Goal: Information Seeking & Learning: Learn about a topic

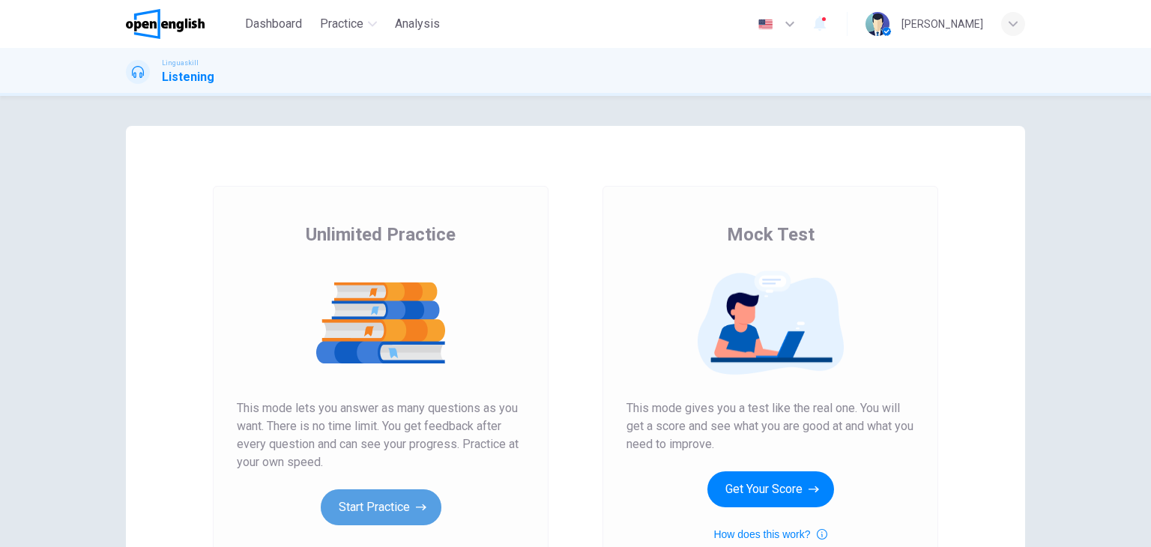
click at [355, 495] on button "Start Practice" at bounding box center [381, 508] width 121 height 36
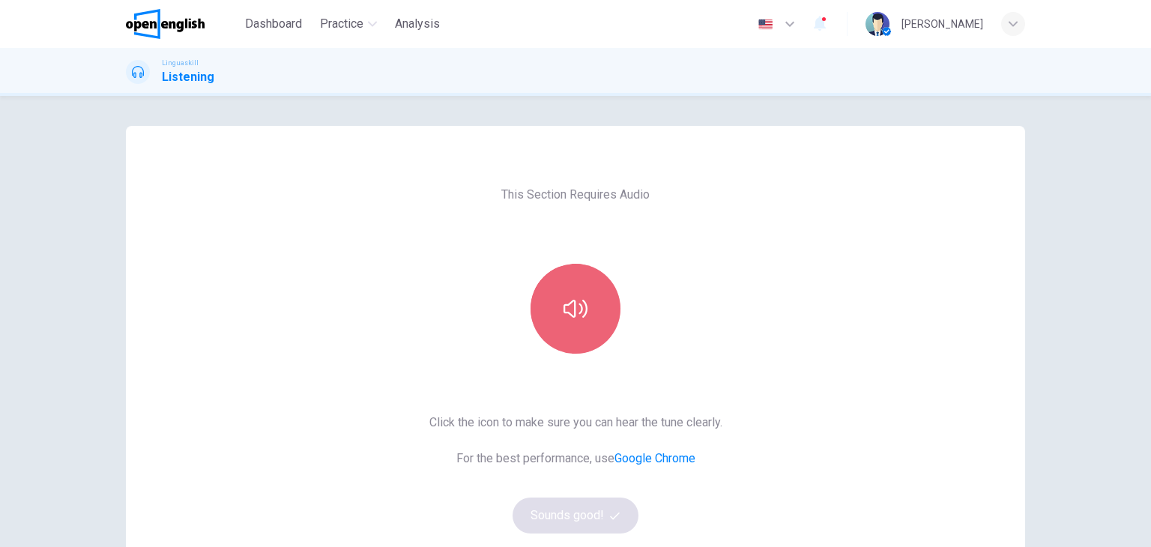
click at [556, 310] on button "button" at bounding box center [576, 309] width 90 height 90
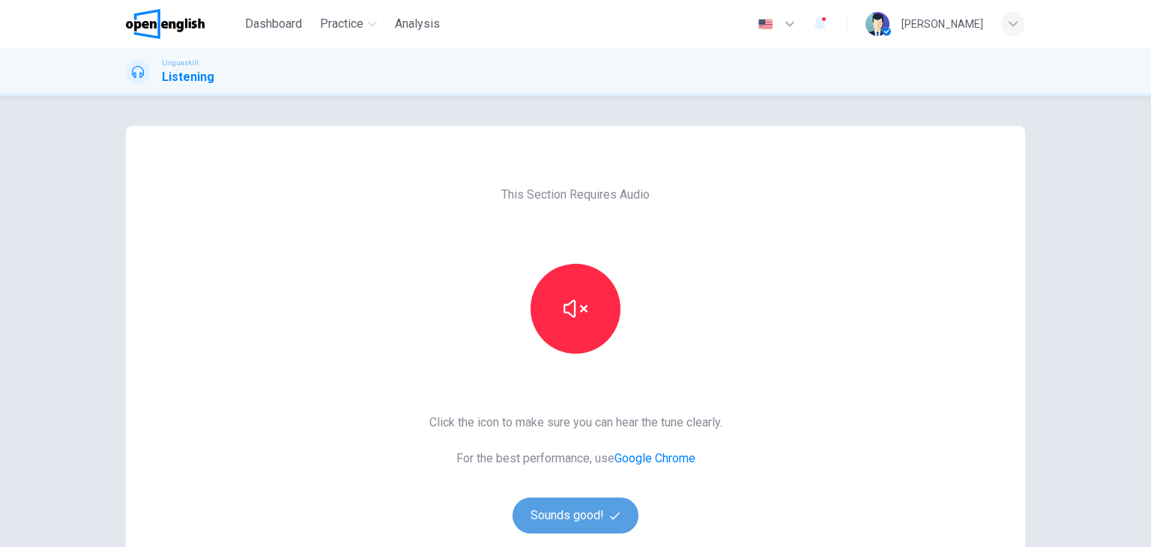
click at [576, 503] on button "Sounds good!" at bounding box center [576, 516] width 126 height 36
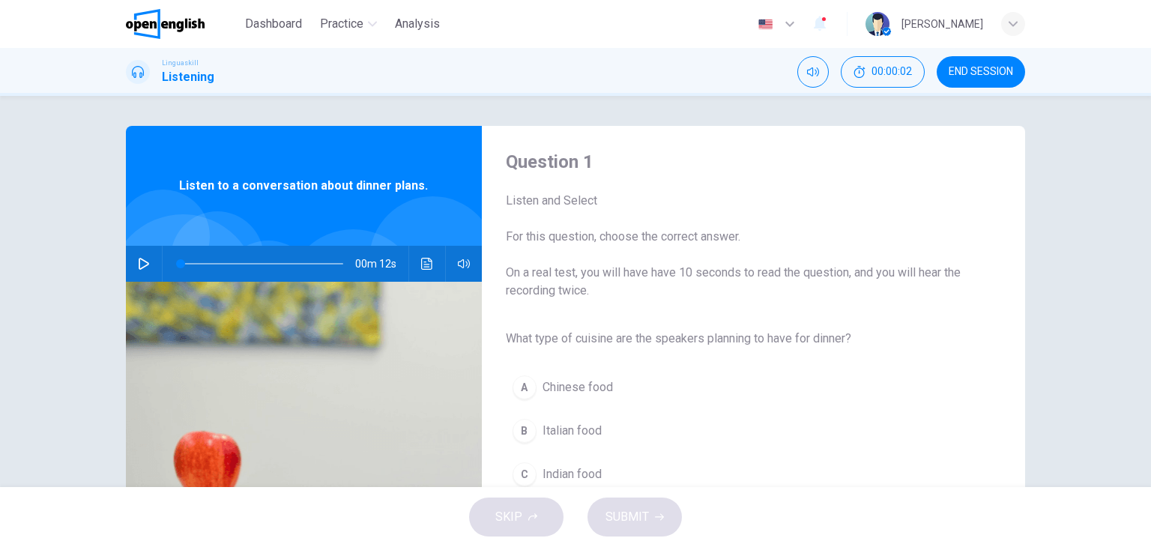
click at [119, 280] on div "Question 1 Listen and Select For this question, choose the correct answer. On a…" at bounding box center [576, 386] width 948 height 521
click at [135, 270] on button "button" at bounding box center [144, 264] width 24 height 36
click at [148, 262] on button "button" at bounding box center [144, 264] width 24 height 36
click at [196, 262] on span at bounding box center [262, 263] width 163 height 21
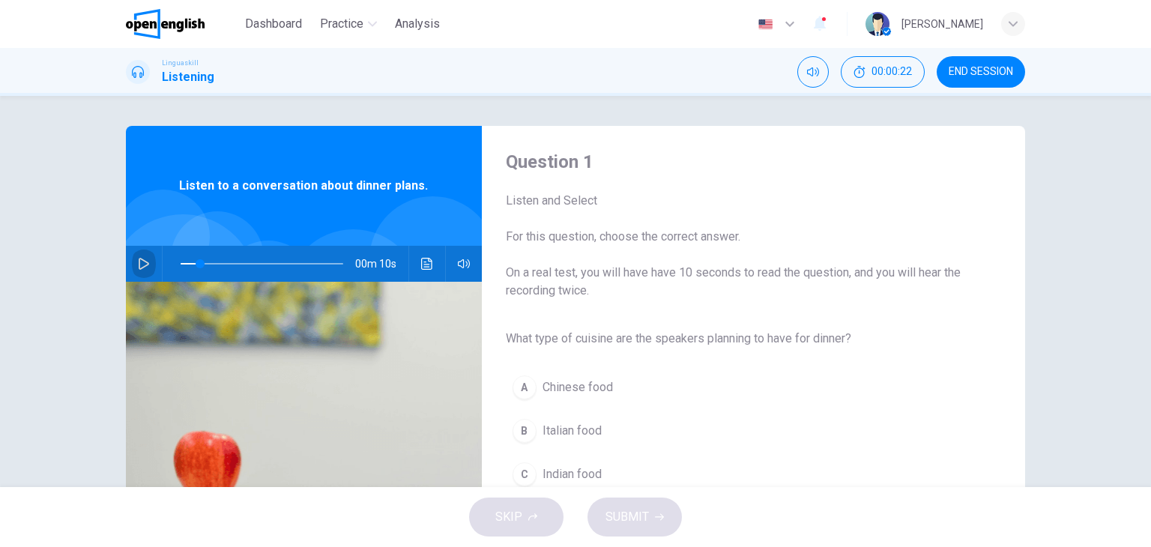
click at [140, 266] on icon "button" at bounding box center [144, 264] width 10 height 12
click at [181, 263] on span at bounding box center [262, 263] width 163 height 21
click at [181, 263] on span at bounding box center [185, 263] width 9 height 9
drag, startPoint x: 181, startPoint y: 263, endPoint x: 148, endPoint y: 280, distance: 37.5
click at [148, 280] on div "00m 12s" at bounding box center [304, 264] width 356 height 36
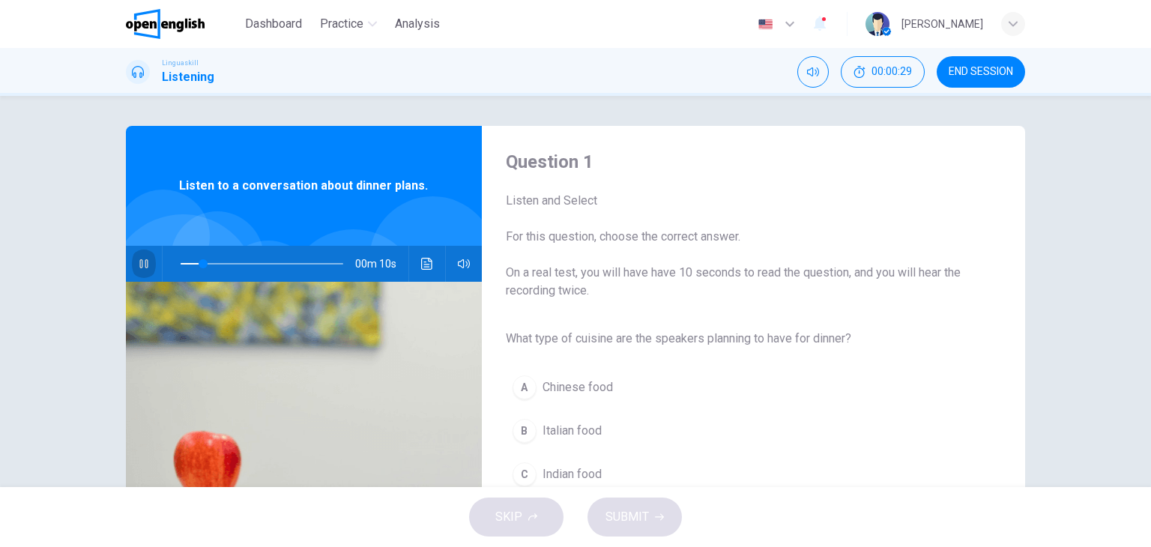
click at [139, 260] on icon "button" at bounding box center [143, 263] width 8 height 9
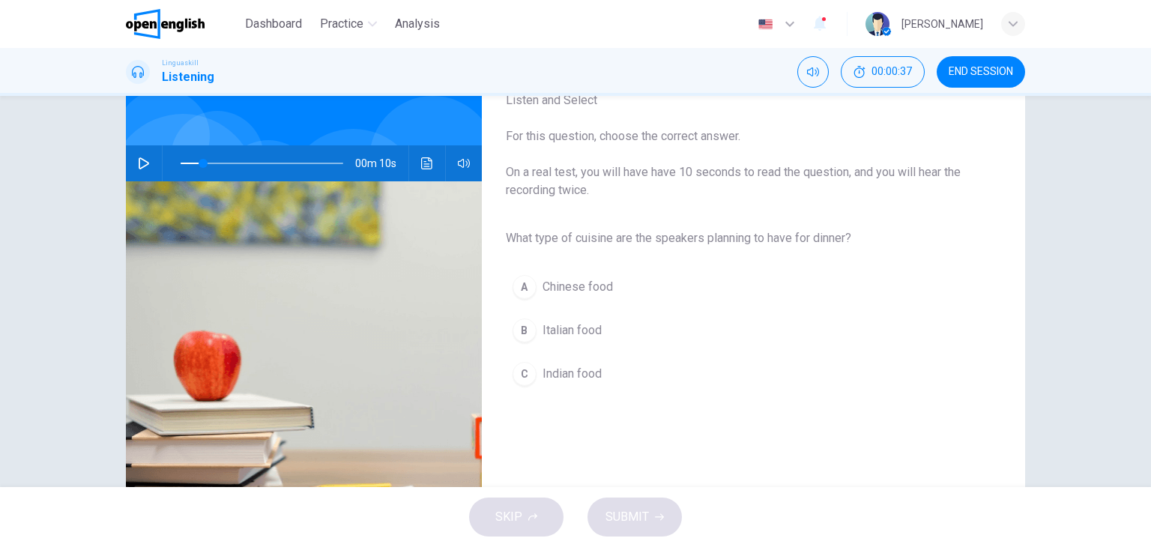
scroll to position [101, 0]
drag, startPoint x: 570, startPoint y: 237, endPoint x: 741, endPoint y: 259, distance: 172.4
click at [741, 259] on div "What type of cuisine are the speakers planning to have for dinner? A Chinese fo…" at bounding box center [742, 309] width 472 height 172
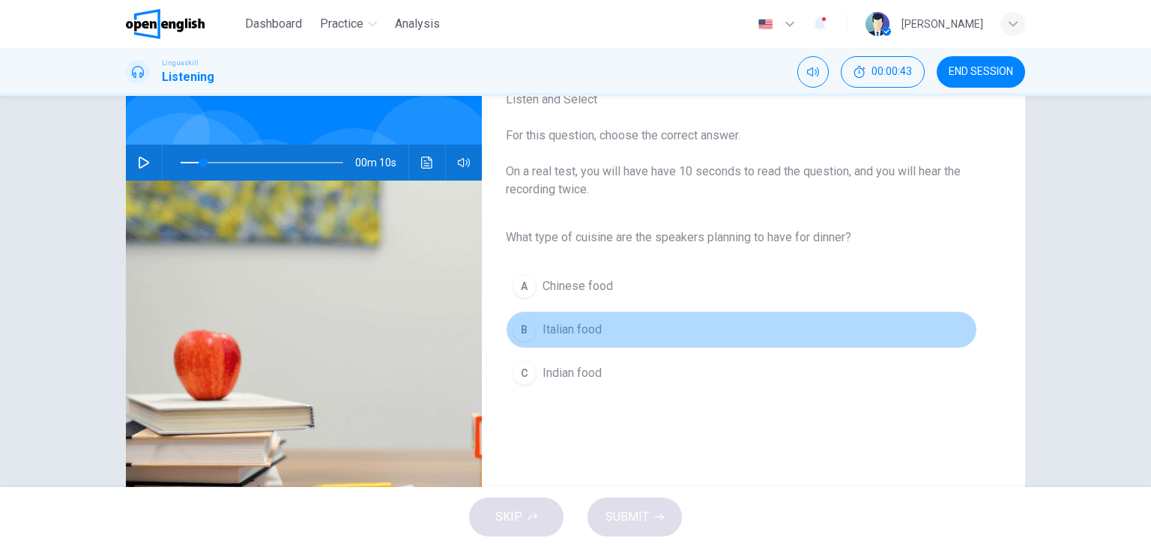
click at [527, 337] on div "B" at bounding box center [525, 330] width 24 height 24
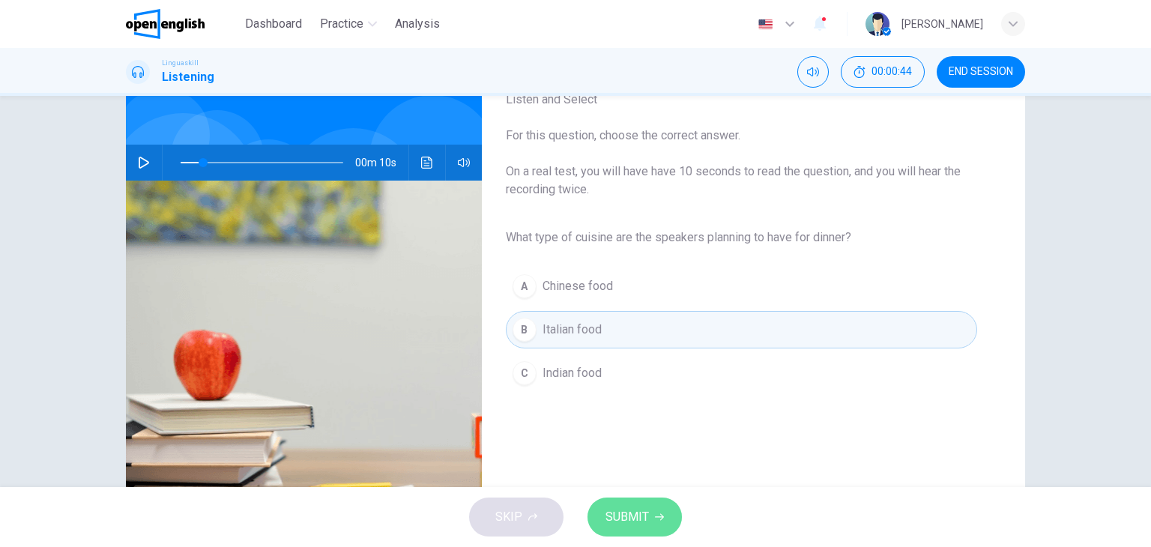
click at [628, 509] on span "SUBMIT" at bounding box center [627, 517] width 43 height 21
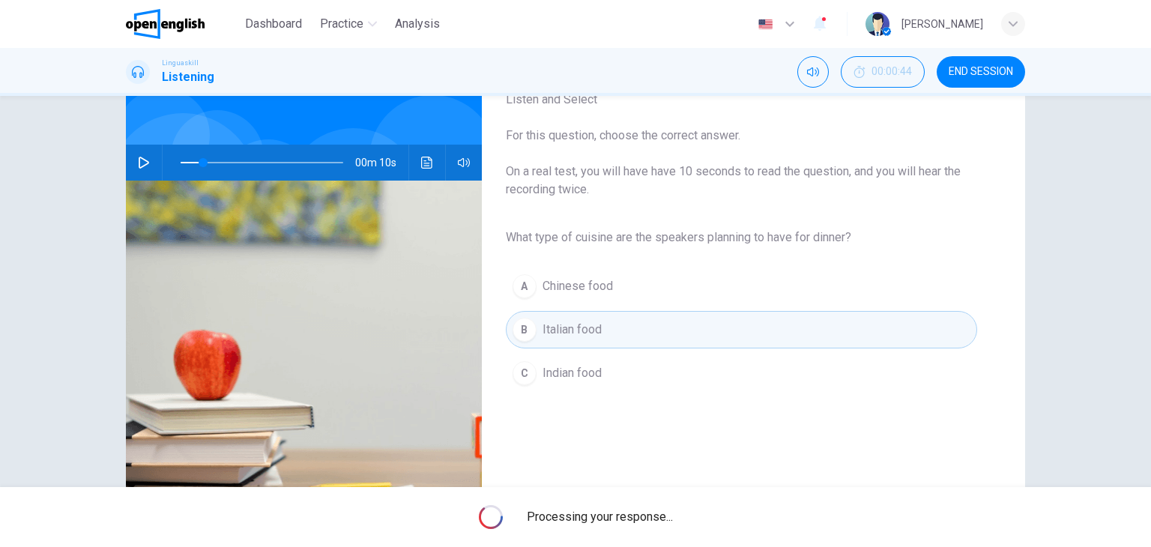
type input "**"
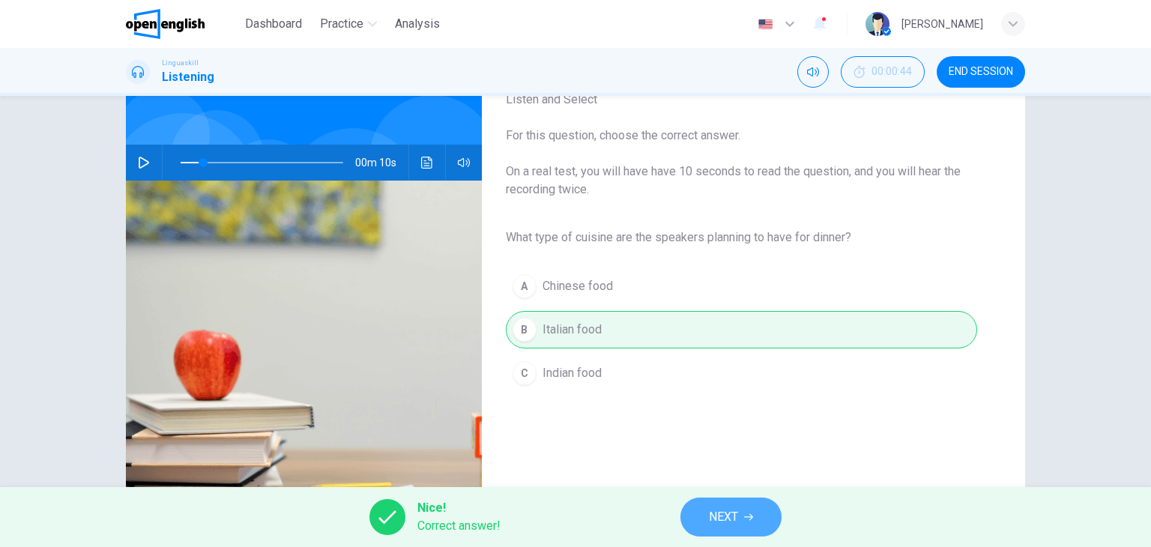
click at [715, 499] on button "NEXT" at bounding box center [731, 517] width 101 height 39
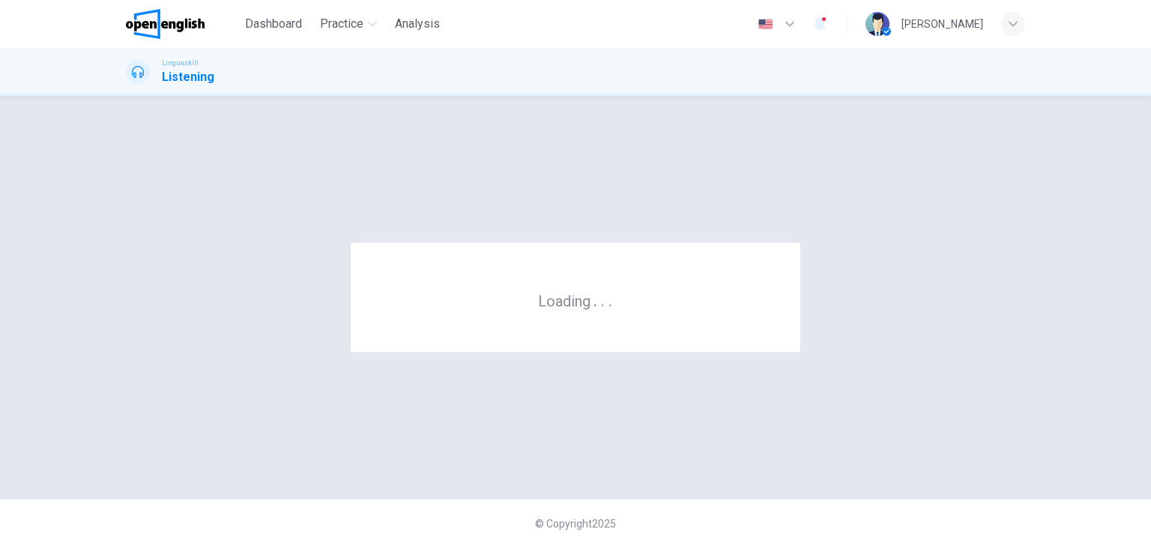
scroll to position [0, 0]
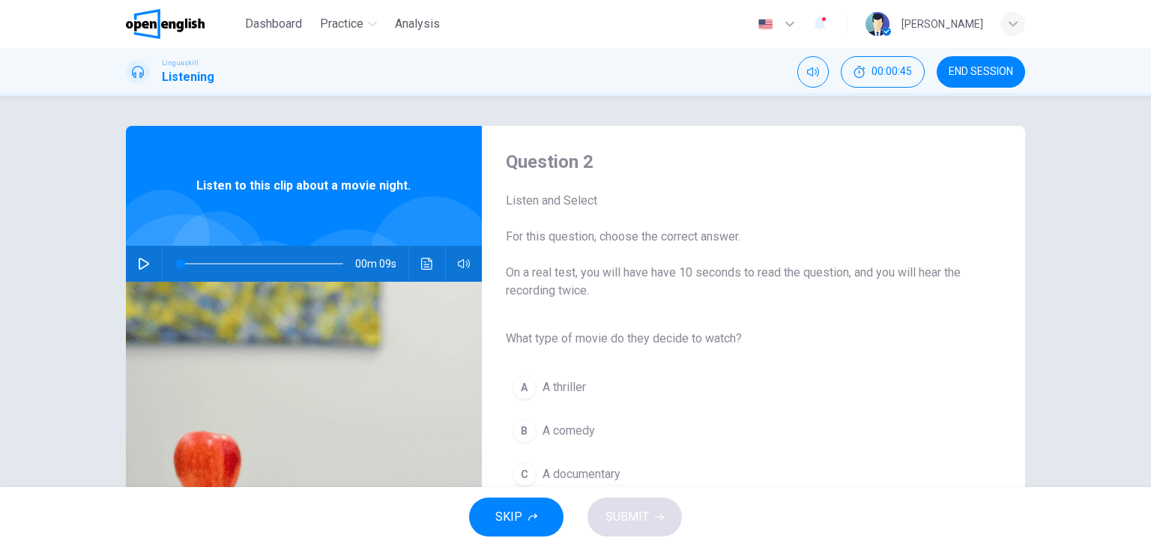
click at [144, 264] on icon "button" at bounding box center [144, 264] width 10 height 12
type input "*"
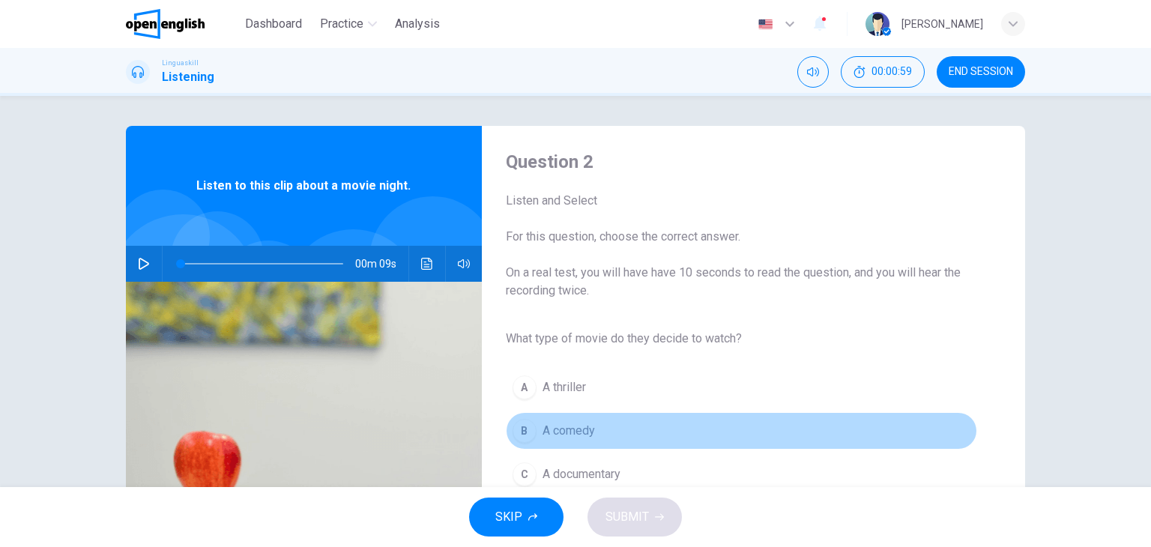
click at [582, 433] on span "A comedy" at bounding box center [569, 431] width 52 height 18
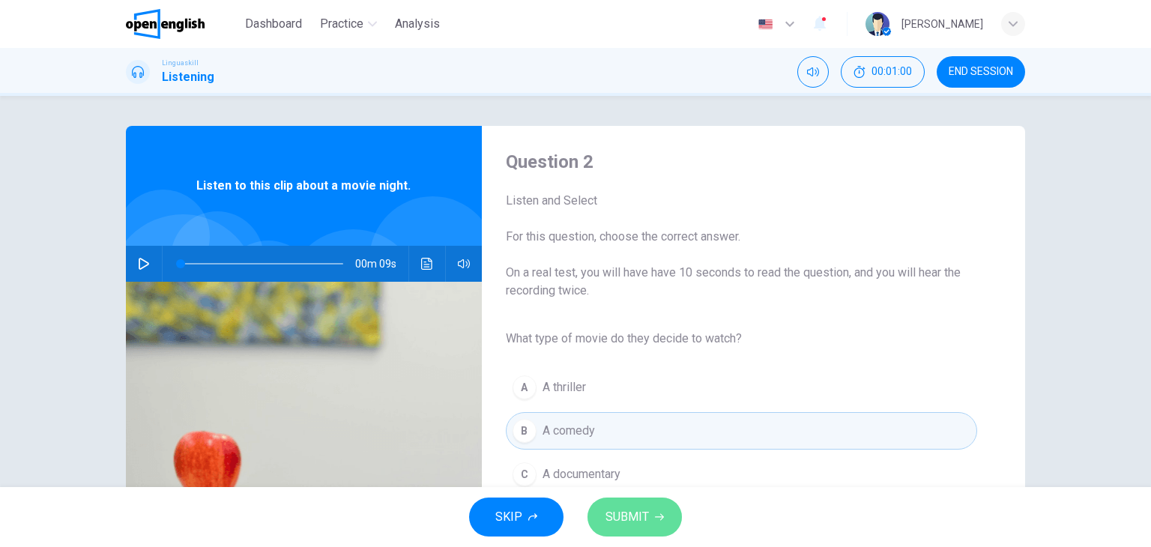
click at [651, 533] on button "SUBMIT" at bounding box center [635, 517] width 94 height 39
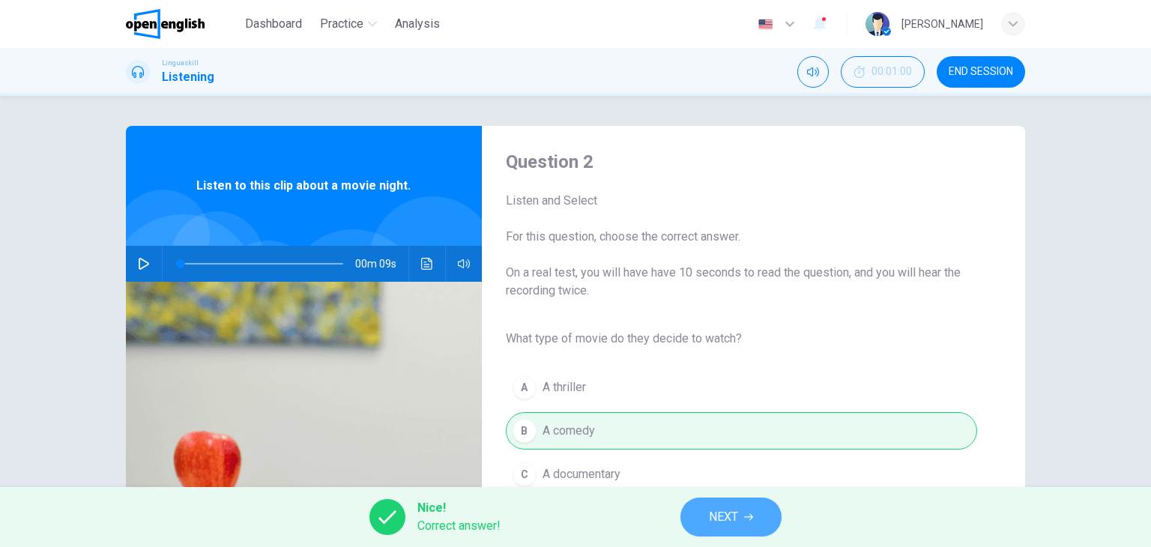
click at [720, 525] on span "NEXT" at bounding box center [723, 517] width 29 height 21
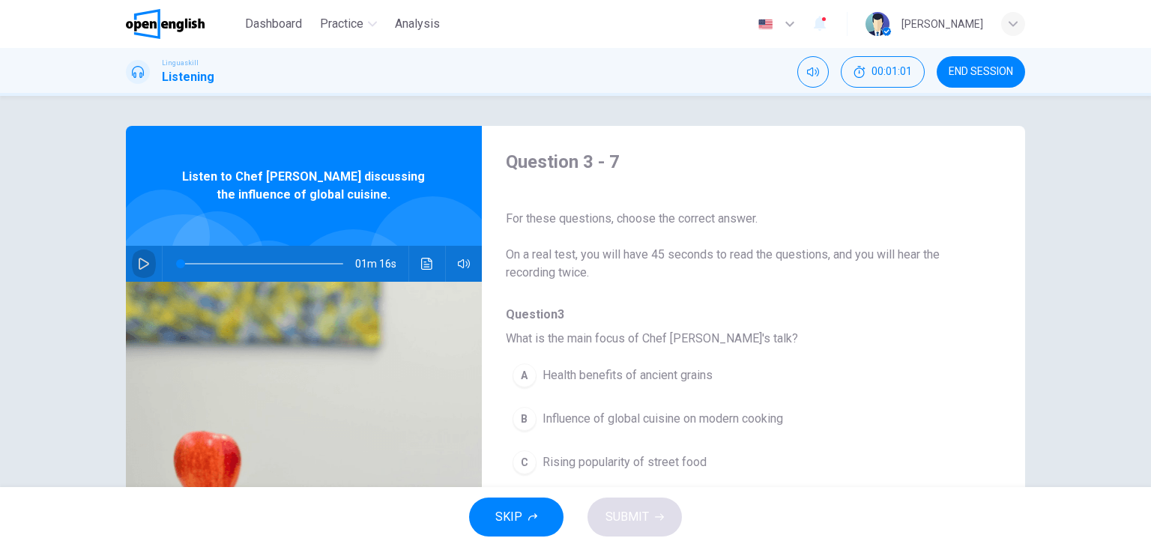
click at [145, 256] on button "button" at bounding box center [144, 264] width 24 height 36
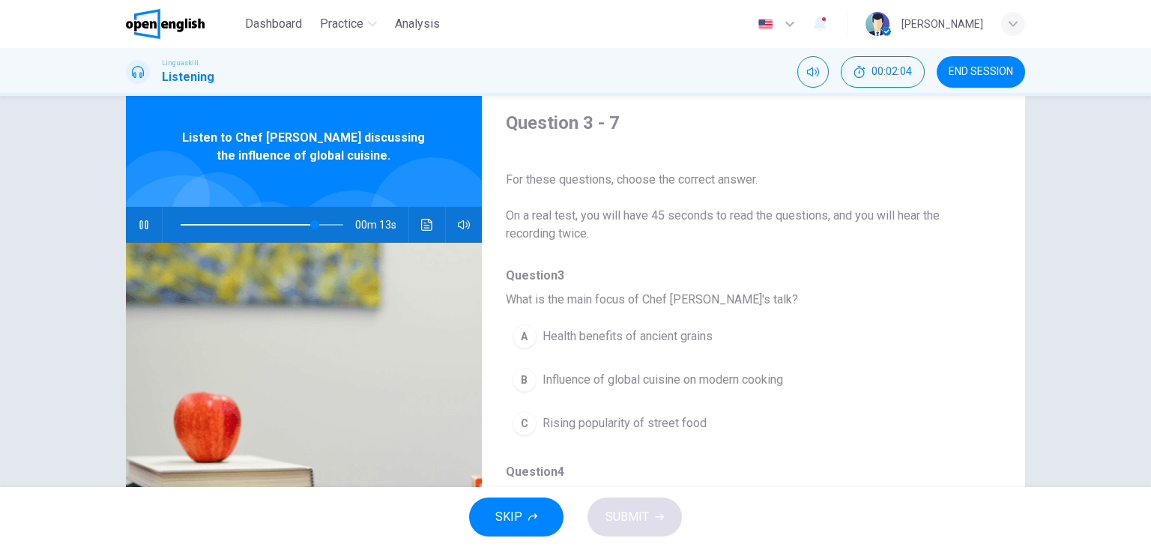
scroll to position [39, 0]
click at [522, 387] on div "B" at bounding box center [525, 380] width 24 height 24
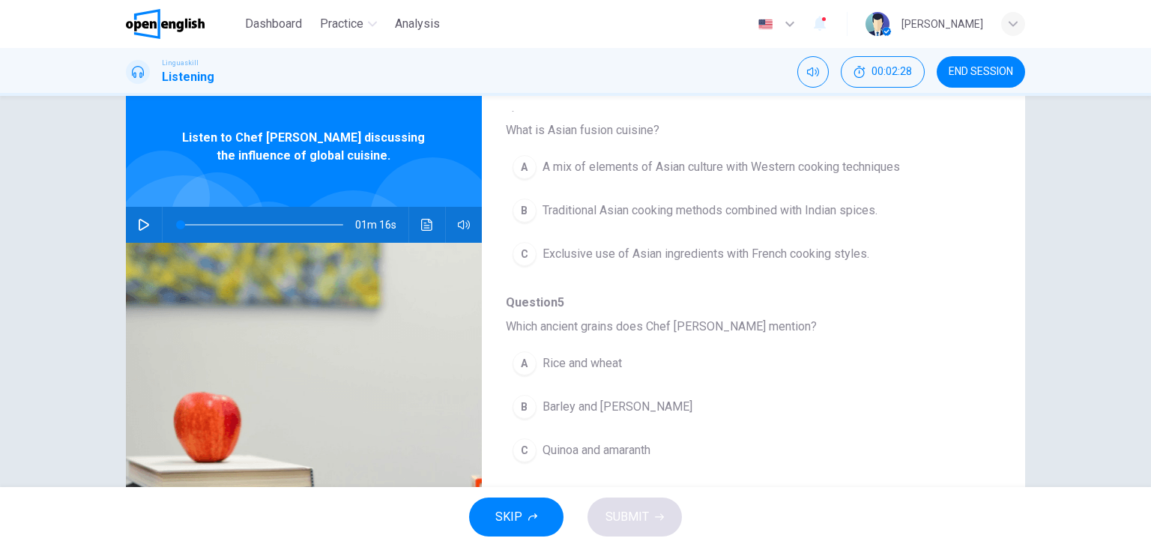
scroll to position [369, 0]
click at [139, 226] on icon "button" at bounding box center [144, 225] width 10 height 12
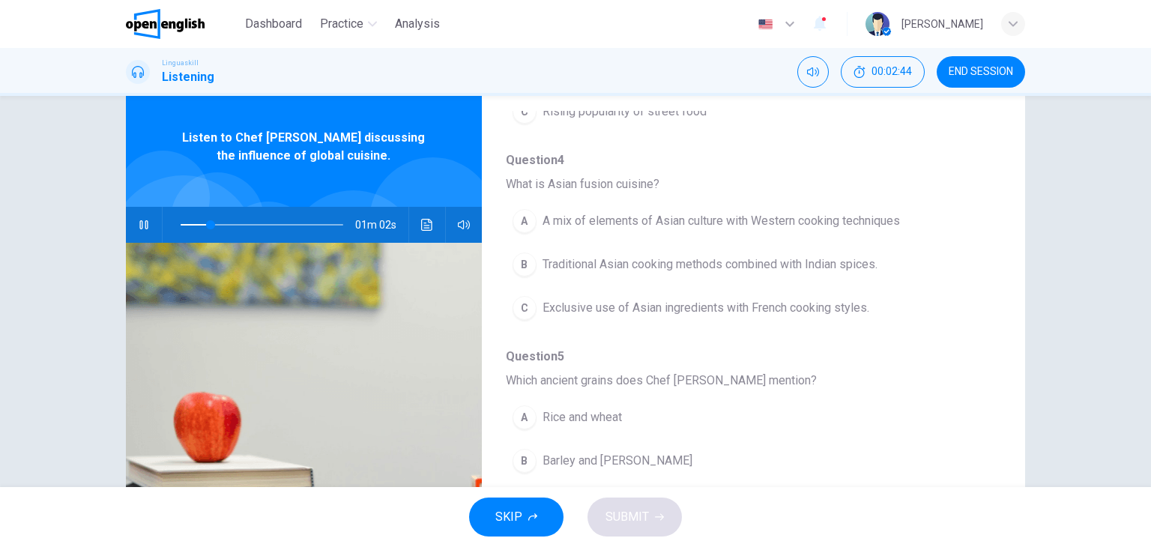
scroll to position [314, 0]
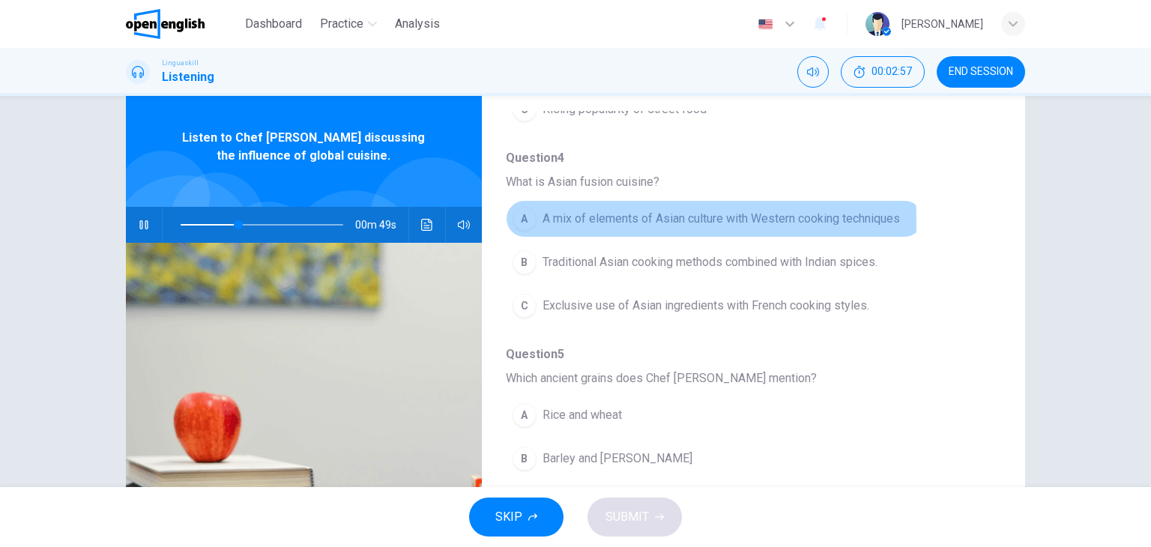
click at [547, 220] on span "A mix of elements of Asian culture with Western cooking techniques" at bounding box center [722, 219] width 358 height 18
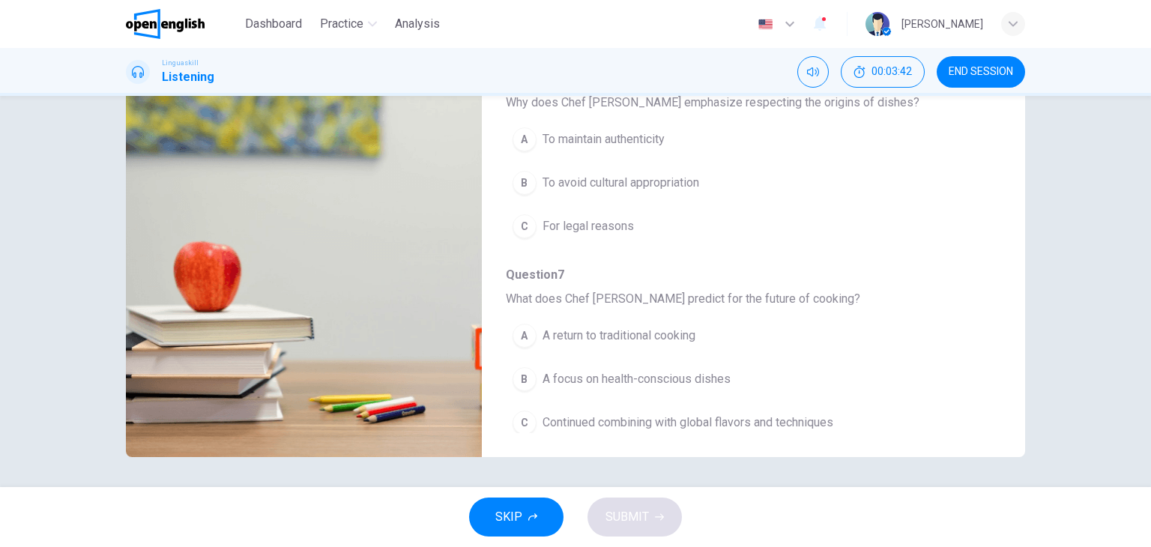
scroll to position [642, 0]
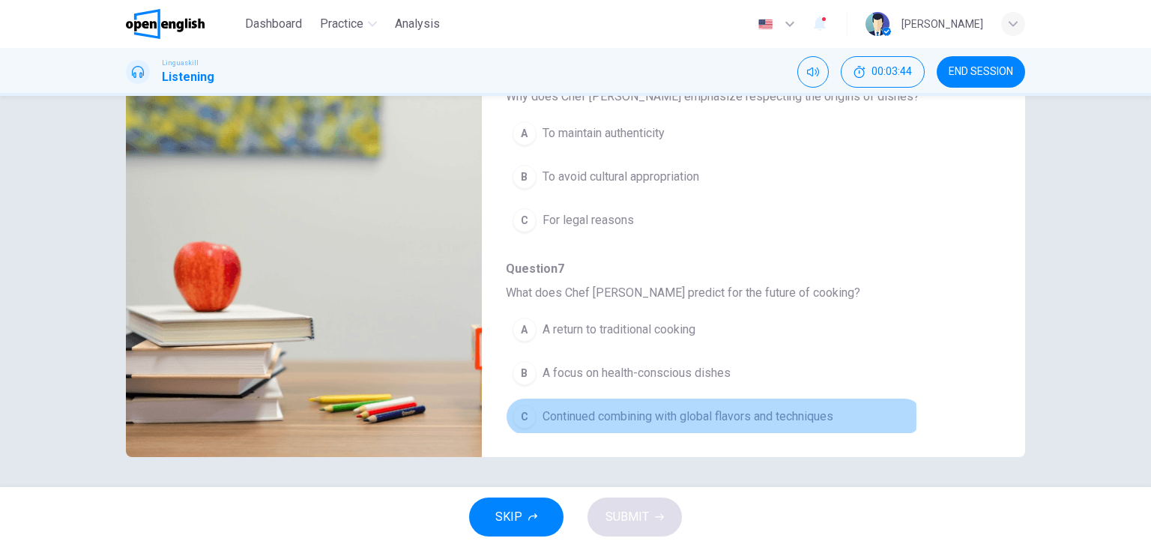
click at [513, 412] on div "C" at bounding box center [525, 417] width 24 height 24
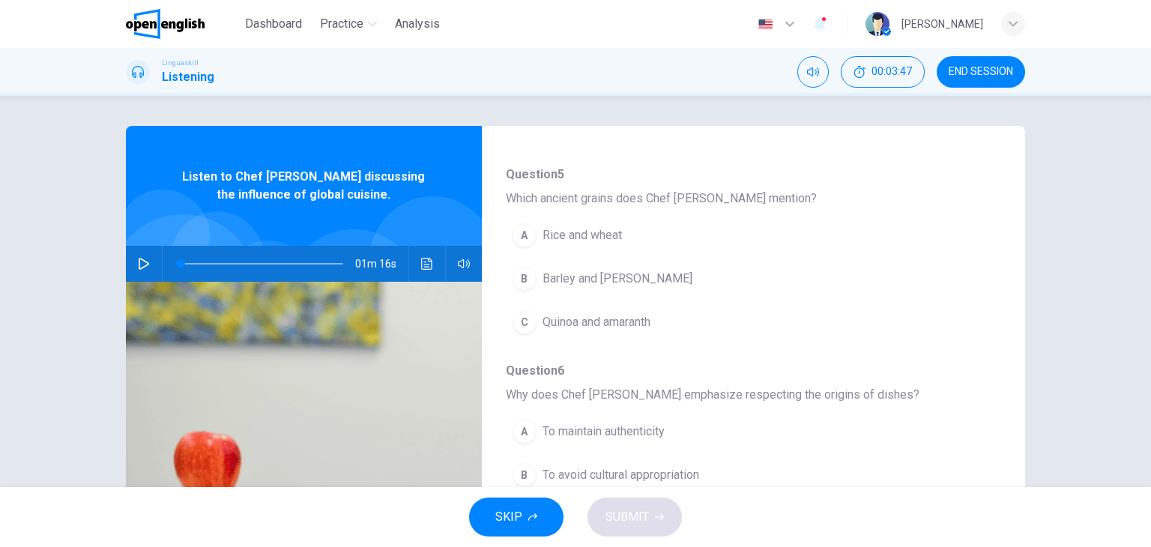
scroll to position [11, 0]
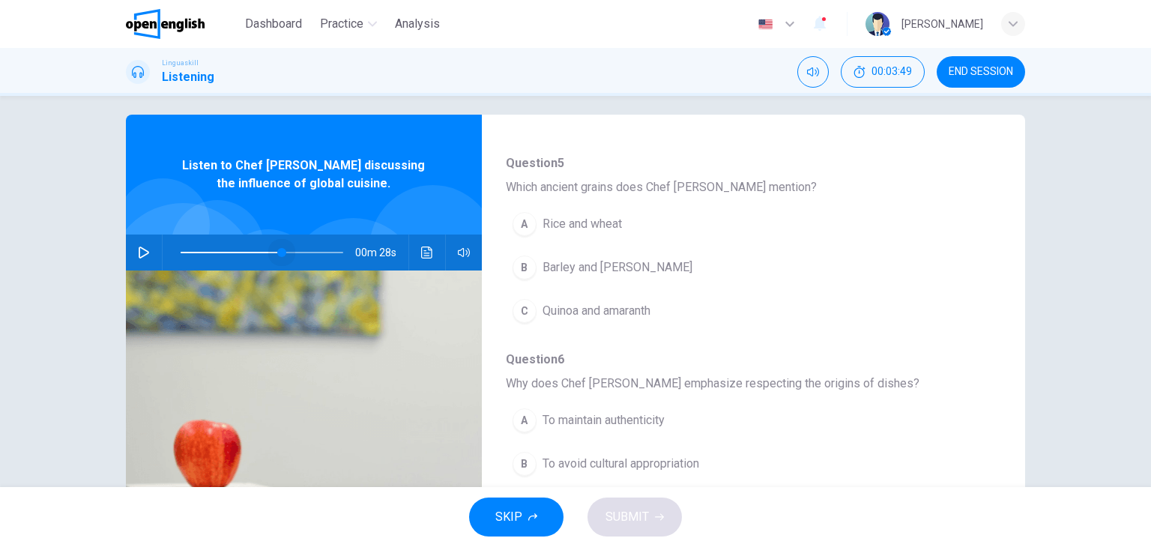
click at [277, 248] on span at bounding box center [262, 252] width 163 height 21
click at [140, 251] on icon "button" at bounding box center [144, 253] width 12 height 12
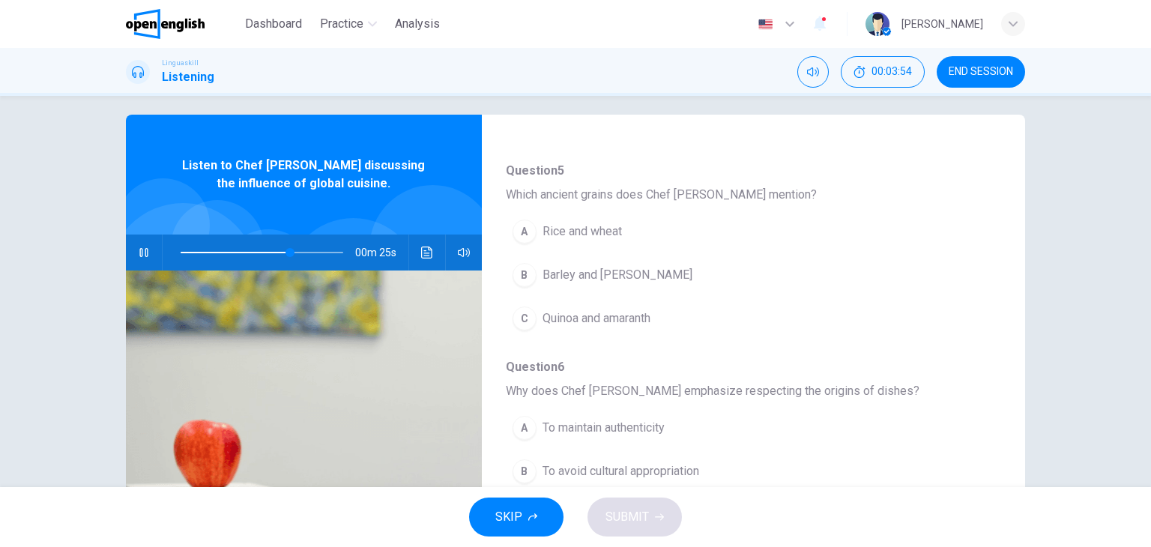
scroll to position [525, 0]
click at [274, 252] on span at bounding box center [262, 252] width 163 height 21
click at [262, 250] on span at bounding box center [262, 252] width 163 height 21
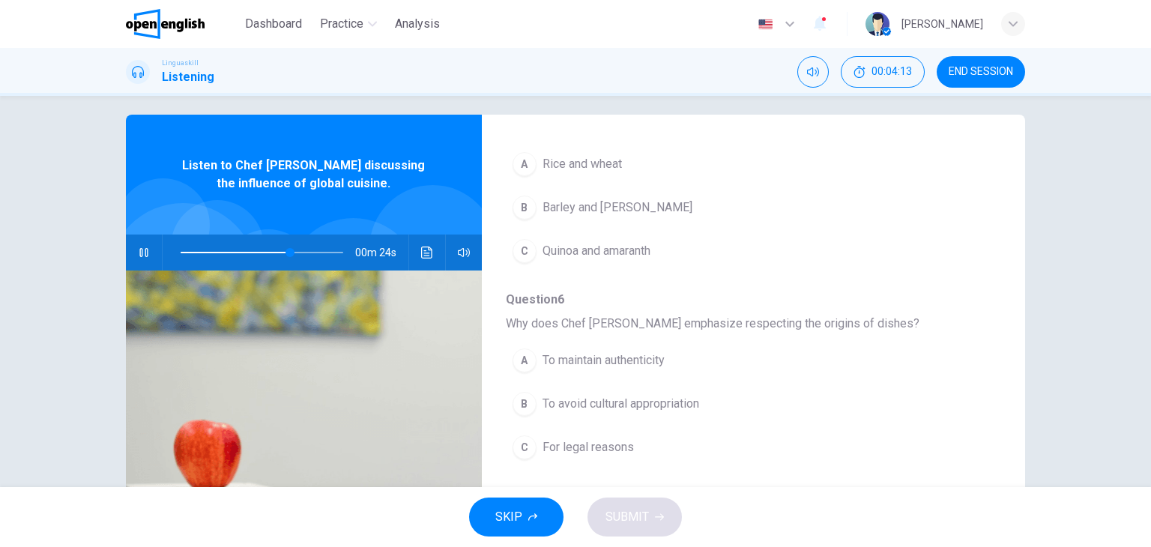
scroll to position [617, 0]
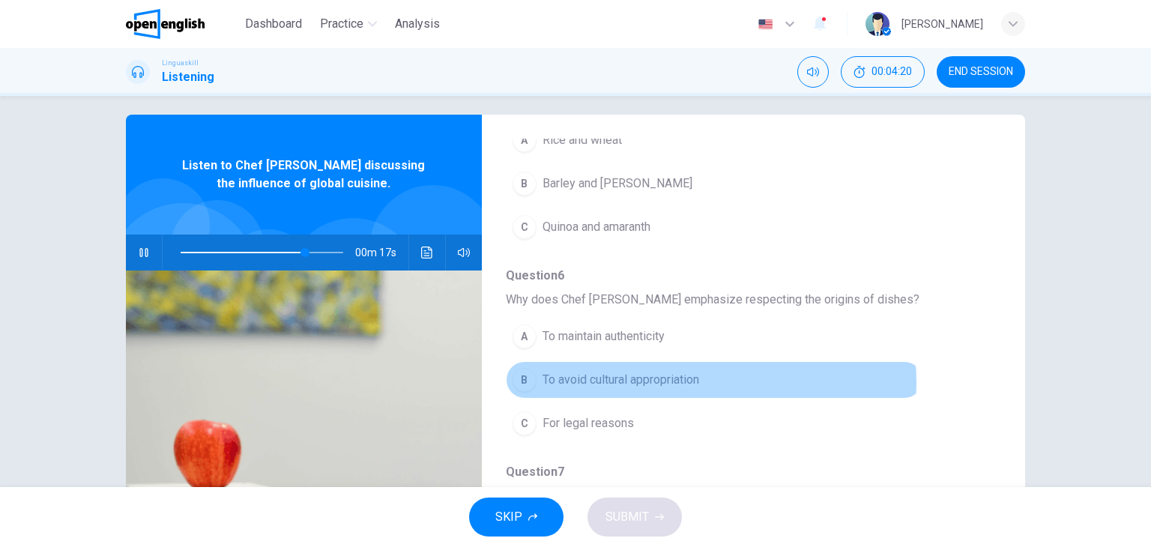
click at [679, 379] on span "To avoid cultural appropriation" at bounding box center [621, 380] width 157 height 18
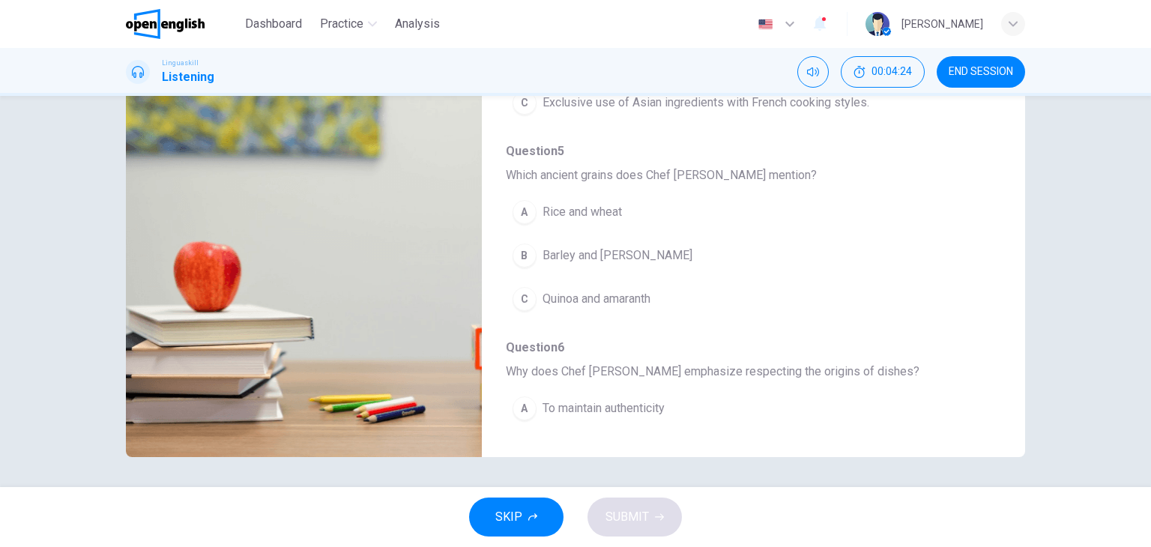
scroll to position [366, 0]
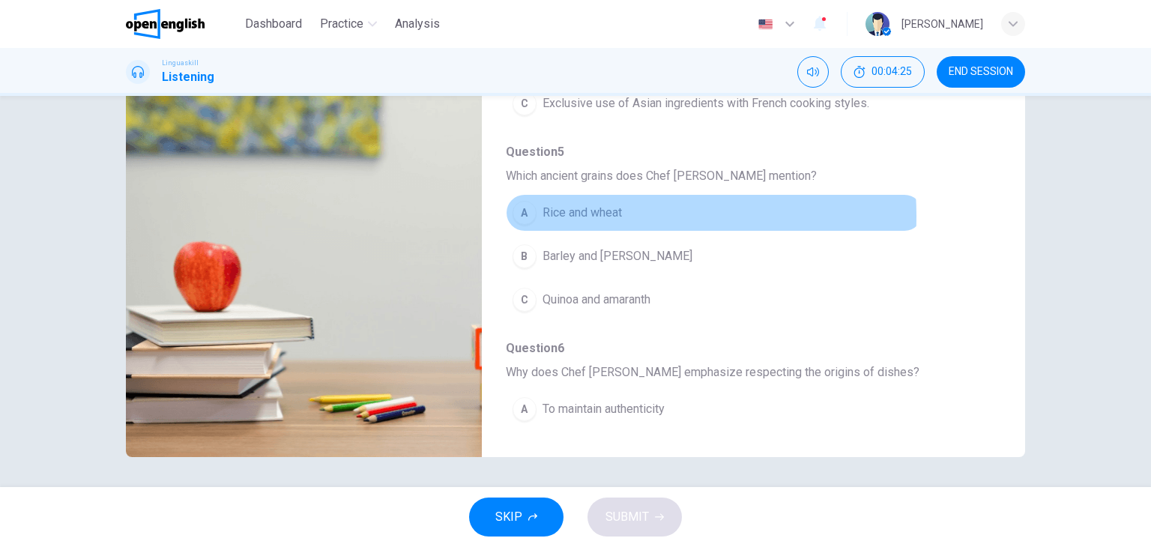
click at [583, 213] on span "Rice and wheat" at bounding box center [582, 213] width 79 height 18
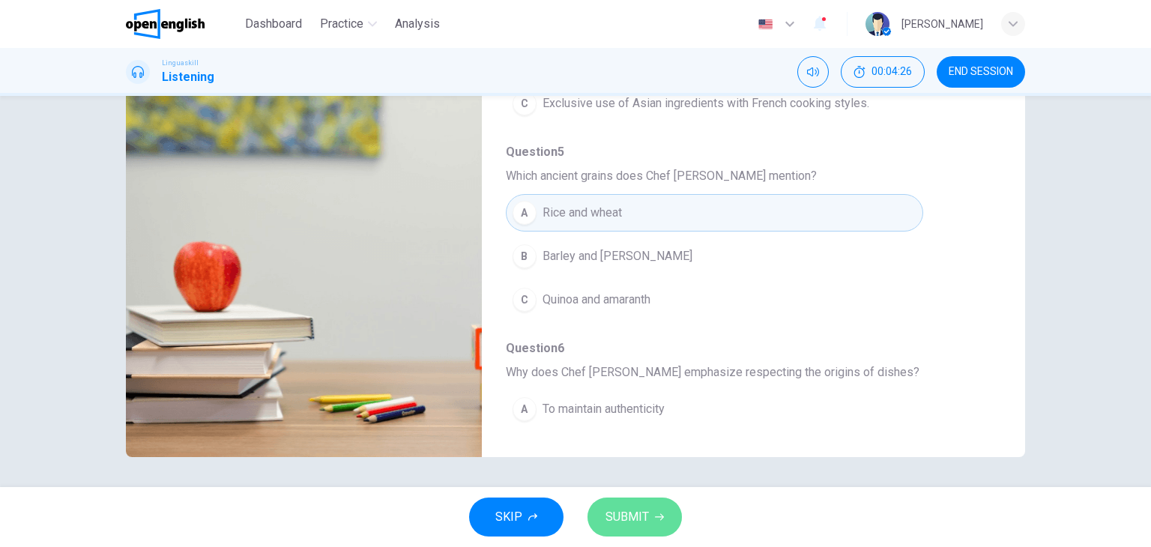
click at [642, 500] on button "SUBMIT" at bounding box center [635, 517] width 94 height 39
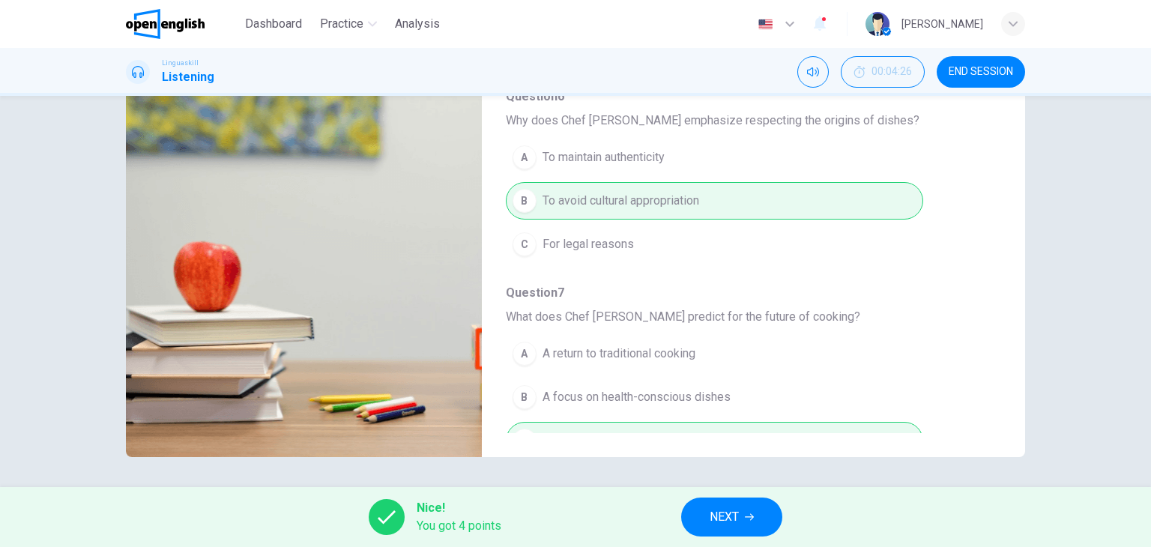
scroll to position [618, 0]
type input "**"
click at [757, 498] on button "NEXT" at bounding box center [731, 517] width 101 height 39
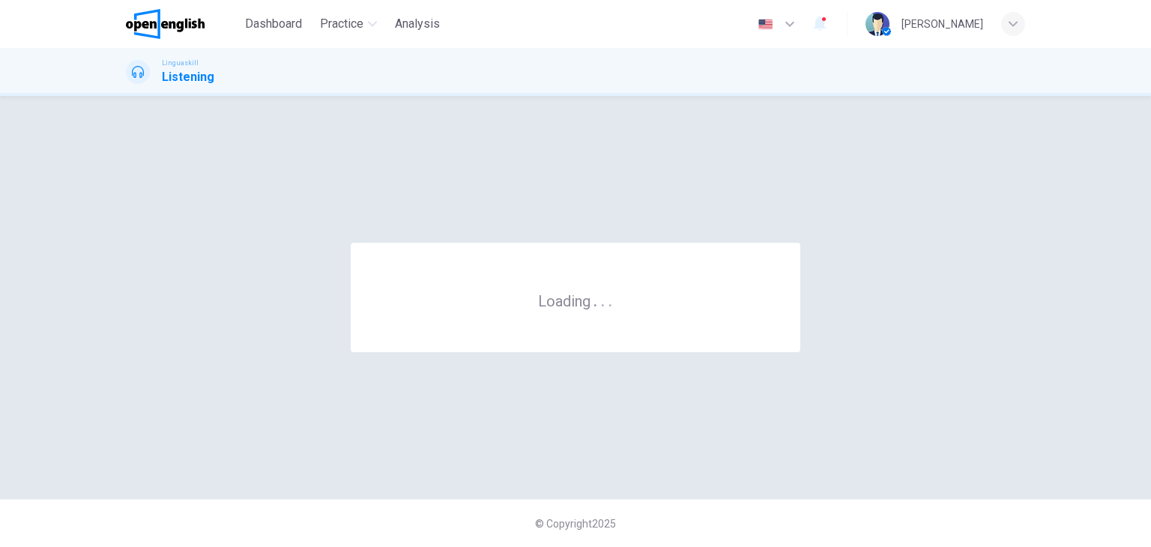
scroll to position [0, 0]
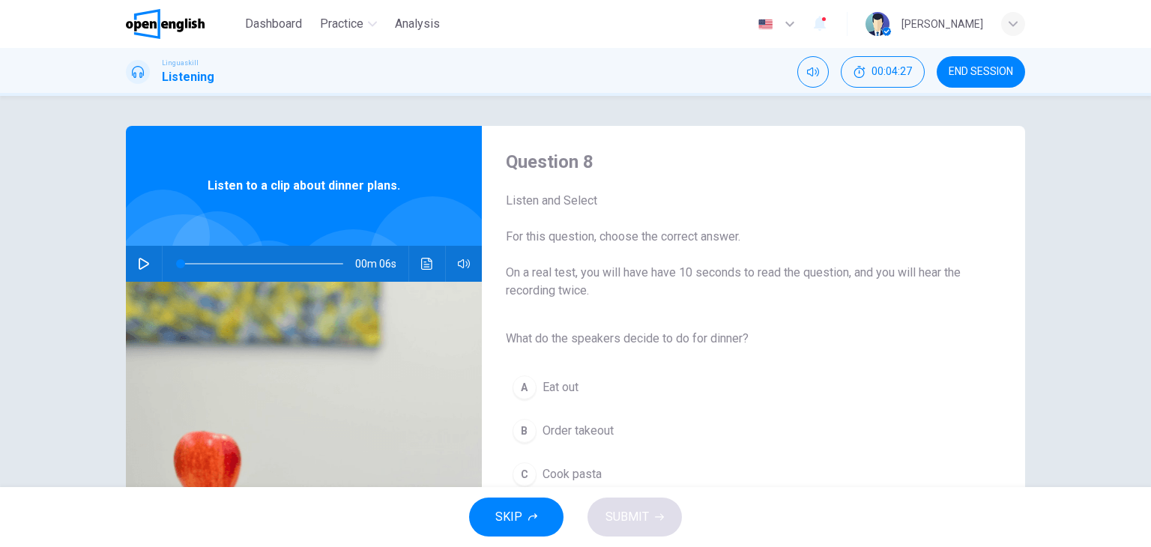
click at [127, 270] on div "00m 06s" at bounding box center [304, 264] width 356 height 36
click at [144, 266] on icon "button" at bounding box center [144, 264] width 12 height 12
click at [144, 274] on button "button" at bounding box center [144, 264] width 24 height 36
drag, startPoint x: 192, startPoint y: 262, endPoint x: 175, endPoint y: 265, distance: 17.6
click at [181, 265] on span at bounding box center [262, 263] width 163 height 21
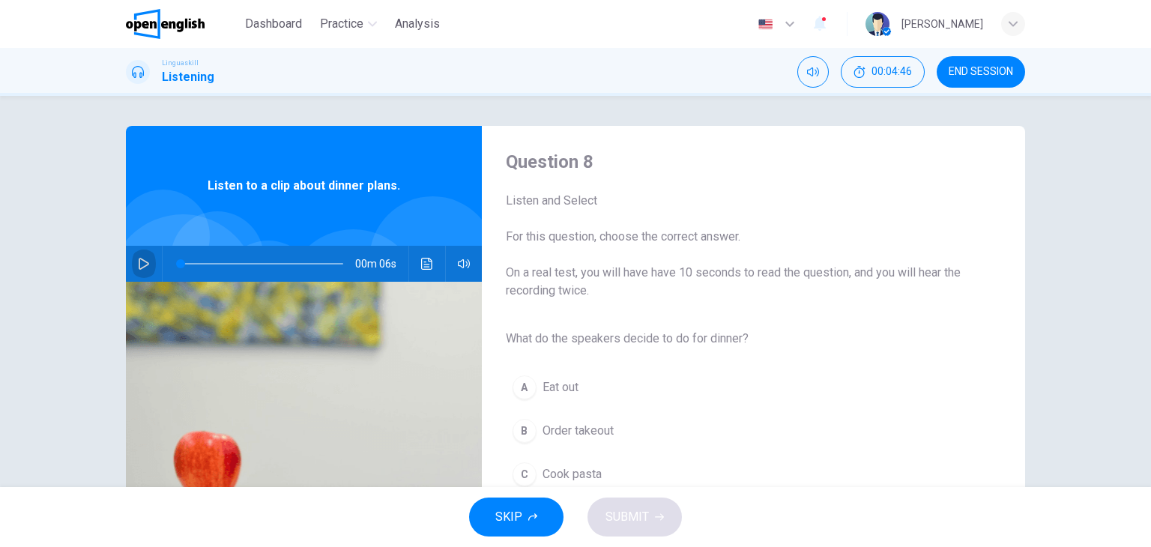
click at [144, 262] on icon "button" at bounding box center [144, 264] width 12 height 12
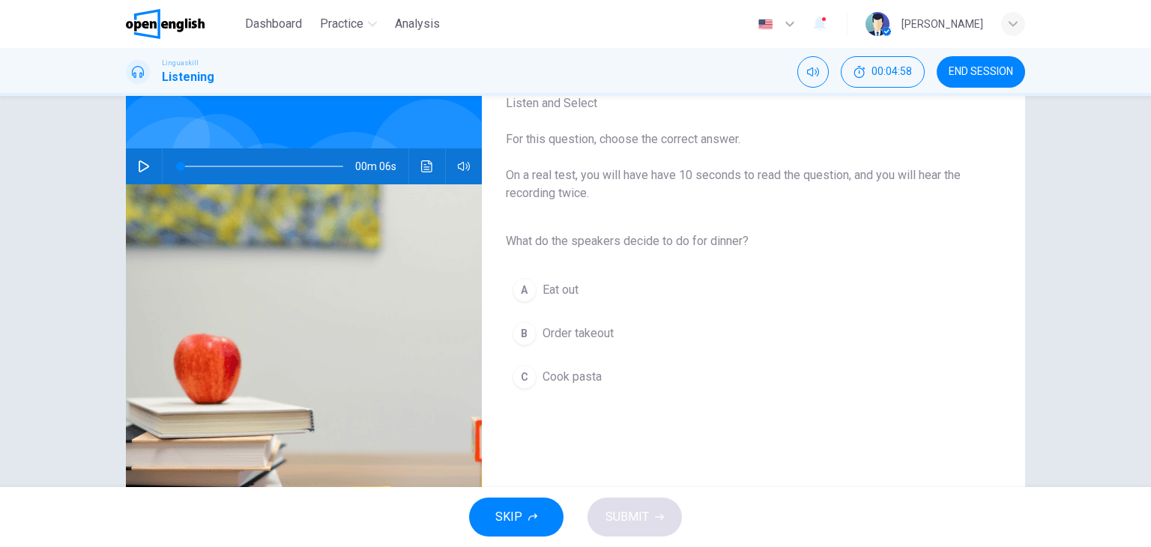
scroll to position [100, 0]
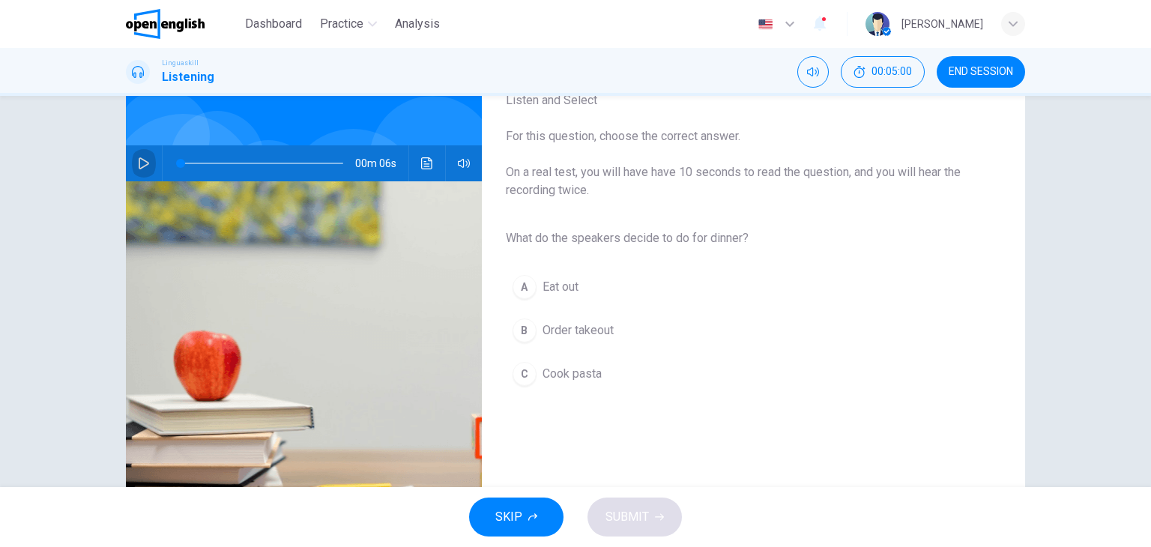
click at [144, 165] on icon "button" at bounding box center [144, 163] width 12 height 12
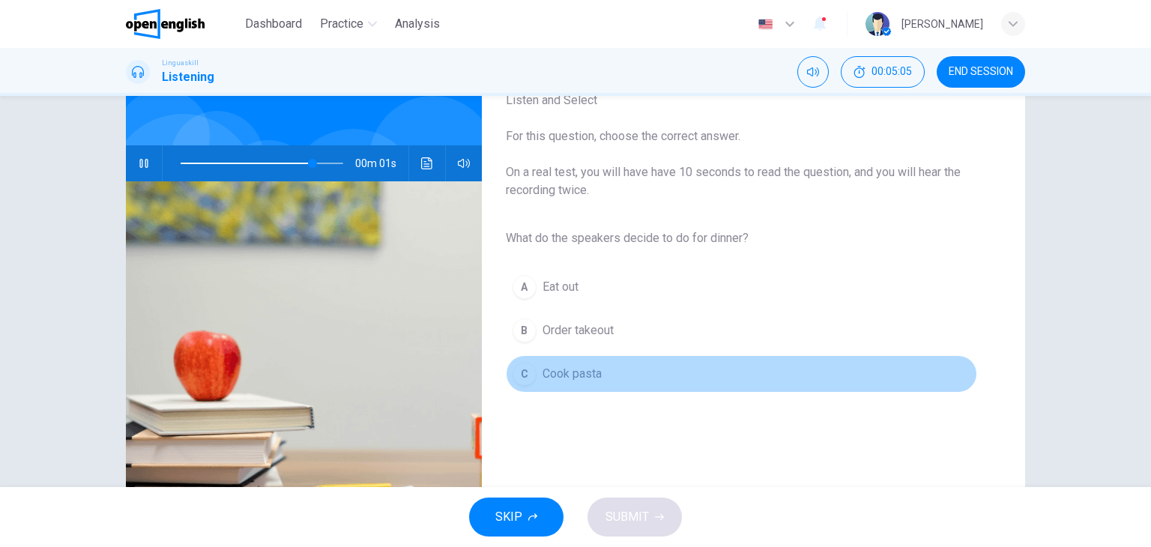
click at [566, 381] on span "Cook pasta" at bounding box center [572, 374] width 59 height 18
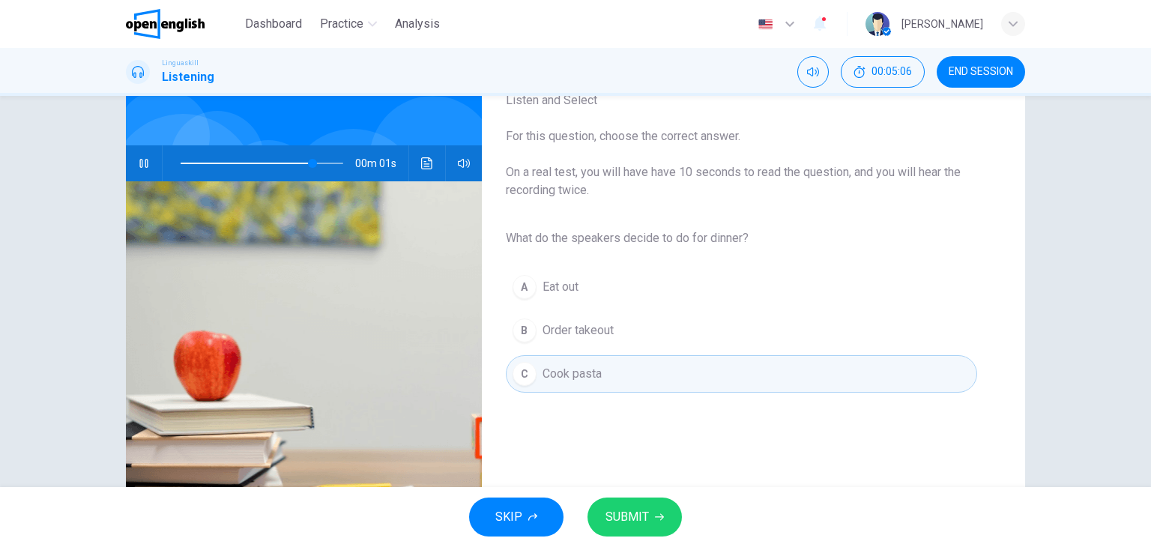
type input "*"
click at [625, 498] on button "SUBMIT" at bounding box center [635, 517] width 94 height 39
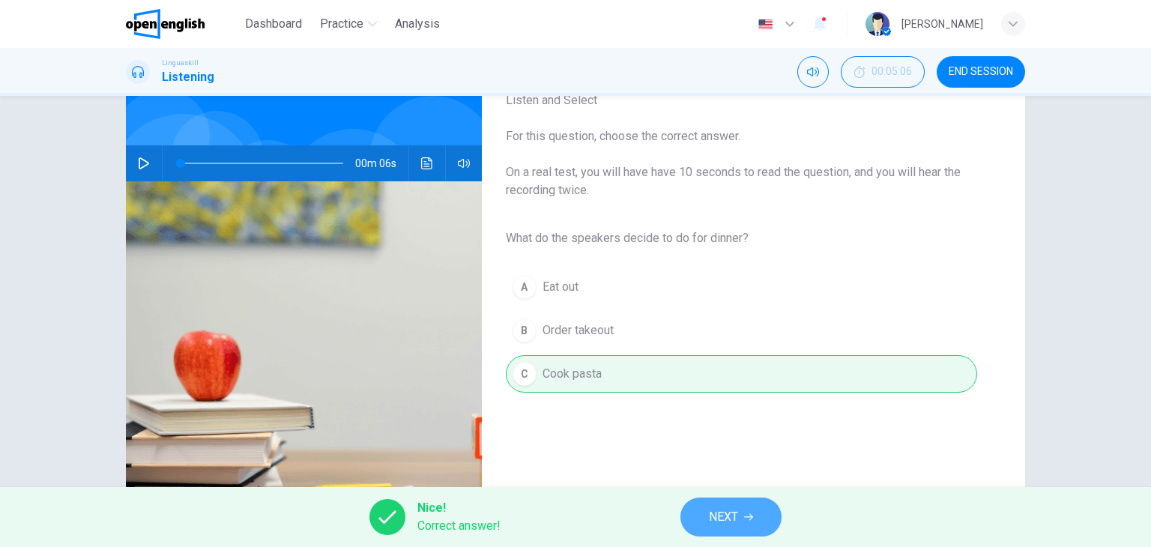
click at [747, 527] on button "NEXT" at bounding box center [731, 517] width 101 height 39
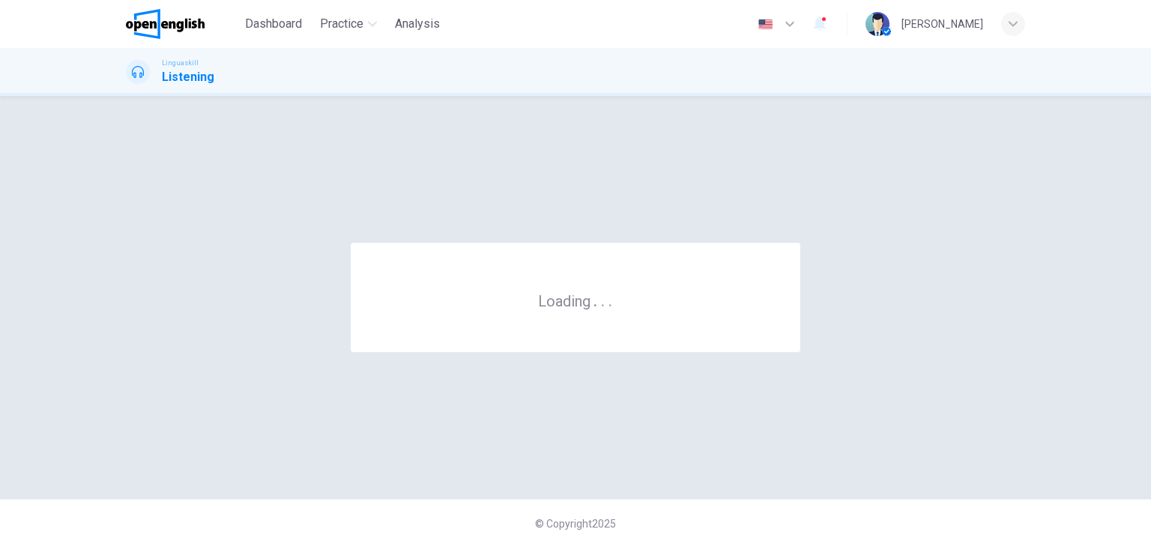
scroll to position [0, 0]
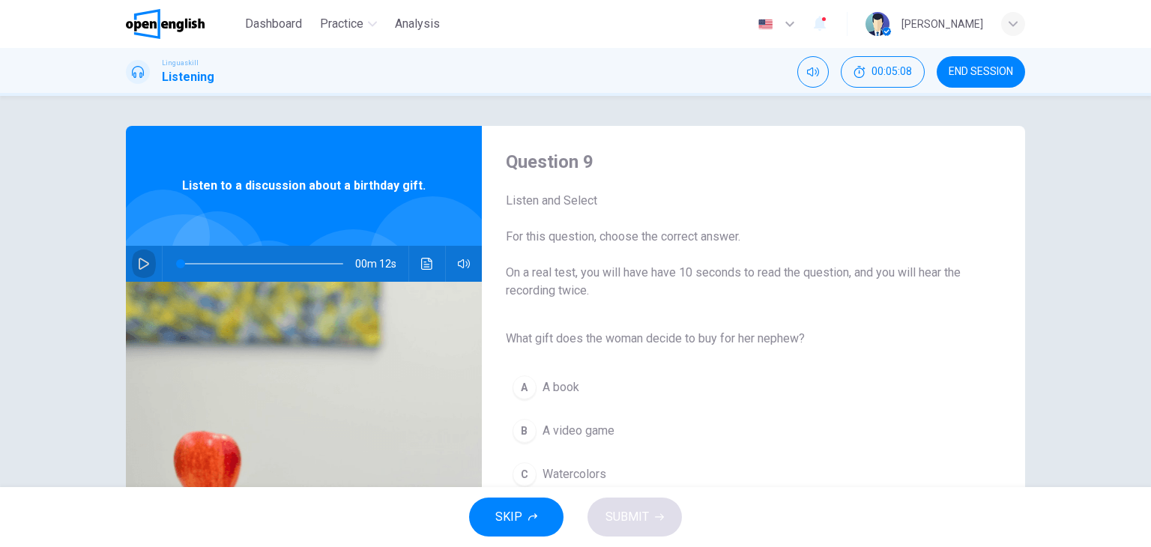
click at [138, 265] on icon "button" at bounding box center [144, 264] width 12 height 12
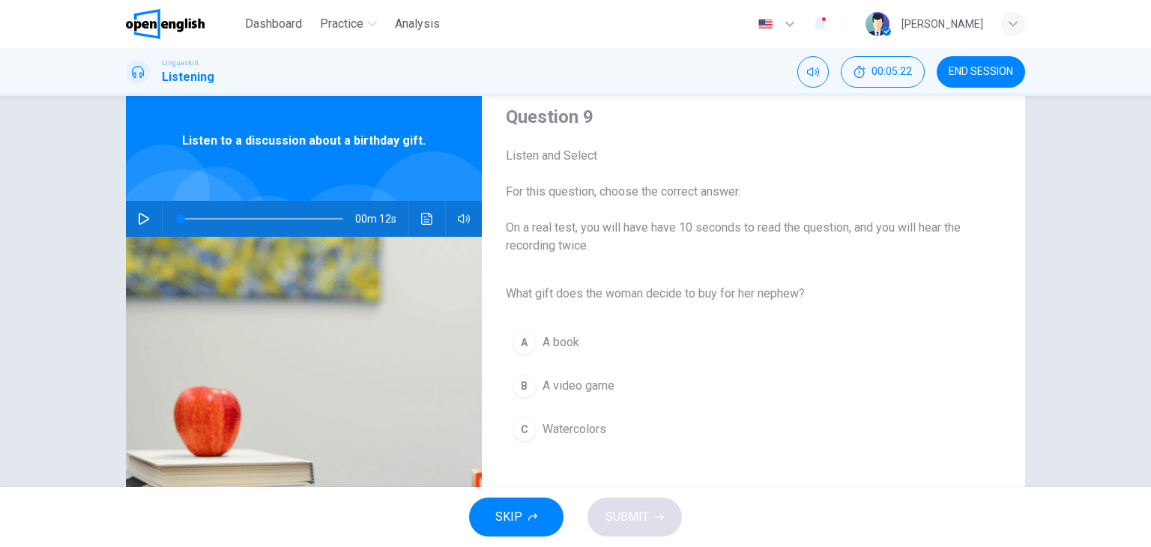
scroll to position [45, 0]
click at [141, 222] on icon "button" at bounding box center [144, 219] width 12 height 12
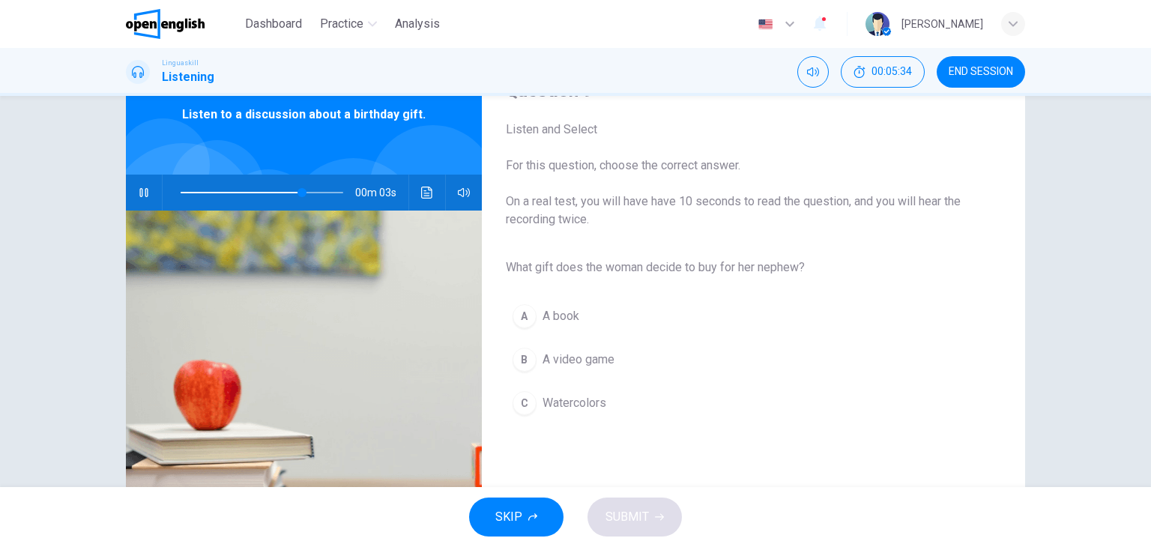
scroll to position [72, 0]
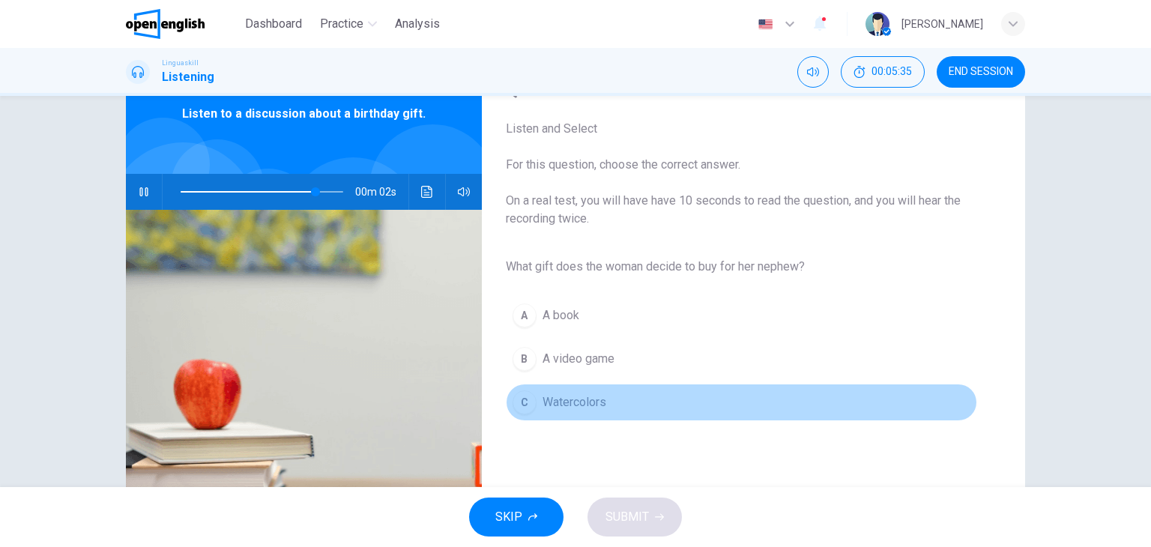
click at [594, 412] on button "C Watercolors" at bounding box center [742, 402] width 472 height 37
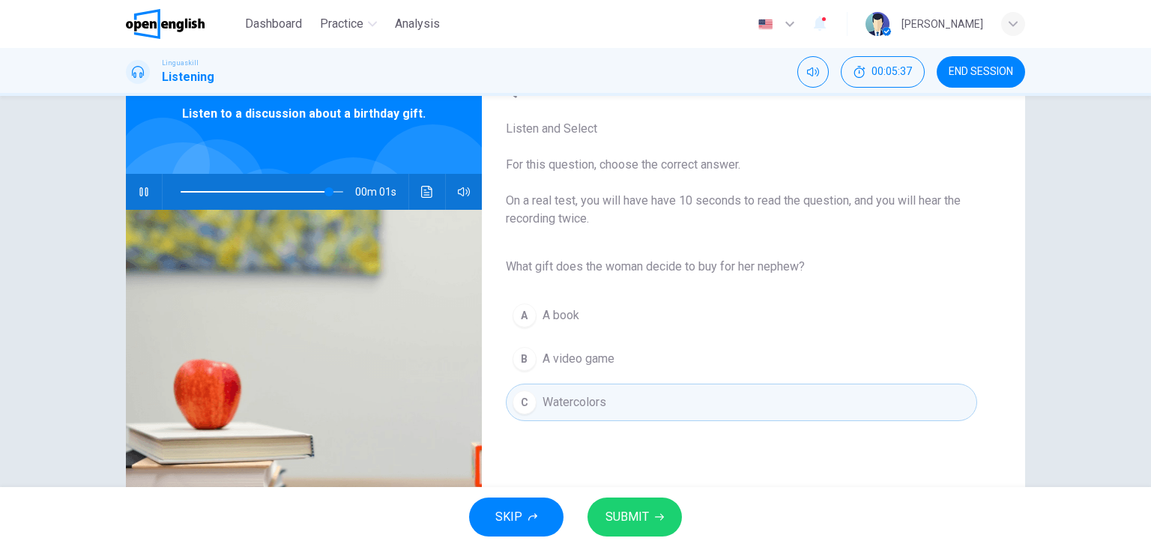
type input "*"
click at [650, 507] on button "SUBMIT" at bounding box center [635, 517] width 94 height 39
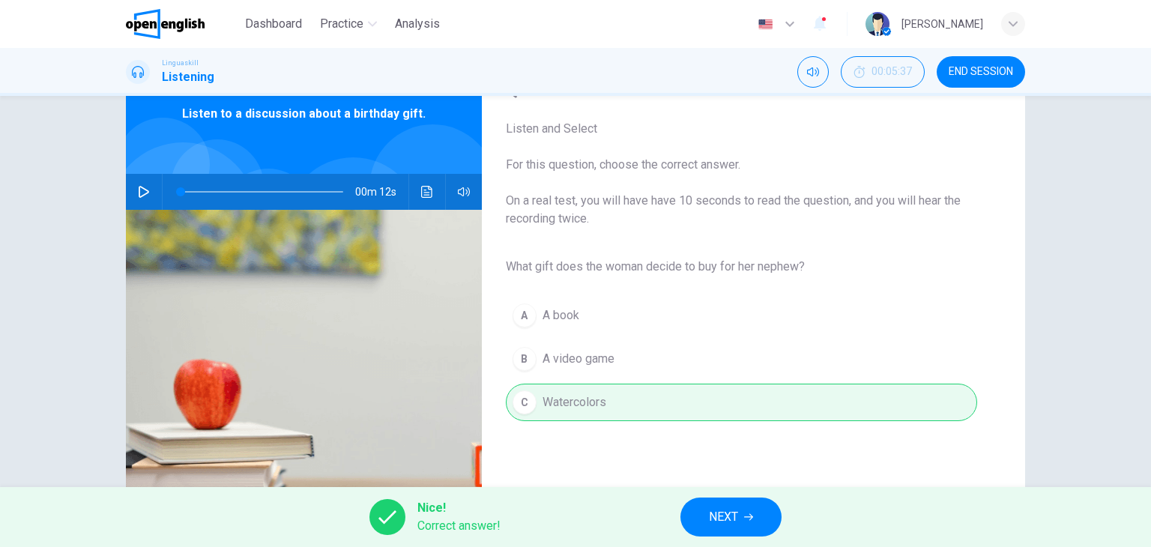
click at [736, 516] on span "NEXT" at bounding box center [723, 517] width 29 height 21
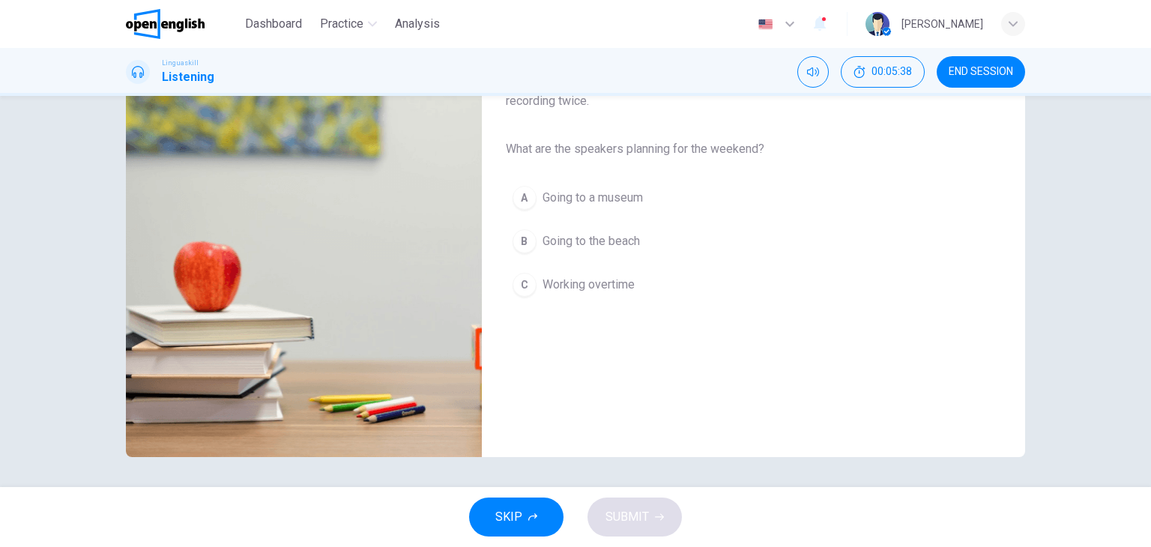
scroll to position [0, 0]
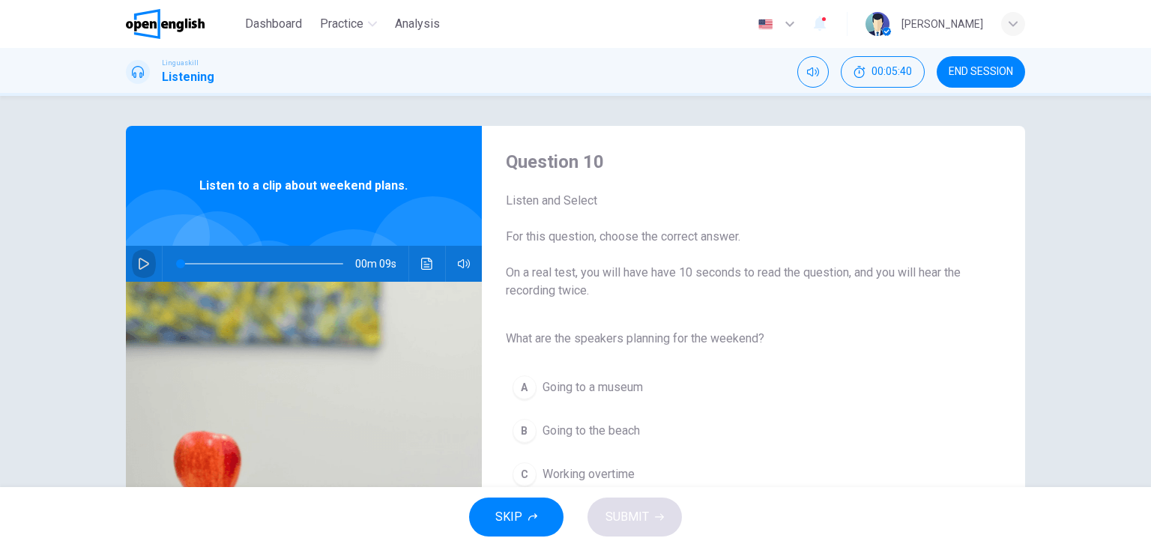
click at [138, 258] on icon "button" at bounding box center [144, 264] width 12 height 12
type input "*"
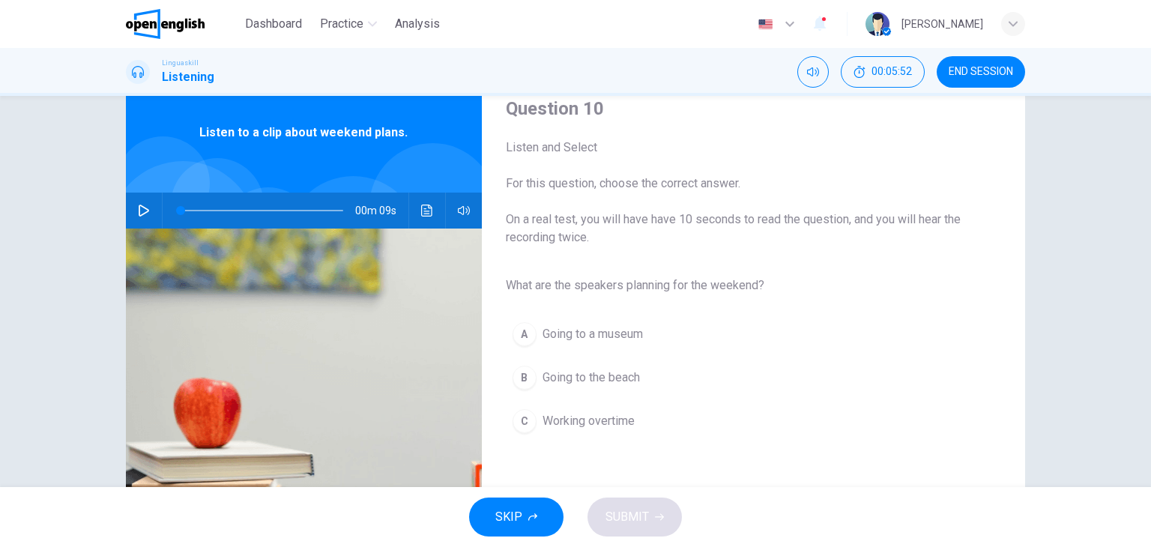
scroll to position [64, 0]
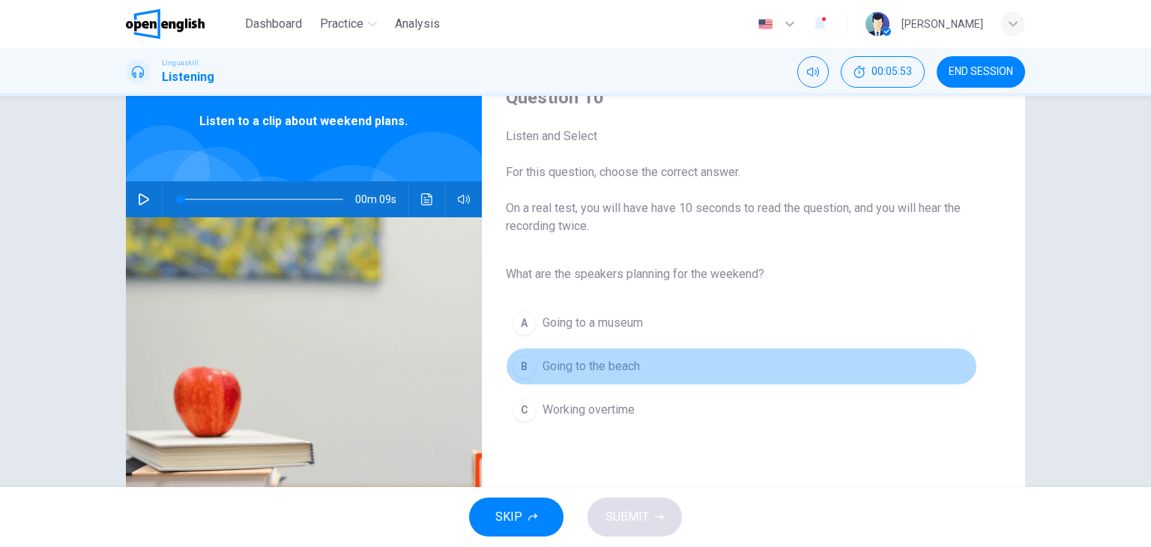
click at [624, 367] on span "Going to the beach" at bounding box center [591, 367] width 97 height 18
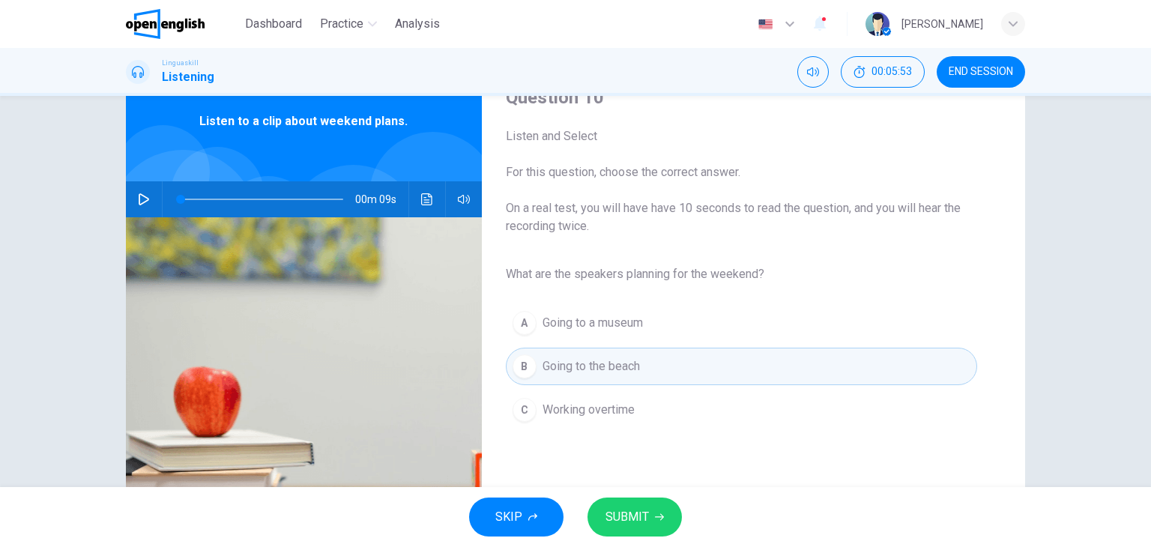
click at [663, 513] on button "SUBMIT" at bounding box center [635, 517] width 94 height 39
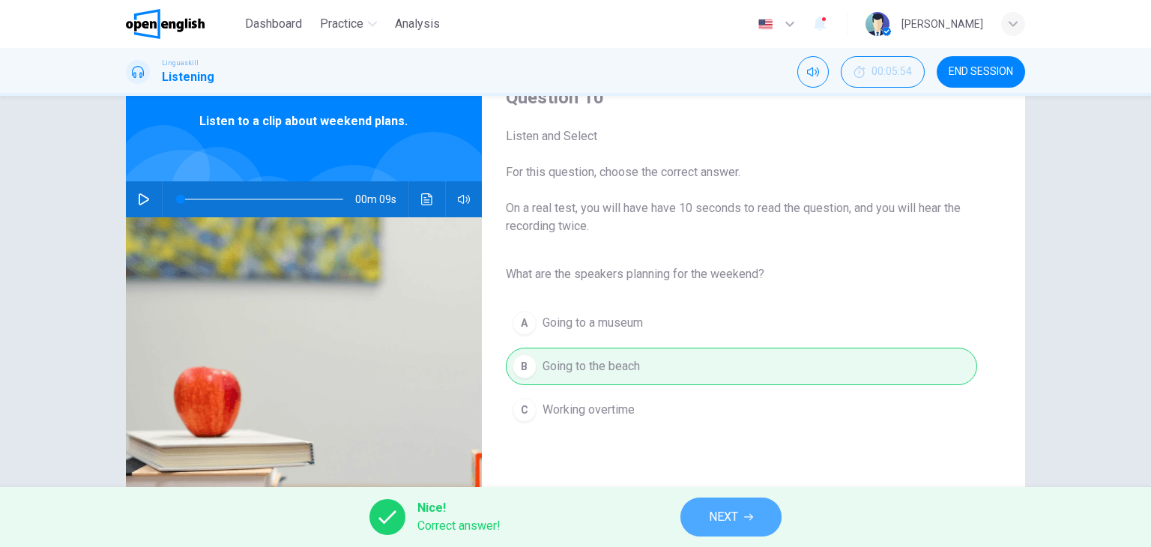
click at [714, 531] on button "NEXT" at bounding box center [731, 517] width 101 height 39
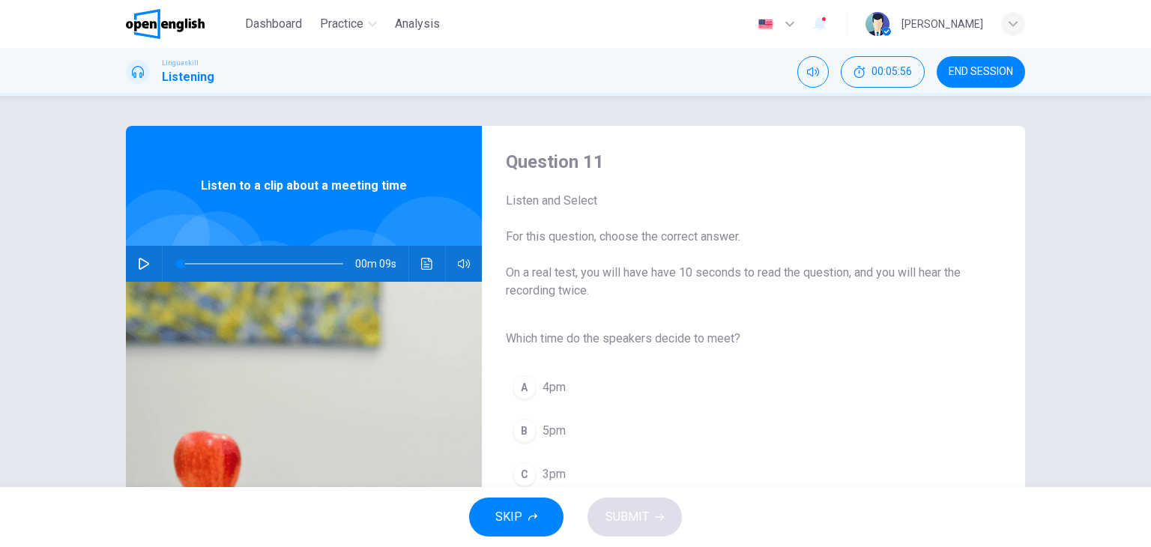
click at [154, 262] on div "00m 09s" at bounding box center [304, 264] width 356 height 36
drag, startPoint x: 154, startPoint y: 262, endPoint x: 145, endPoint y: 262, distance: 9.7
click at [145, 262] on div "00m 09s" at bounding box center [304, 264] width 356 height 36
click at [145, 262] on icon "button" at bounding box center [144, 264] width 12 height 12
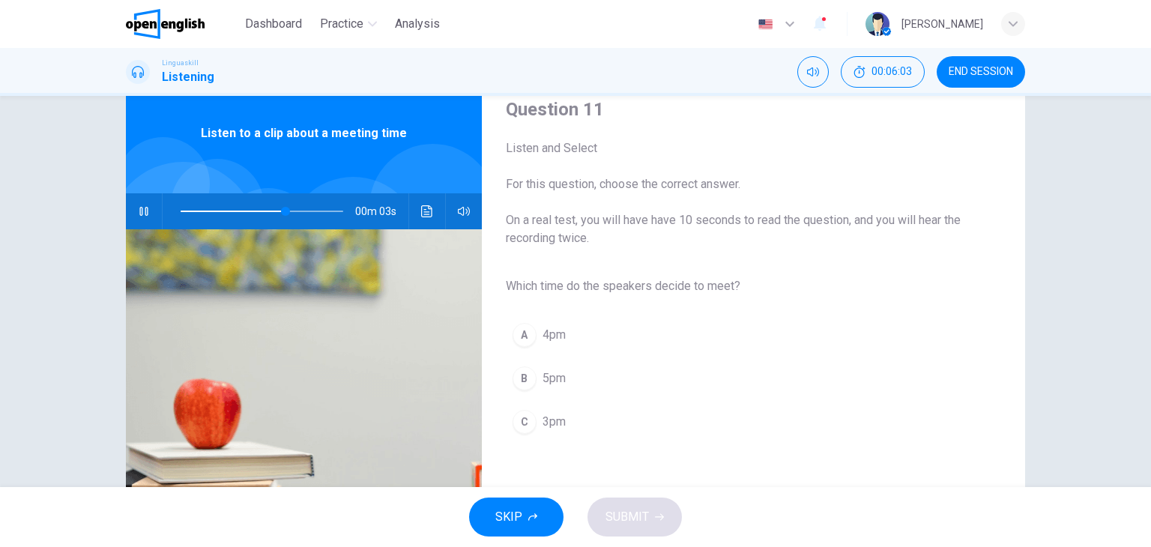
scroll to position [55, 0]
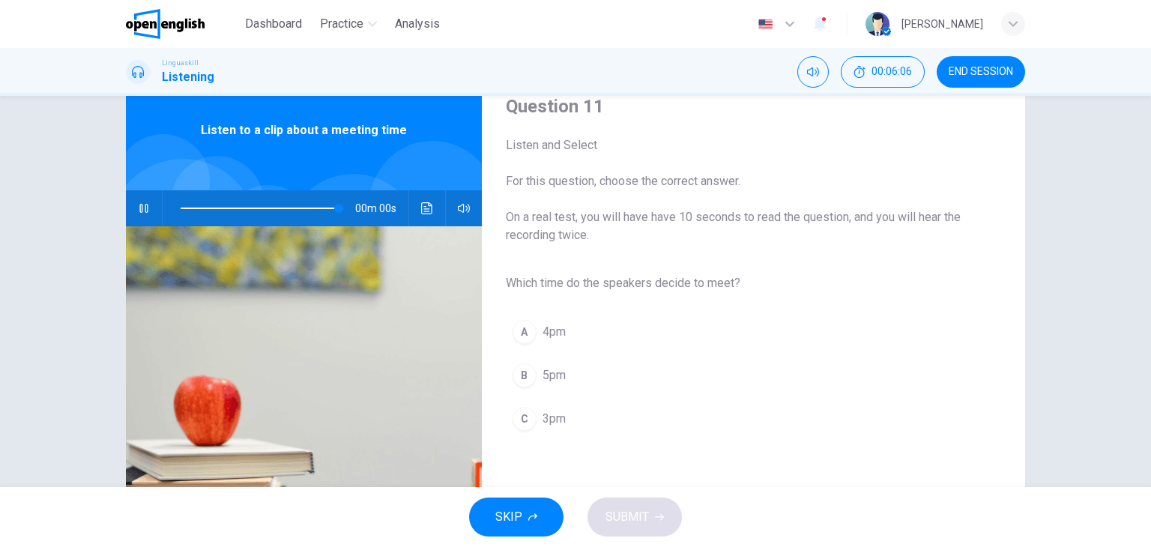
type input "*"
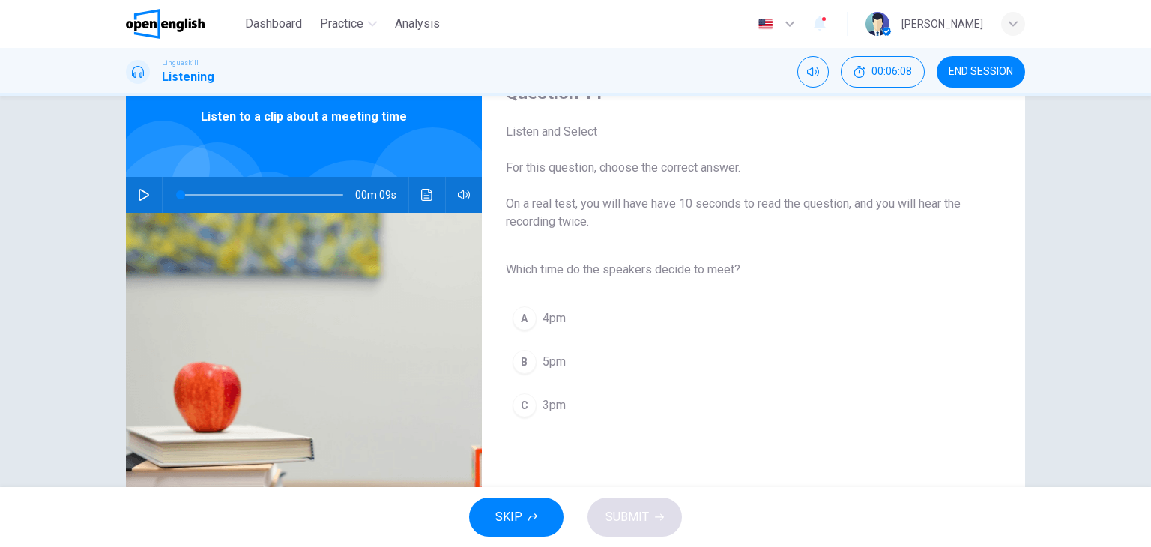
scroll to position [72, 0]
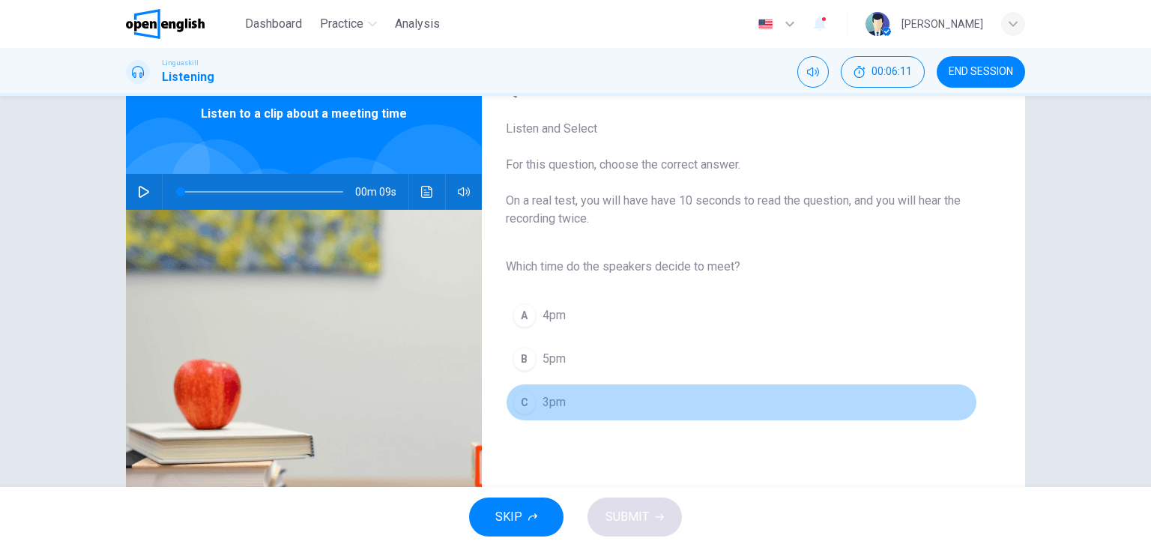
click at [548, 400] on span "3pm" at bounding box center [554, 403] width 23 height 18
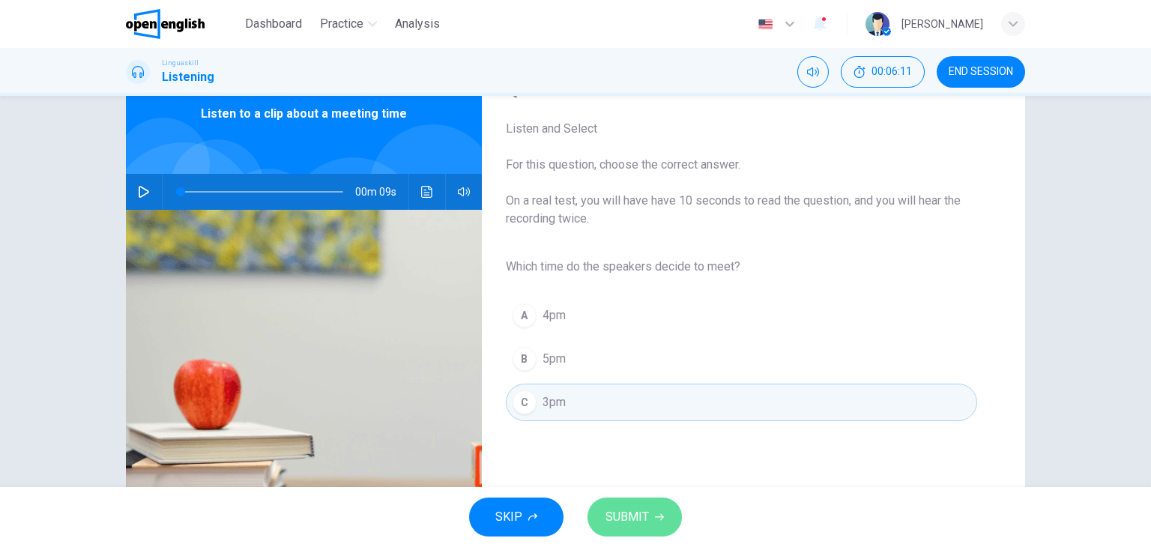
click at [639, 522] on span "SUBMIT" at bounding box center [627, 517] width 43 height 21
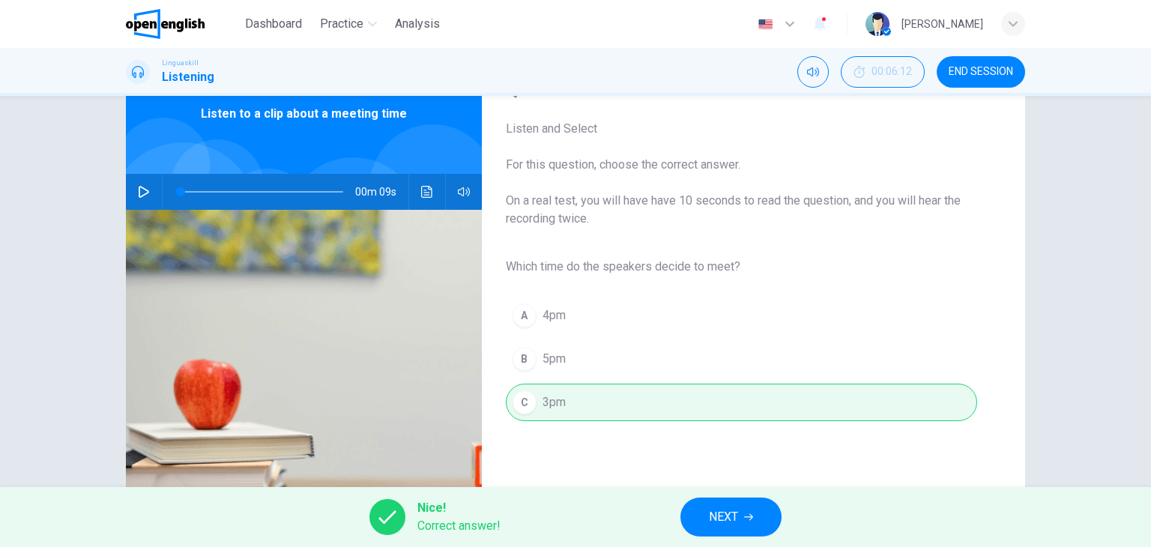
click at [639, 522] on div "Nice! Correct answer! NEXT" at bounding box center [575, 517] width 1151 height 60
click at [727, 519] on span "NEXT" at bounding box center [723, 517] width 29 height 21
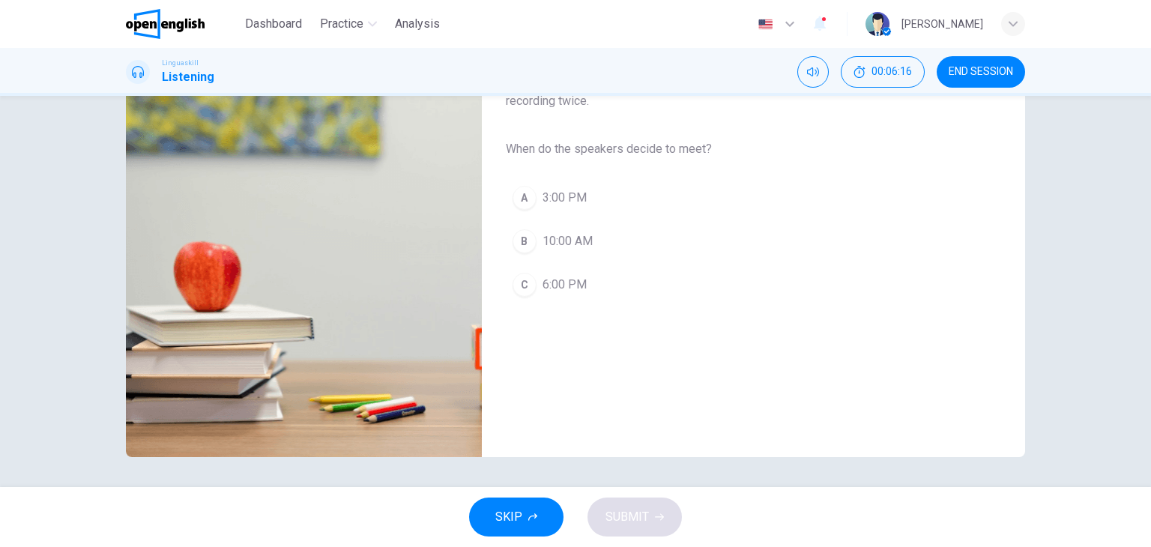
scroll to position [63, 0]
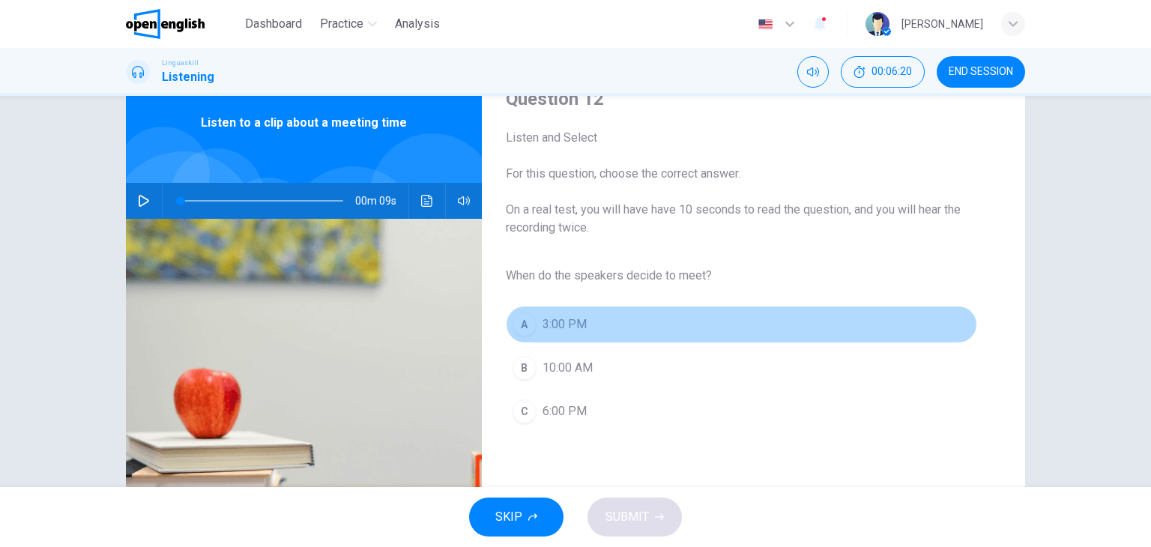
click at [571, 321] on span "3:00 PM" at bounding box center [565, 325] width 44 height 18
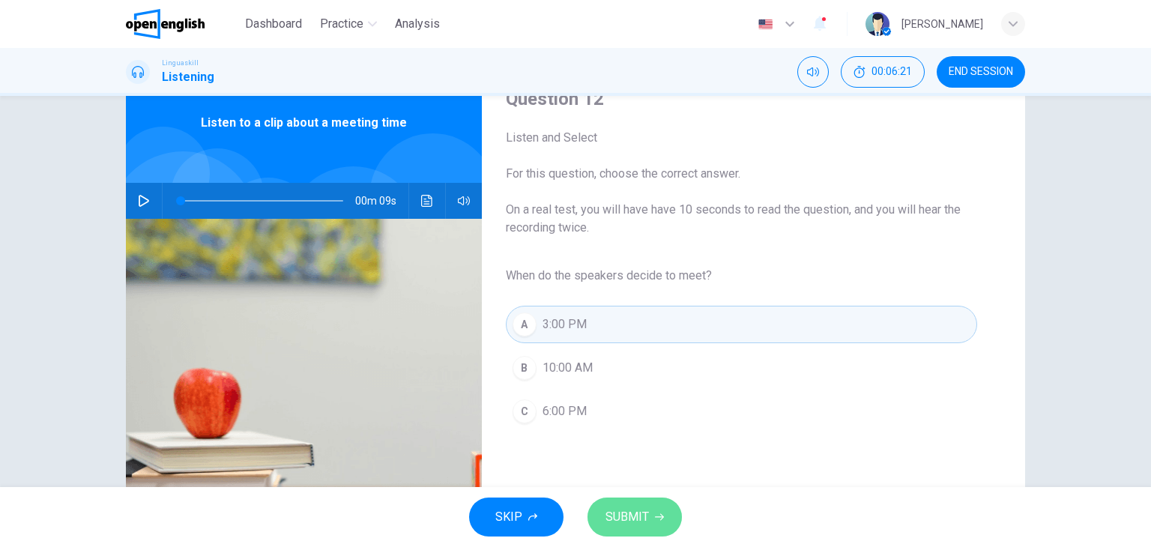
click at [618, 513] on span "SUBMIT" at bounding box center [627, 517] width 43 height 21
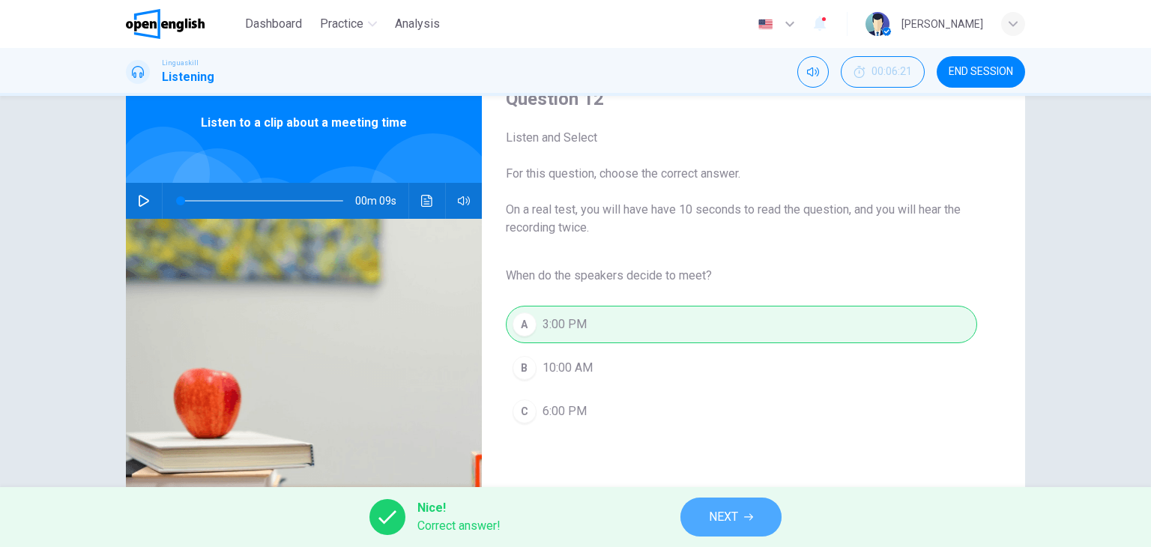
click at [750, 528] on button "NEXT" at bounding box center [731, 517] width 101 height 39
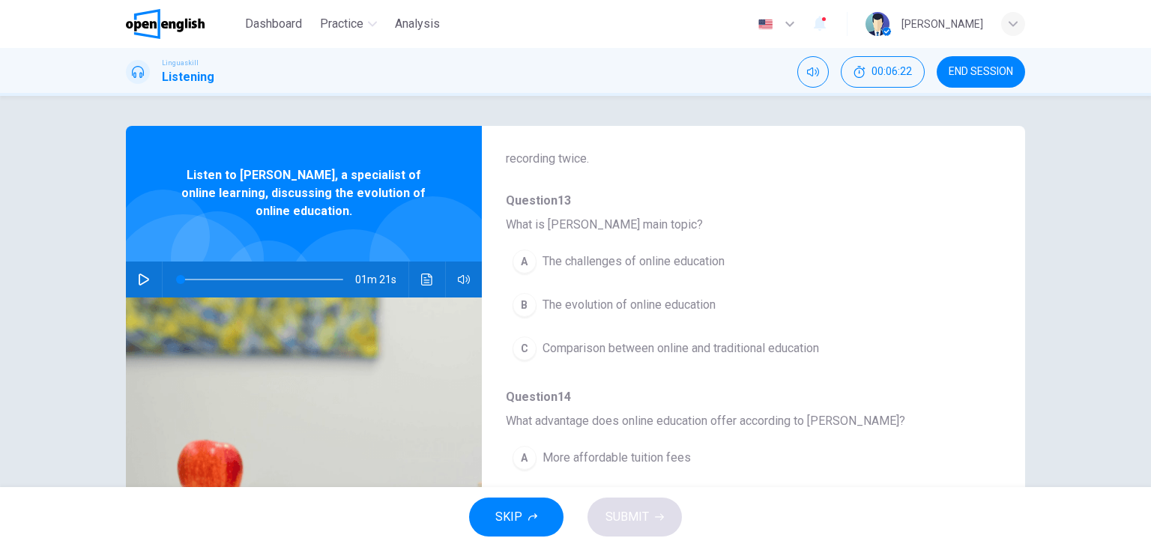
scroll to position [0, 0]
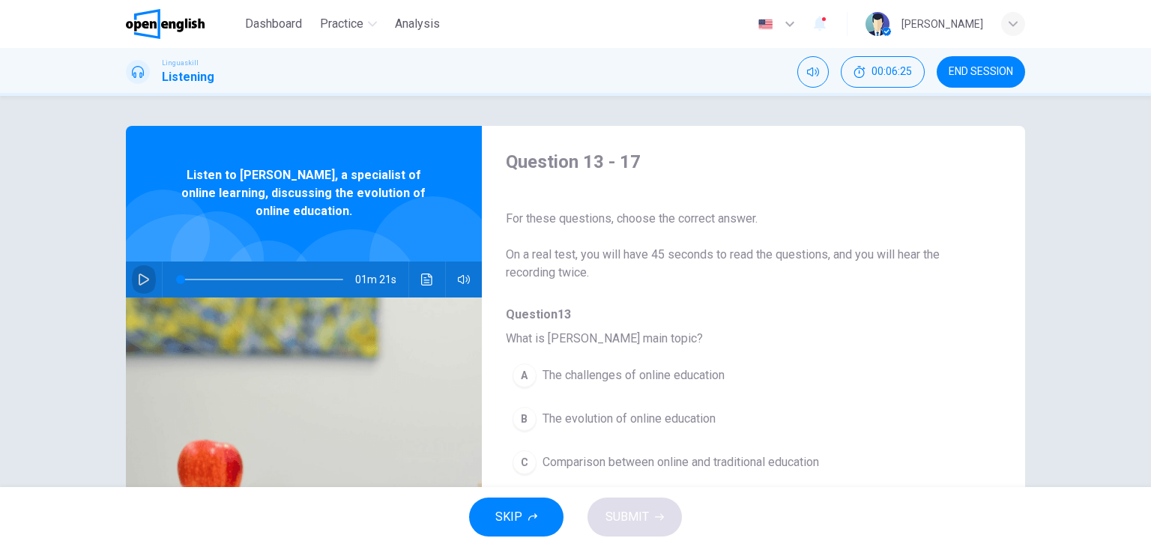
click at [141, 280] on icon "button" at bounding box center [144, 280] width 12 height 12
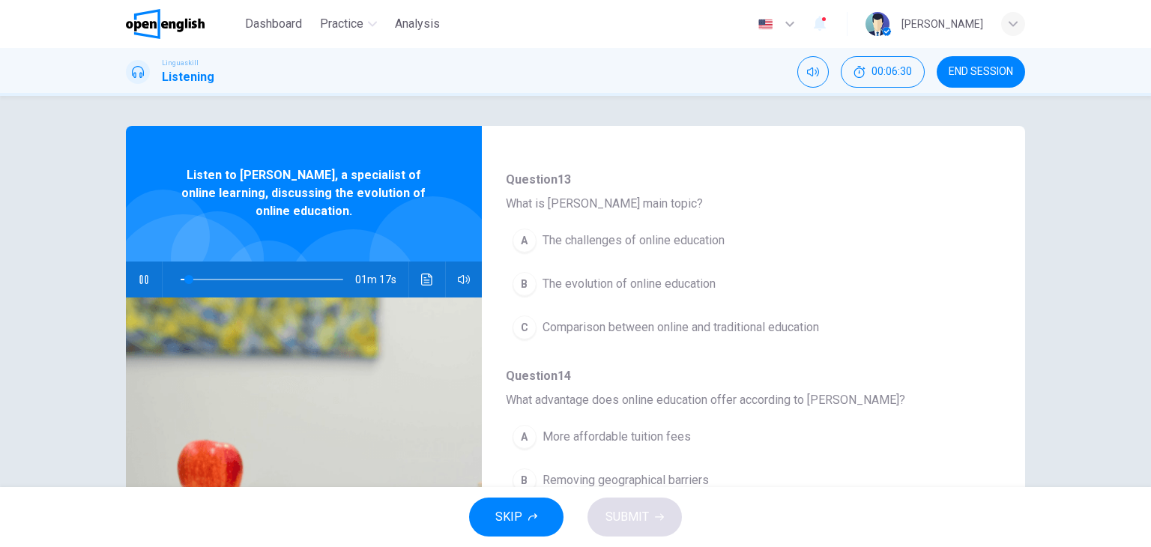
scroll to position [135, 0]
click at [622, 286] on span "The evolution of online education" at bounding box center [629, 284] width 173 height 18
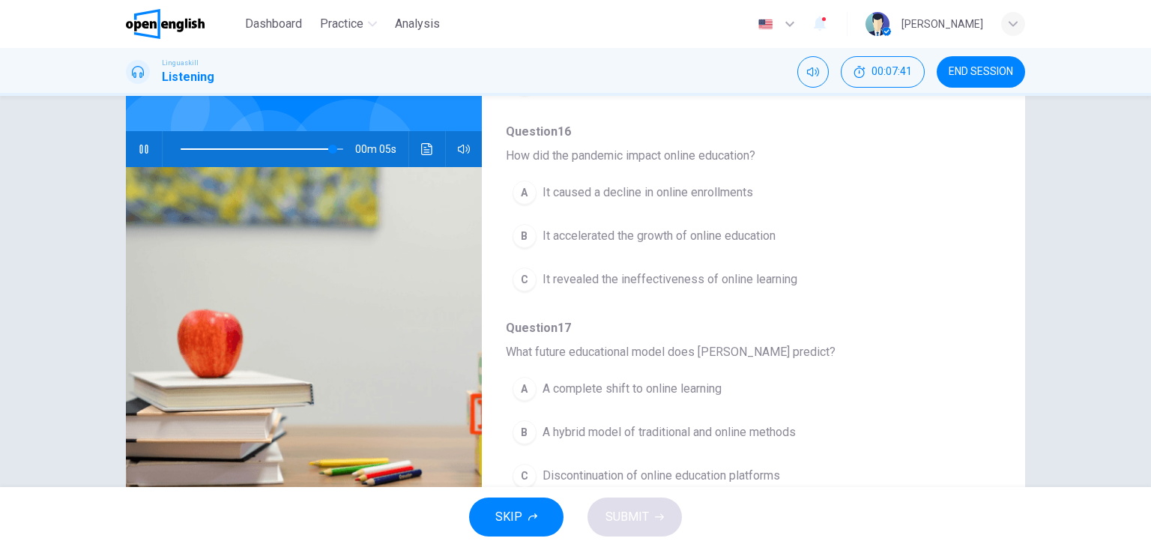
scroll to position [190, 0]
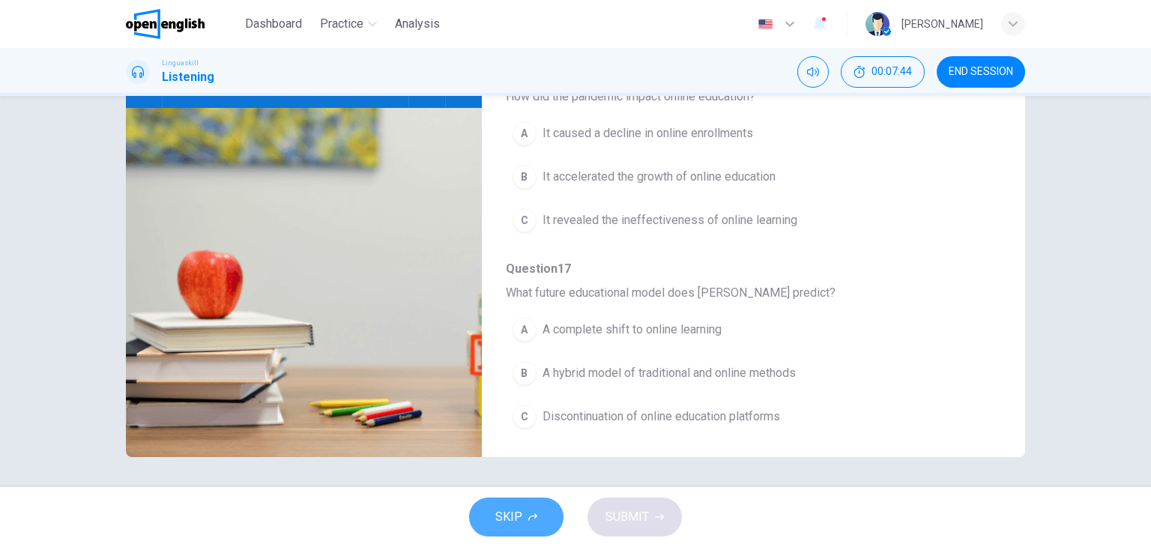
click at [528, 519] on icon "button" at bounding box center [532, 517] width 9 height 9
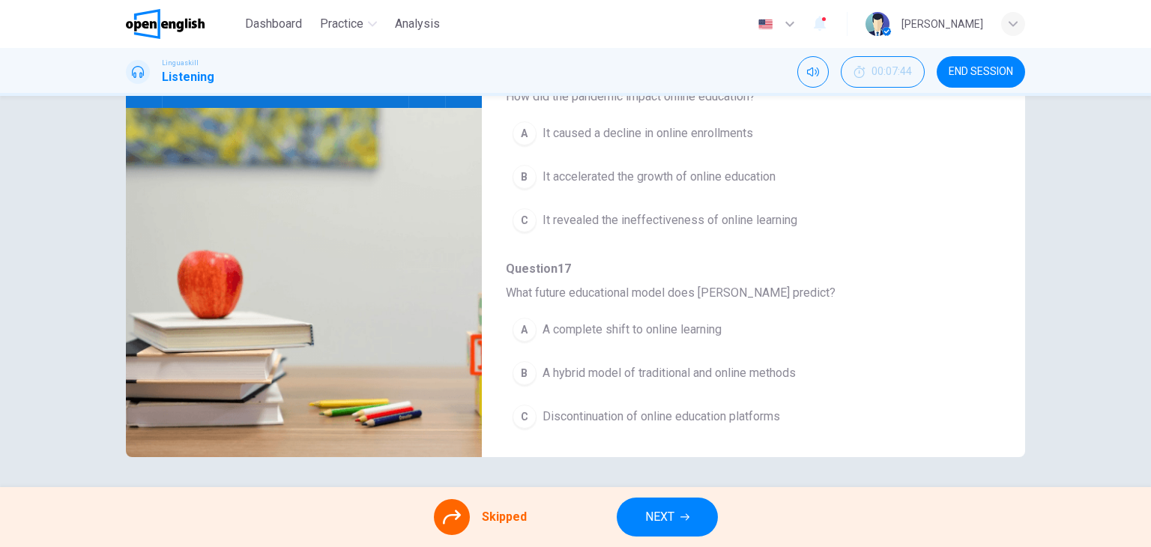
type input "**"
click at [681, 513] on icon "button" at bounding box center [685, 517] width 9 height 9
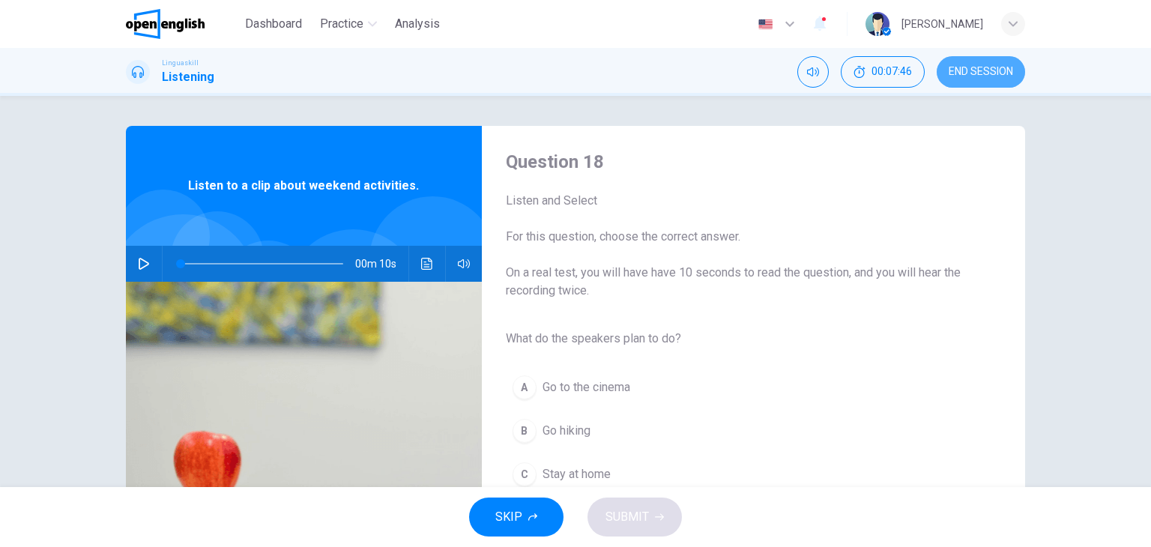
click at [979, 68] on span "END SESSION" at bounding box center [981, 72] width 64 height 12
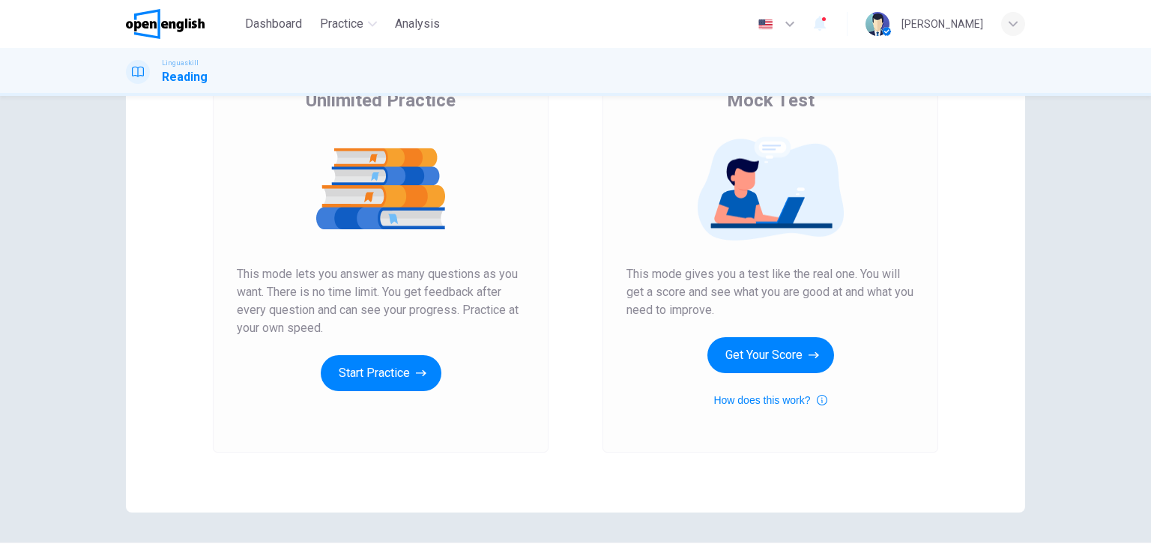
scroll to position [135, 0]
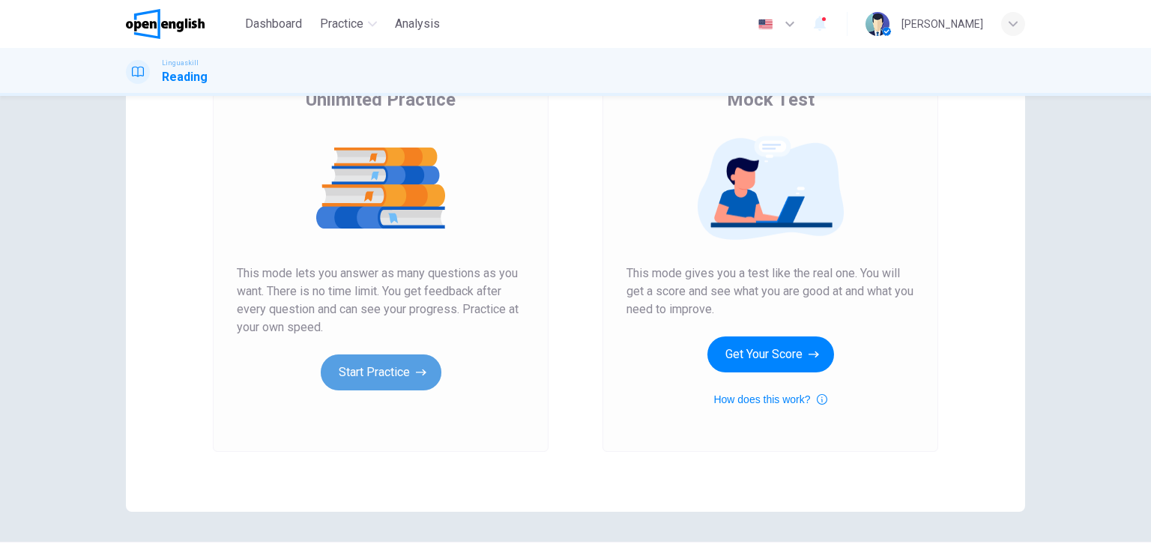
click at [362, 364] on button "Start Practice" at bounding box center [381, 373] width 121 height 36
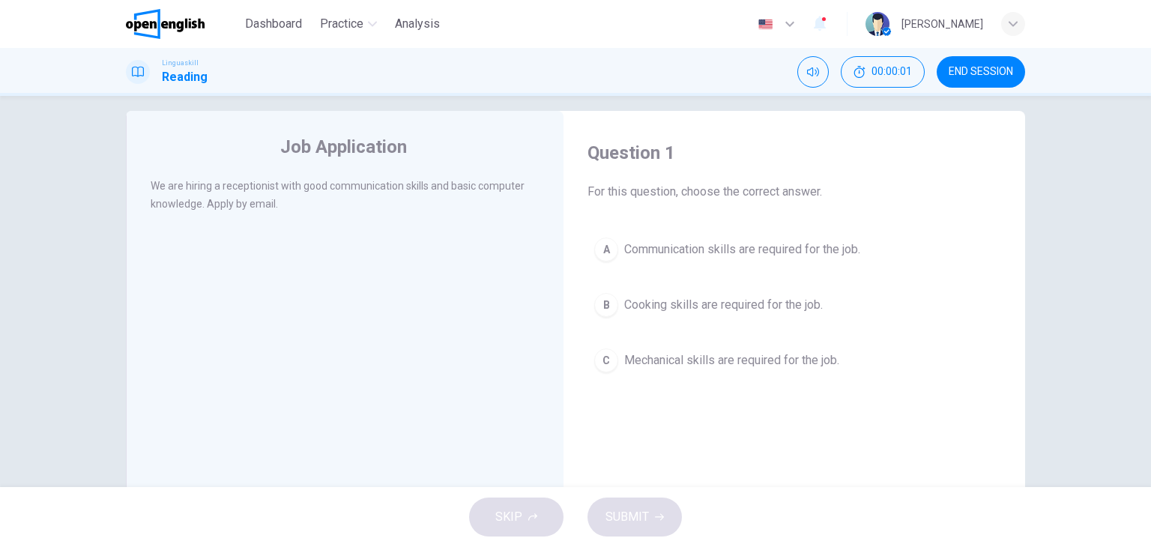
scroll to position [0, 0]
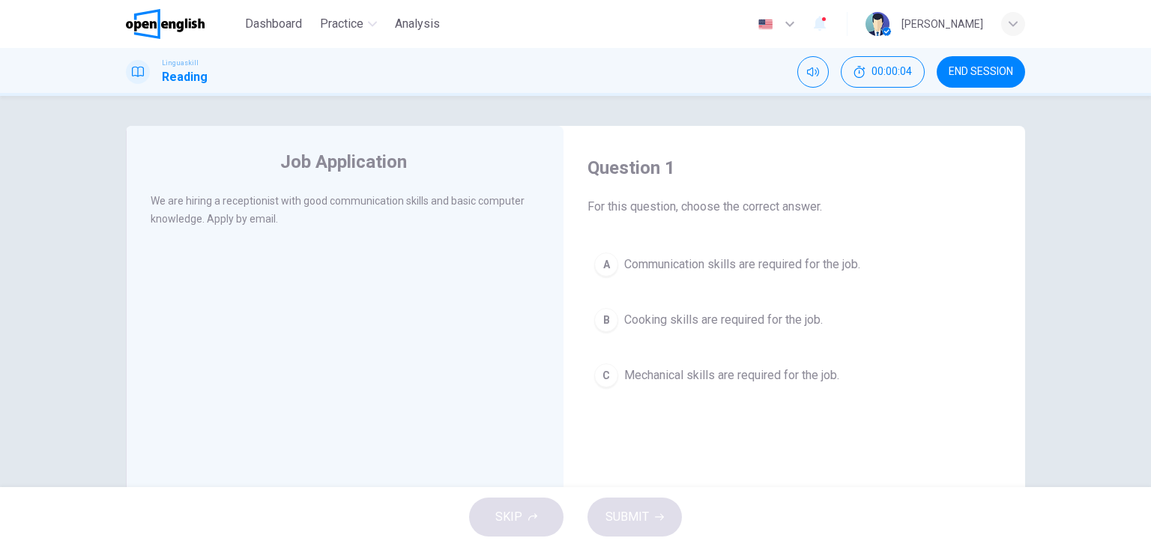
drag, startPoint x: 274, startPoint y: 200, endPoint x: 438, endPoint y: 229, distance: 165.9
click at [438, 229] on div "We are hiring a receptionist with good communication skills and basic computer …" at bounding box center [355, 219] width 409 height 54
drag, startPoint x: 185, startPoint y: 220, endPoint x: 316, endPoint y: 223, distance: 130.5
click at [316, 223] on div "We are hiring a receptionist with good communication skills and basic computer …" at bounding box center [346, 210] width 390 height 36
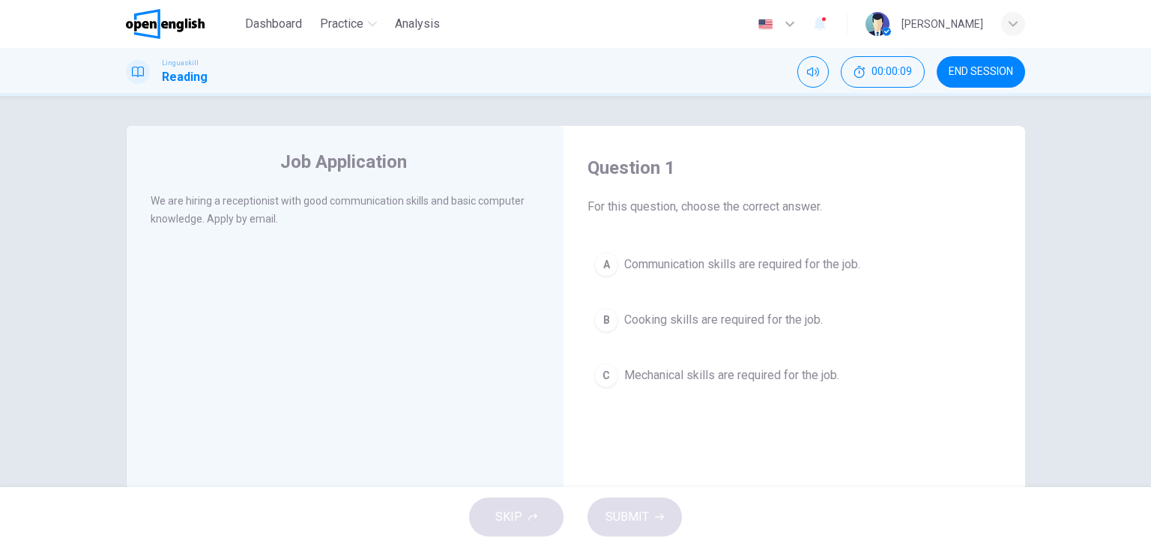
click at [316, 223] on div "We are hiring a receptionist with good communication skills and basic computer …" at bounding box center [346, 210] width 390 height 36
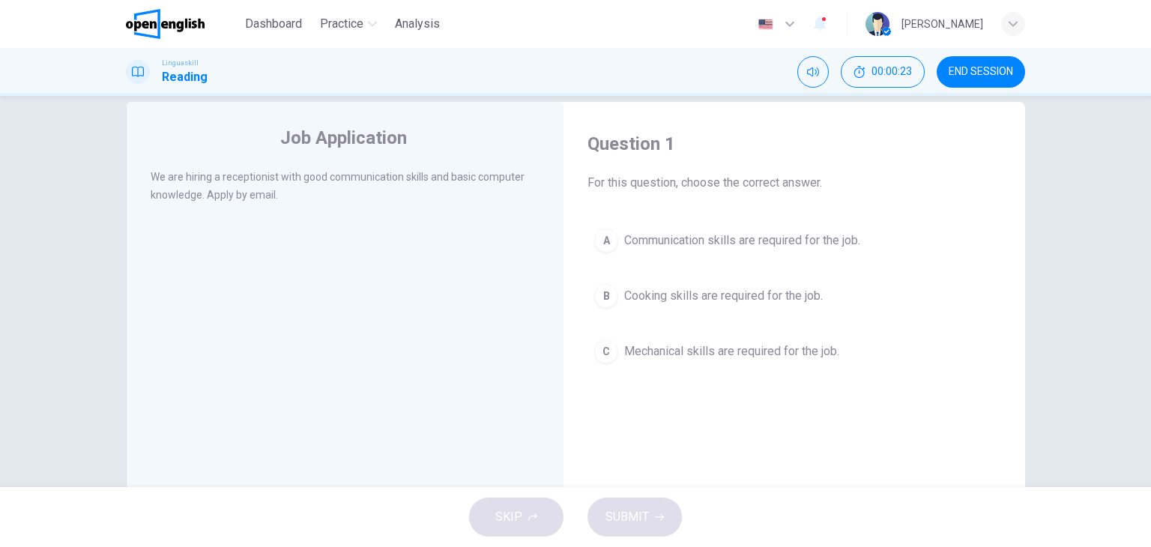
drag, startPoint x: 681, startPoint y: 181, endPoint x: 828, endPoint y: 235, distance: 155.8
click at [828, 235] on div "Question 1 For this question, choose the correct answer. A Communication skills…" at bounding box center [795, 251] width 438 height 268
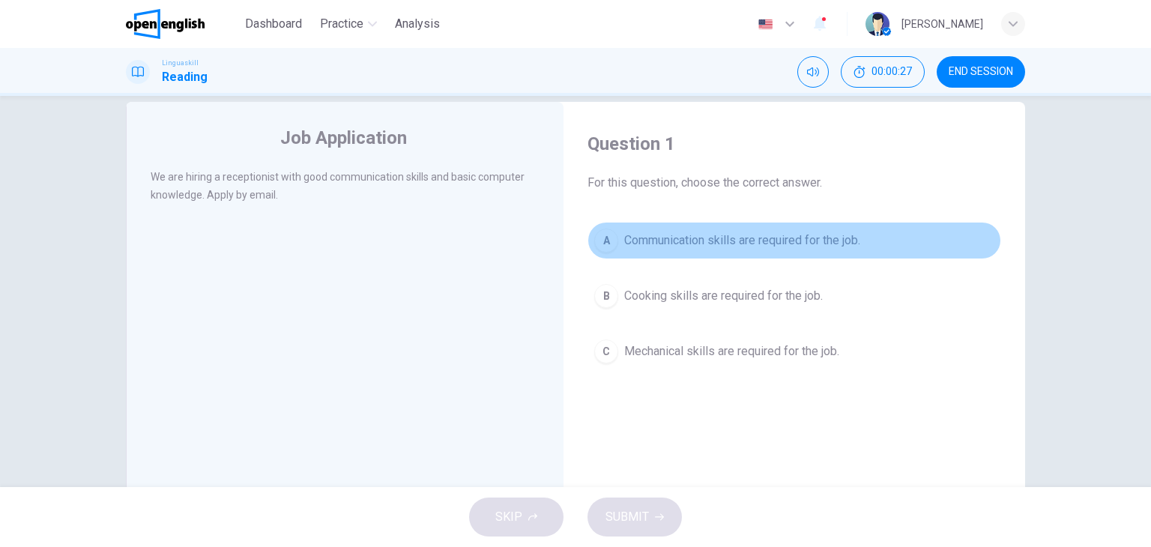
click at [806, 240] on span "Communication skills are required for the job." at bounding box center [742, 241] width 236 height 18
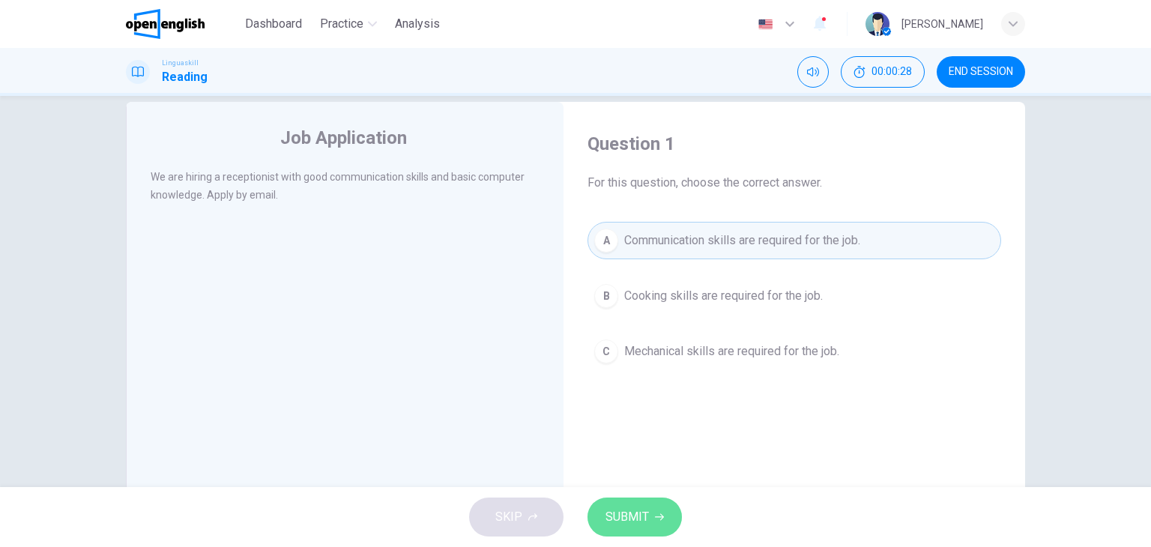
click at [660, 514] on icon "button" at bounding box center [659, 517] width 9 height 7
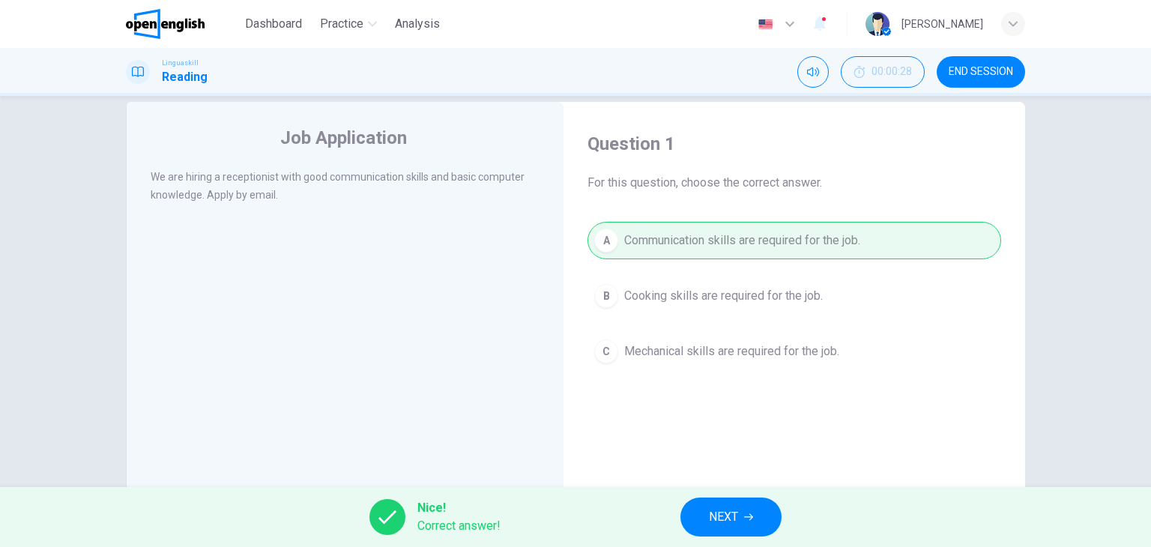
scroll to position [78, 0]
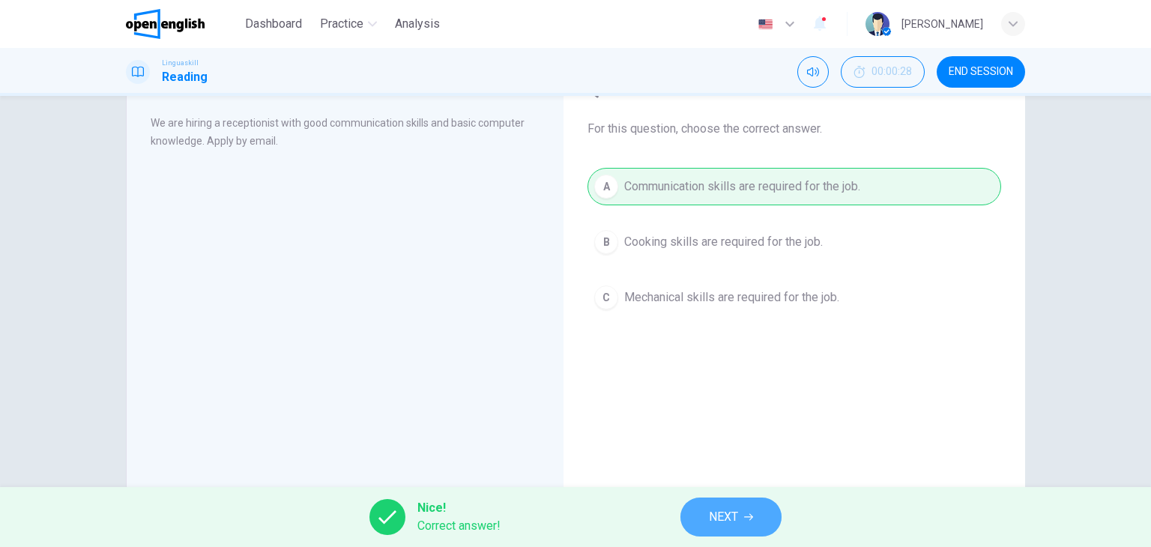
click at [744, 506] on button "NEXT" at bounding box center [731, 517] width 101 height 39
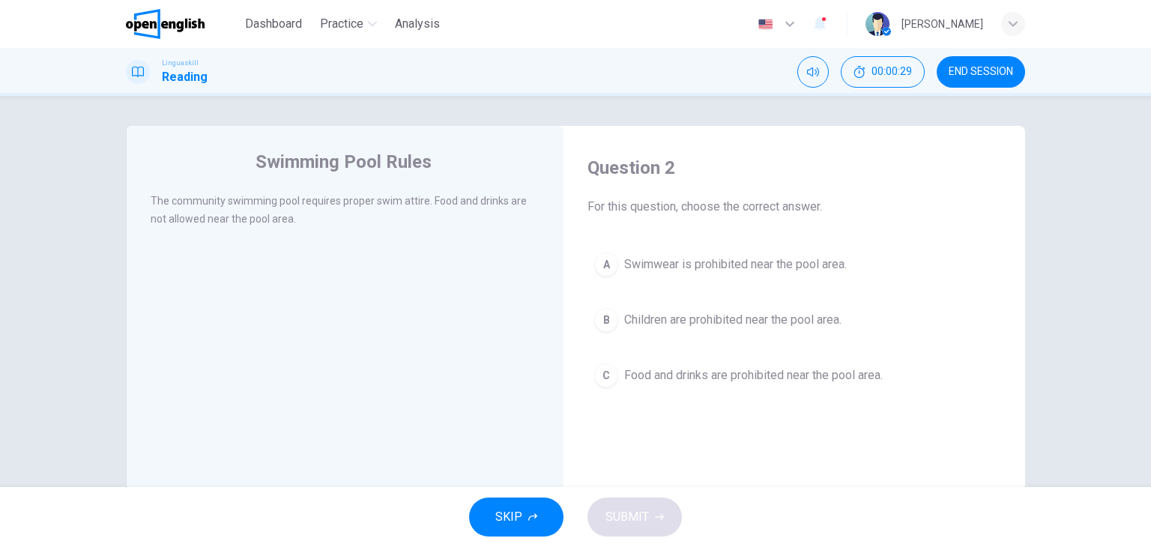
drag, startPoint x: 186, startPoint y: 182, endPoint x: 189, endPoint y: 191, distance: 9.5
click at [189, 191] on div "Swimming Pool Rules The community swimming pool requires proper swim attire. Fo…" at bounding box center [345, 386] width 438 height 521
drag, startPoint x: 189, startPoint y: 191, endPoint x: 348, endPoint y: 187, distance: 159.0
click at [348, 187] on div "Swimming Pool Rules The community swimming pool requires proper swim attire. Fo…" at bounding box center [345, 386] width 438 height 521
drag, startPoint x: 438, startPoint y: 208, endPoint x: 533, endPoint y: 232, distance: 98.4
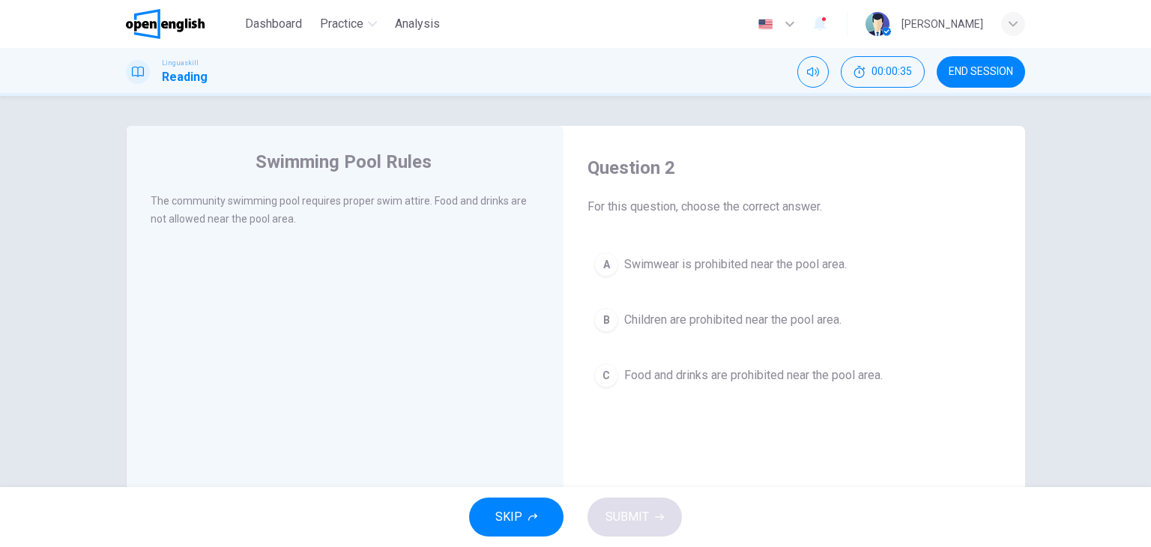
click at [533, 232] on div "The community swimming pool requires proper swim attire. Food and drinks are no…" at bounding box center [355, 219] width 409 height 54
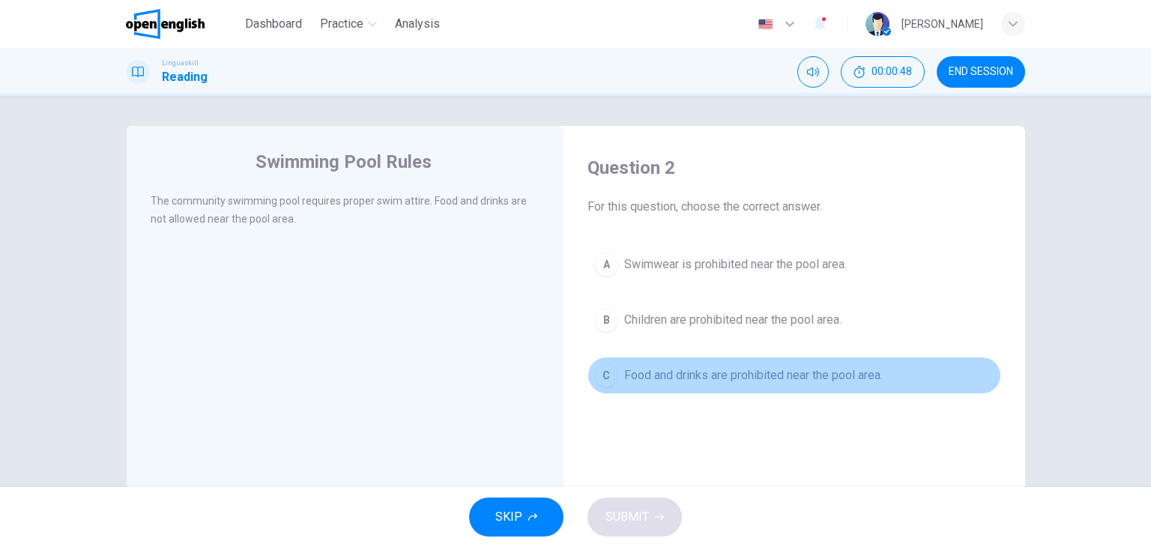
click at [609, 369] on div "C" at bounding box center [606, 376] width 24 height 24
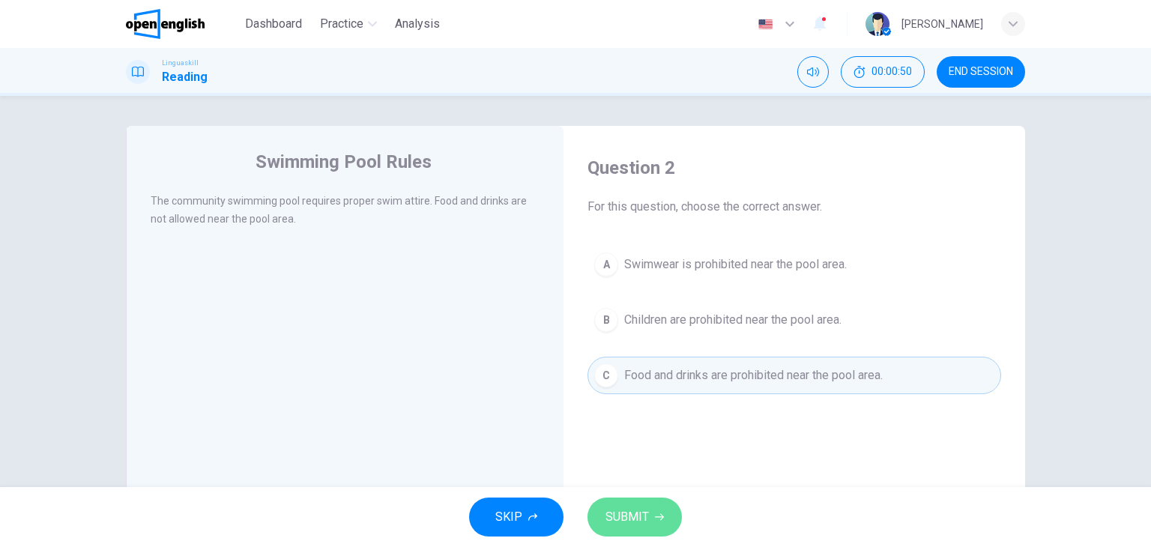
click at [639, 520] on span "SUBMIT" at bounding box center [627, 517] width 43 height 21
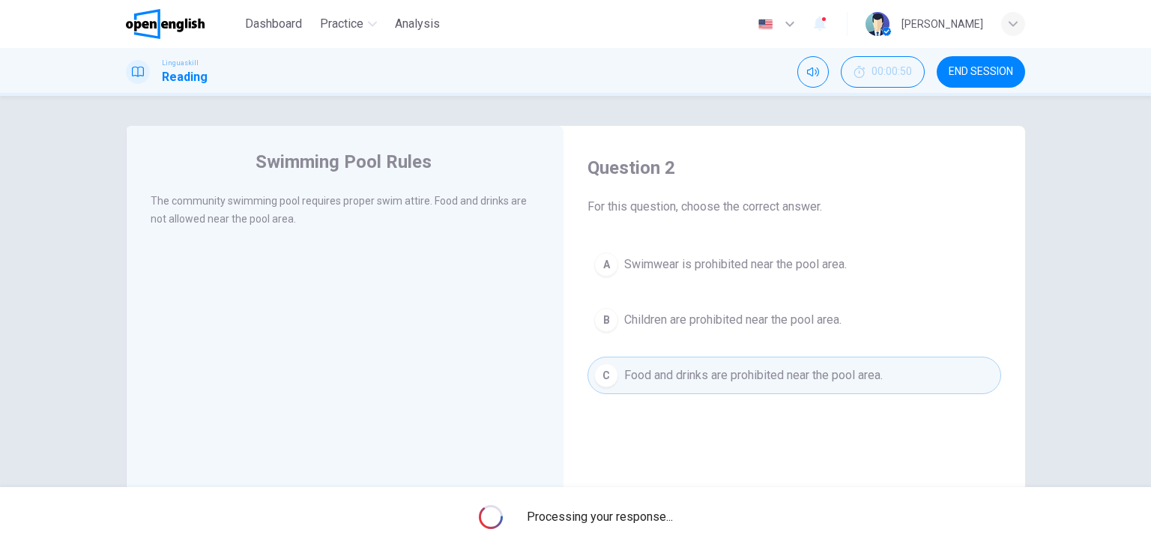
click at [639, 520] on span "Processing your response..." at bounding box center [600, 517] width 146 height 18
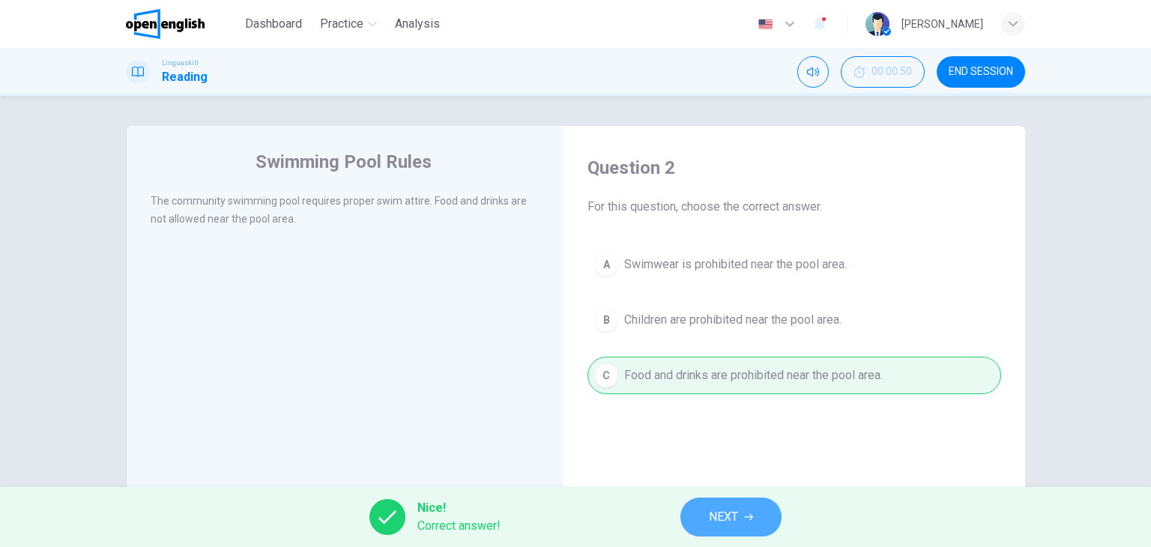
click at [748, 515] on icon "button" at bounding box center [748, 517] width 9 height 9
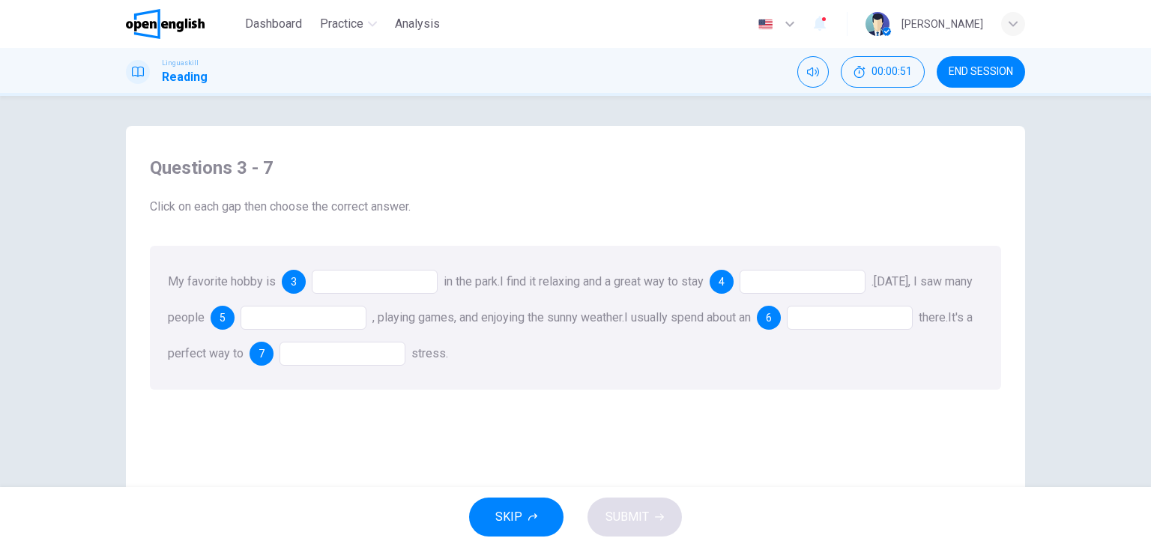
click at [378, 289] on div at bounding box center [375, 282] width 126 height 24
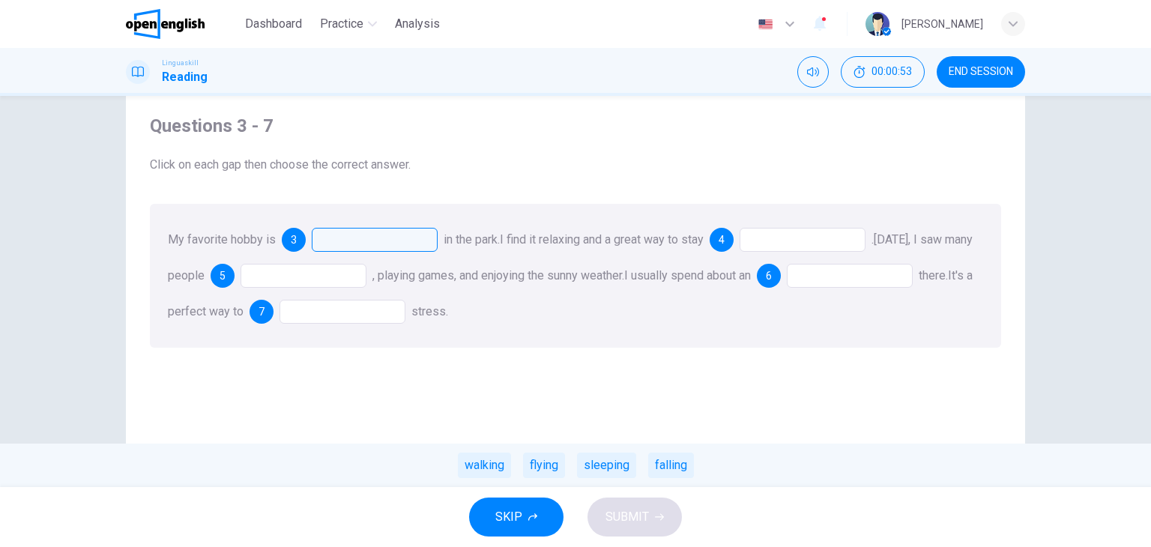
scroll to position [51, 0]
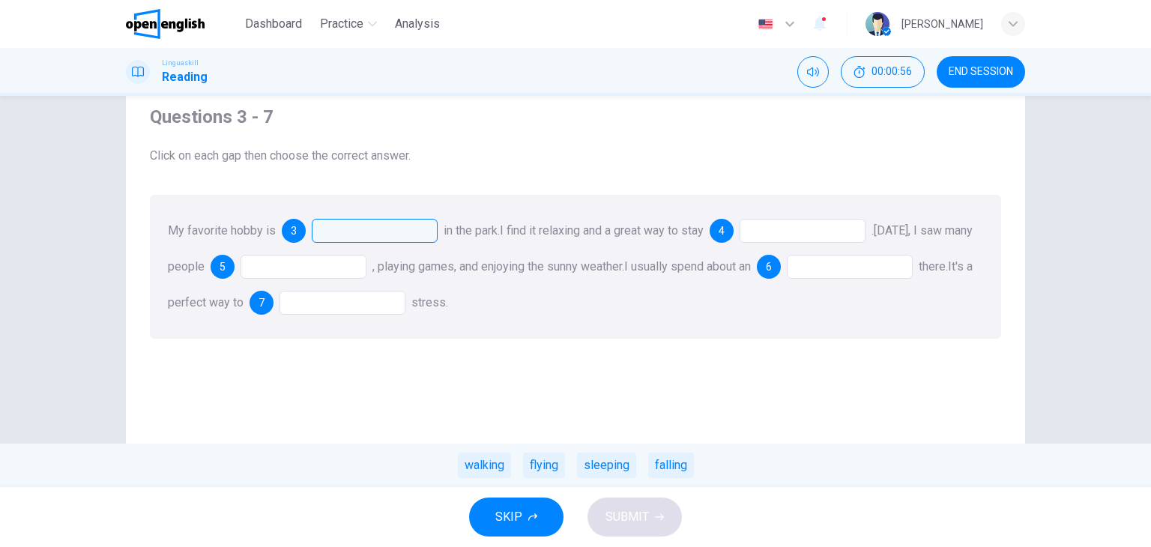
drag, startPoint x: 525, startPoint y: 237, endPoint x: 618, endPoint y: 231, distance: 92.4
click at [618, 231] on span "I find it relaxing and a great way to stay" at bounding box center [602, 230] width 204 height 14
click at [618, 472] on div "sleeping" at bounding box center [606, 465] width 59 height 25
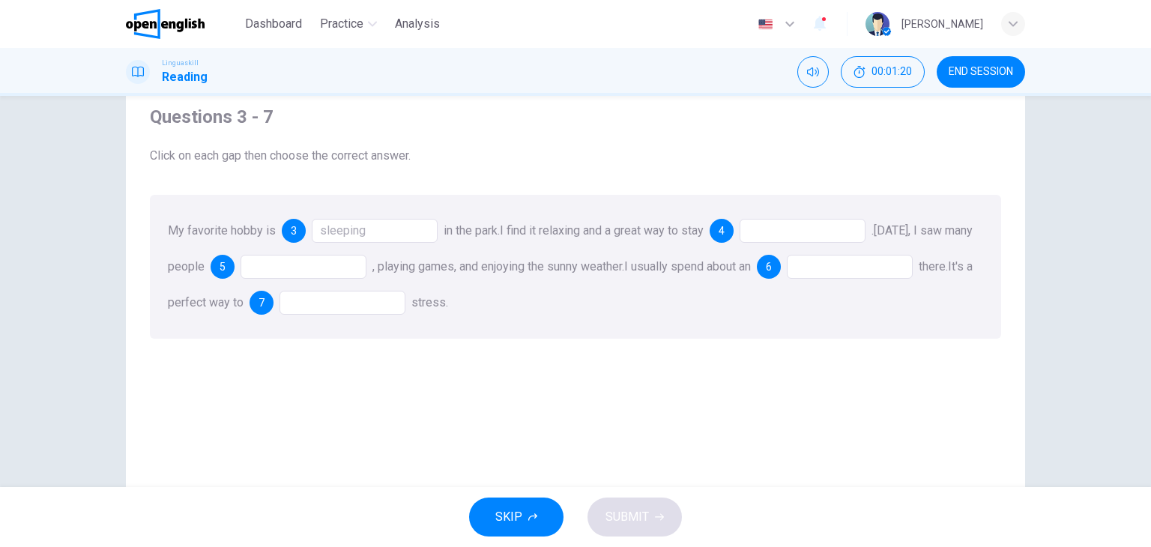
click at [832, 238] on div at bounding box center [803, 231] width 126 height 24
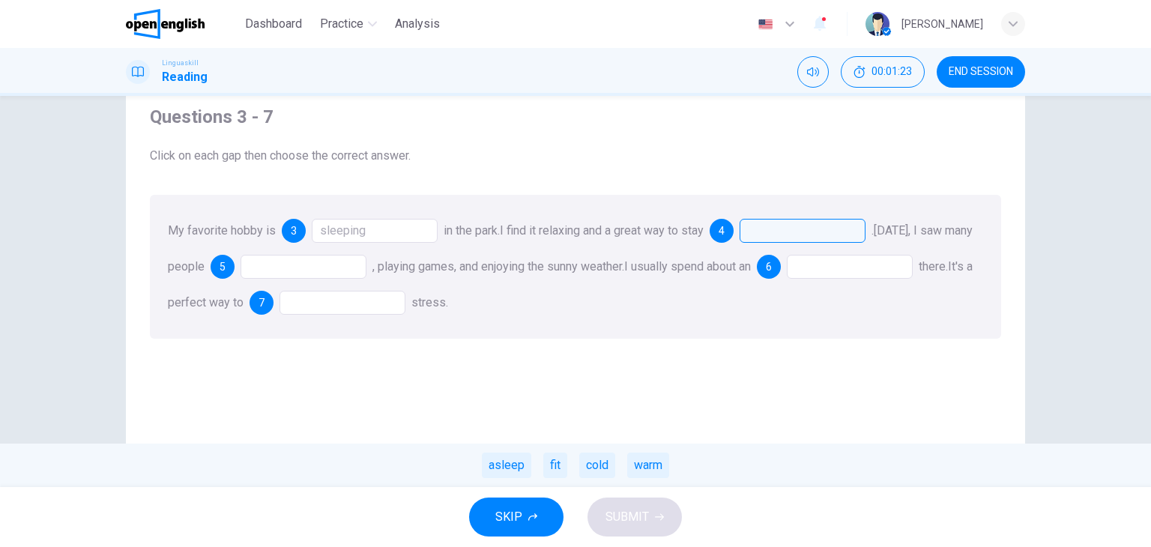
click at [769, 213] on div "My favorite hobby is 3 sleeping in the park. I find it relaxing and a great way…" at bounding box center [576, 267] width 852 height 144
click at [771, 235] on div at bounding box center [803, 231] width 126 height 24
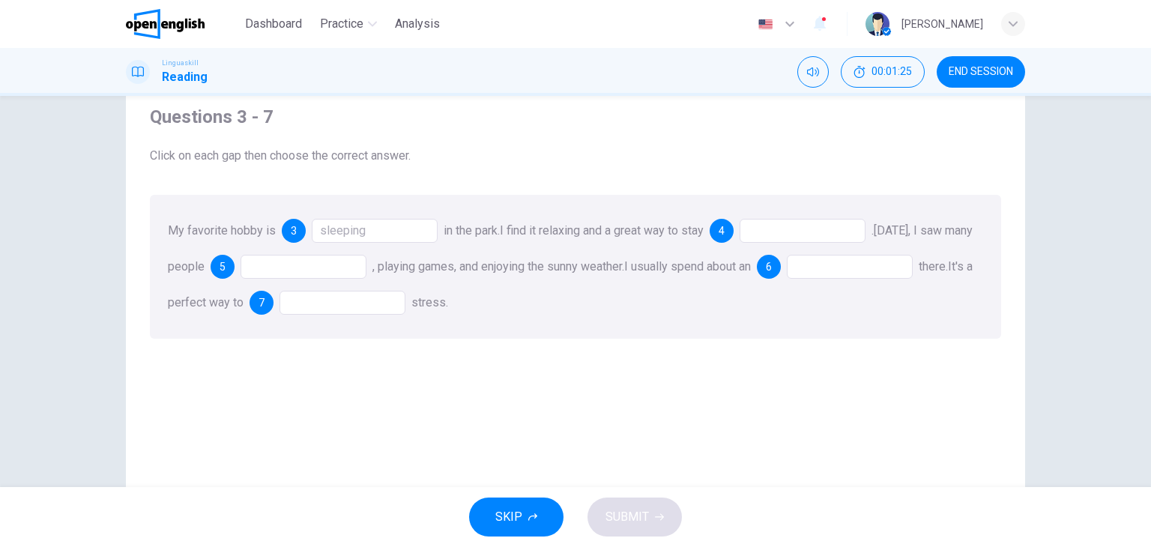
click at [771, 235] on div at bounding box center [803, 231] width 126 height 24
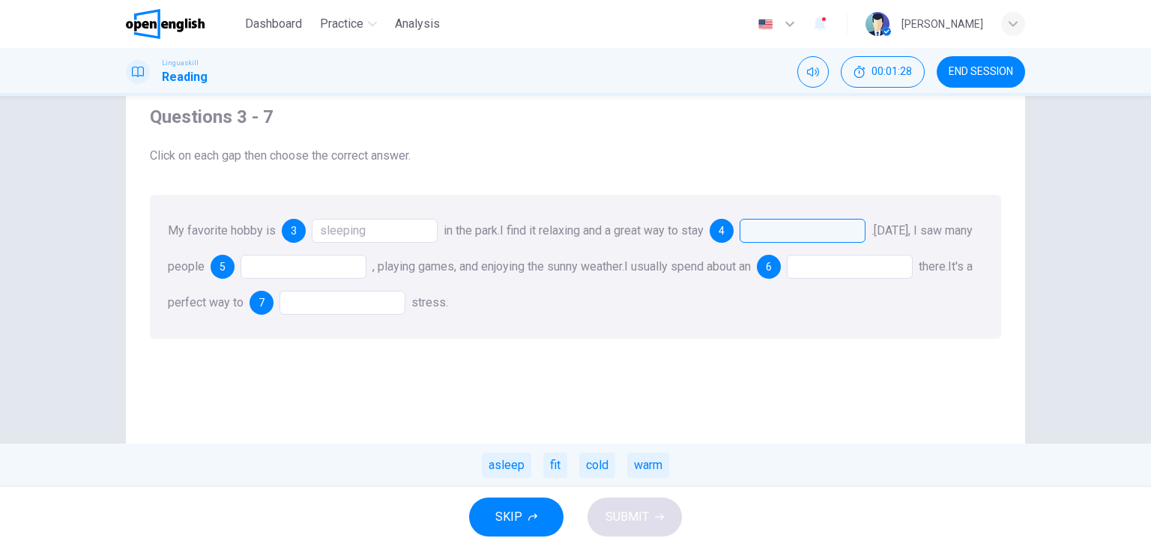
click at [405, 237] on div "sleeping" at bounding box center [375, 231] width 126 height 24
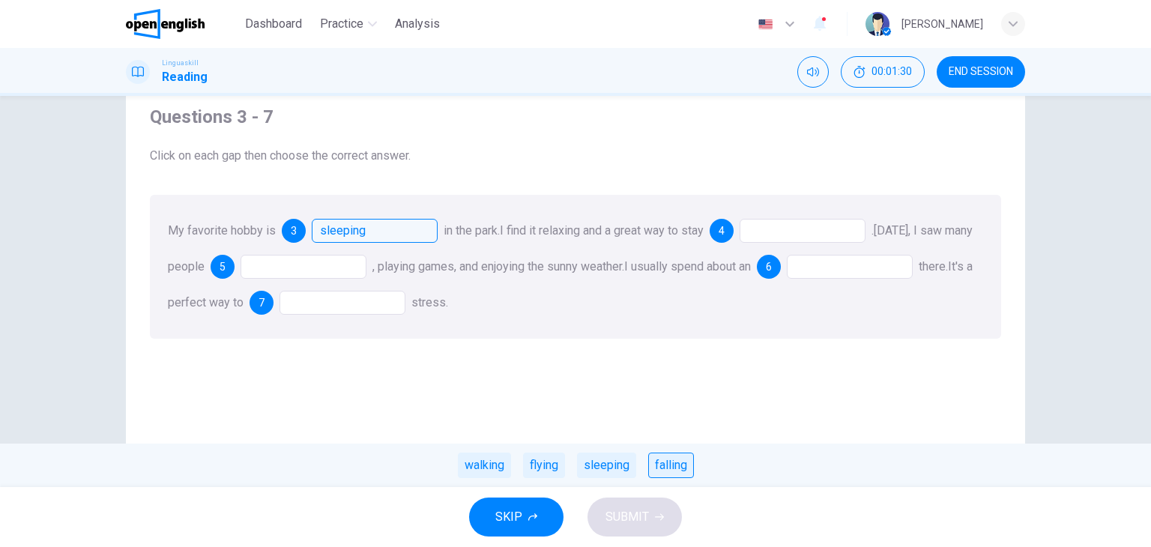
click at [667, 460] on div "falling" at bounding box center [671, 465] width 46 height 25
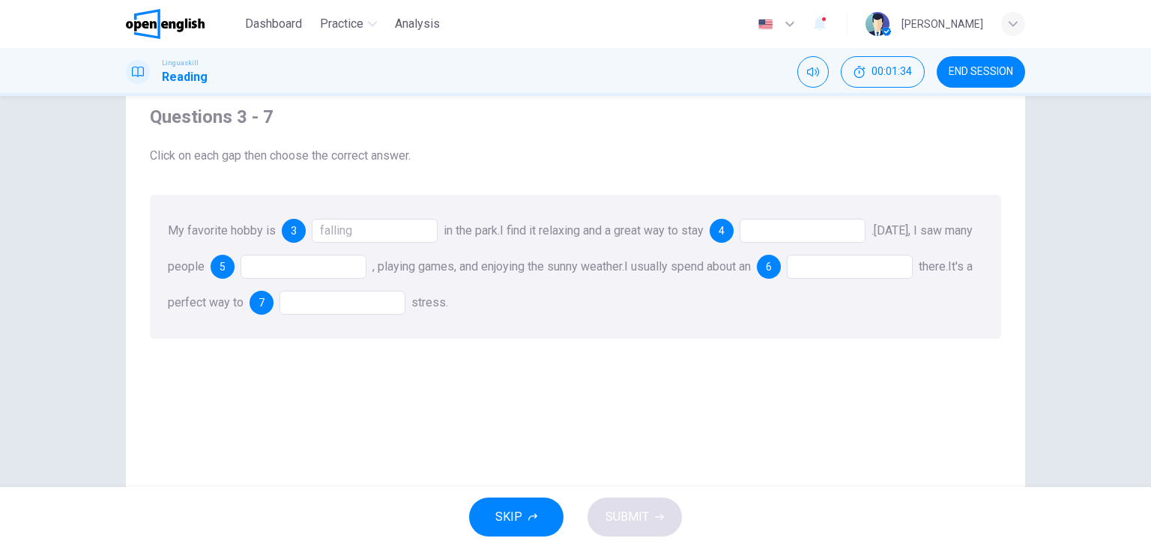
click at [789, 227] on div at bounding box center [803, 231] width 126 height 24
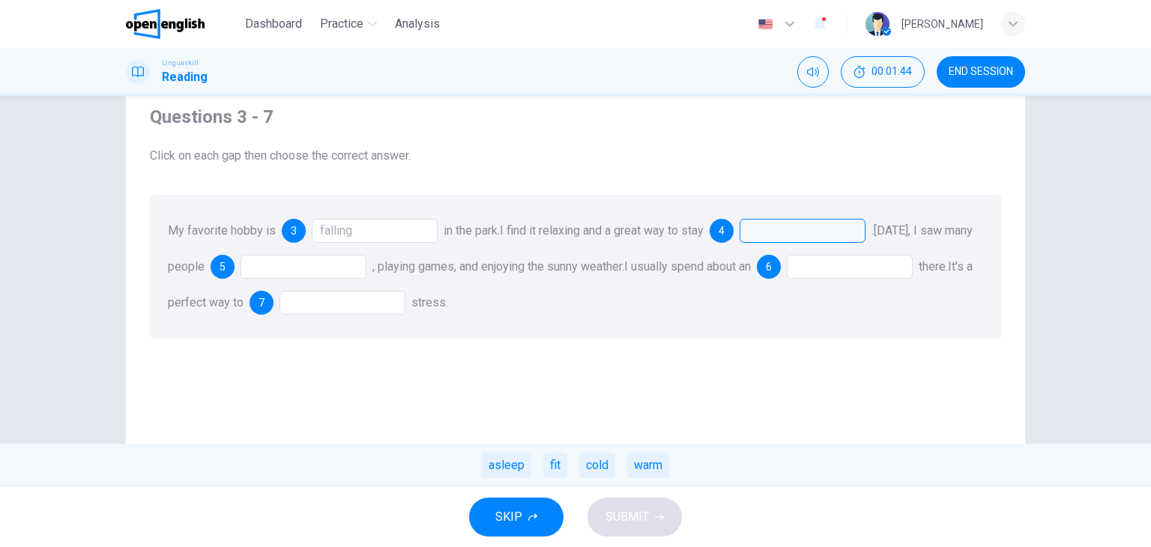
click at [398, 231] on div "falling" at bounding box center [375, 231] width 126 height 24
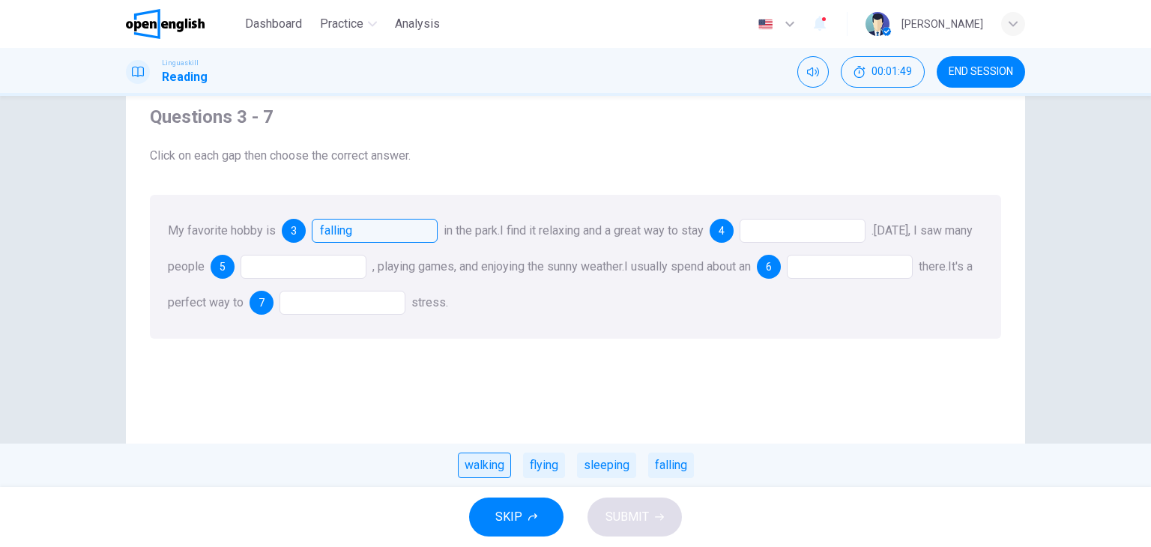
click at [477, 455] on div "walking" at bounding box center [484, 465] width 53 height 25
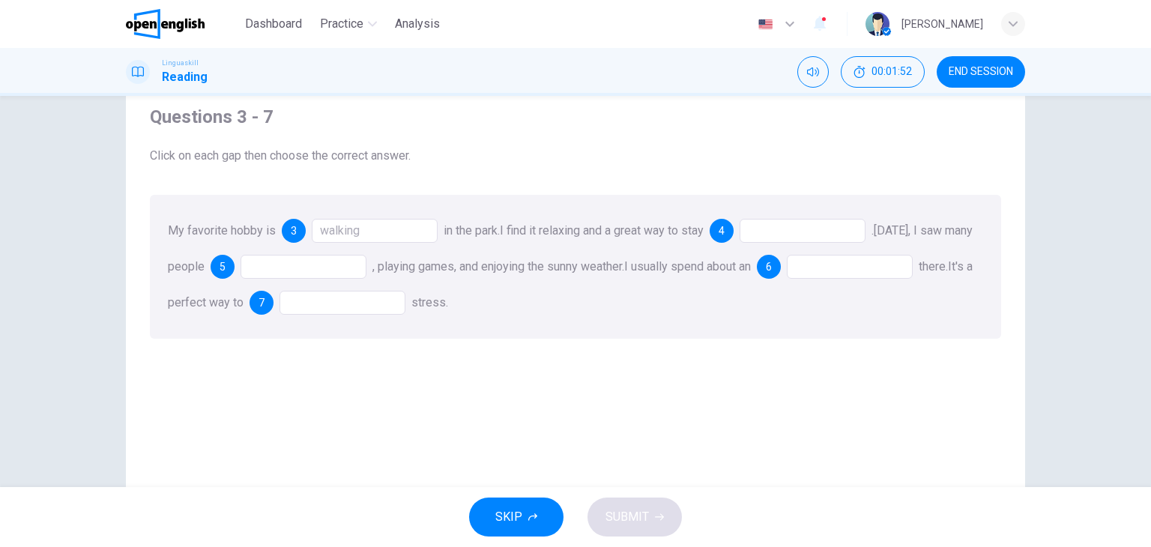
click at [810, 226] on div at bounding box center [803, 231] width 126 height 24
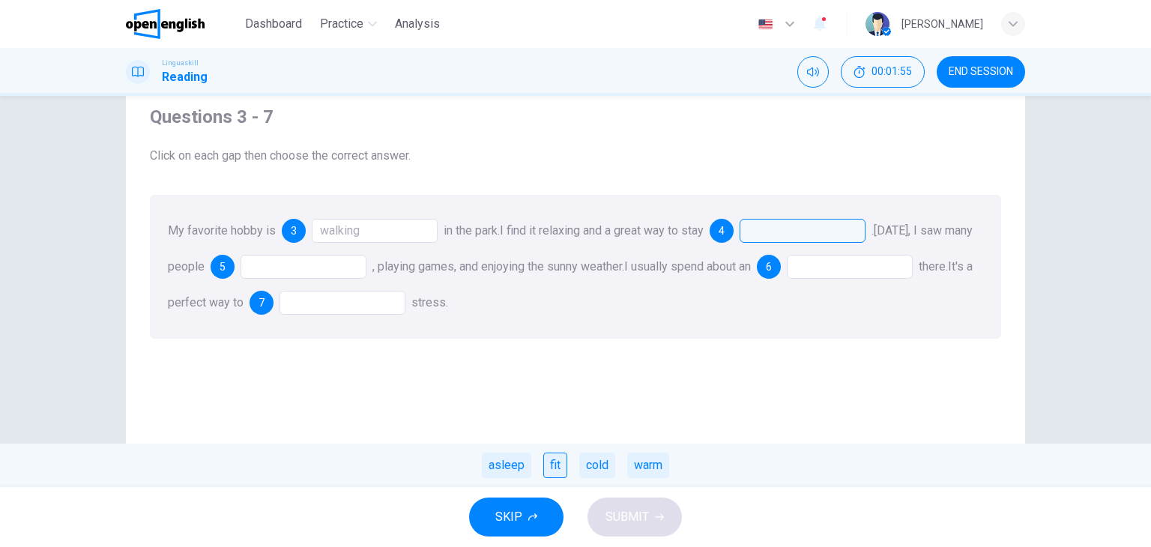
click at [558, 473] on div "fit" at bounding box center [555, 465] width 24 height 25
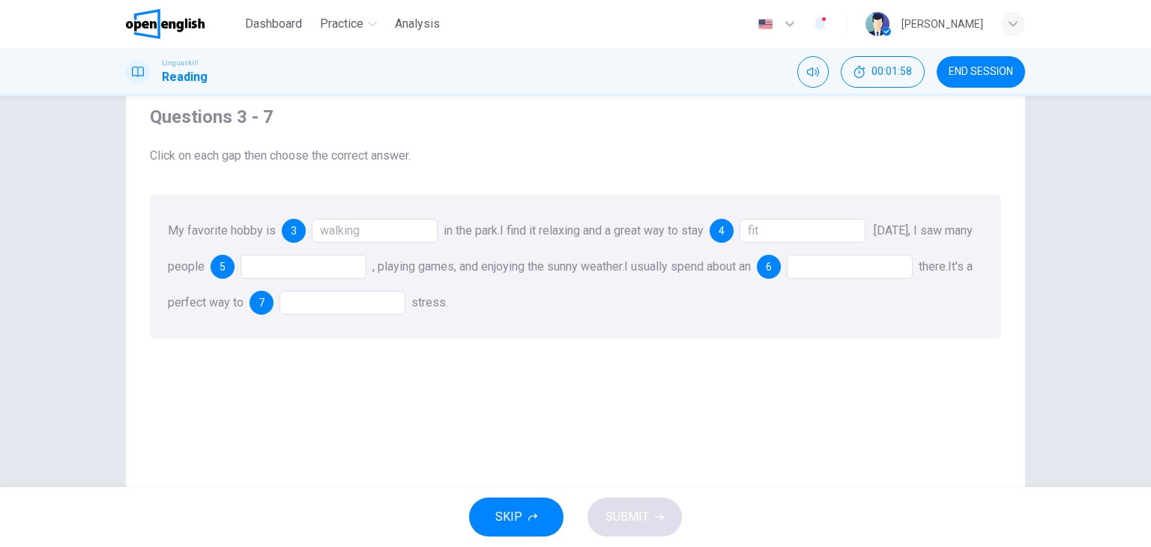
click at [309, 277] on div at bounding box center [304, 267] width 126 height 24
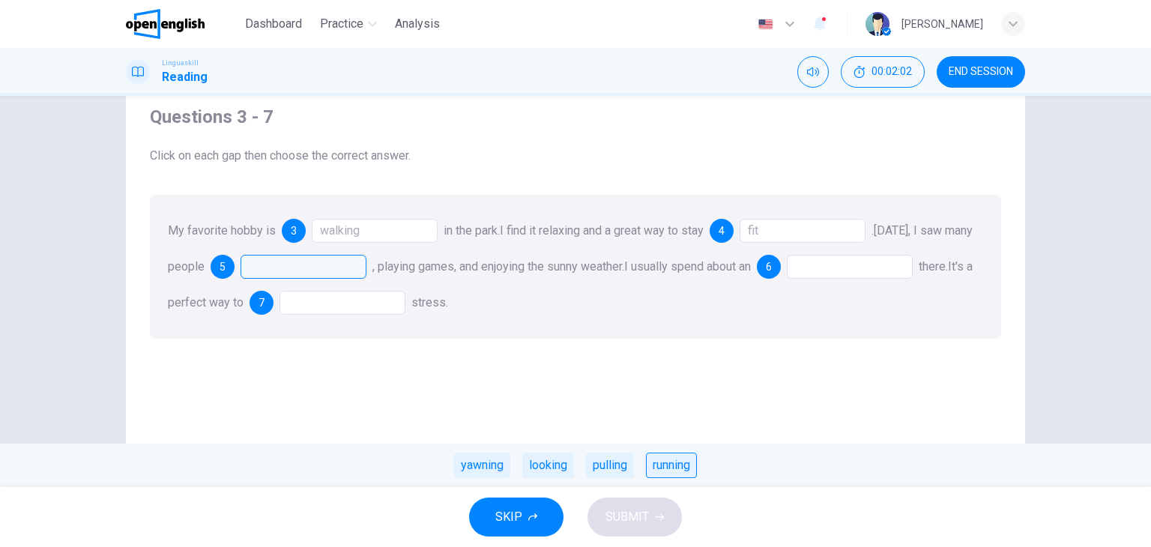
click at [682, 463] on div "running" at bounding box center [671, 465] width 51 height 25
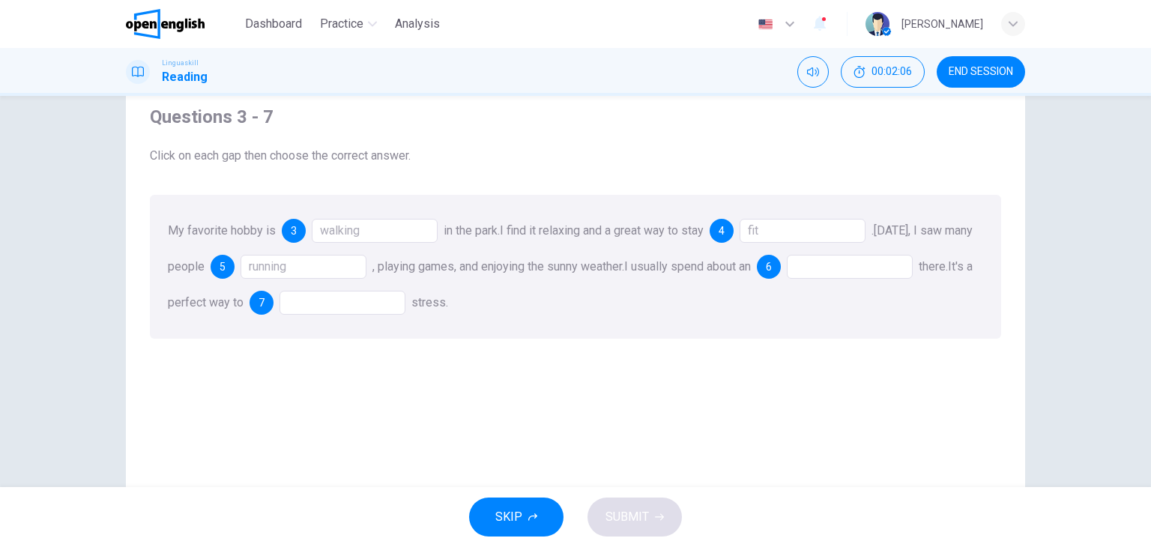
click at [909, 269] on div at bounding box center [850, 267] width 126 height 24
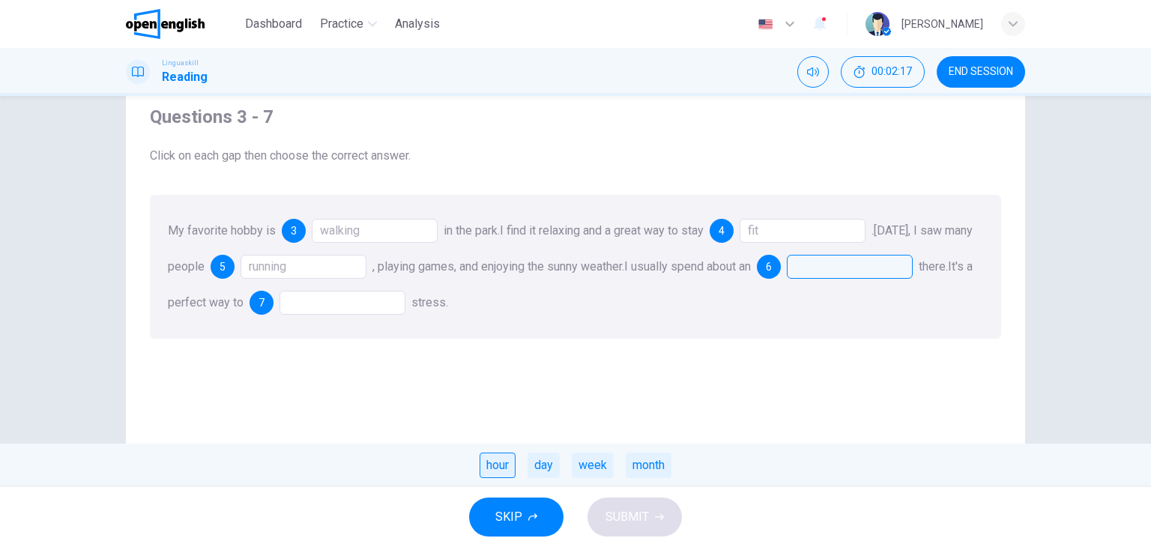
click at [493, 457] on div "hour" at bounding box center [498, 465] width 36 height 25
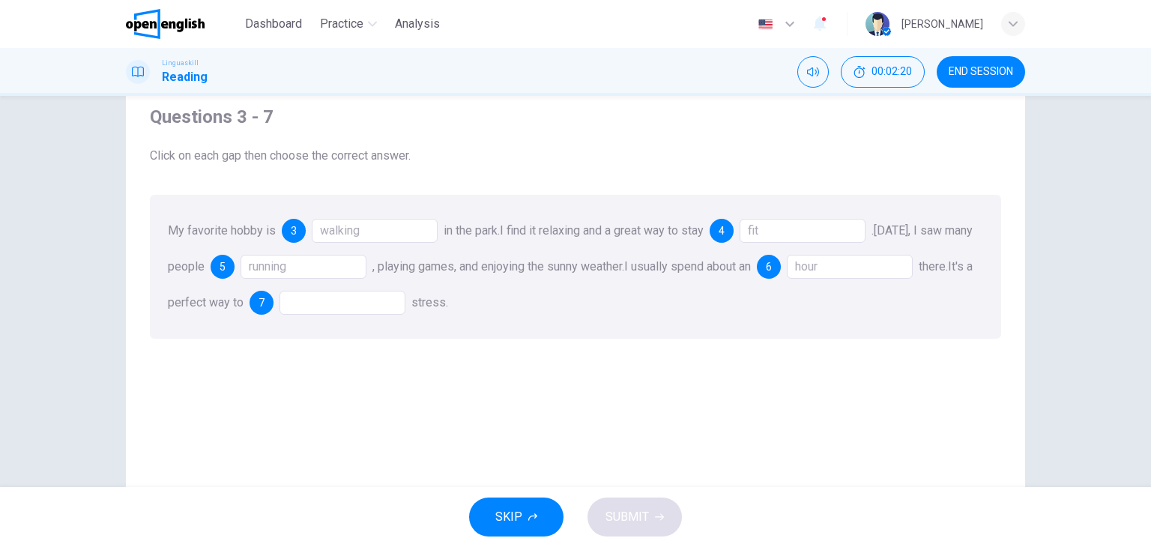
click at [392, 304] on div at bounding box center [343, 303] width 126 height 24
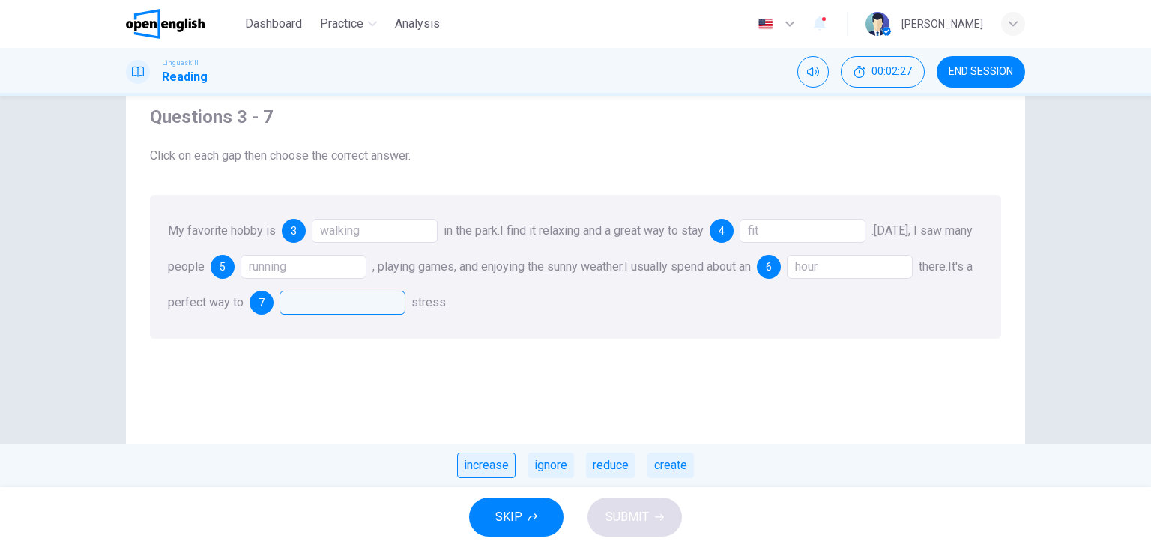
click at [480, 466] on div "increase" at bounding box center [486, 465] width 58 height 25
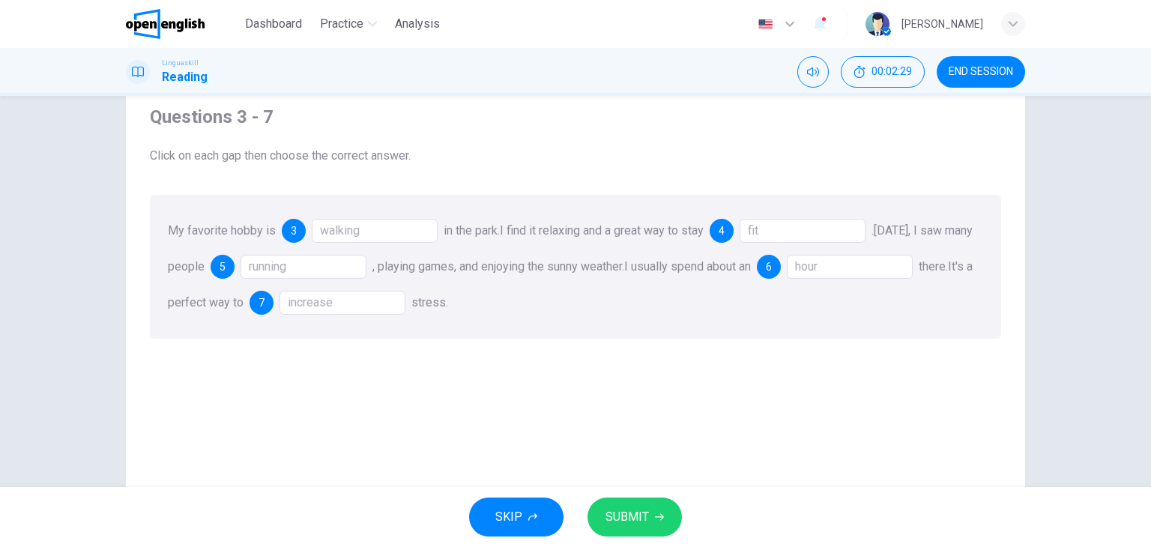
click at [406, 304] on div "increase" at bounding box center [343, 303] width 126 height 24
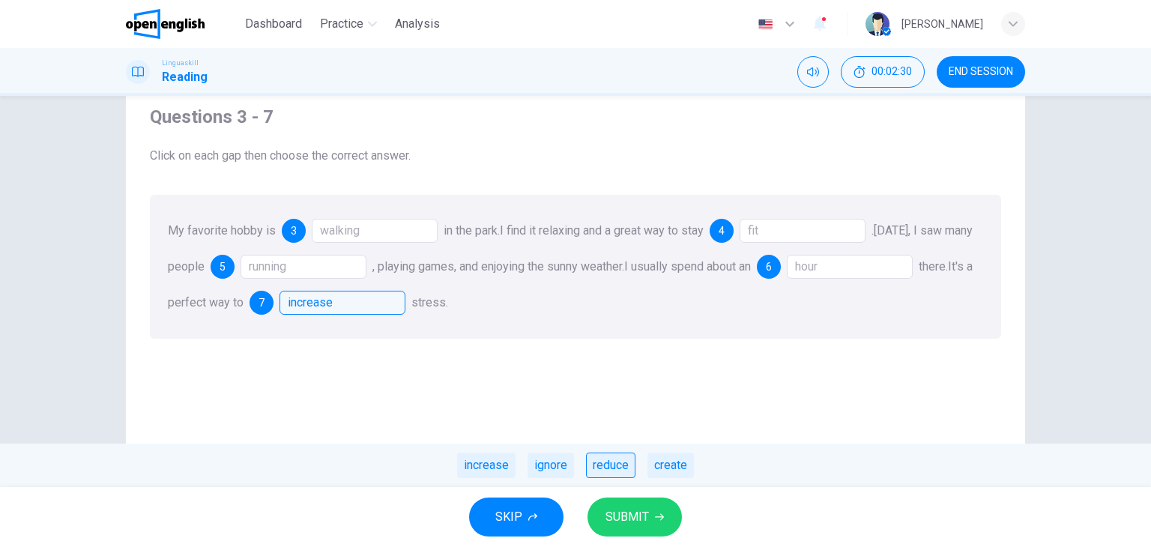
click at [592, 464] on div "reduce" at bounding box center [610, 465] width 49 height 25
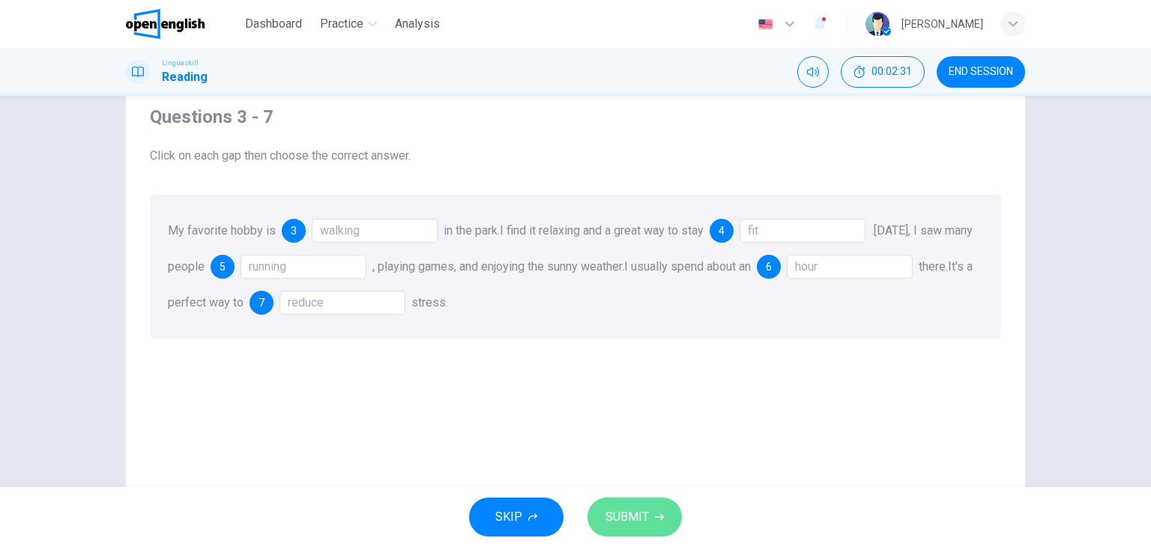
click at [651, 520] on button "SUBMIT" at bounding box center [635, 517] width 94 height 39
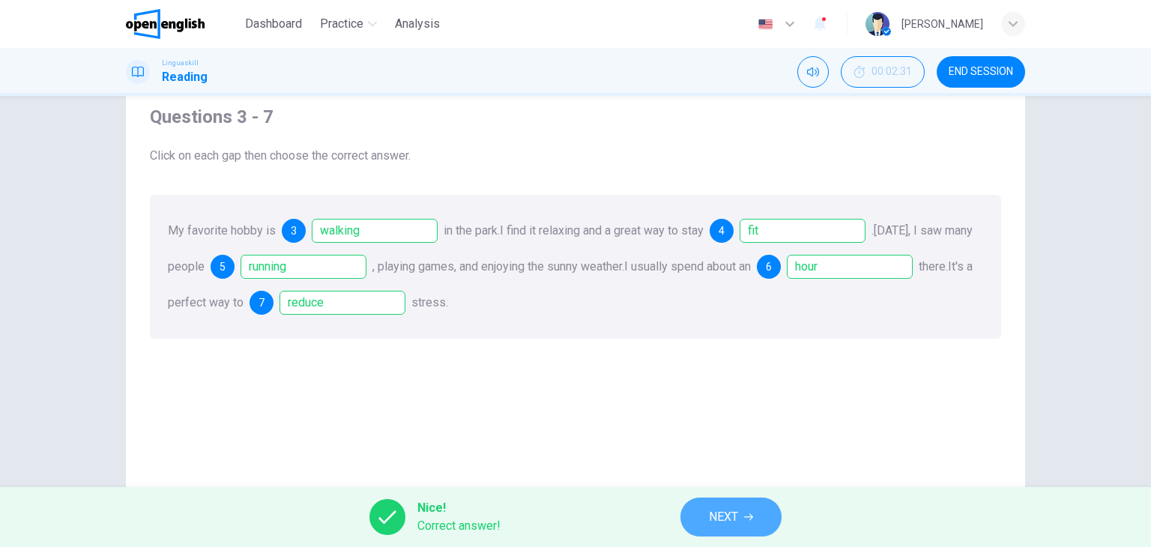
click at [723, 524] on span "NEXT" at bounding box center [723, 517] width 29 height 21
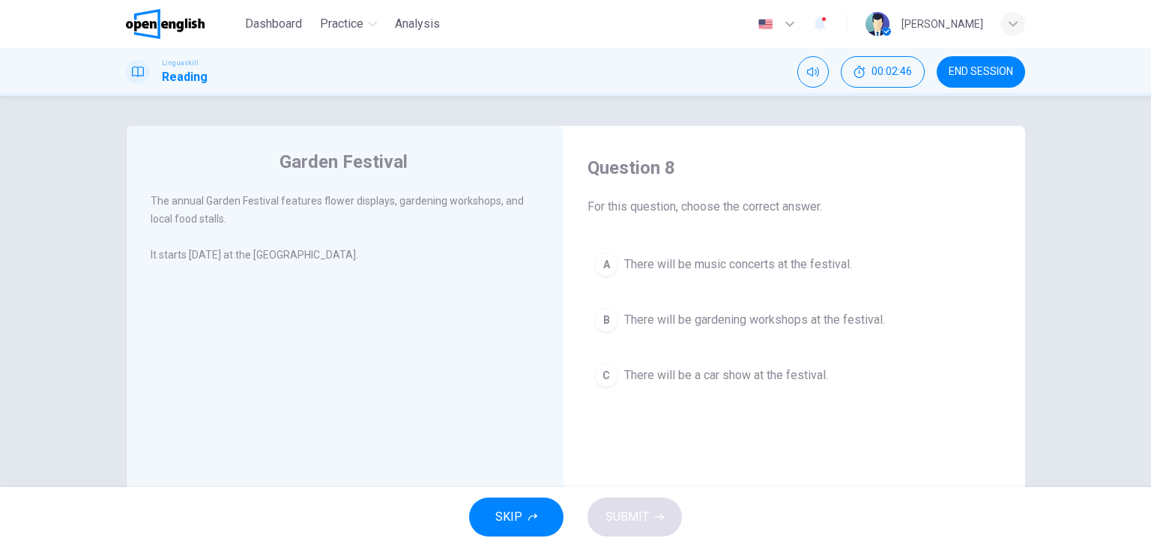
drag, startPoint x: 256, startPoint y: 208, endPoint x: 371, endPoint y: 217, distance: 115.7
click at [371, 217] on div "The annual Garden Festival features flower displays, gardening workshops, and l…" at bounding box center [346, 210] width 390 height 36
drag, startPoint x: 340, startPoint y: 191, endPoint x: 375, endPoint y: 221, distance: 45.7
click at [375, 221] on div "The annual Garden Festival features flower displays, gardening workshops, and l…" at bounding box center [346, 210] width 390 height 36
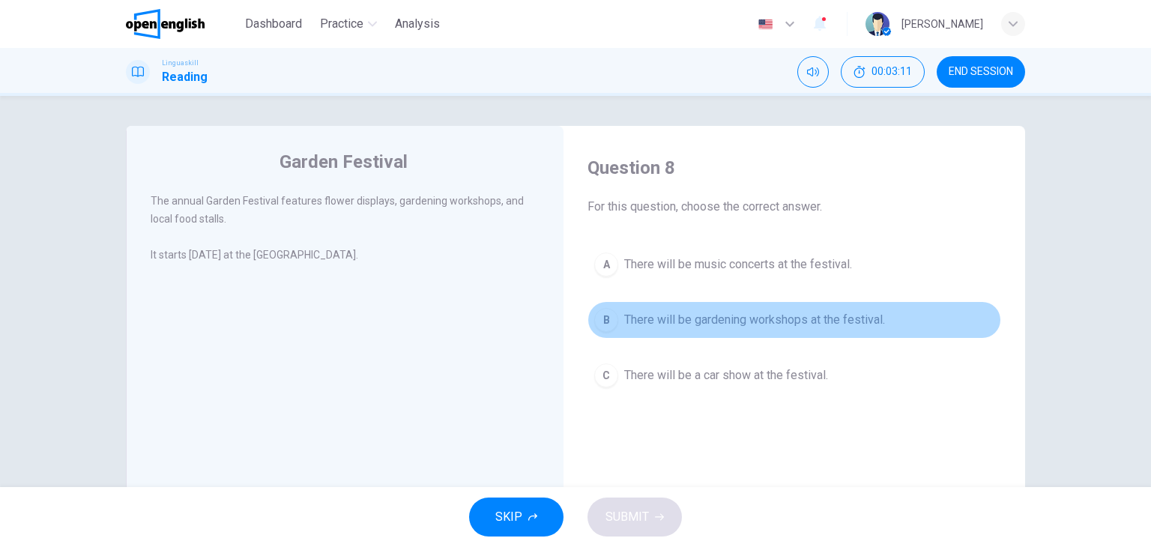
click at [839, 322] on span "There will be gardening workshops at the festival." at bounding box center [754, 320] width 261 height 18
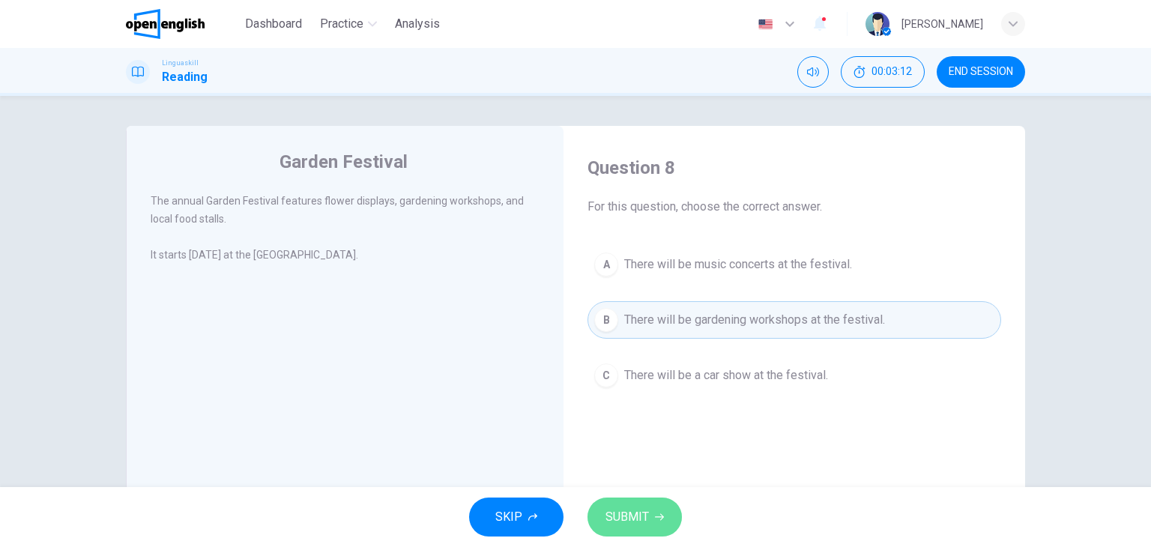
click at [639, 507] on span "SUBMIT" at bounding box center [627, 517] width 43 height 21
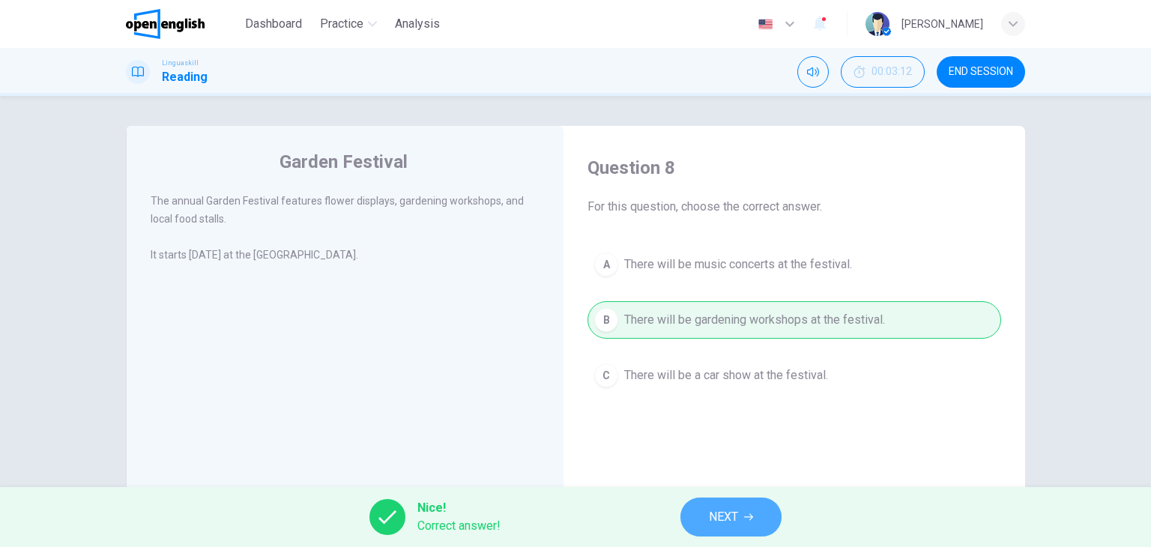
click at [707, 510] on button "NEXT" at bounding box center [731, 517] width 101 height 39
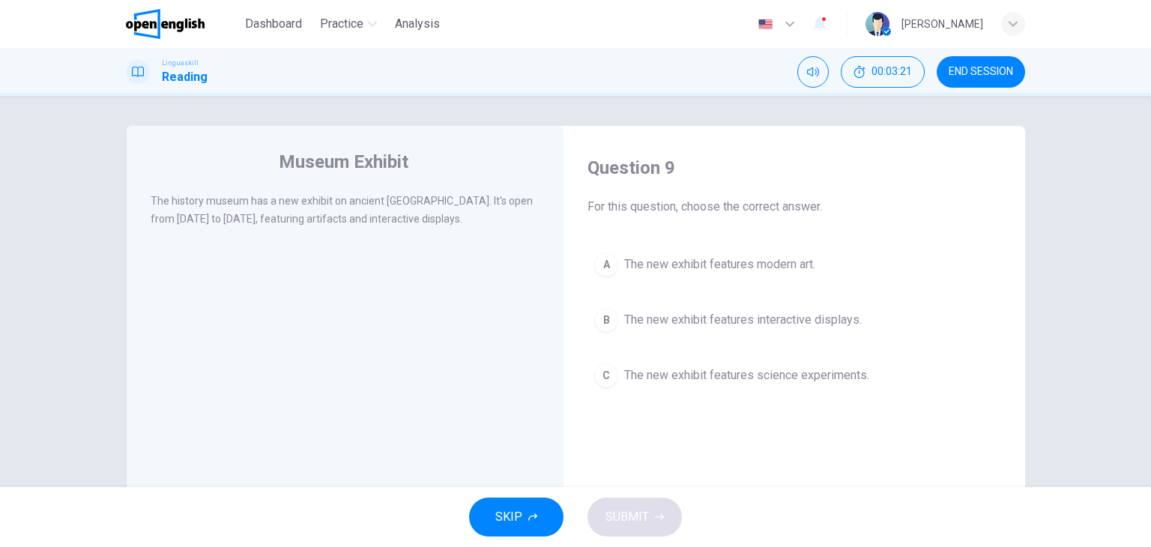
drag, startPoint x: 419, startPoint y: 199, endPoint x: 532, endPoint y: 226, distance: 116.5
click at [532, 226] on div "The history museum has a new exhibit on ancient Egypt. It's open from Tuesday t…" at bounding box center [346, 210] width 390 height 36
drag, startPoint x: 163, startPoint y: 196, endPoint x: 357, endPoint y: 223, distance: 195.3
click at [357, 223] on span "The history museum has a new exhibit on ancient Egypt. It's open from Tuesday t…" at bounding box center [342, 210] width 382 height 30
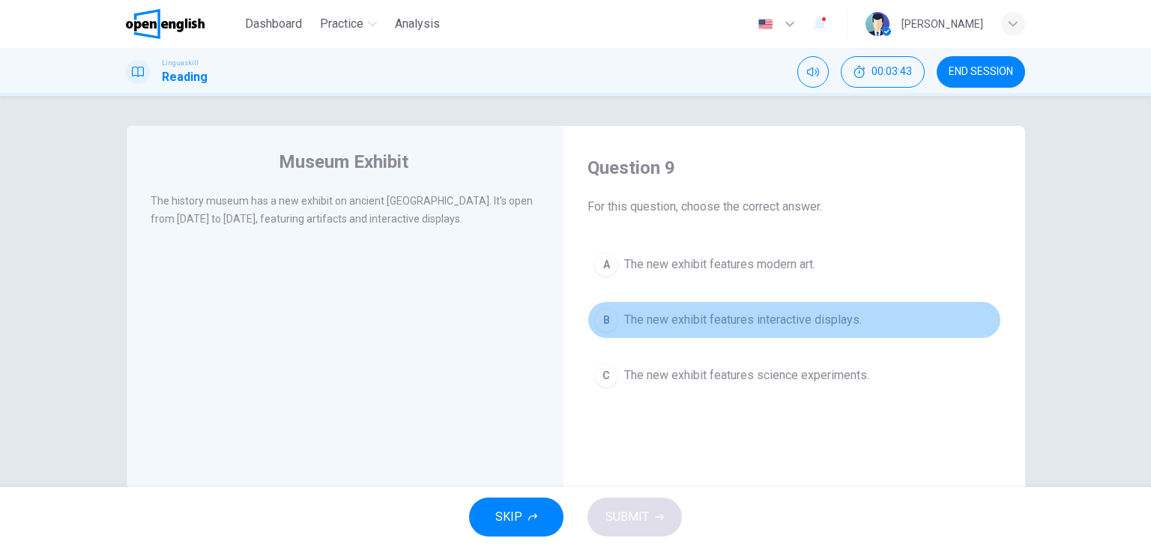
click at [822, 328] on span "The new exhibit features interactive displays." at bounding box center [743, 320] width 238 height 18
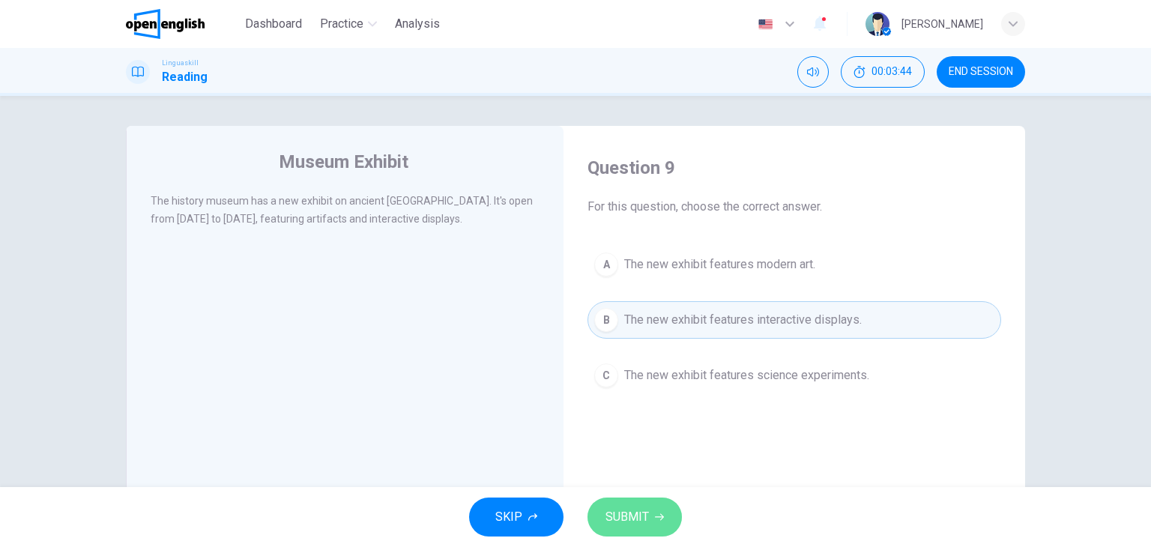
click at [638, 516] on span "SUBMIT" at bounding box center [627, 517] width 43 height 21
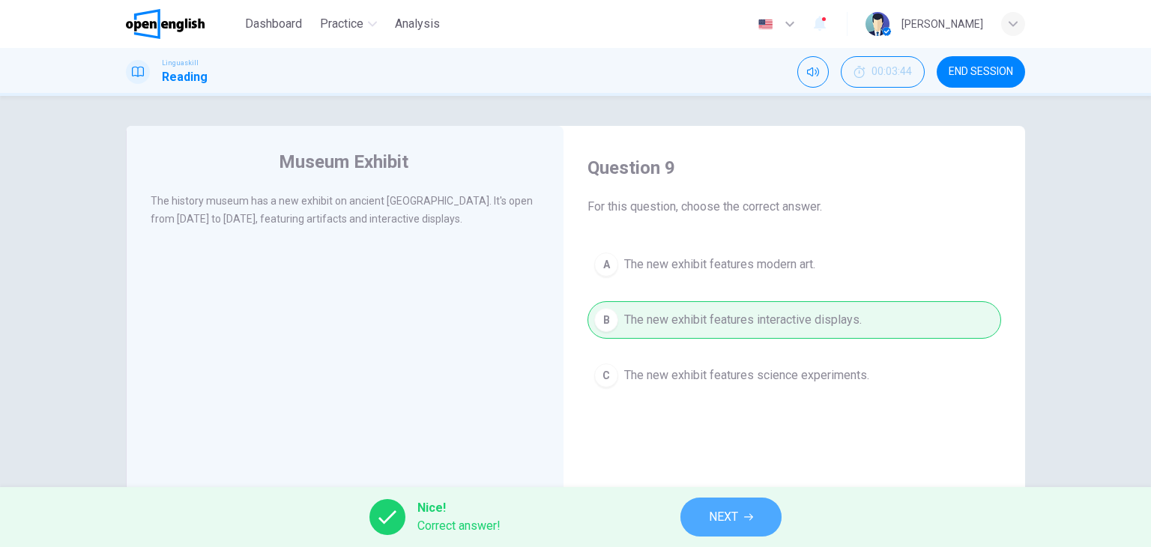
click at [735, 528] on button "NEXT" at bounding box center [731, 517] width 101 height 39
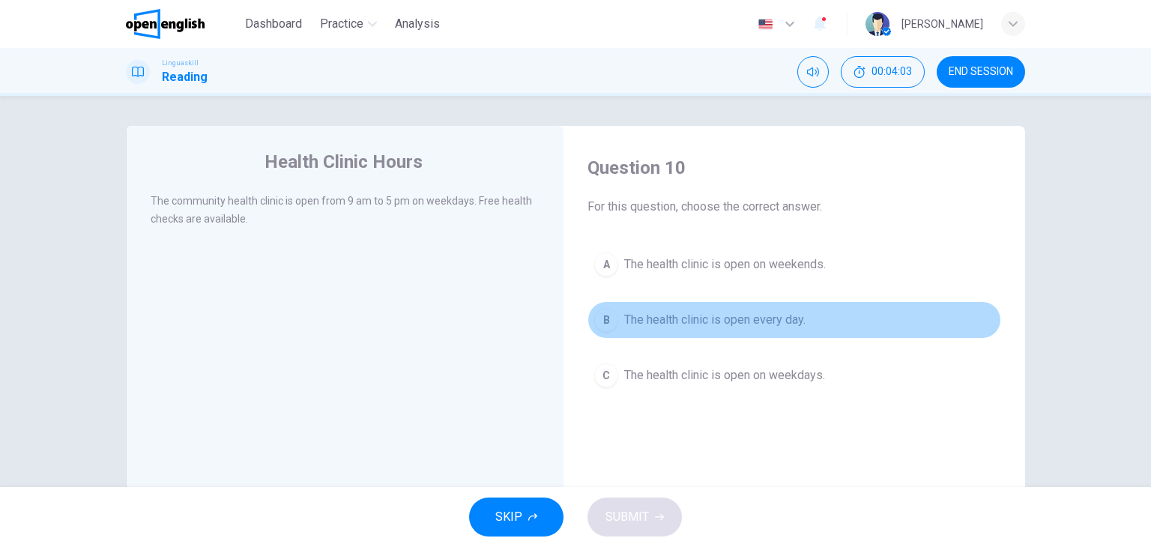
click at [641, 327] on span "The health clinic is open every day." at bounding box center [714, 320] width 181 height 18
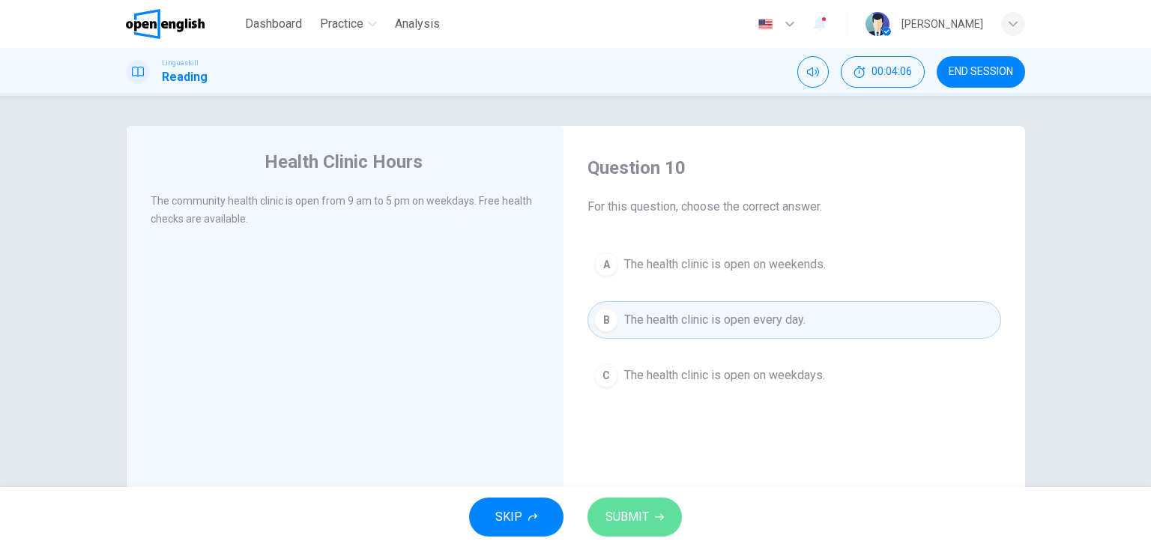
click at [655, 516] on icon "button" at bounding box center [659, 517] width 9 height 7
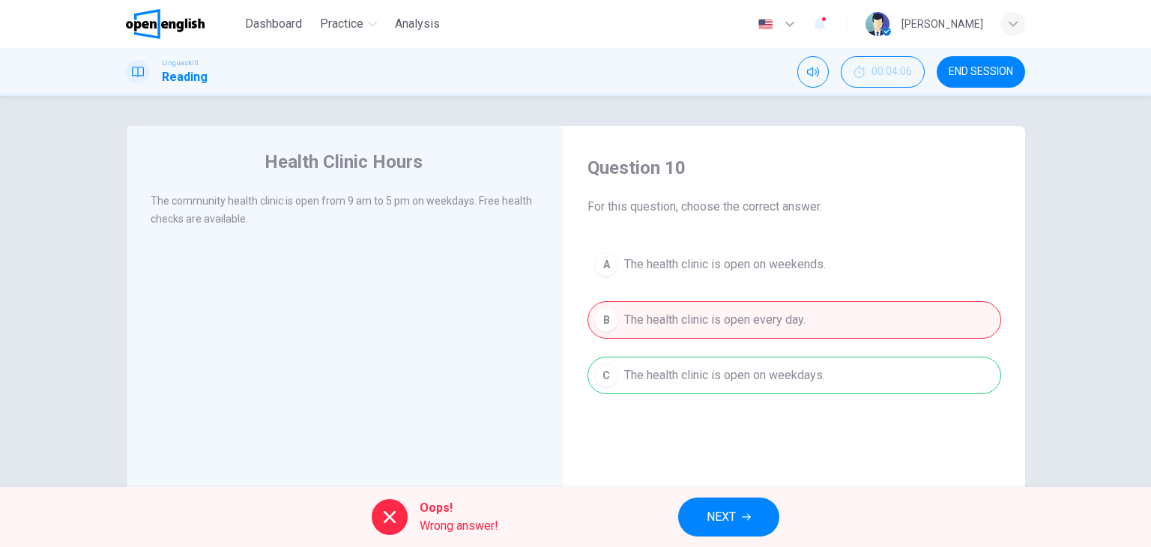
drag, startPoint x: 745, startPoint y: 358, endPoint x: 735, endPoint y: 391, distance: 34.6
click at [735, 391] on div "A The health clinic is open on weekends. B The health clinic is open every day.…" at bounding box center [795, 320] width 414 height 148
click at [733, 516] on span "NEXT" at bounding box center [721, 517] width 29 height 21
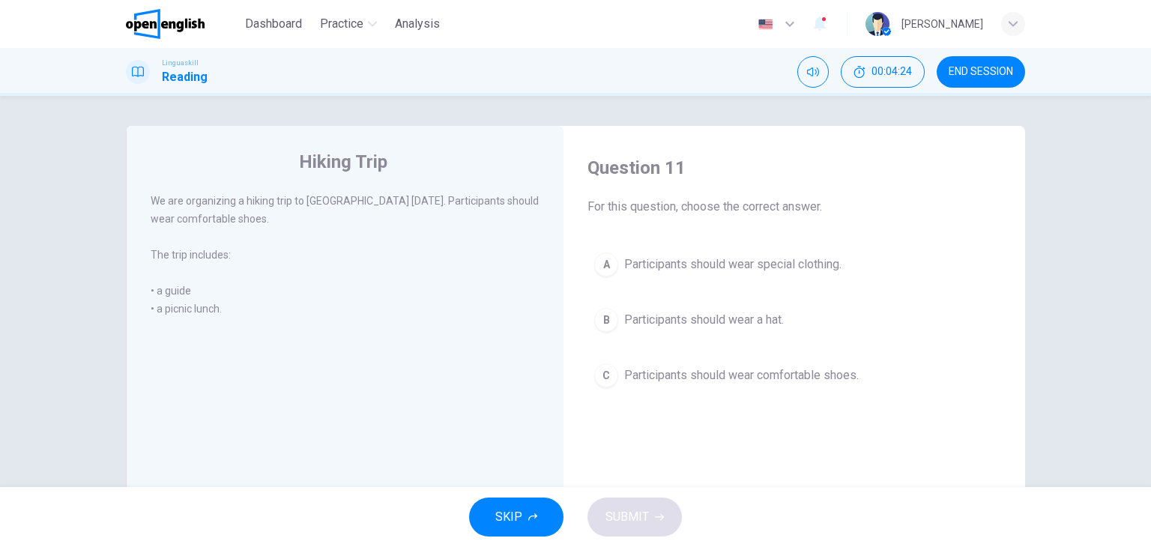
drag, startPoint x: 840, startPoint y: 378, endPoint x: 642, endPoint y: 513, distance: 239.9
click at [642, 513] on div "Dashboard Practice Analysis English ** ​ Andres G. Linguaskill Reading 00:04:24…" at bounding box center [575, 273] width 1151 height 547
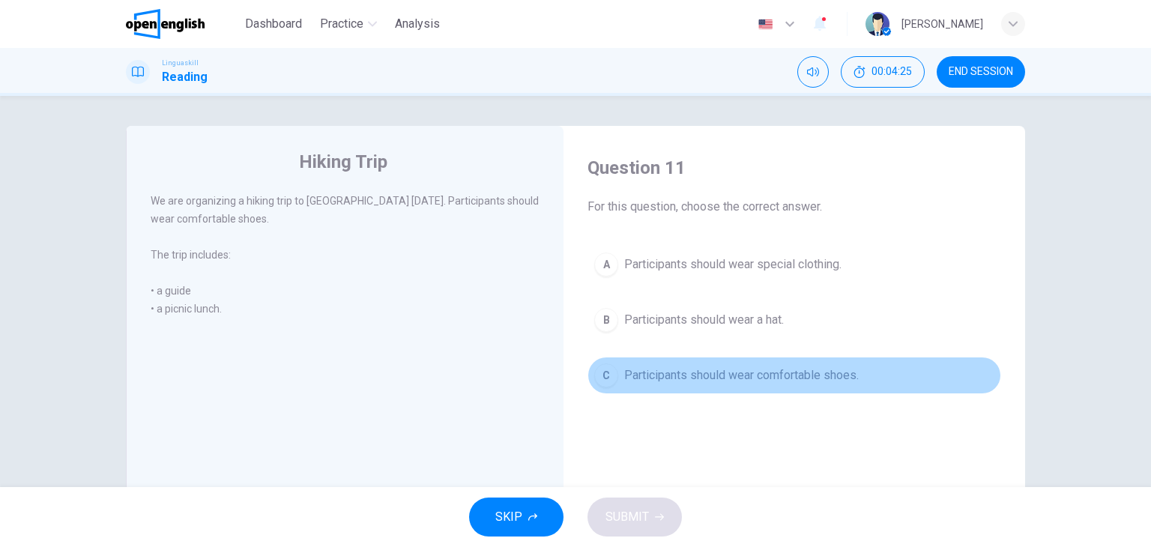
click at [652, 385] on button "C Participants should wear comfortable shoes." at bounding box center [795, 375] width 414 height 37
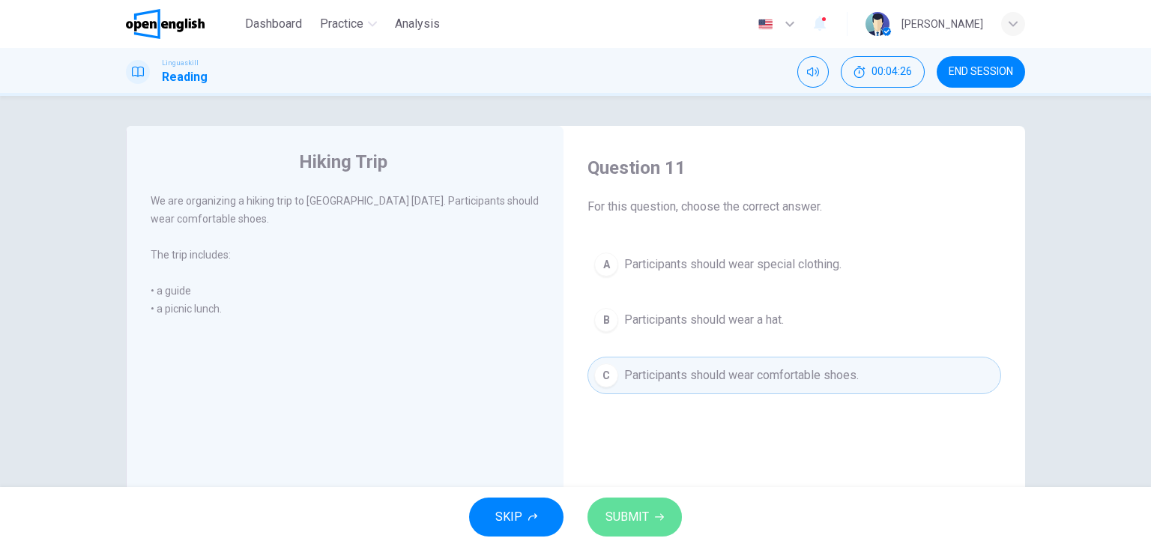
click at [642, 519] on span "SUBMIT" at bounding box center [627, 517] width 43 height 21
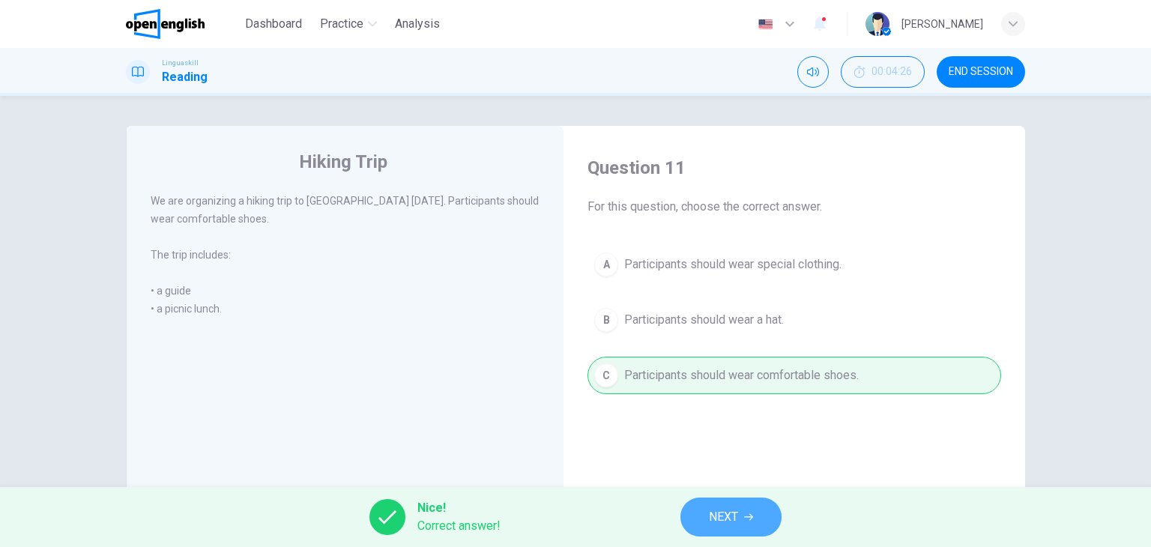
click at [735, 504] on button "NEXT" at bounding box center [731, 517] width 101 height 39
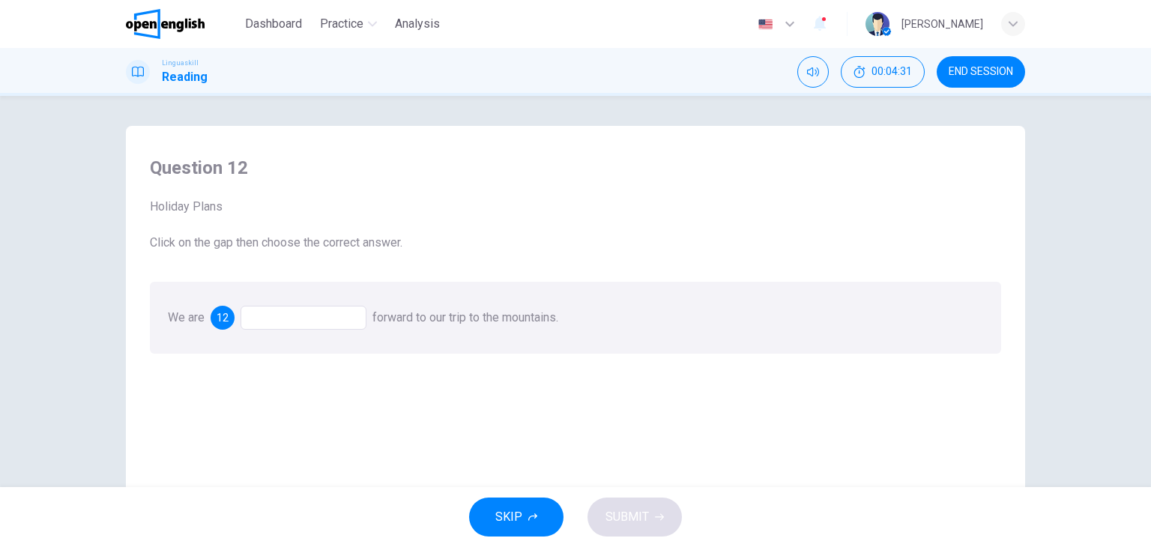
click at [306, 322] on div at bounding box center [304, 318] width 126 height 24
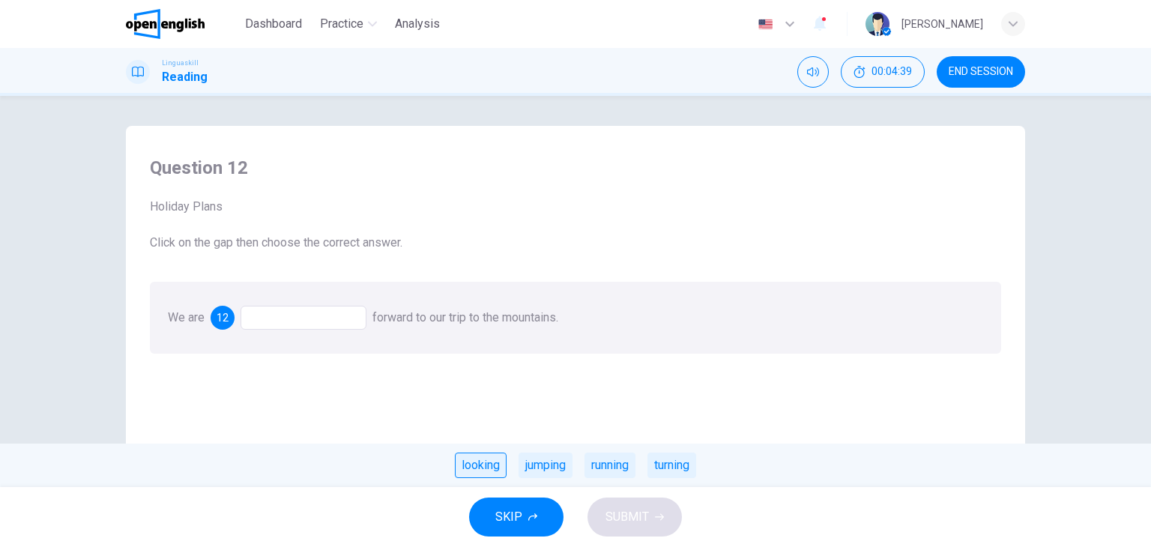
click at [465, 457] on div "looking" at bounding box center [481, 465] width 52 height 25
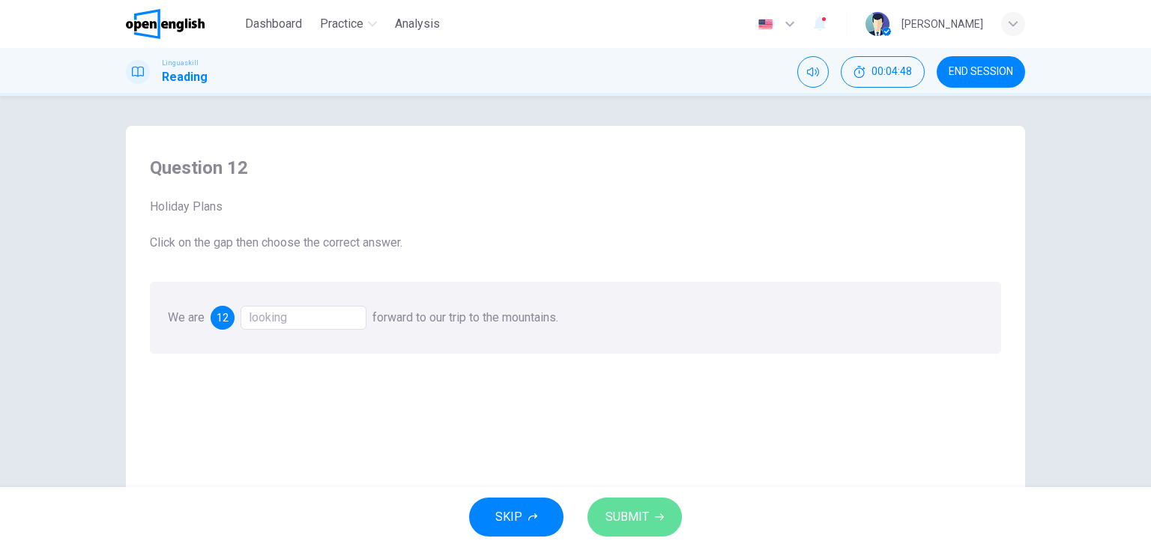
click at [638, 501] on button "SUBMIT" at bounding box center [635, 517] width 94 height 39
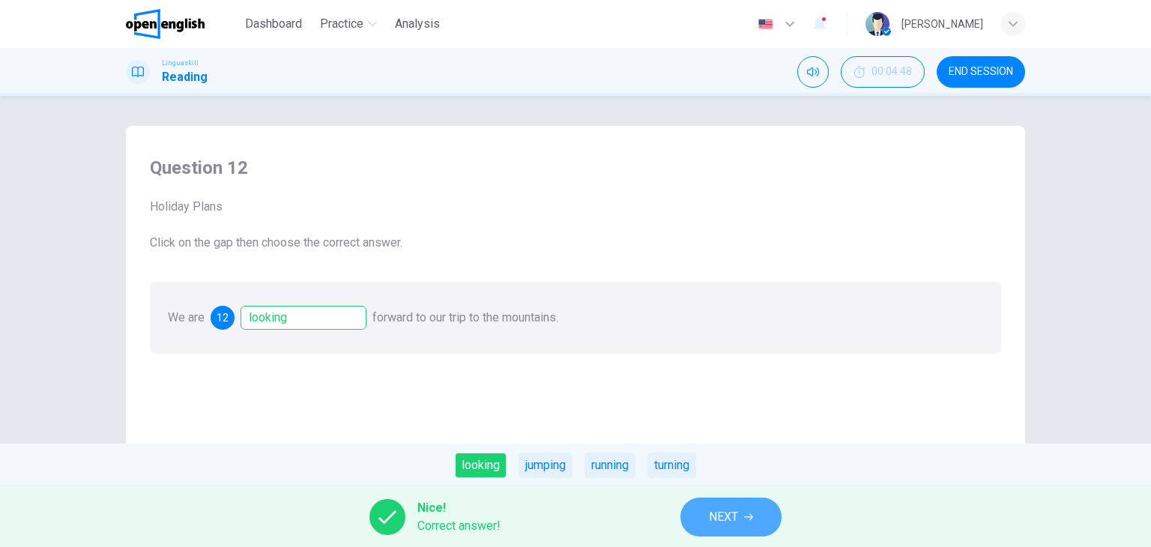
click at [748, 506] on button "NEXT" at bounding box center [731, 517] width 101 height 39
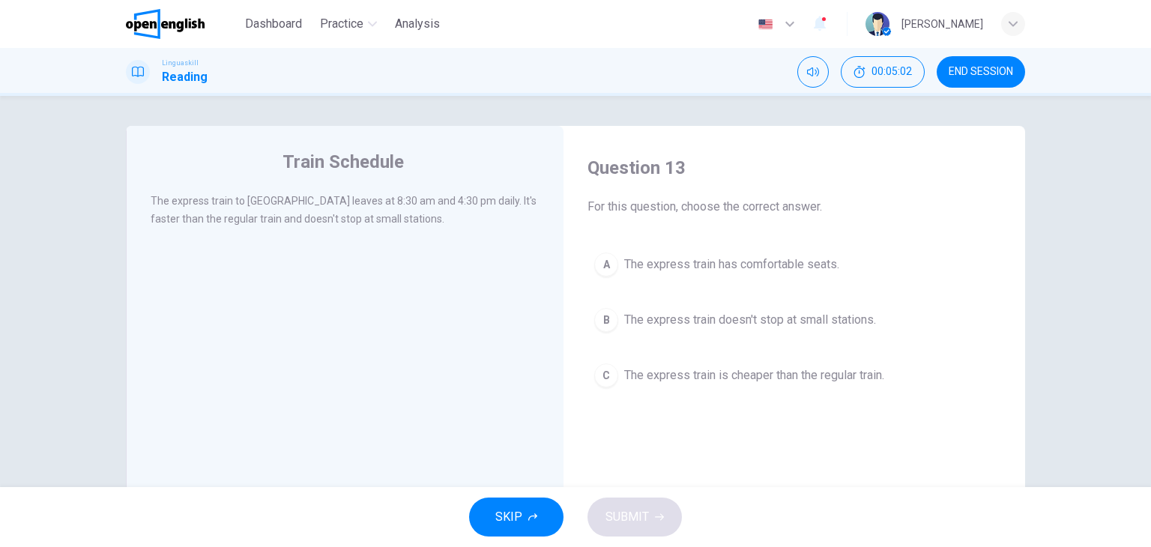
drag, startPoint x: 166, startPoint y: 217, endPoint x: 368, endPoint y: 257, distance: 206.4
click at [368, 257] on div "Train Schedule The express train to London leaves at 8:30 am and 4:30 pm daily.…" at bounding box center [345, 386] width 438 height 521
drag, startPoint x: 253, startPoint y: 225, endPoint x: 431, endPoint y: 235, distance: 178.7
click at [431, 235] on div "The express train to London leaves at 8:30 am and 4:30 pm daily. It's faster th…" at bounding box center [355, 219] width 409 height 54
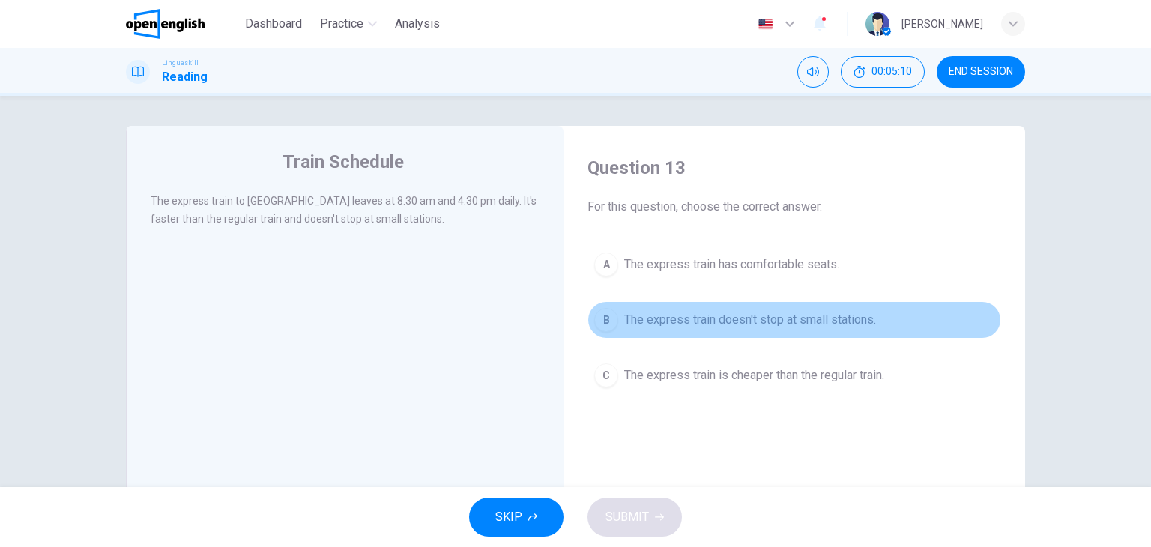
click at [824, 321] on span "The express train doesn't stop at small stations." at bounding box center [750, 320] width 252 height 18
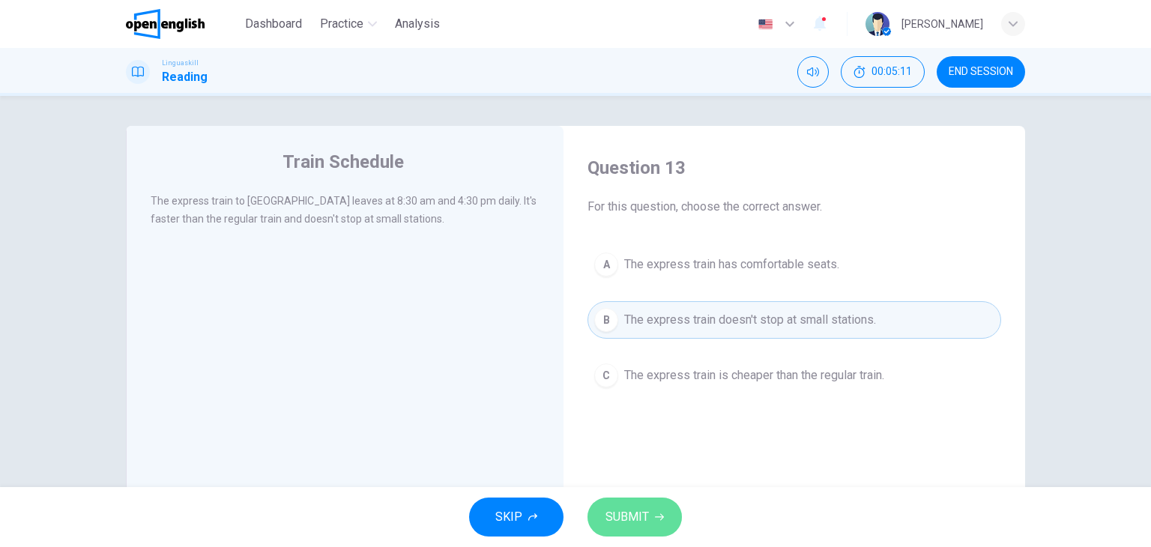
click at [672, 525] on button "SUBMIT" at bounding box center [635, 517] width 94 height 39
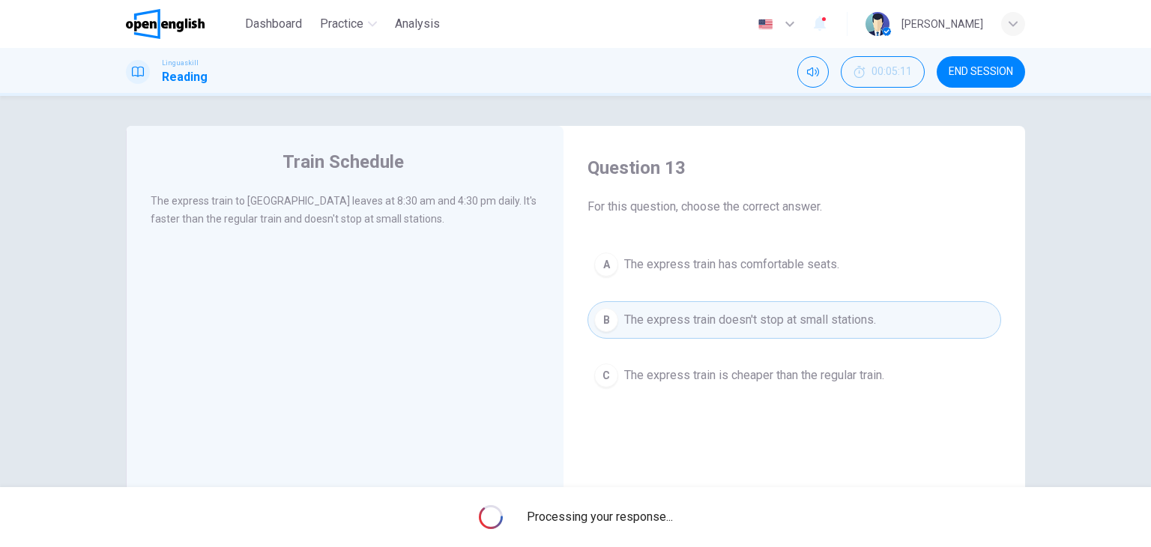
click at [672, 525] on span "Processing your response..." at bounding box center [600, 517] width 146 height 18
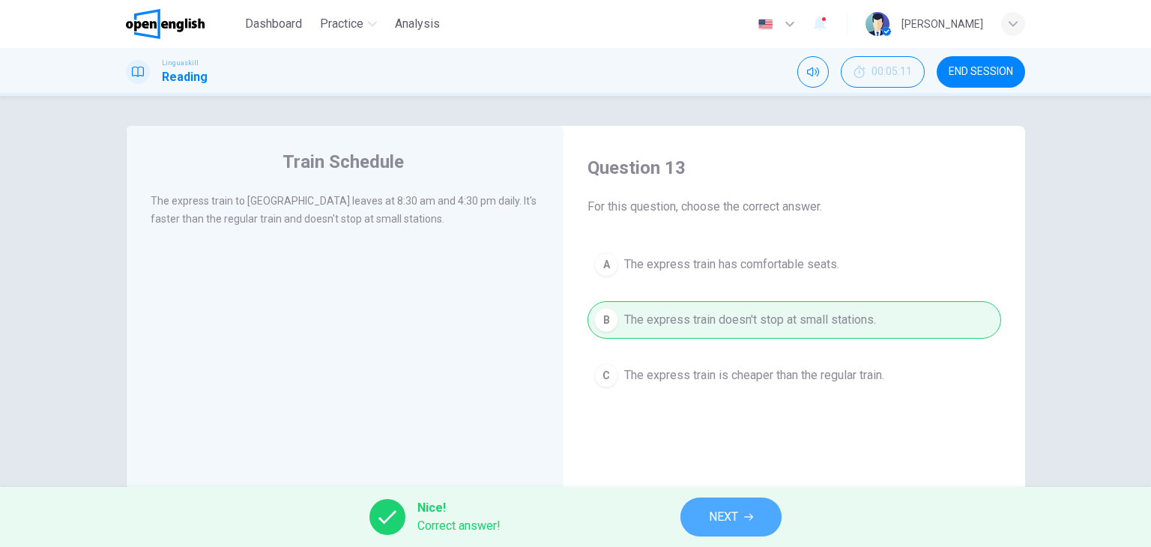
click at [711, 519] on span "NEXT" at bounding box center [723, 517] width 29 height 21
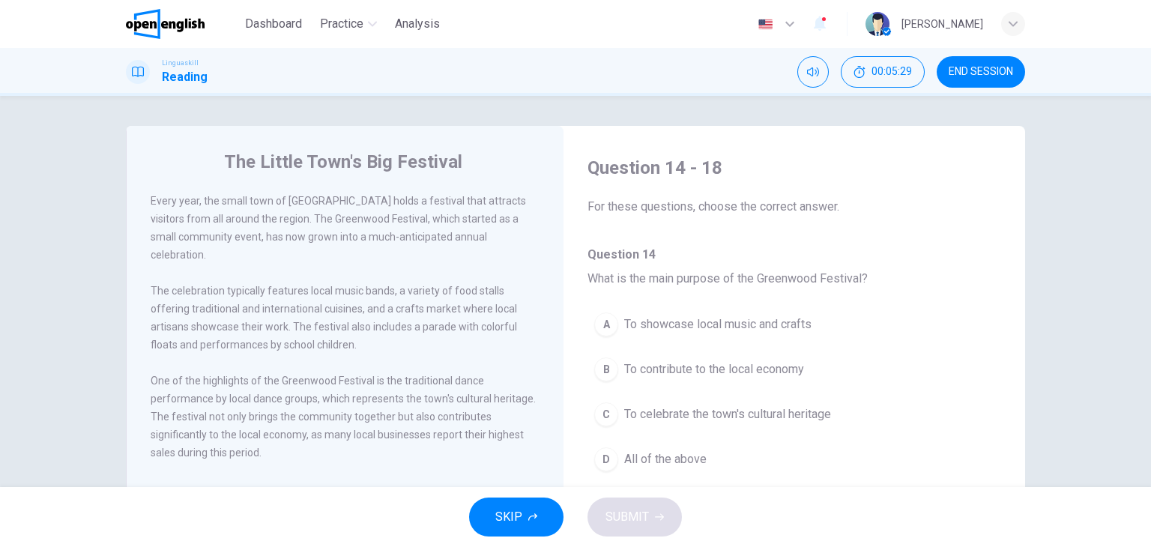
drag, startPoint x: 231, startPoint y: 238, endPoint x: 468, endPoint y: 251, distance: 237.3
click at [468, 251] on div "Every year, the small town of Greenwood holds a festival that attracts visitors…" at bounding box center [355, 336] width 409 height 288
drag, startPoint x: 394, startPoint y: 244, endPoint x: 455, endPoint y: 251, distance: 61.9
click at [455, 251] on div "Every year, the small town of Greenwood holds a festival that attracts visitors…" at bounding box center [355, 336] width 409 height 288
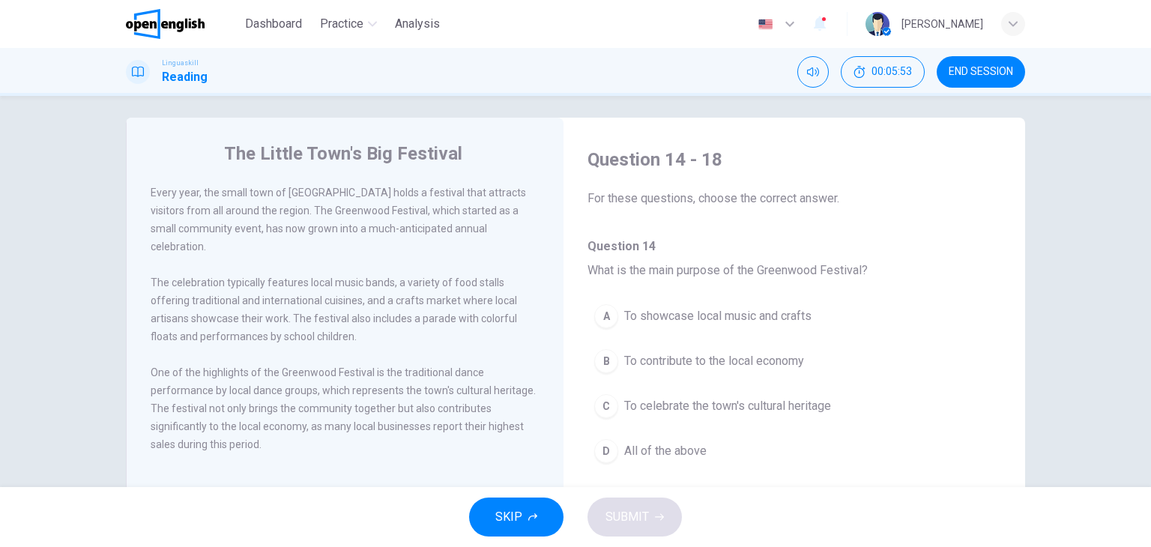
scroll to position [6, 0]
drag, startPoint x: 187, startPoint y: 421, endPoint x: 325, endPoint y: 430, distance: 138.3
click at [325, 430] on div "One of the highlights of the Greenwood Festival is the traditional dance perfor…" at bounding box center [346, 411] width 390 height 90
drag, startPoint x: 331, startPoint y: 422, endPoint x: 456, endPoint y: 408, distance: 126.0
click at [456, 408] on div "One of the highlights of the Greenwood Festival is the traditional dance perfor…" at bounding box center [346, 411] width 390 height 90
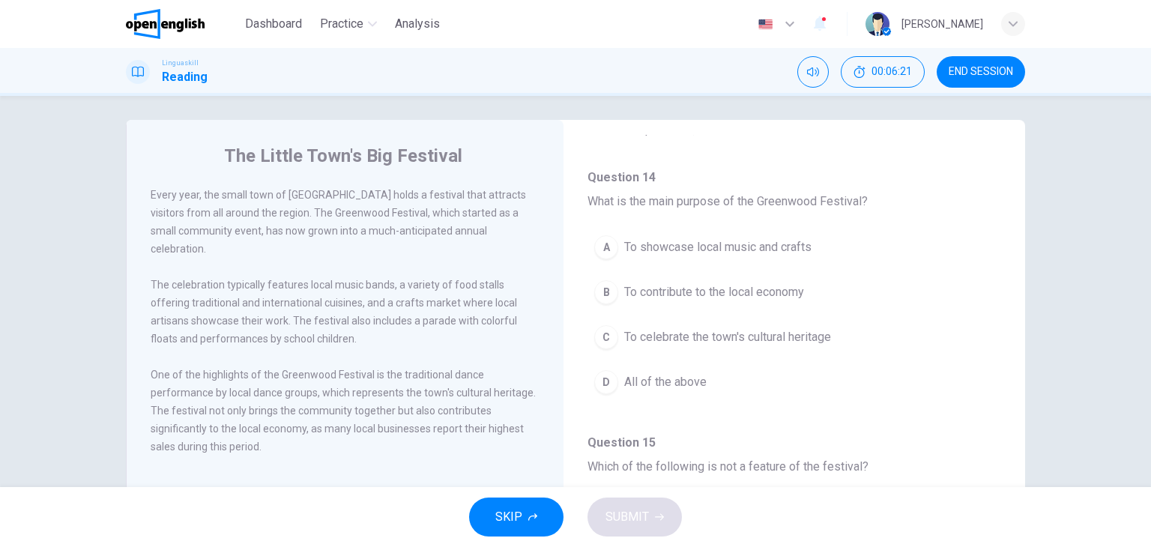
scroll to position [72, 0]
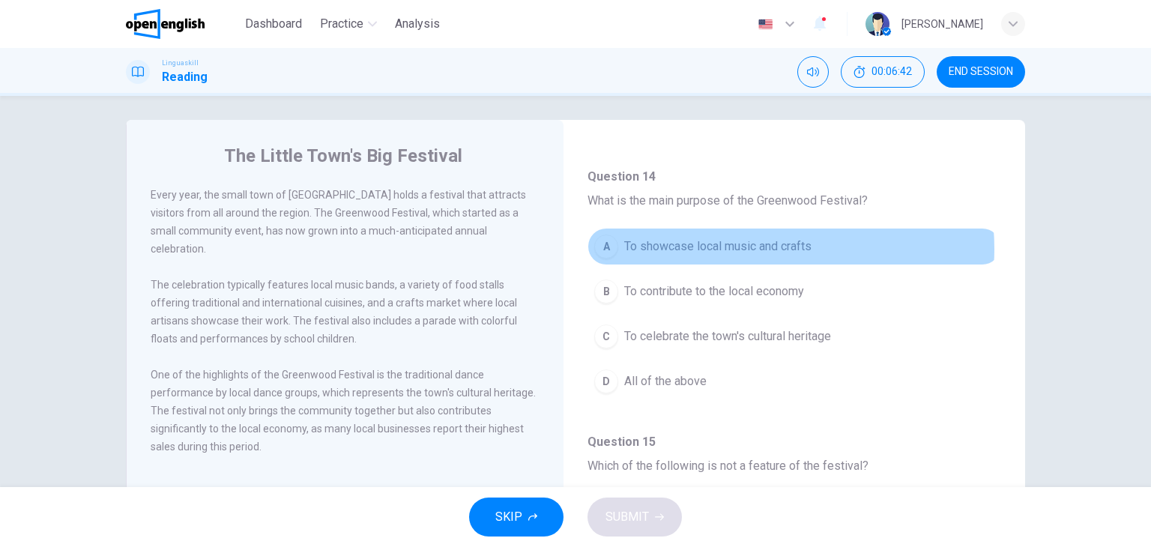
click at [756, 248] on span "To showcase local music and crafts" at bounding box center [717, 247] width 187 height 18
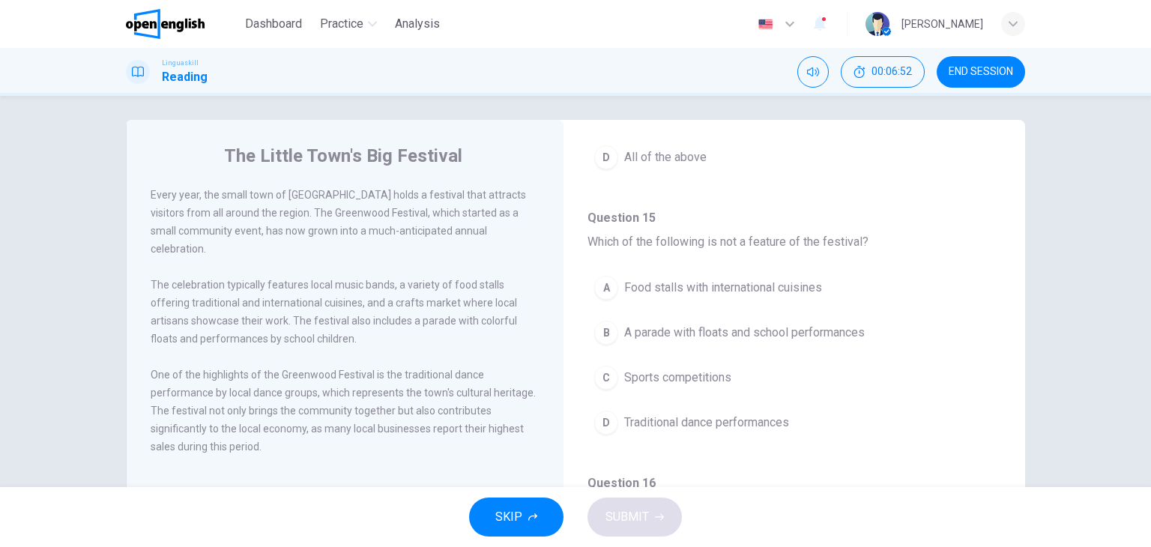
scroll to position [307, 0]
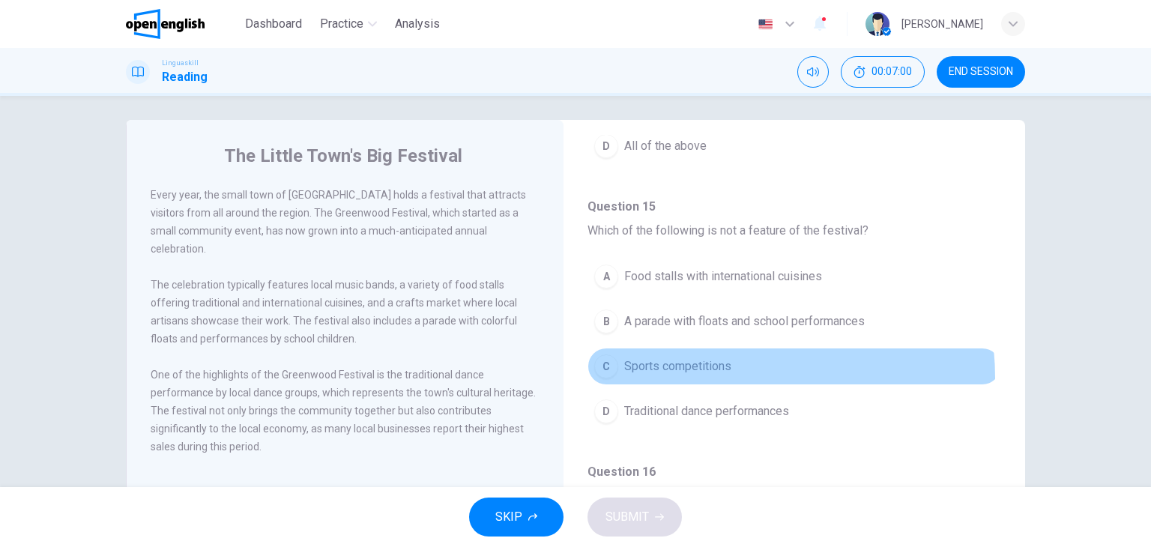
click at [717, 375] on button "C Sports competitions" at bounding box center [795, 366] width 414 height 37
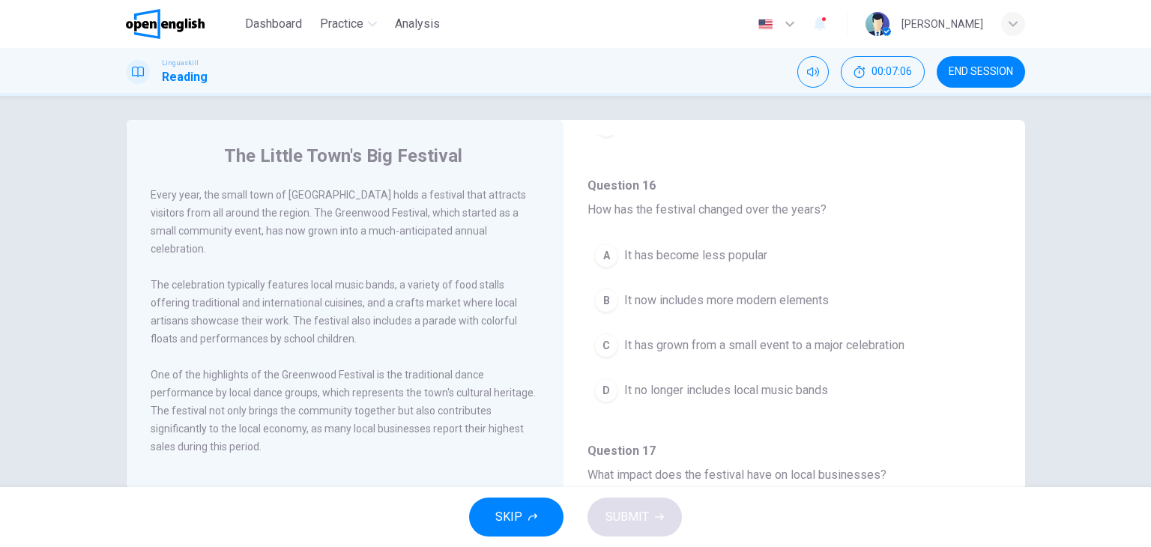
scroll to position [595, 0]
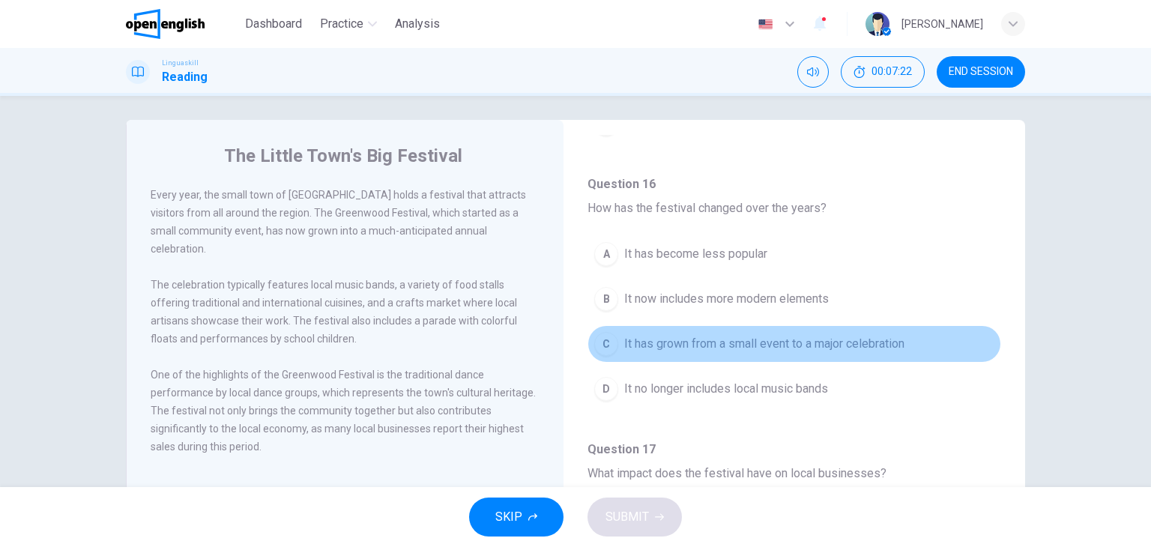
click at [799, 348] on span "It has grown from a small event to a major celebration" at bounding box center [764, 344] width 280 height 18
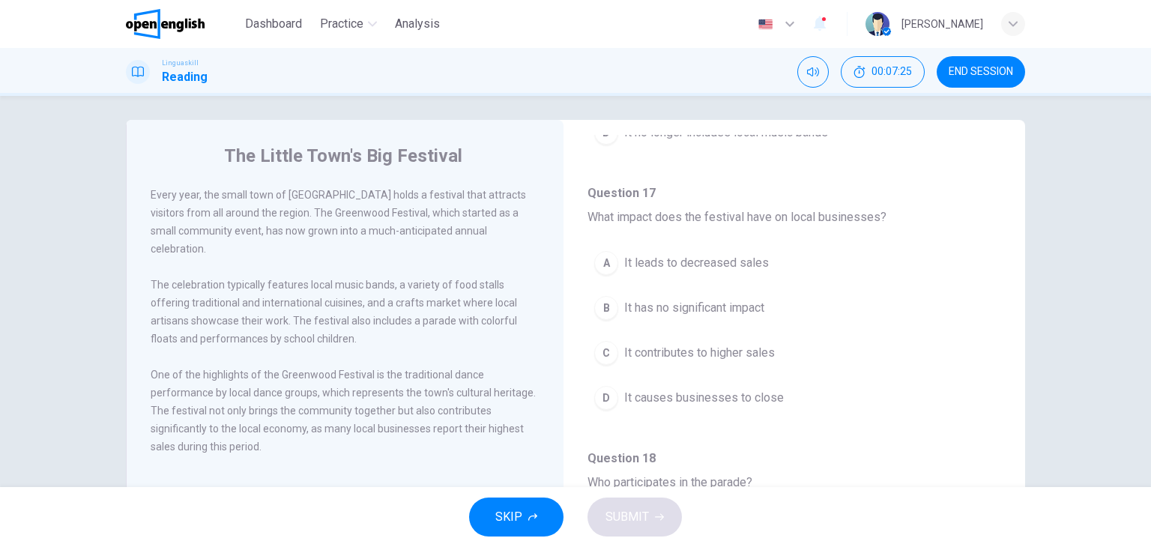
scroll to position [852, 0]
click at [770, 358] on button "C It contributes to higher sales" at bounding box center [795, 352] width 414 height 37
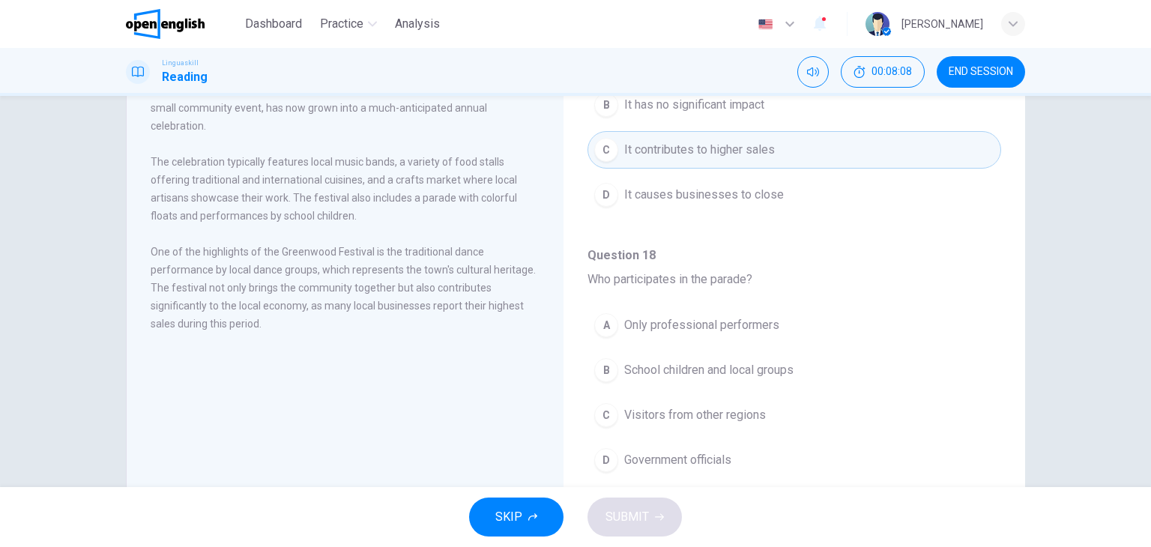
scroll to position [128, 0]
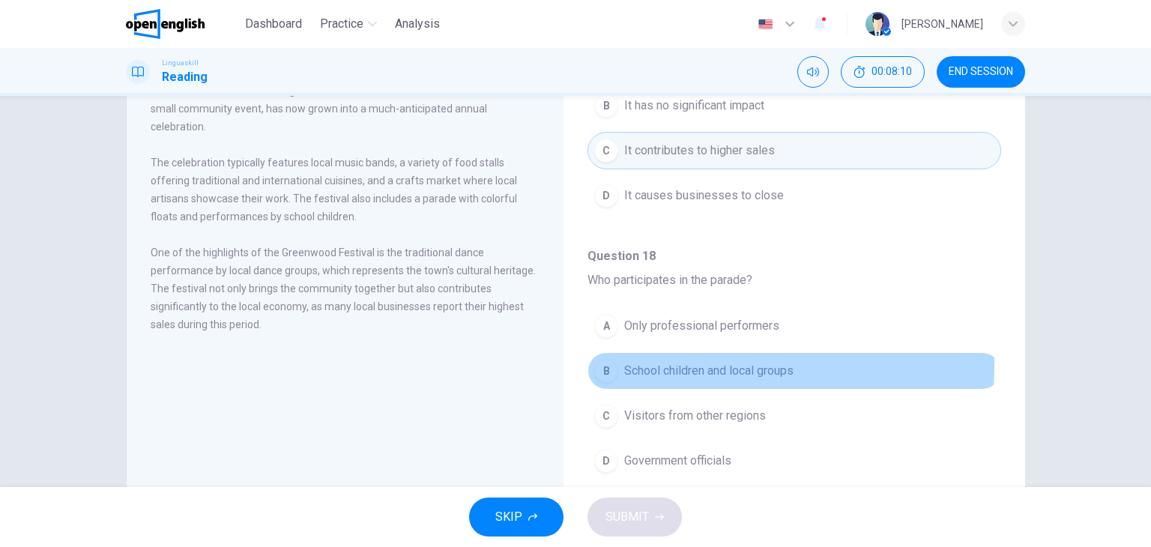
click at [634, 362] on span "School children and local groups" at bounding box center [708, 371] width 169 height 18
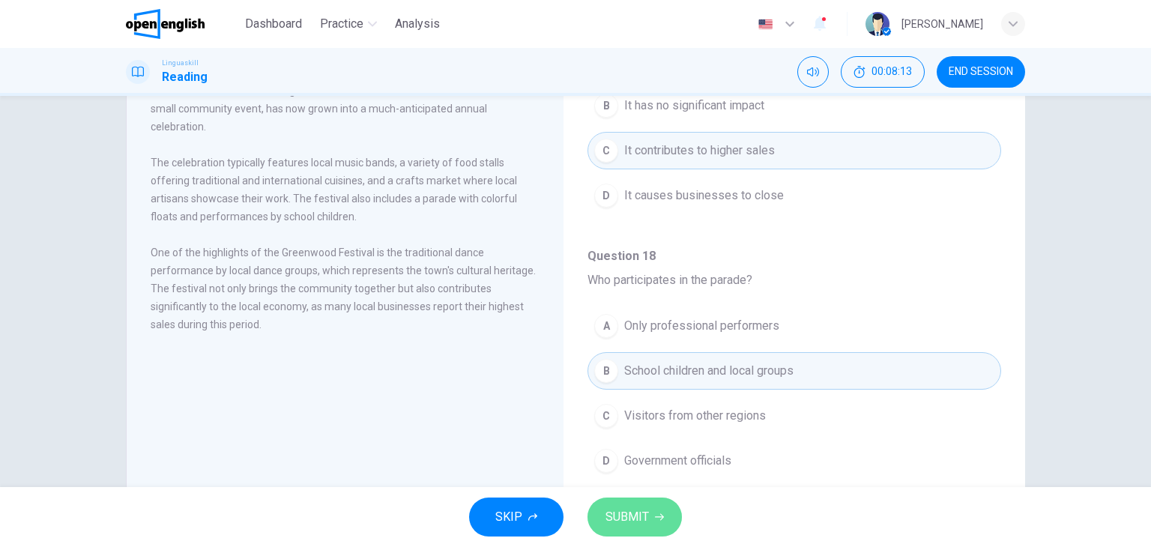
click at [646, 507] on span "SUBMIT" at bounding box center [627, 517] width 43 height 21
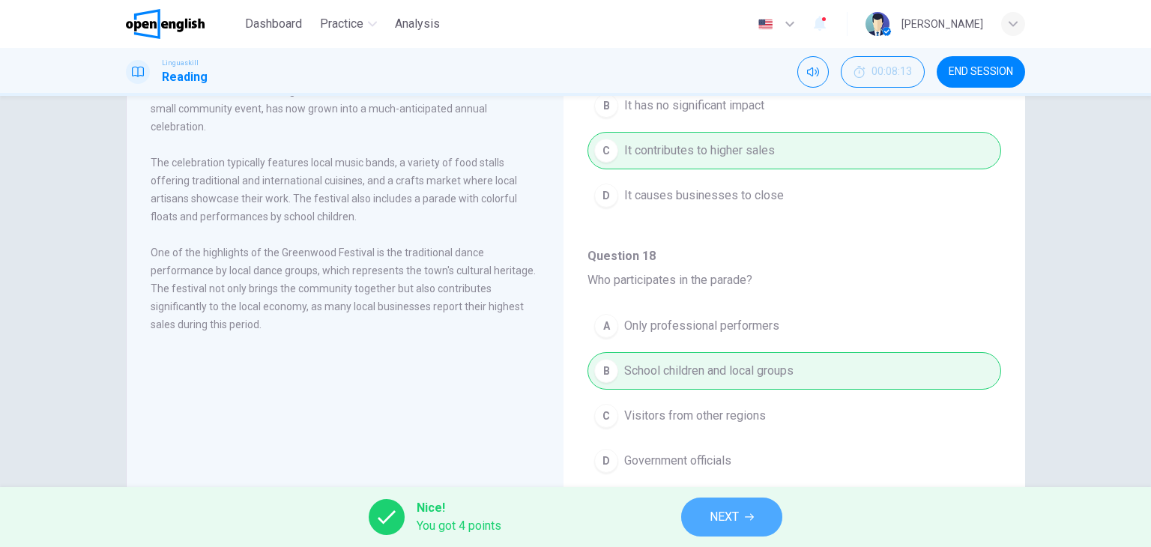
click at [722, 524] on span "NEXT" at bounding box center [724, 517] width 29 height 21
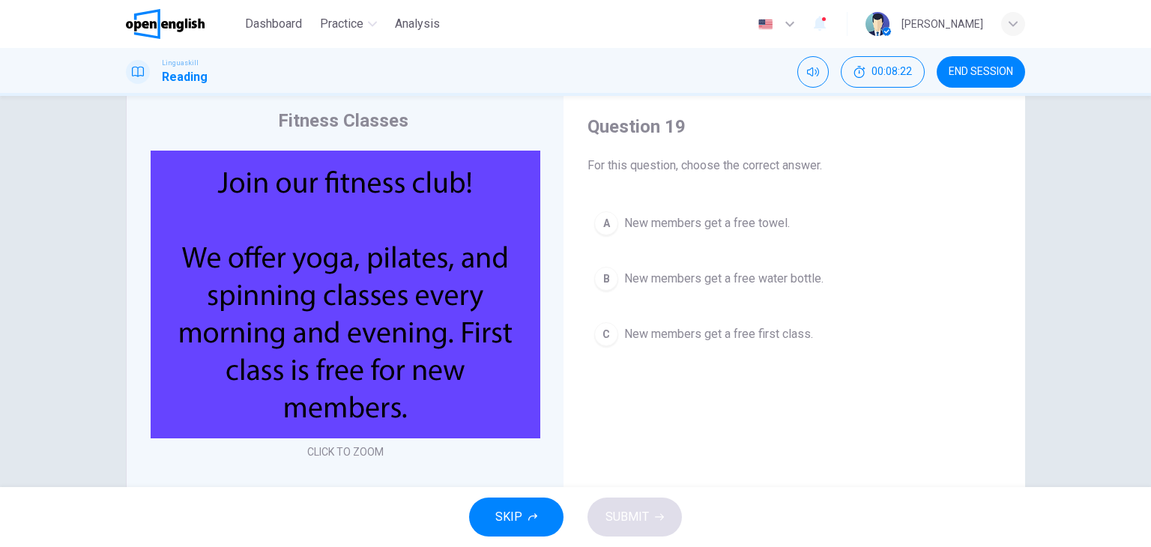
scroll to position [40, 0]
click at [710, 339] on span "New members get a free first class." at bounding box center [718, 335] width 189 height 18
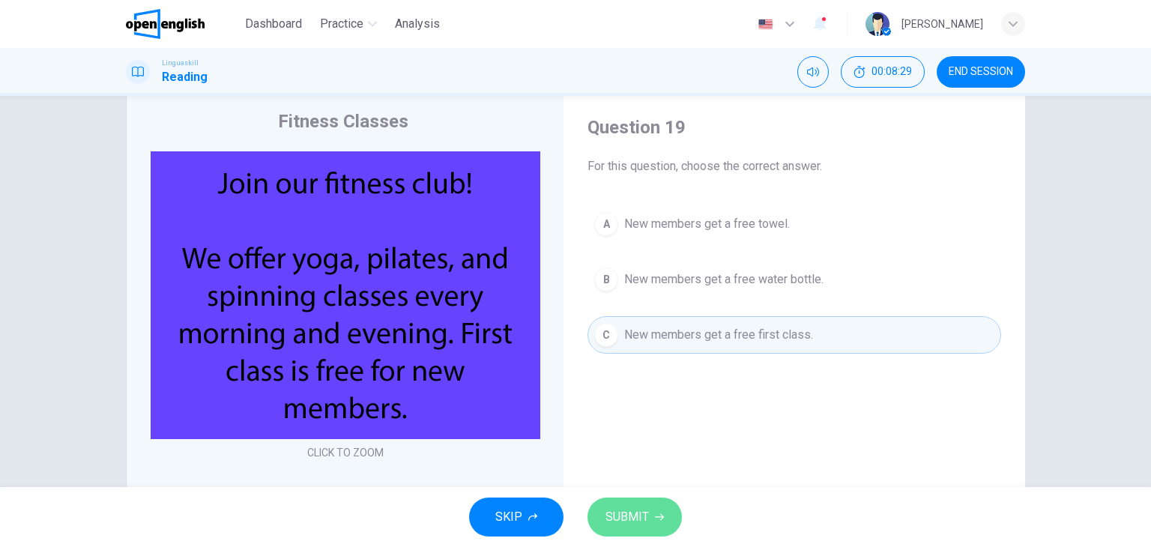
click at [666, 519] on button "SUBMIT" at bounding box center [635, 517] width 94 height 39
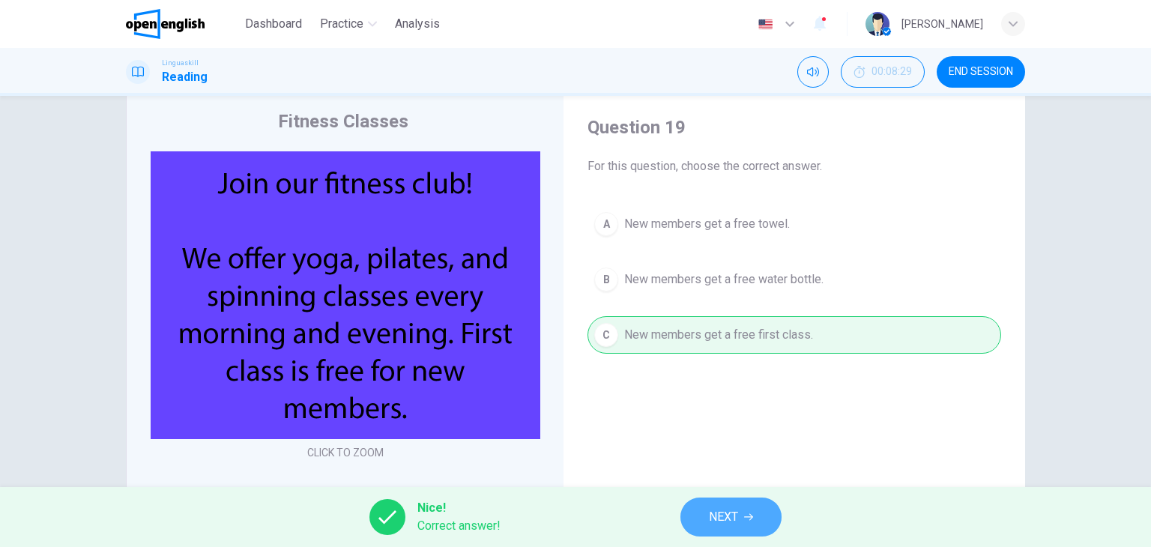
click at [684, 516] on button "NEXT" at bounding box center [731, 517] width 101 height 39
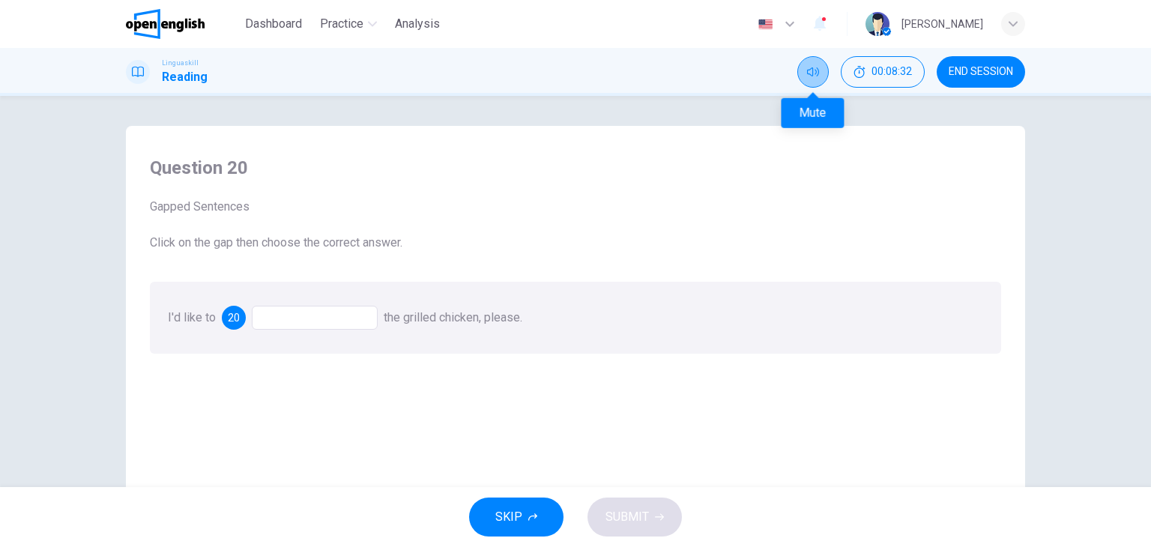
click at [804, 82] on button "Mute" at bounding box center [813, 71] width 31 height 31
click at [804, 82] on button "Unmute" at bounding box center [813, 71] width 31 height 31
click at [342, 318] on div at bounding box center [315, 318] width 126 height 24
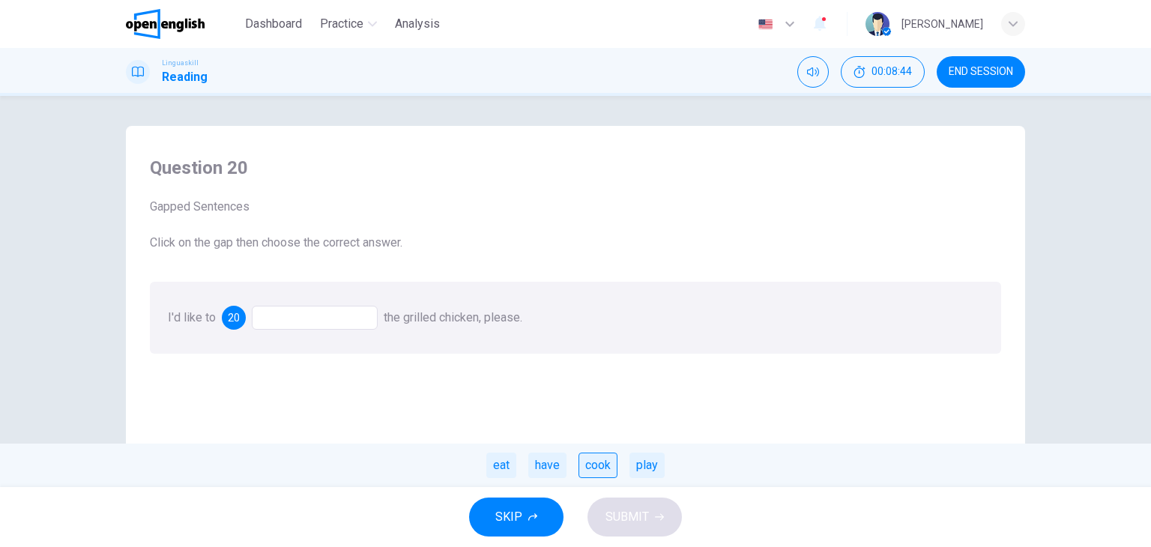
click at [595, 464] on div "cook" at bounding box center [598, 465] width 39 height 25
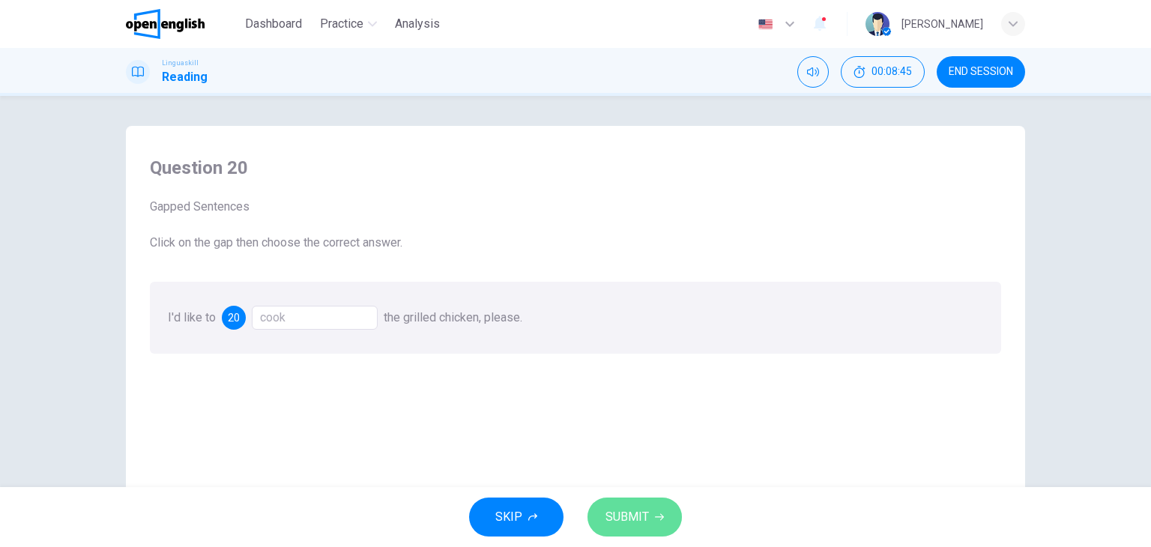
click at [637, 508] on span "SUBMIT" at bounding box center [627, 517] width 43 height 21
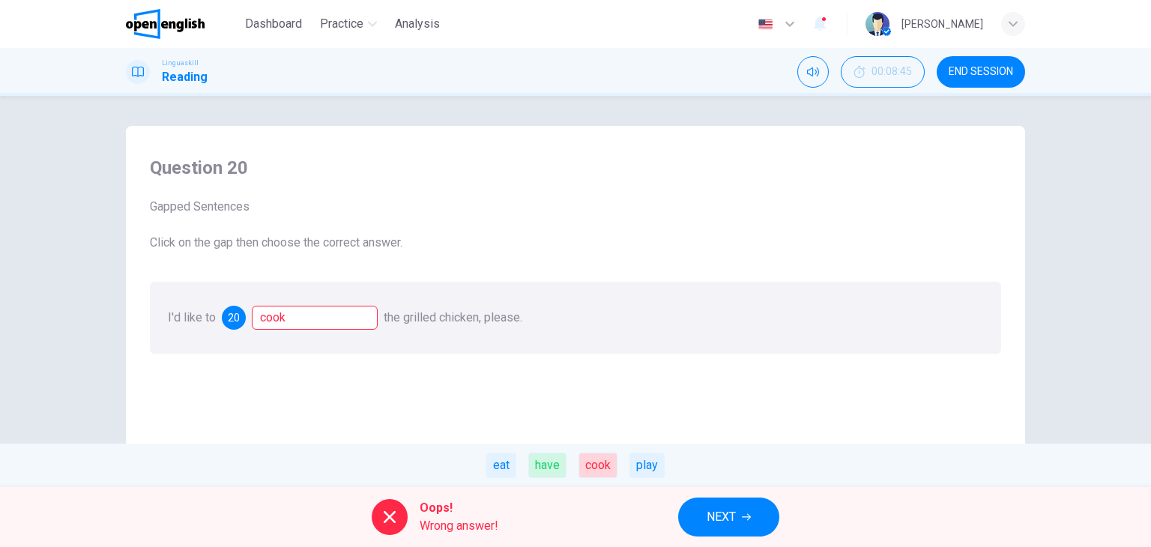
click at [564, 472] on div "have" at bounding box center [547, 465] width 38 height 25
click at [744, 519] on icon "button" at bounding box center [746, 517] width 9 height 9
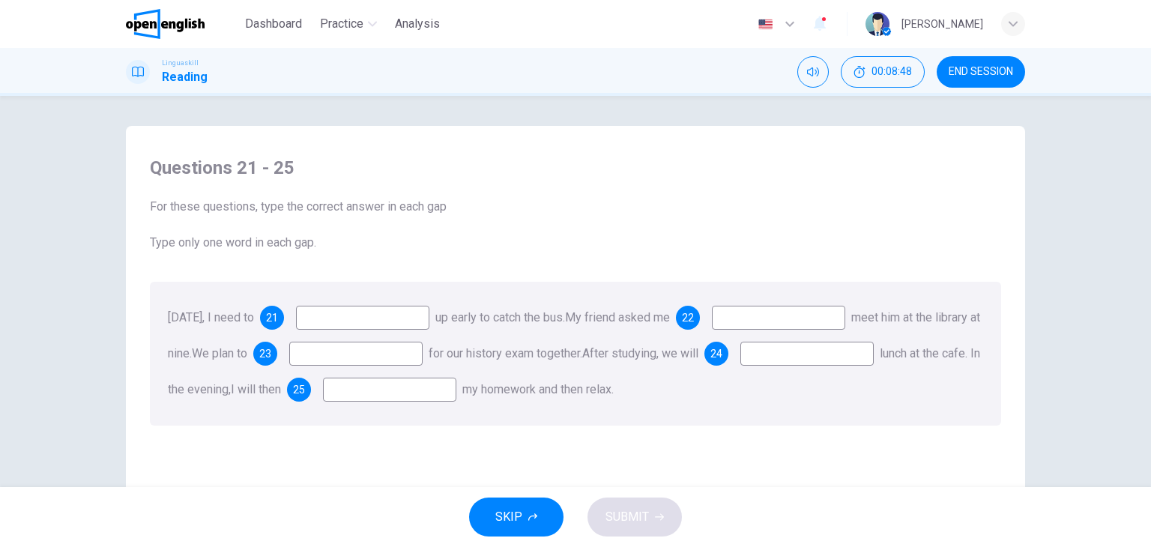
click at [408, 317] on input at bounding box center [362, 318] width 133 height 24
click at [402, 329] on input at bounding box center [362, 318] width 133 height 24
type input "****"
click at [828, 310] on input at bounding box center [778, 318] width 133 height 24
type input "**"
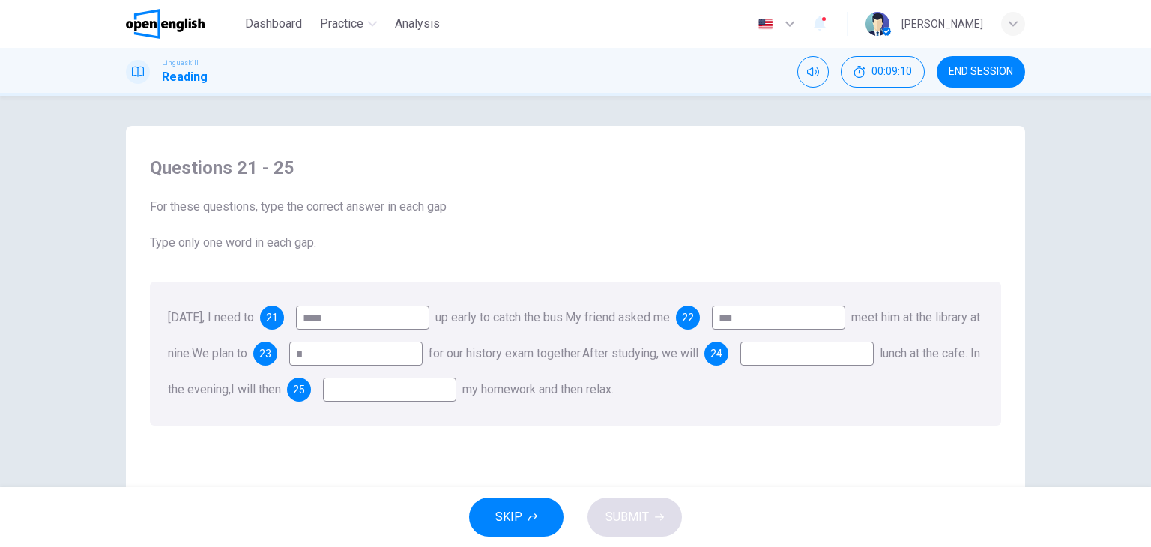
type input "*"
click at [825, 314] on input "**" at bounding box center [778, 318] width 133 height 24
type input "****"
click at [423, 346] on input "*" at bounding box center [355, 354] width 133 height 24
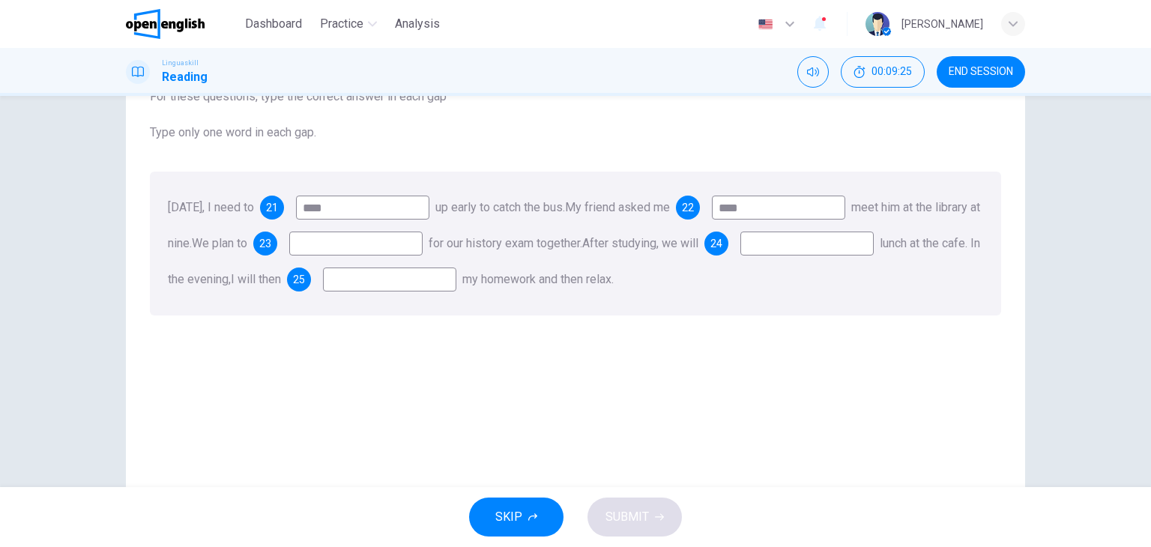
scroll to position [82, 0]
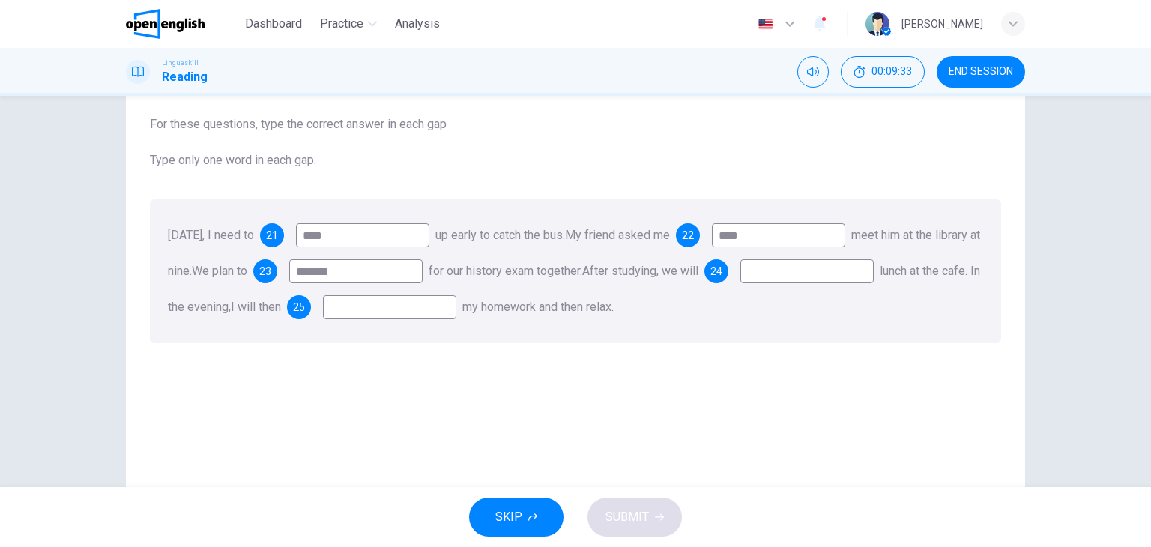
click at [423, 262] on input "*******" at bounding box center [355, 271] width 133 height 24
type input "*"
type input "*******"
click at [741, 283] on input at bounding box center [807, 271] width 133 height 24
type input "***"
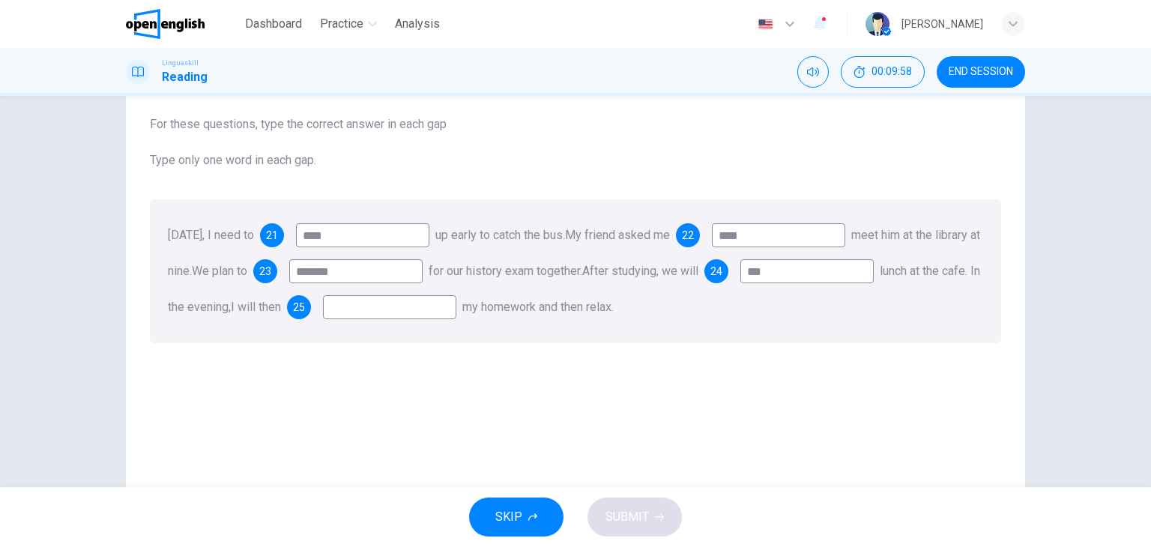
click at [457, 304] on input at bounding box center [389, 307] width 133 height 24
type input "**"
click at [668, 513] on button "SUBMIT" at bounding box center [635, 517] width 94 height 39
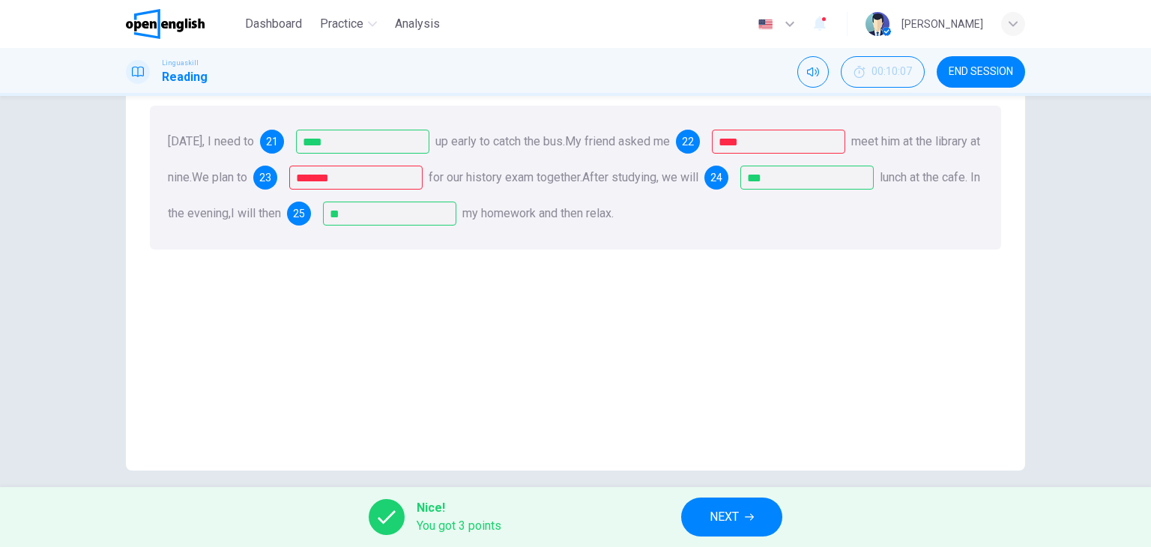
scroll to position [190, 0]
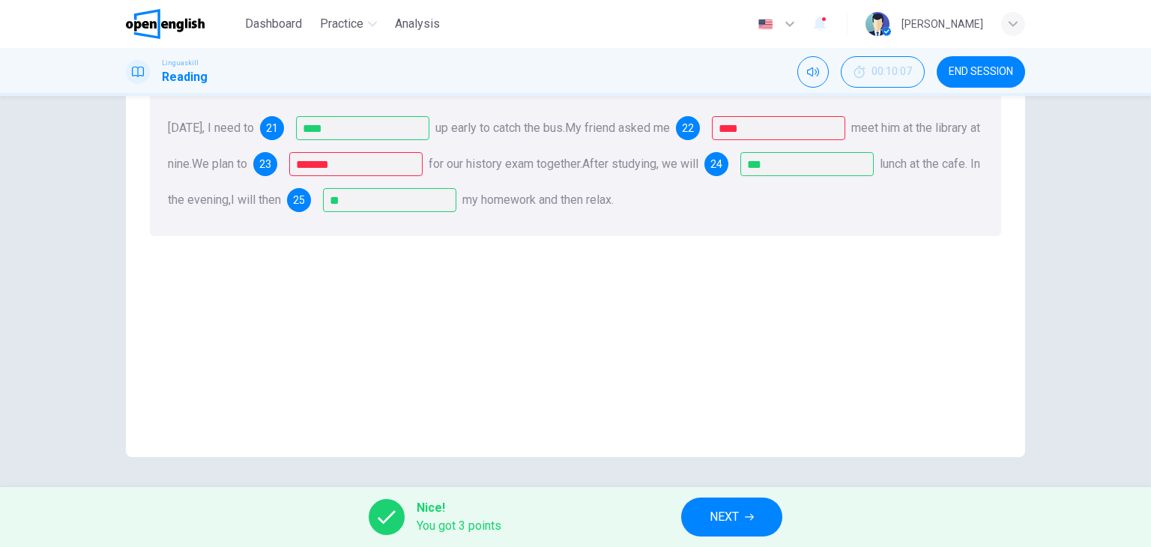
click at [756, 495] on div "Nice! You got 3 points NEXT" at bounding box center [575, 517] width 1151 height 60
click at [753, 524] on button "NEXT" at bounding box center [731, 517] width 101 height 39
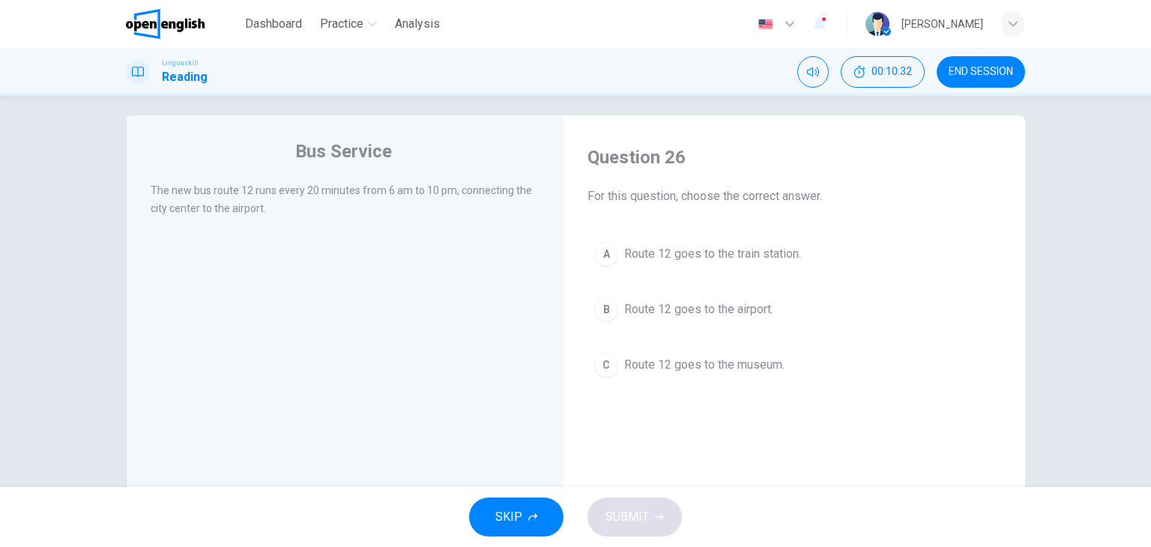
scroll to position [9, 0]
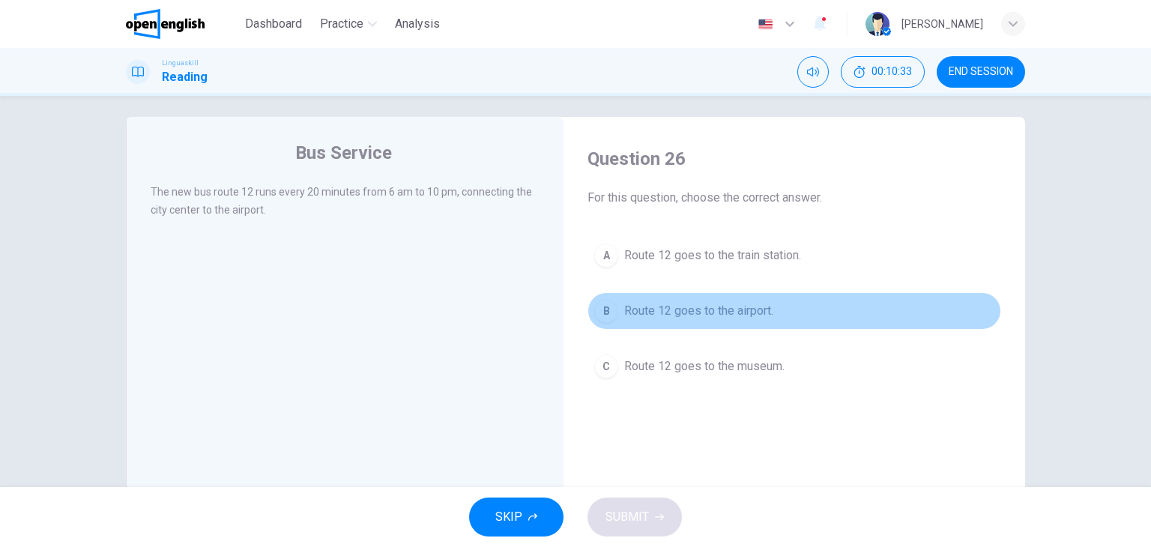
click at [750, 307] on span "Route 12 goes to the airport." at bounding box center [698, 311] width 149 height 18
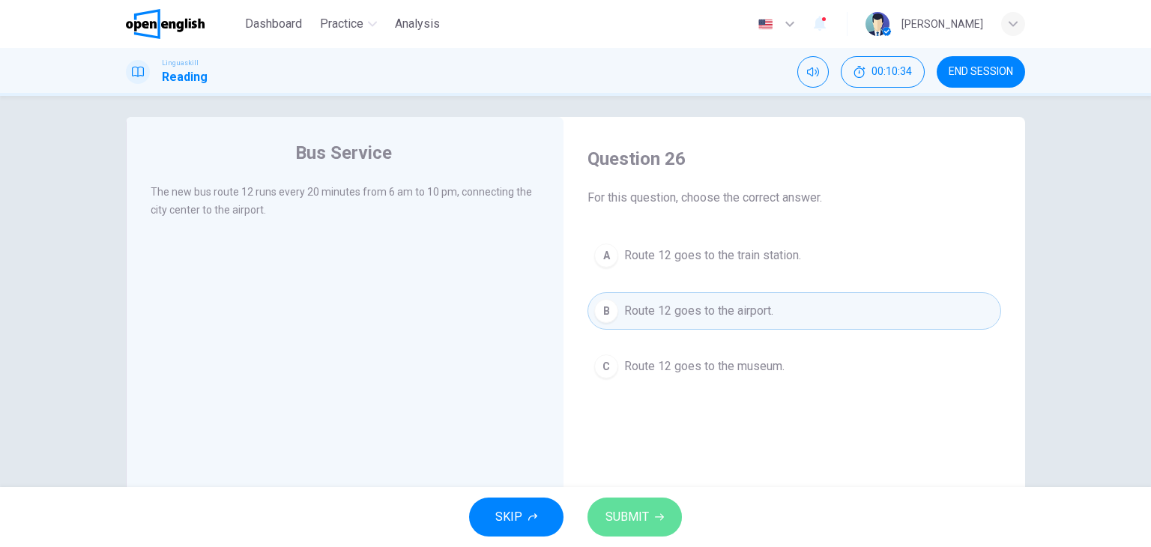
click at [666, 523] on button "SUBMIT" at bounding box center [635, 517] width 94 height 39
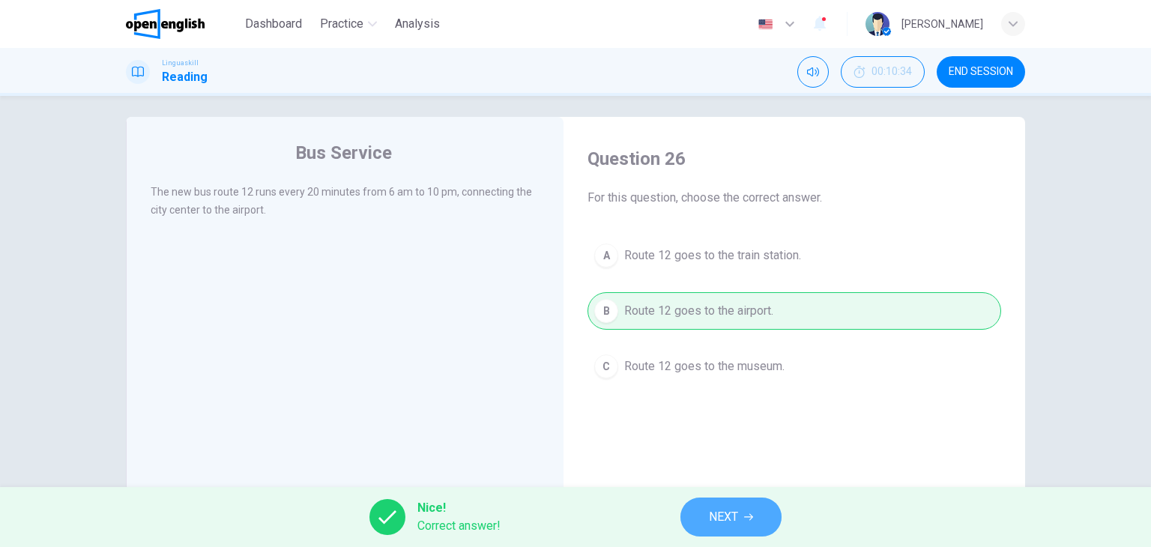
click at [780, 511] on button "NEXT" at bounding box center [731, 517] width 101 height 39
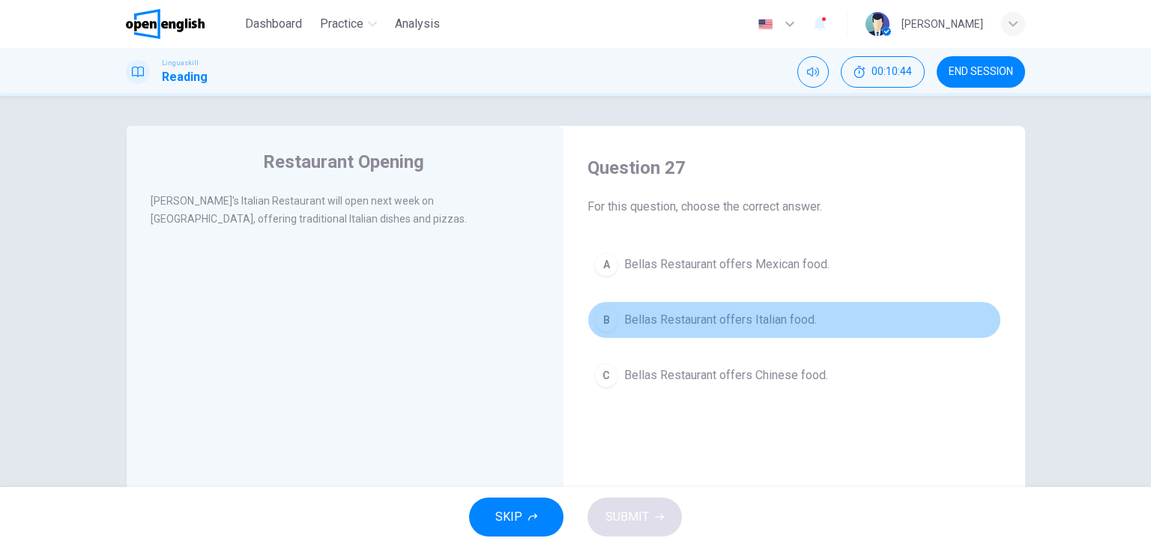
click at [719, 325] on span "Bellas Restaurant offers Italian food." at bounding box center [720, 320] width 193 height 18
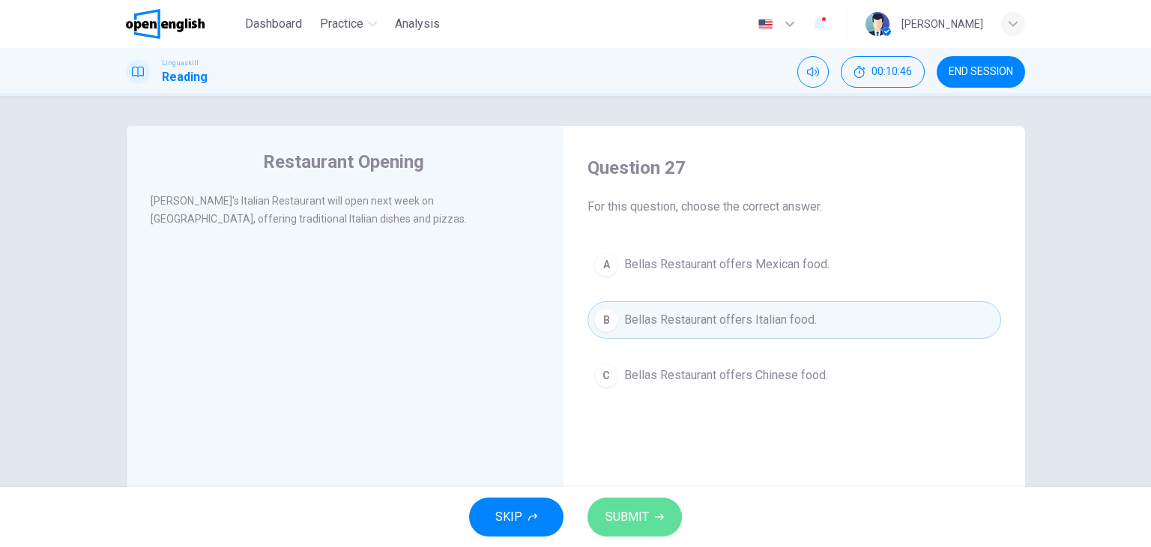
click at [648, 507] on span "SUBMIT" at bounding box center [627, 517] width 43 height 21
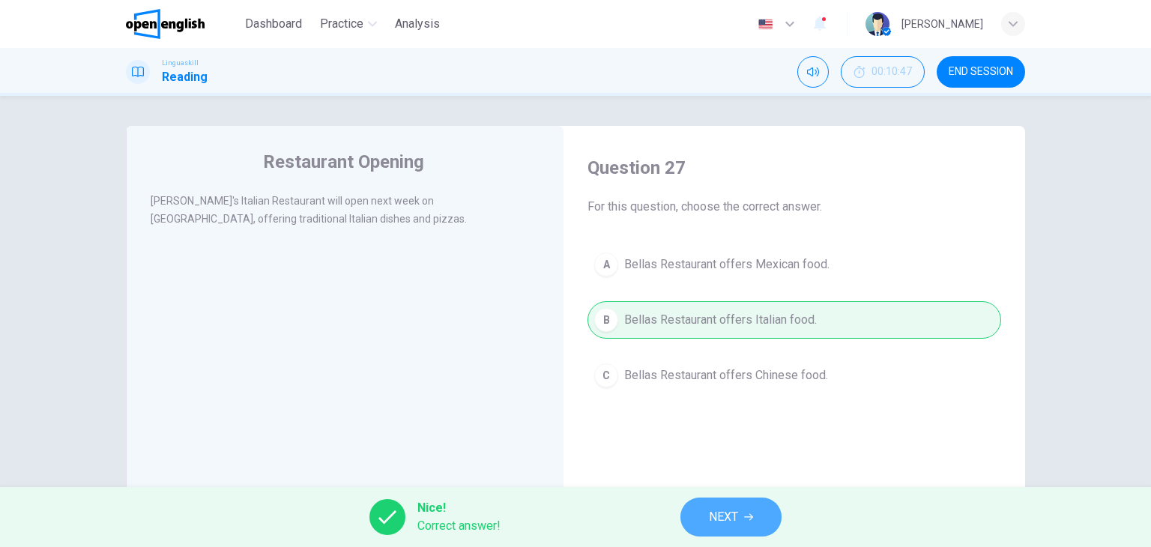
click at [717, 505] on button "NEXT" at bounding box center [731, 517] width 101 height 39
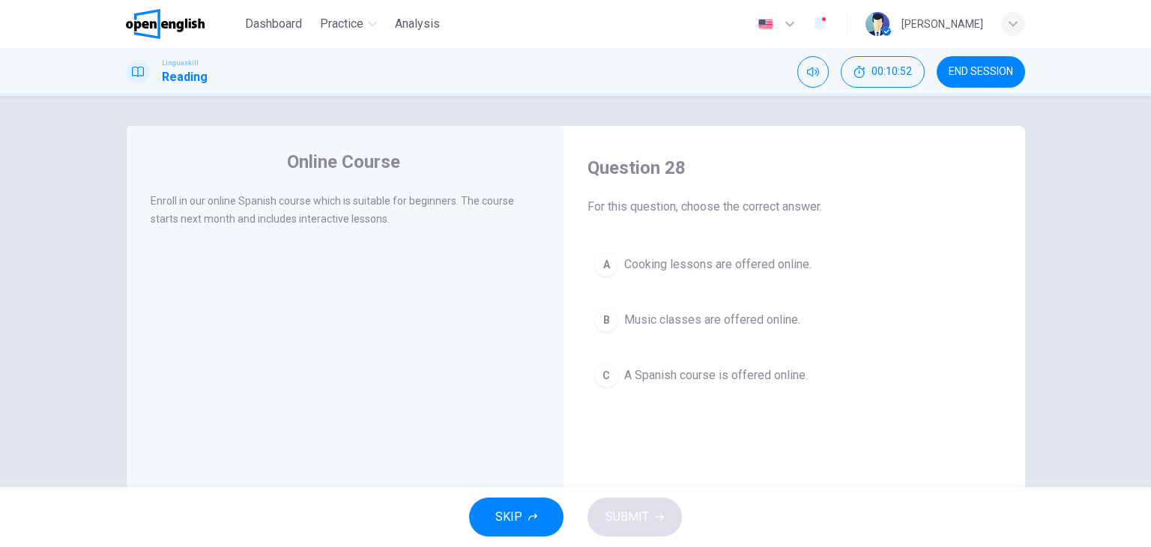
drag, startPoint x: 228, startPoint y: 205, endPoint x: 438, endPoint y: 214, distance: 210.1
click at [438, 214] on div "Enroll in our online Spanish course which is suitable for beginners. The course…" at bounding box center [346, 210] width 390 height 36
drag, startPoint x: 274, startPoint y: 227, endPoint x: 333, endPoint y: 219, distance: 59.8
click at [333, 219] on div "Enroll in our online Spanish course which is suitable for beginners. The course…" at bounding box center [346, 210] width 390 height 36
drag, startPoint x: 615, startPoint y: 196, endPoint x: 762, endPoint y: 202, distance: 147.8
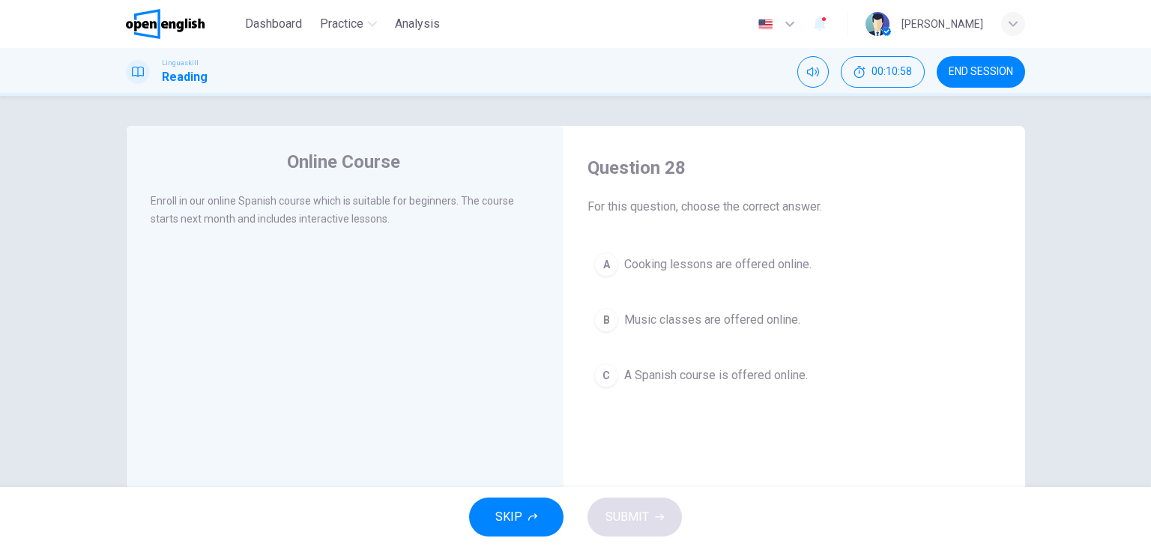
click at [762, 202] on div "Question 28 For this question, choose the correct answer." at bounding box center [795, 186] width 414 height 60
drag, startPoint x: 762, startPoint y: 202, endPoint x: 804, endPoint y: 214, distance: 43.7
click at [804, 214] on span "For this question, choose the correct answer." at bounding box center [795, 207] width 414 height 18
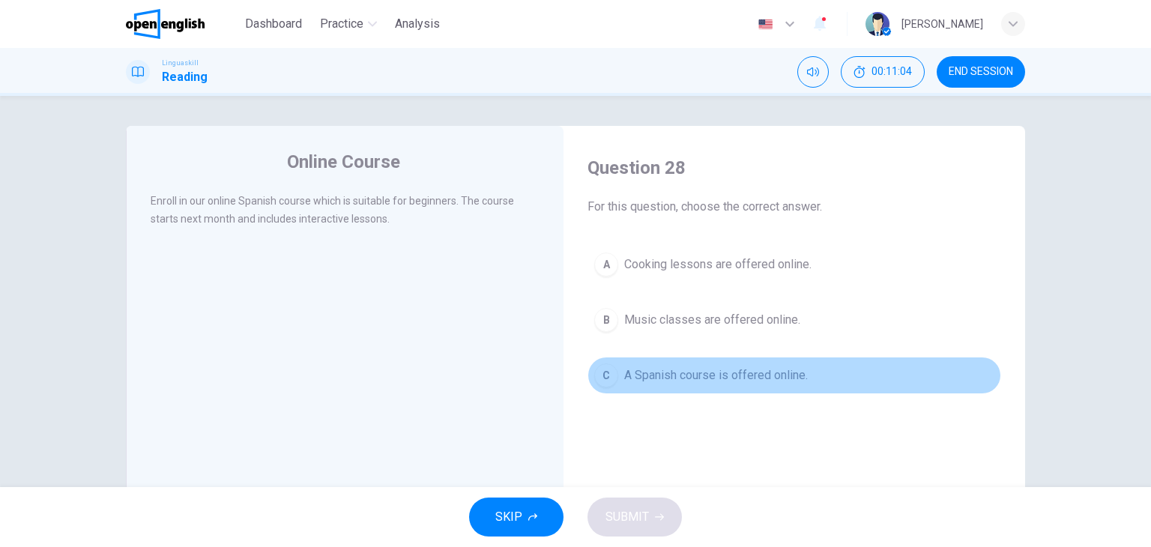
click at [650, 388] on button "C A Spanish course is offered online." at bounding box center [795, 375] width 414 height 37
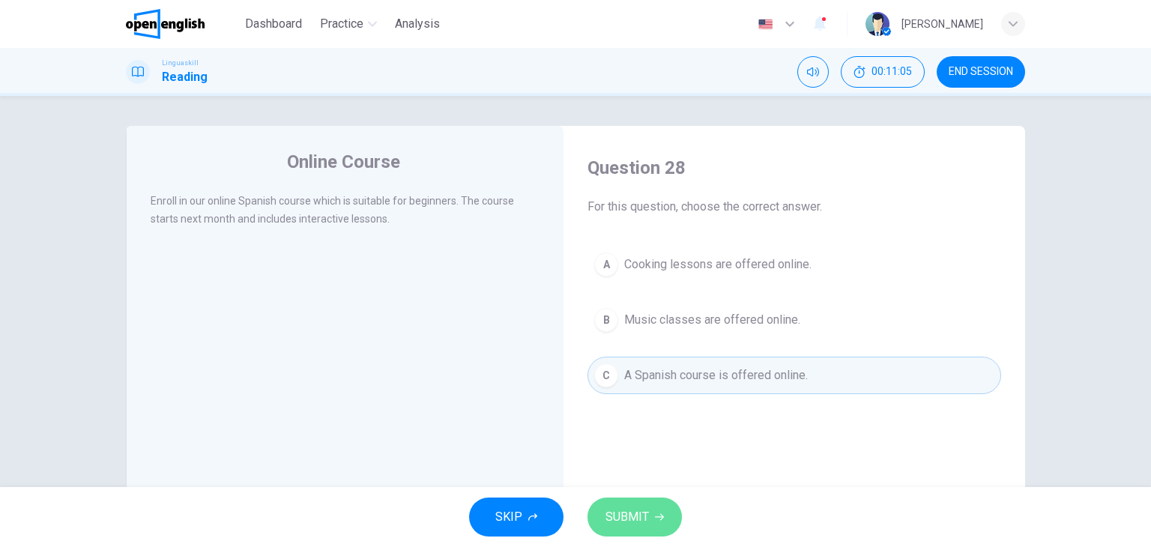
click at [662, 519] on icon "button" at bounding box center [659, 517] width 9 height 9
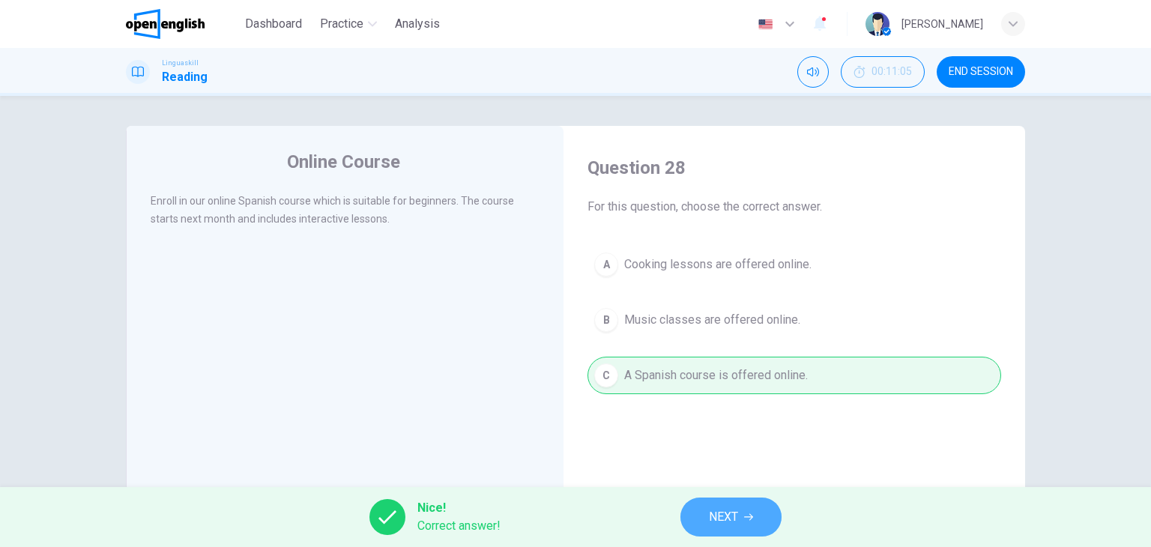
click at [711, 500] on button "NEXT" at bounding box center [731, 517] width 101 height 39
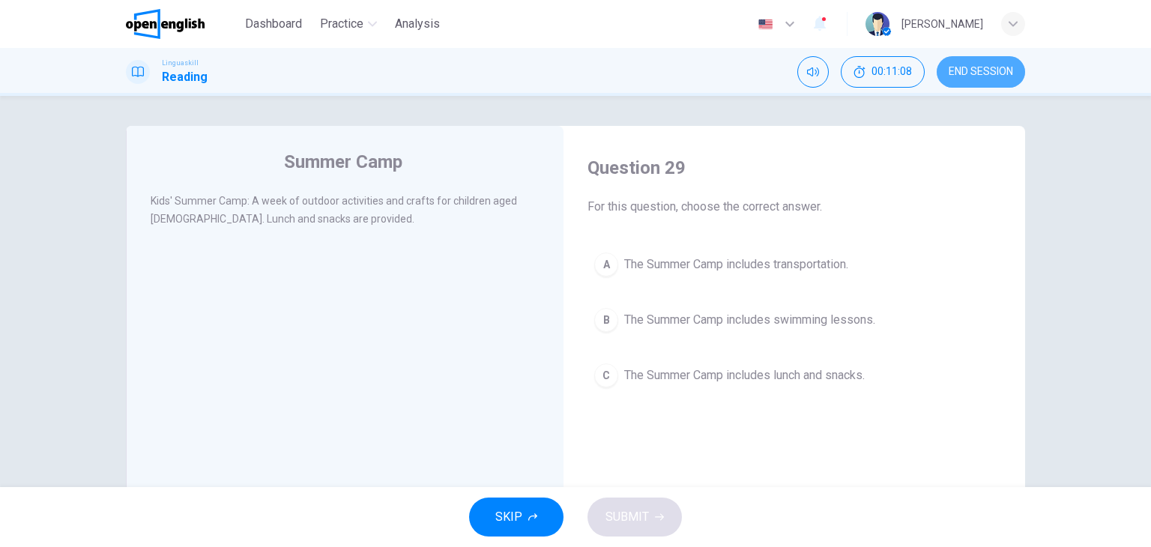
click at [957, 82] on button "END SESSION" at bounding box center [981, 71] width 88 height 31
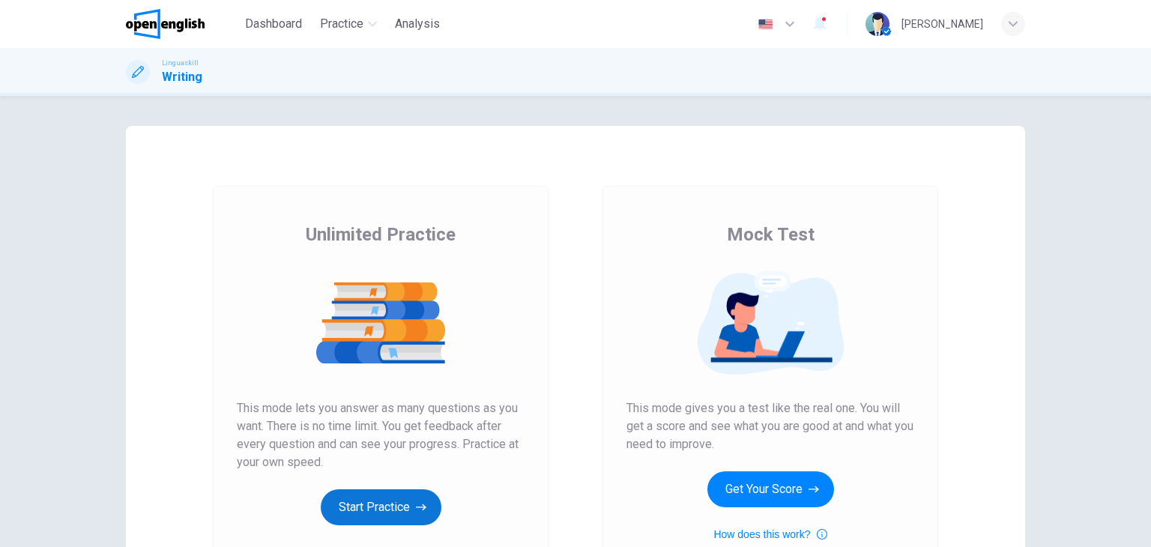
click at [432, 500] on button "Start Practice" at bounding box center [381, 508] width 121 height 36
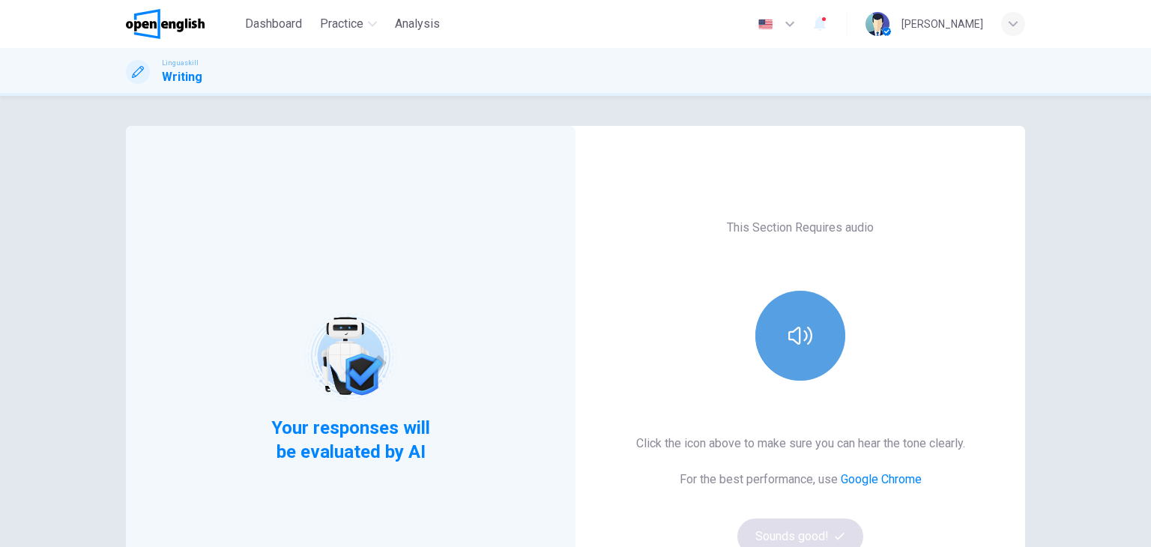
click at [801, 338] on icon "button" at bounding box center [801, 336] width 24 height 24
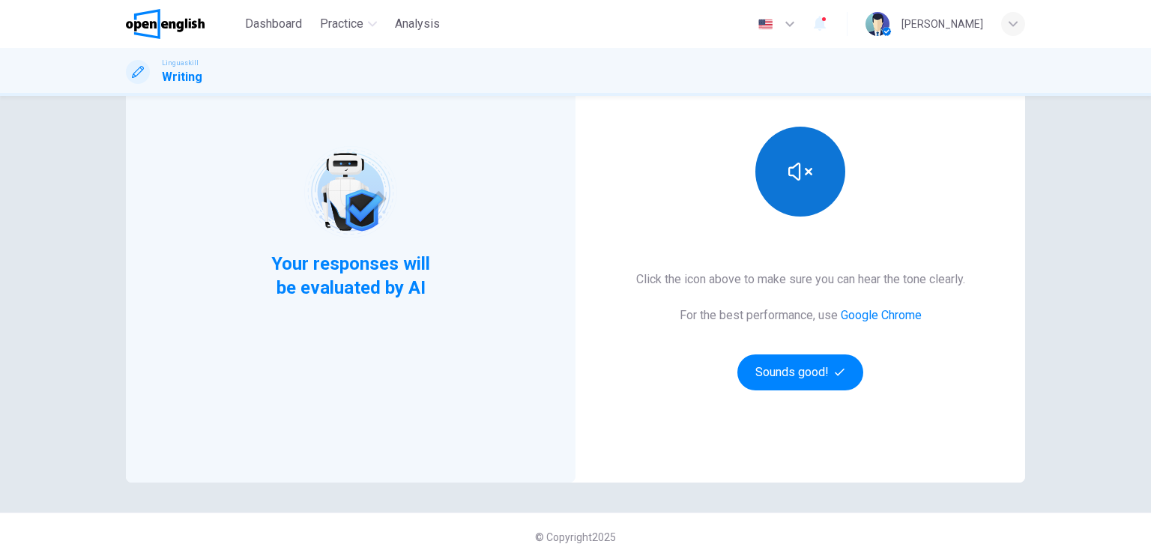
scroll to position [165, 0]
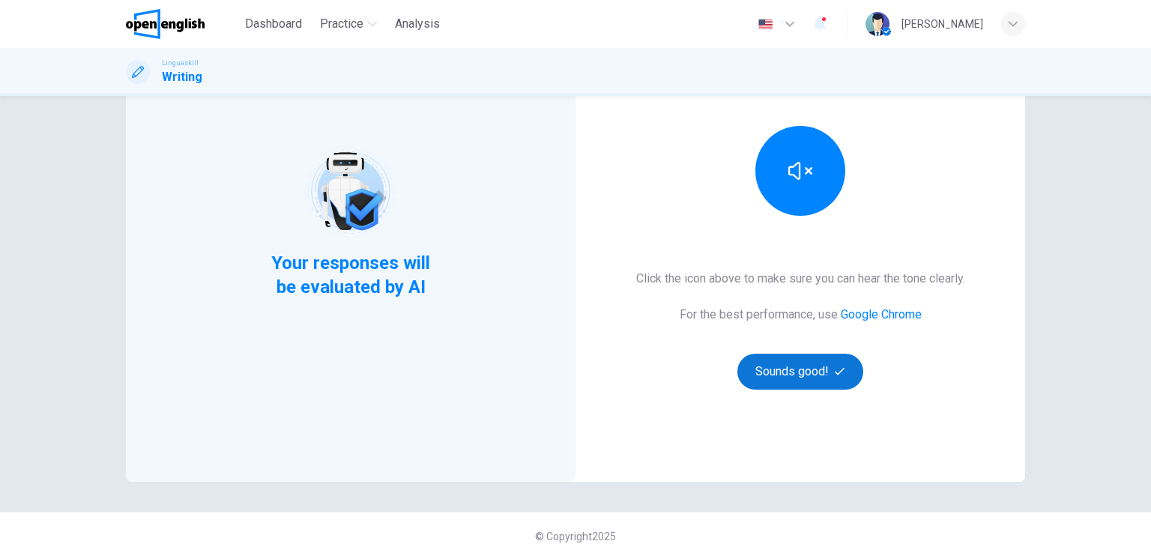
click at [794, 361] on button "Sounds good!" at bounding box center [801, 372] width 126 height 36
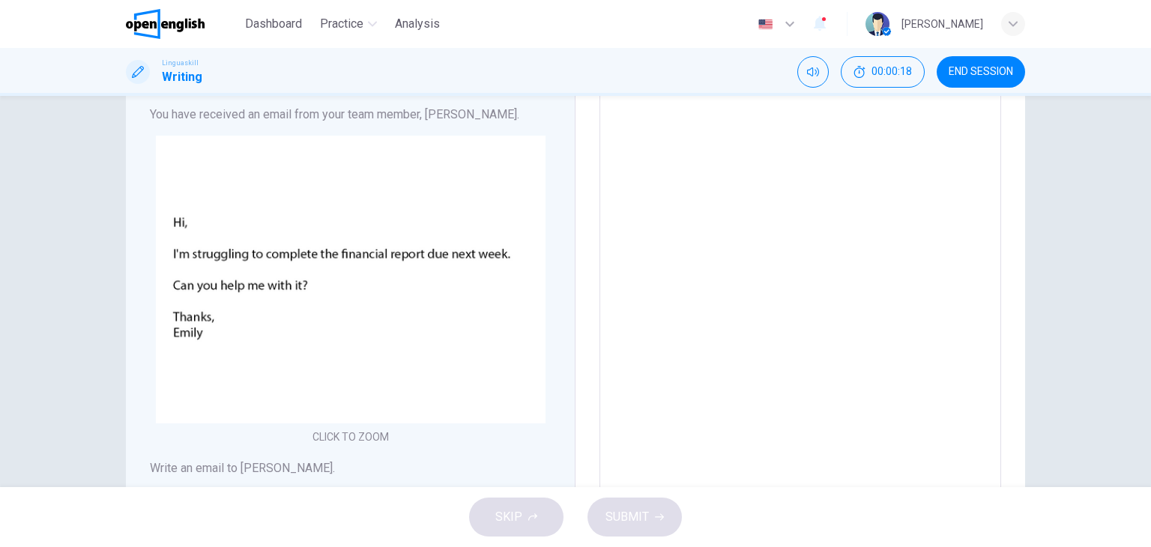
scroll to position [102, 0]
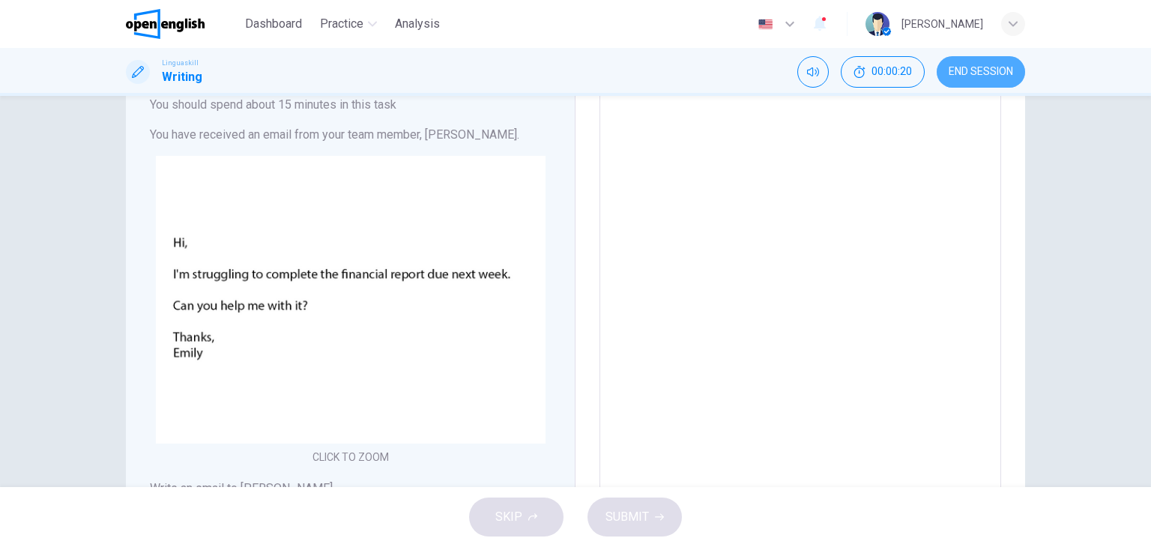
click at [981, 76] on span "END SESSION" at bounding box center [981, 72] width 64 height 12
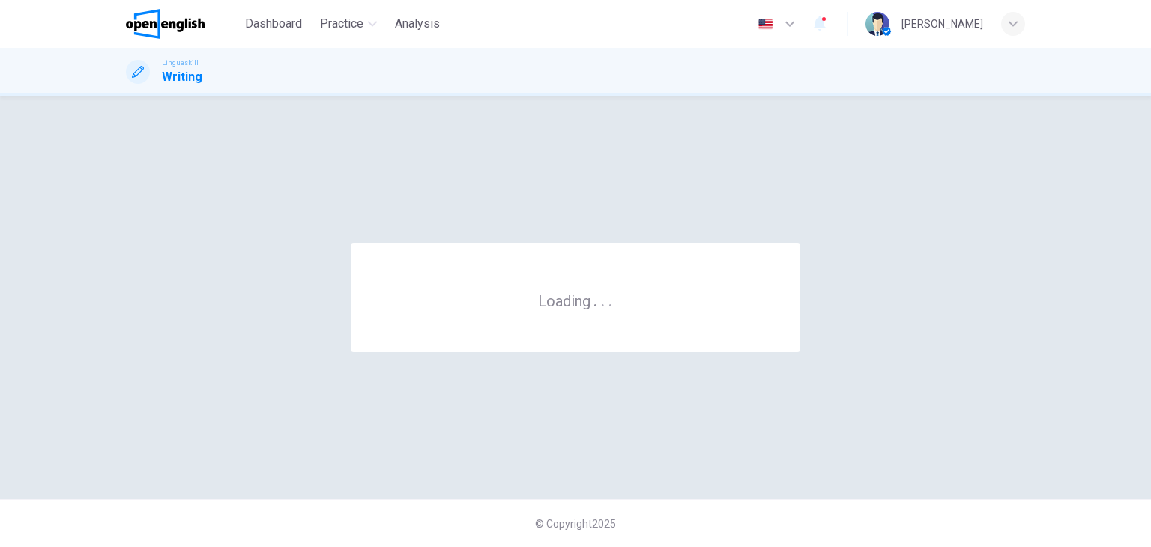
scroll to position [0, 0]
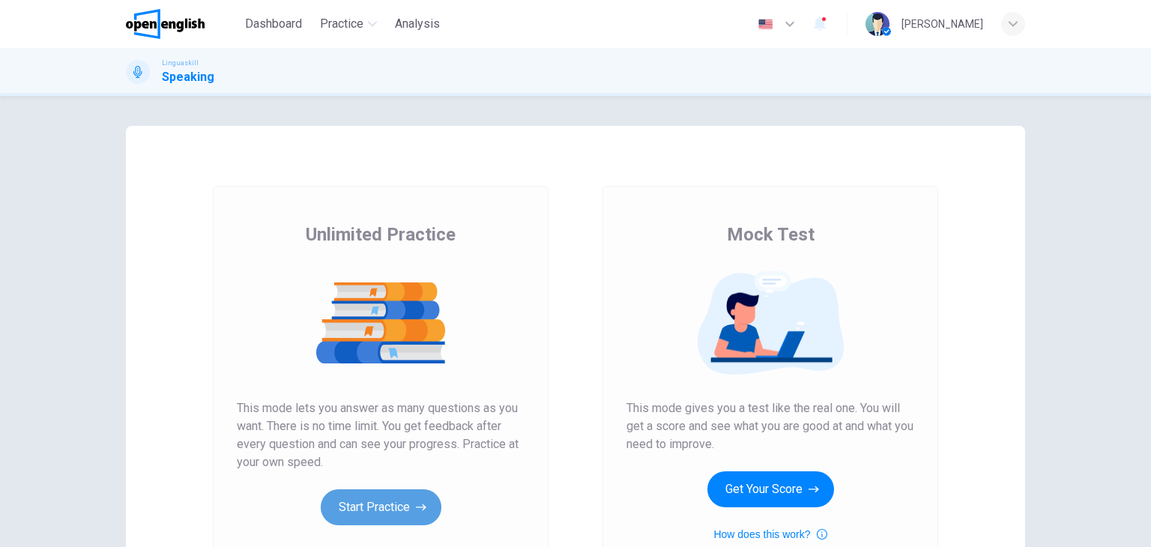
click at [367, 513] on button "Start Practice" at bounding box center [381, 508] width 121 height 36
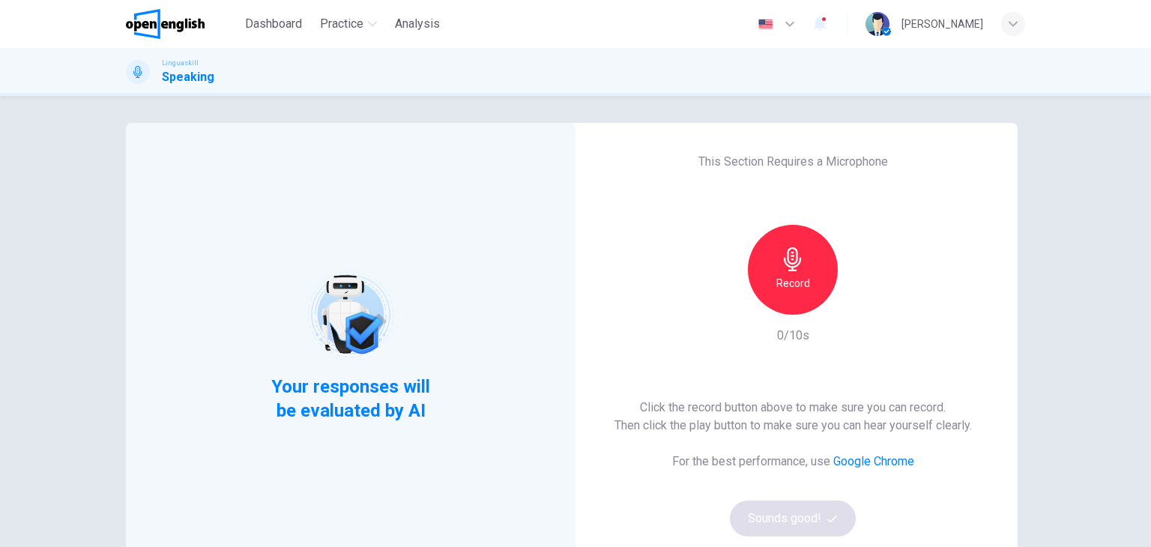
scroll to position [4, 0]
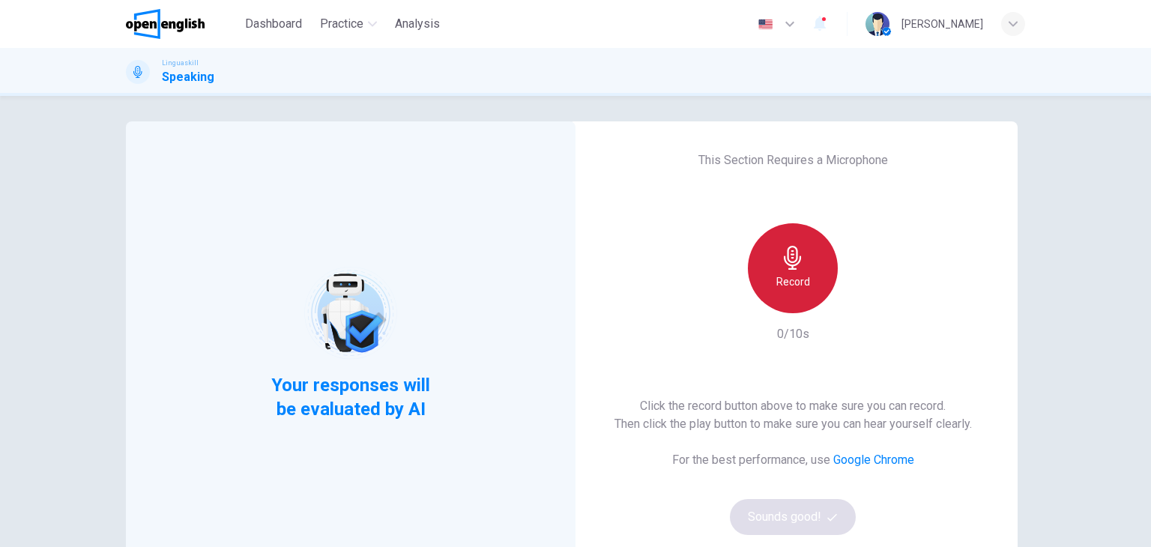
click at [800, 271] on div "Record" at bounding box center [793, 268] width 90 height 90
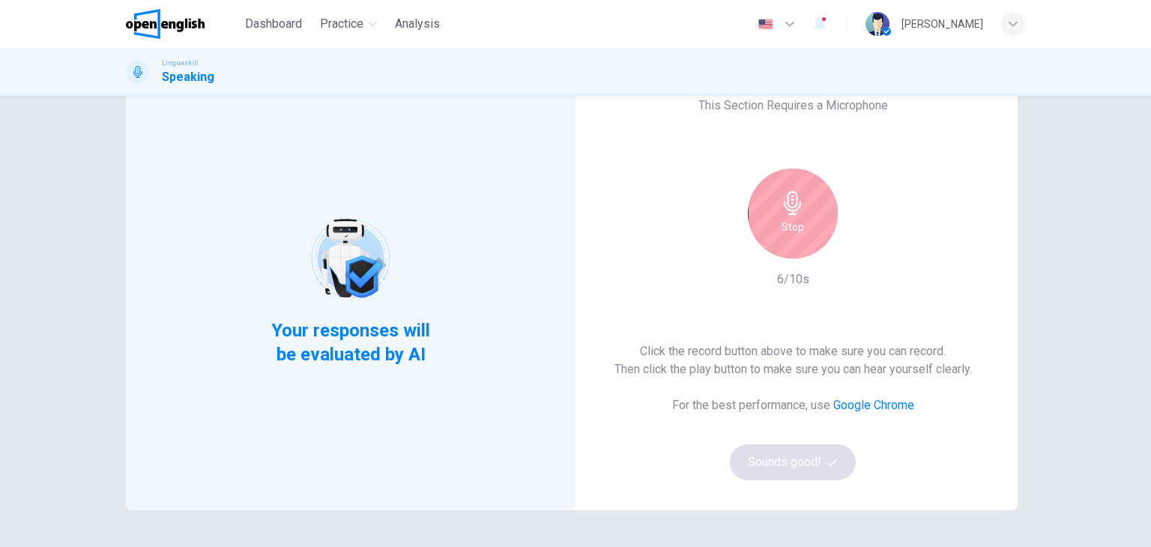
scroll to position [53, 0]
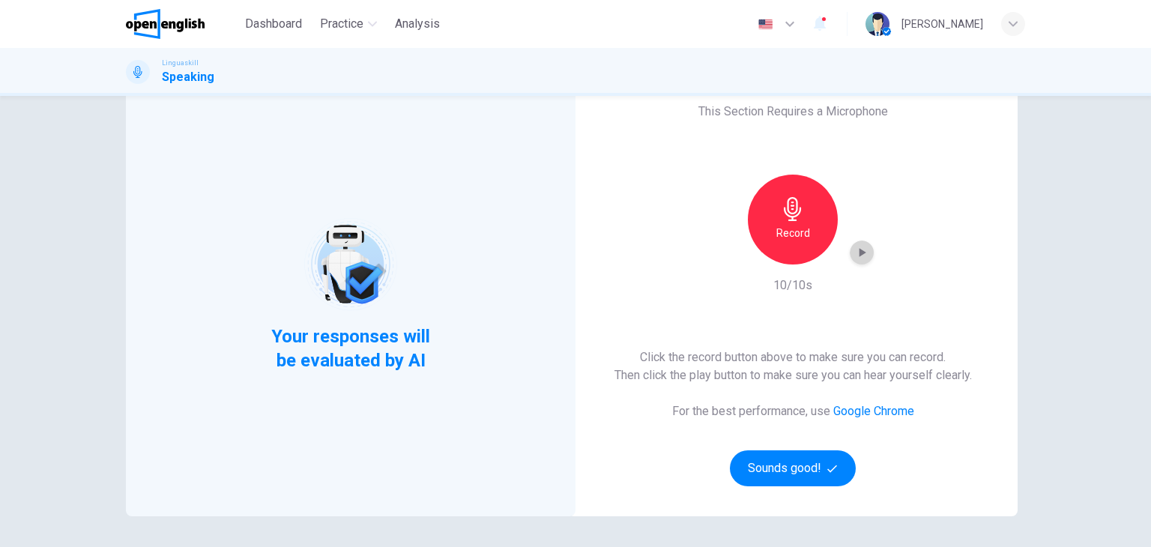
click at [860, 244] on div "button" at bounding box center [862, 253] width 24 height 24
click at [792, 457] on button "Sounds good!" at bounding box center [793, 469] width 126 height 36
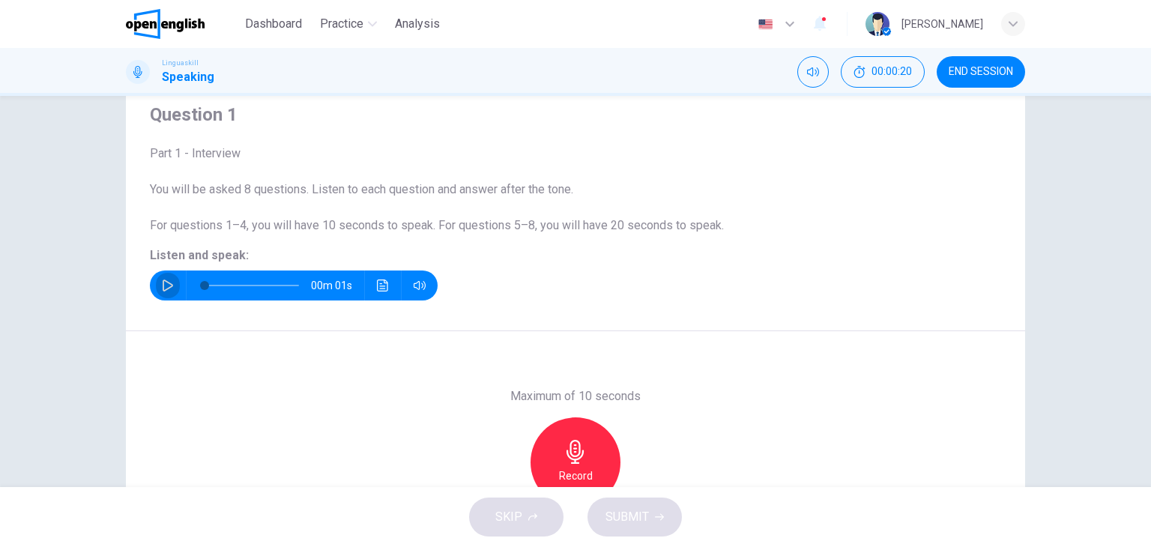
click at [163, 280] on icon "button" at bounding box center [168, 286] width 10 height 12
click at [573, 444] on icon "button" at bounding box center [576, 452] width 24 height 24
click at [646, 527] on span "SUBMIT" at bounding box center [627, 517] width 43 height 21
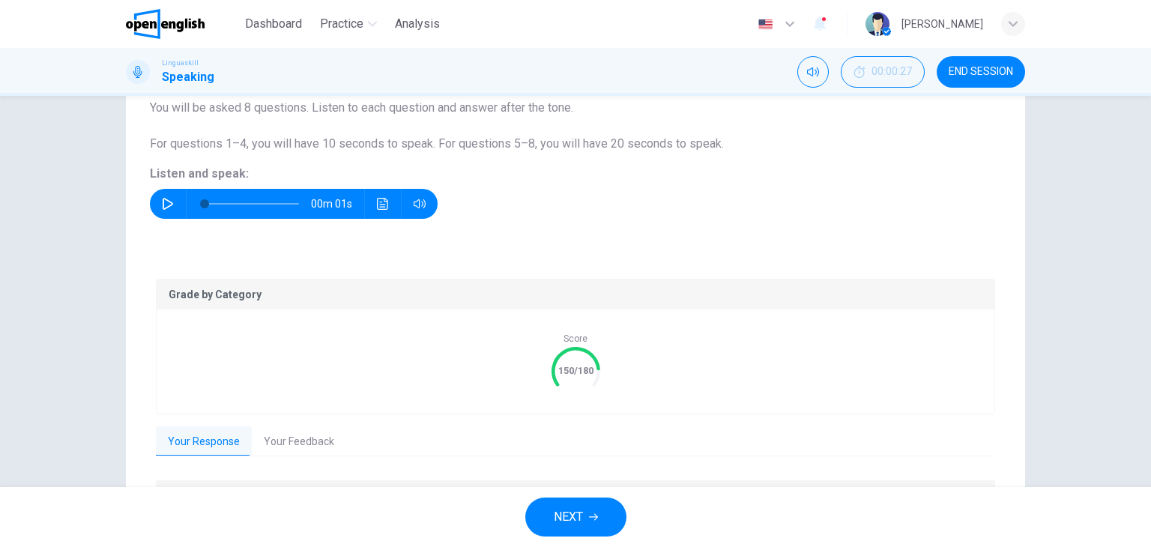
scroll to position [132, 0]
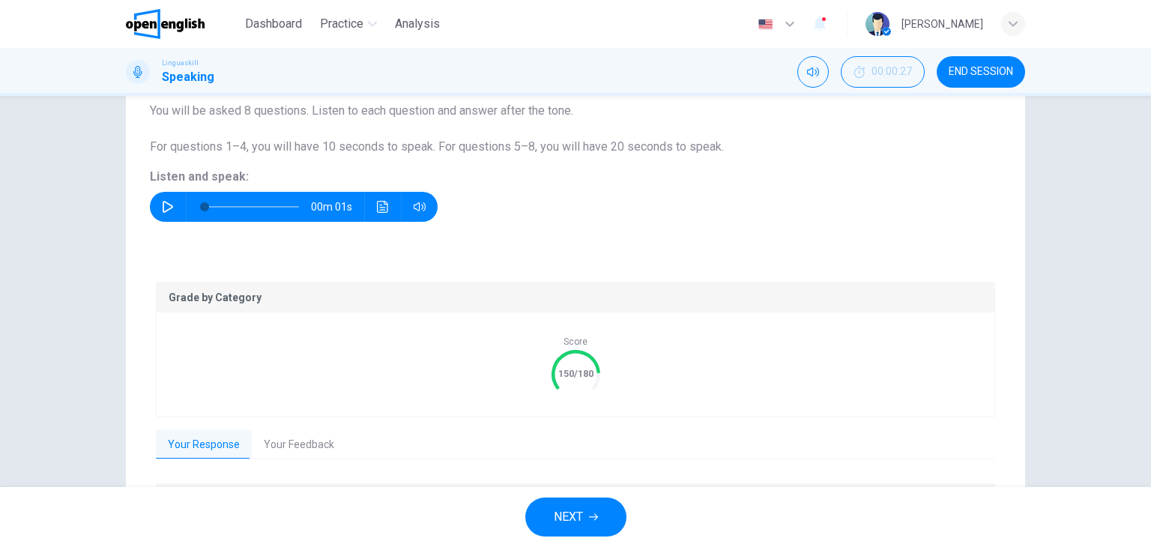
click at [166, 205] on icon "button" at bounding box center [168, 207] width 10 height 12
type input "*"
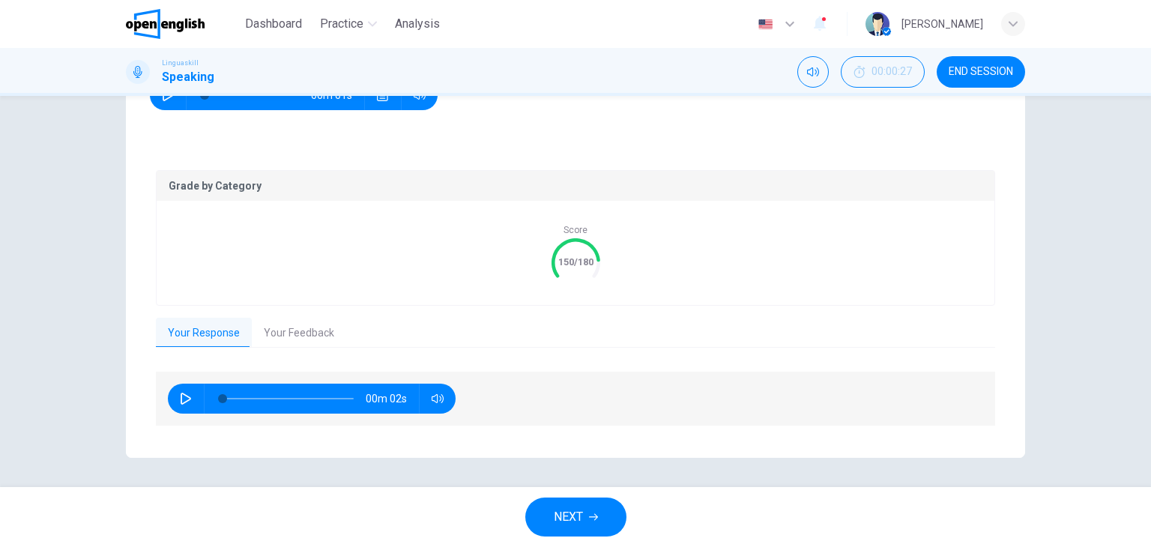
click at [185, 394] on icon "button" at bounding box center [186, 399] width 12 height 12
type input "*"
click at [600, 510] on button "NEXT" at bounding box center [575, 517] width 101 height 39
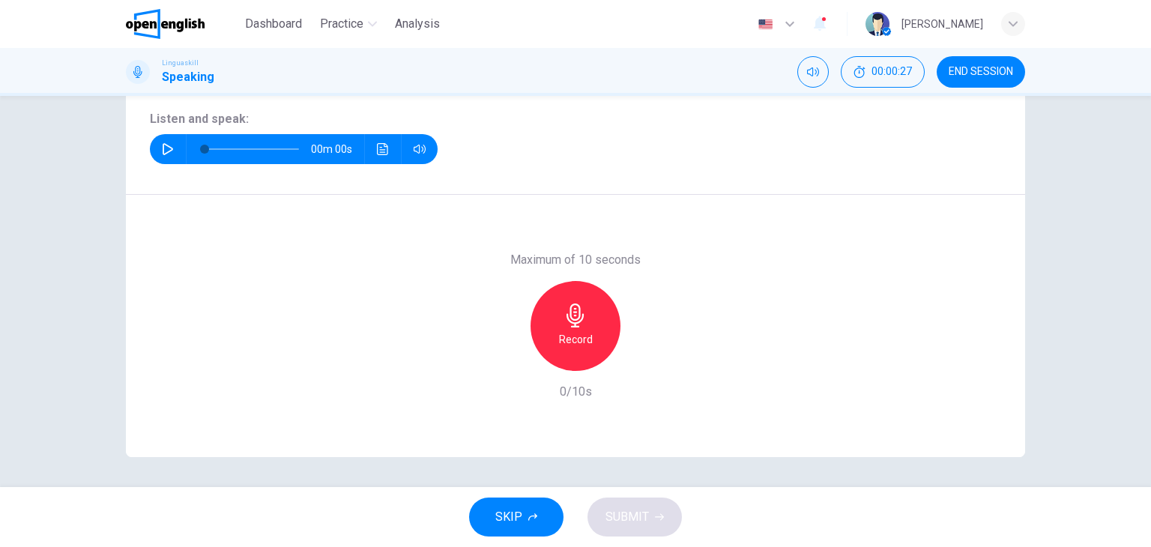
scroll to position [190, 0]
click at [157, 146] on button "button" at bounding box center [168, 149] width 24 height 30
click at [170, 148] on button "button" at bounding box center [168, 149] width 24 height 30
click at [573, 325] on icon "button" at bounding box center [575, 316] width 17 height 24
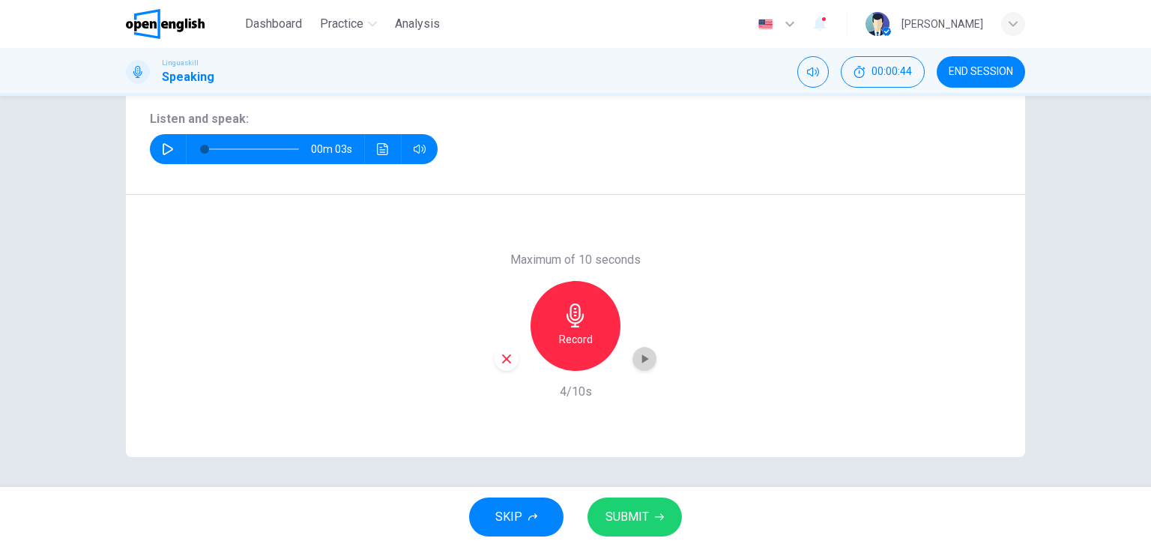
click at [650, 366] on div "button" at bounding box center [645, 359] width 24 height 24
click at [654, 522] on button "SUBMIT" at bounding box center [635, 517] width 94 height 39
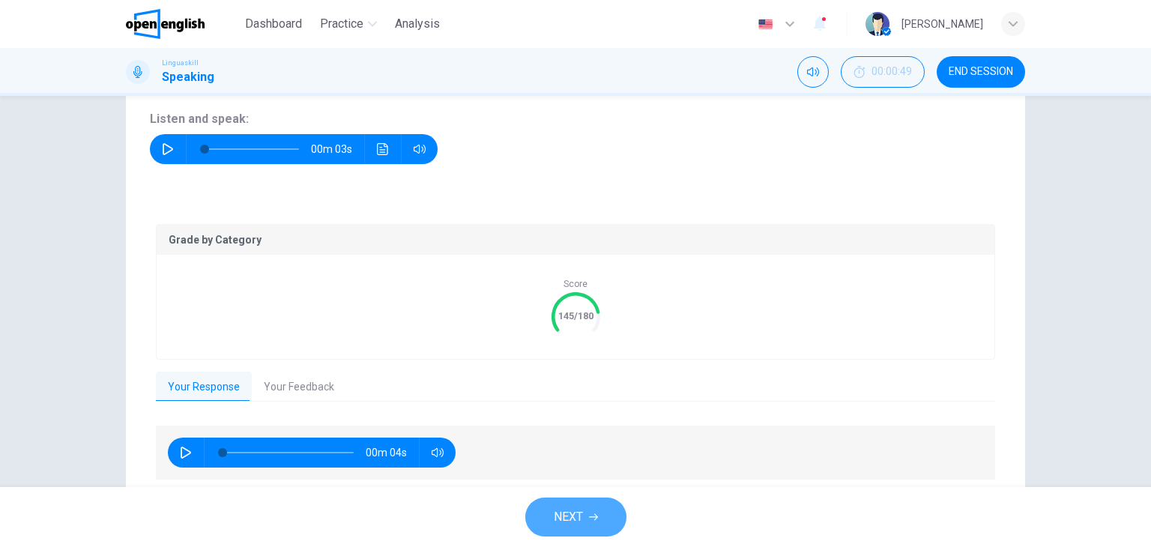
click at [615, 504] on button "NEXT" at bounding box center [575, 517] width 101 height 39
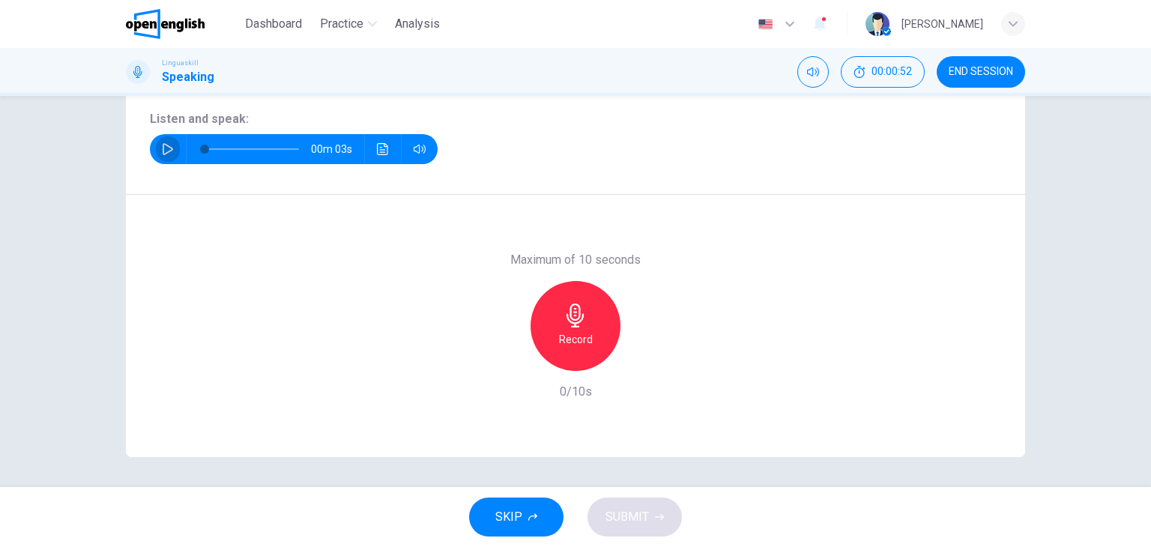
click at [159, 161] on button "button" at bounding box center [168, 149] width 24 height 30
click at [157, 147] on button "button" at bounding box center [168, 149] width 24 height 30
click at [572, 331] on h6 "Record" at bounding box center [576, 340] width 34 height 18
click at [572, 331] on h6 "Stop" at bounding box center [575, 340] width 22 height 18
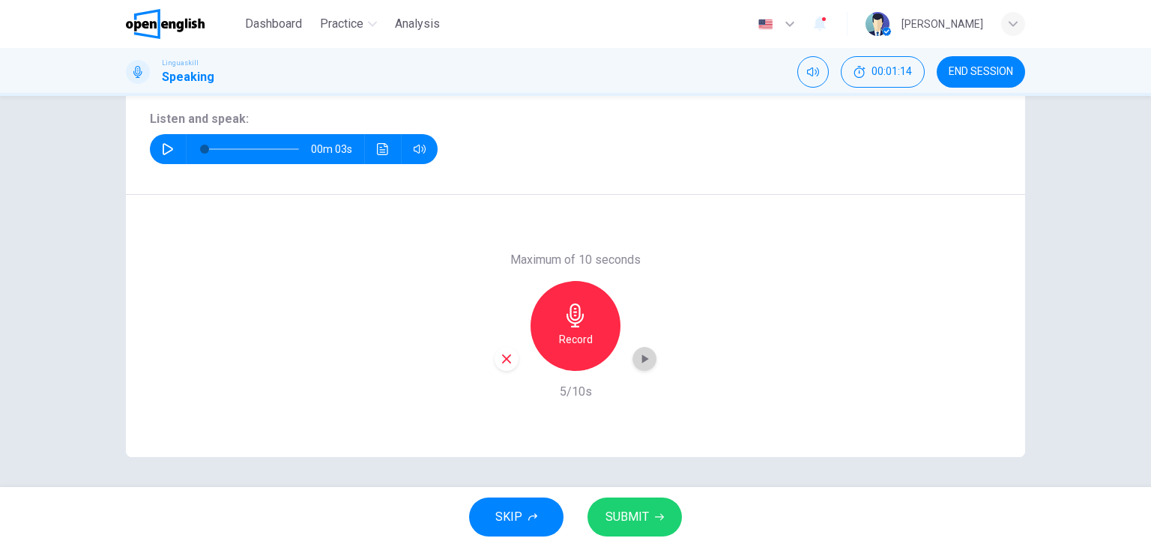
click at [639, 368] on div "button" at bounding box center [645, 359] width 24 height 24
click at [657, 513] on icon "button" at bounding box center [659, 517] width 9 height 9
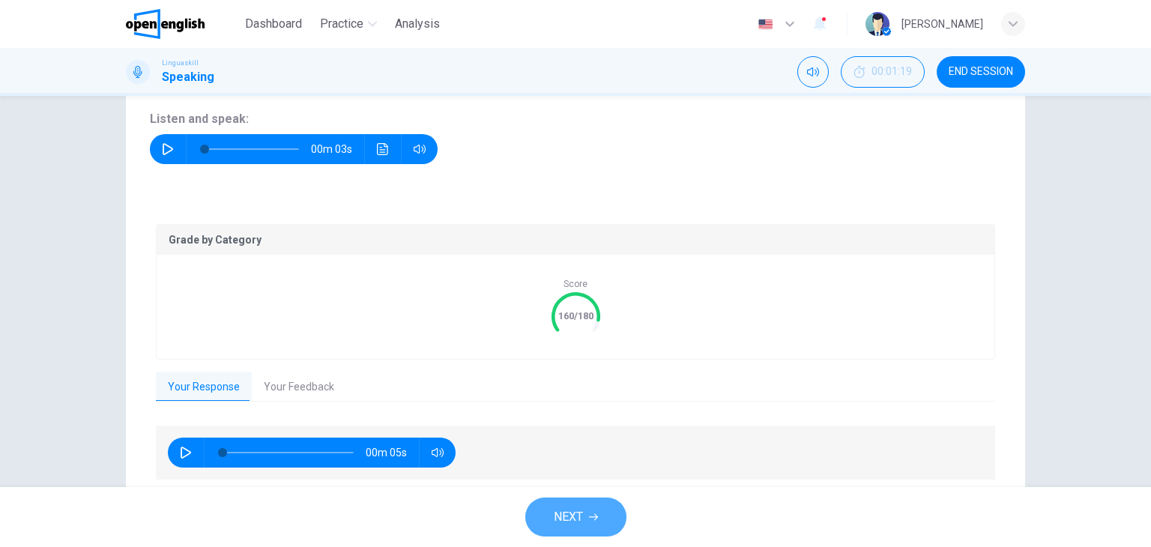
click at [586, 510] on button "NEXT" at bounding box center [575, 517] width 101 height 39
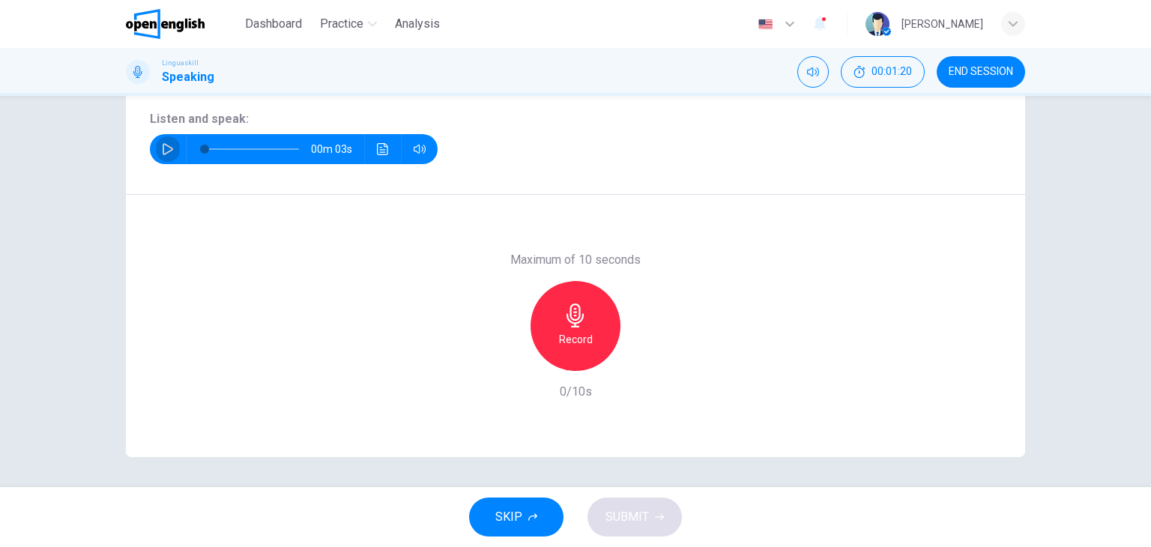
click at [164, 154] on icon "button" at bounding box center [168, 149] width 12 height 12
click at [579, 315] on icon "button" at bounding box center [575, 316] width 17 height 24
click at [567, 338] on h6 "Stop" at bounding box center [575, 340] width 22 height 18
click at [642, 361] on icon "button" at bounding box center [644, 359] width 15 height 15
click at [651, 528] on button "SUBMIT" at bounding box center [635, 517] width 94 height 39
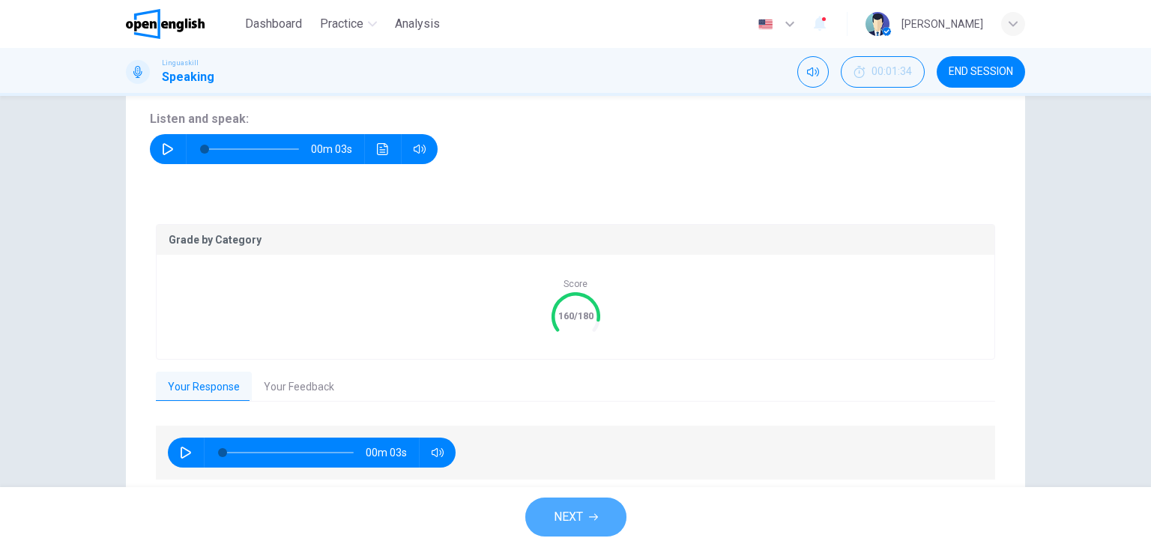
click at [601, 507] on button "NEXT" at bounding box center [575, 517] width 101 height 39
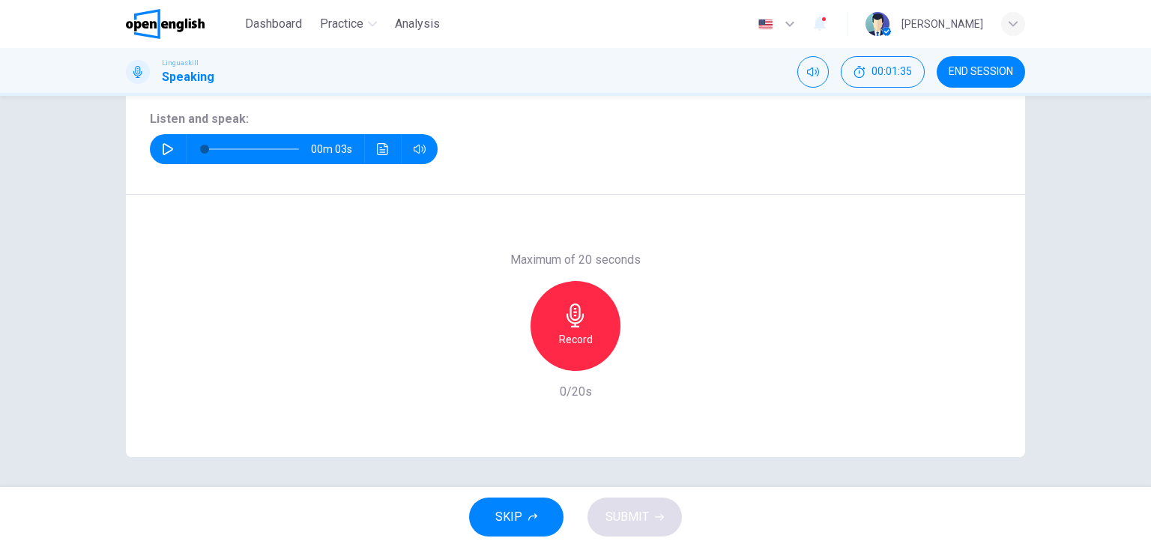
scroll to position [145, 0]
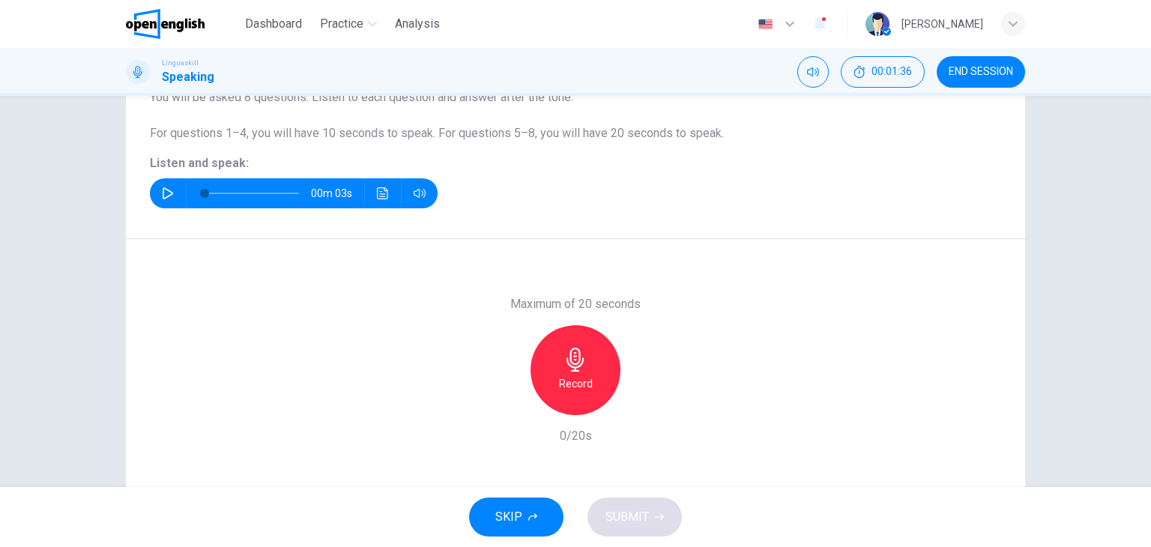
click at [156, 189] on button "button" at bounding box center [168, 193] width 24 height 30
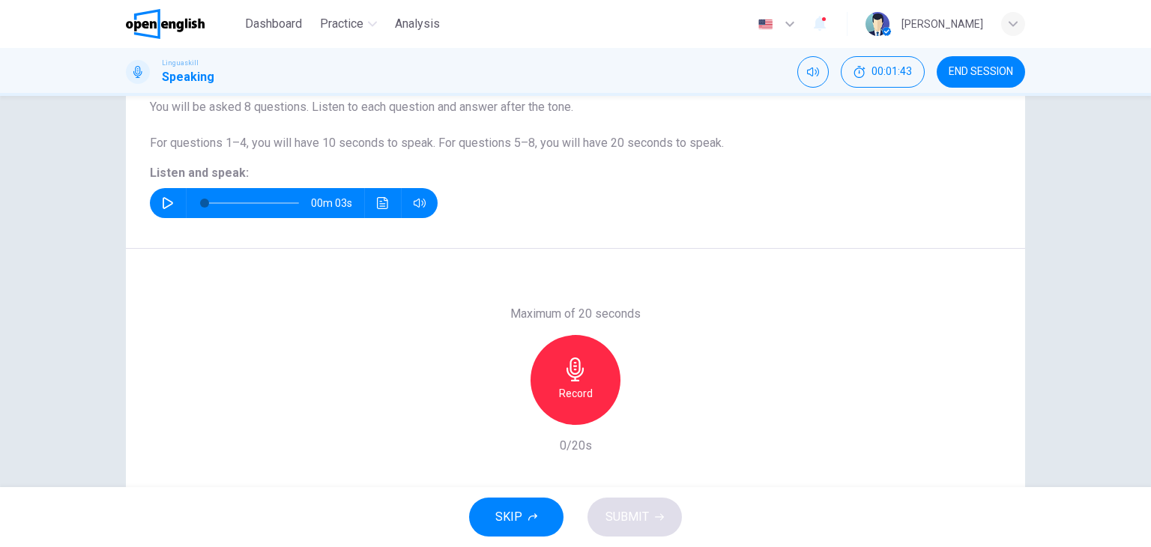
scroll to position [136, 0]
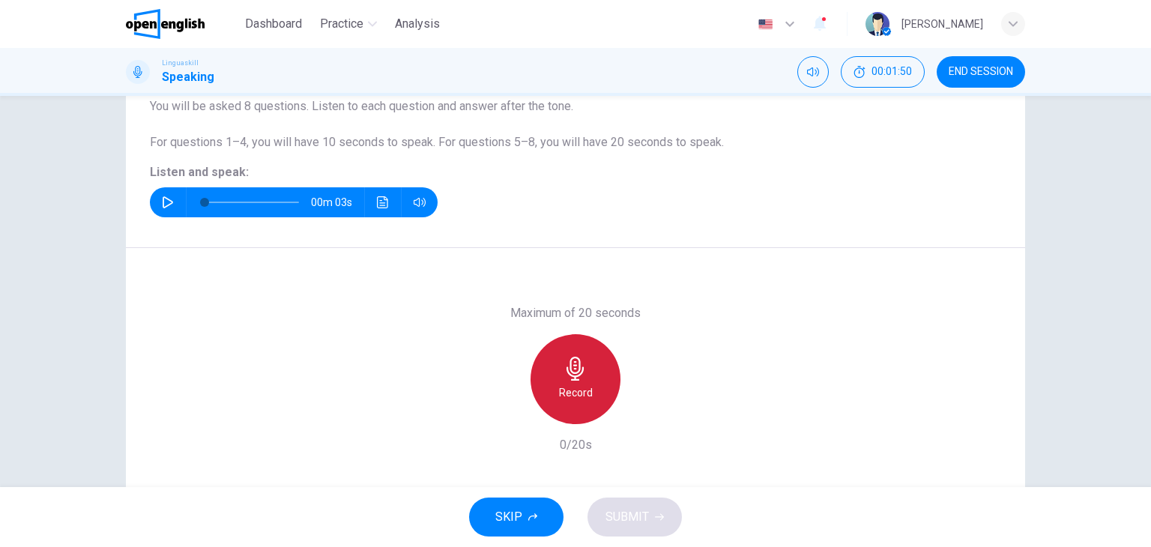
click at [576, 382] on div "Record" at bounding box center [576, 379] width 90 height 90
click at [600, 388] on div "Stop" at bounding box center [576, 379] width 90 height 90
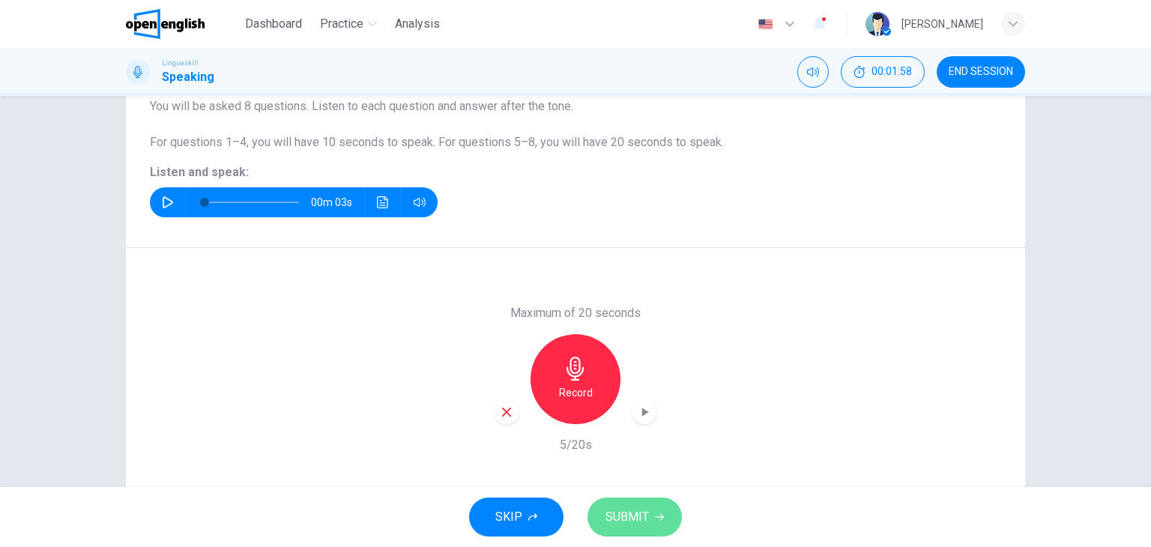
click at [649, 523] on button "SUBMIT" at bounding box center [635, 517] width 94 height 39
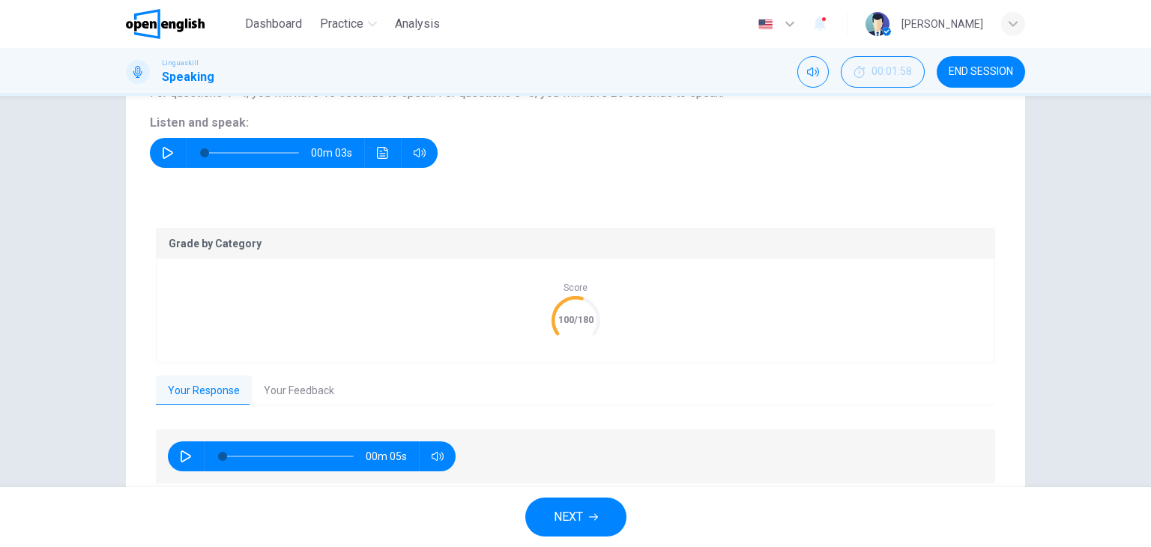
scroll to position [186, 0]
click at [297, 397] on button "Your Feedback" at bounding box center [299, 391] width 94 height 31
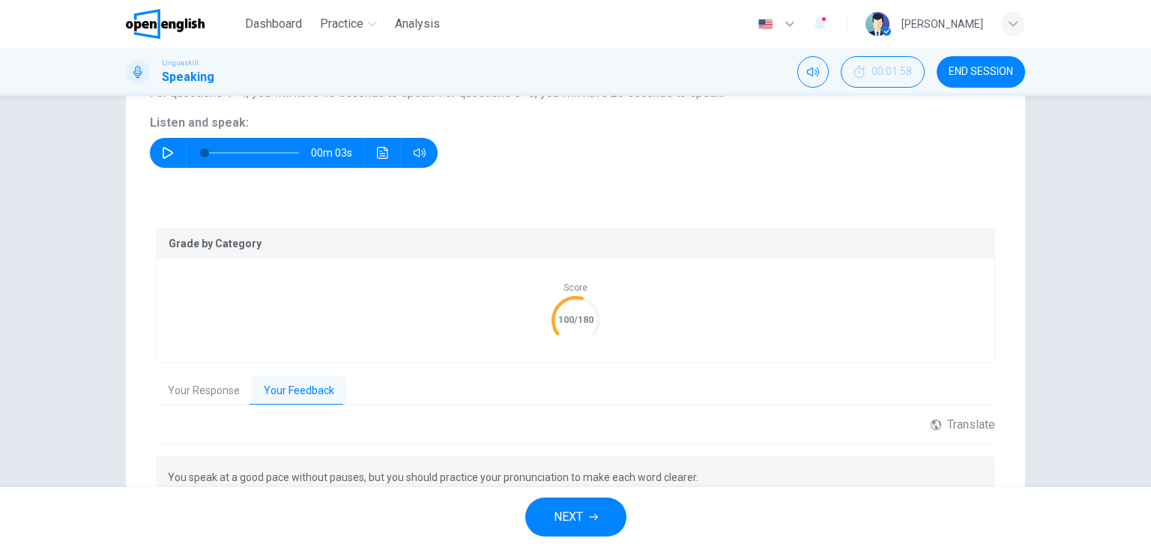
scroll to position [247, 0]
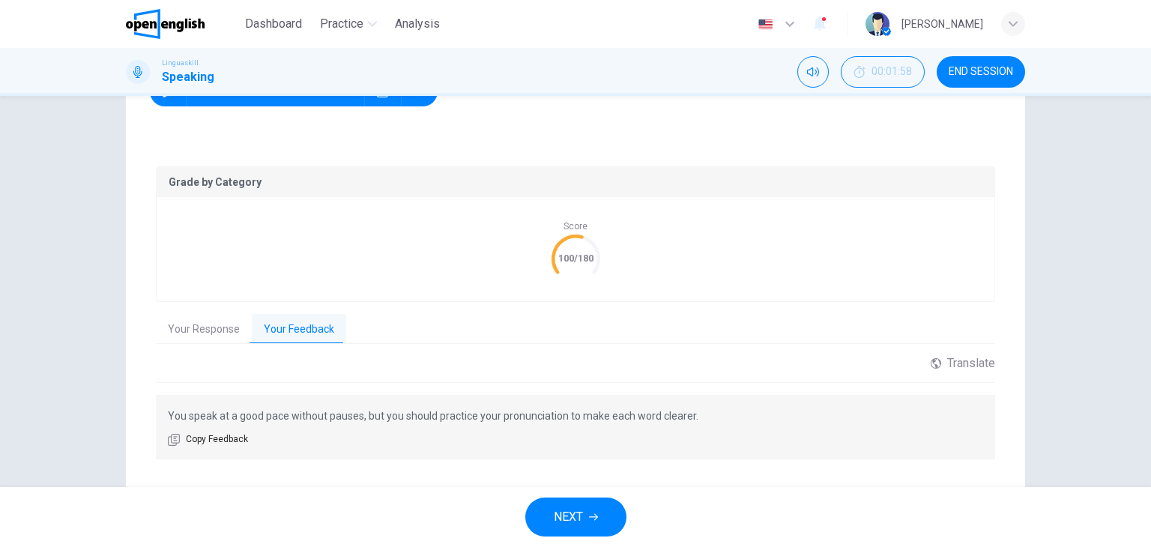
drag, startPoint x: 217, startPoint y: 413, endPoint x: 349, endPoint y: 422, distance: 131.5
click at [349, 422] on p "You speak at a good pace without pauses, but you should practice your pronuncia…" at bounding box center [576, 416] width 816 height 18
click at [582, 510] on span "NEXT" at bounding box center [568, 517] width 29 height 21
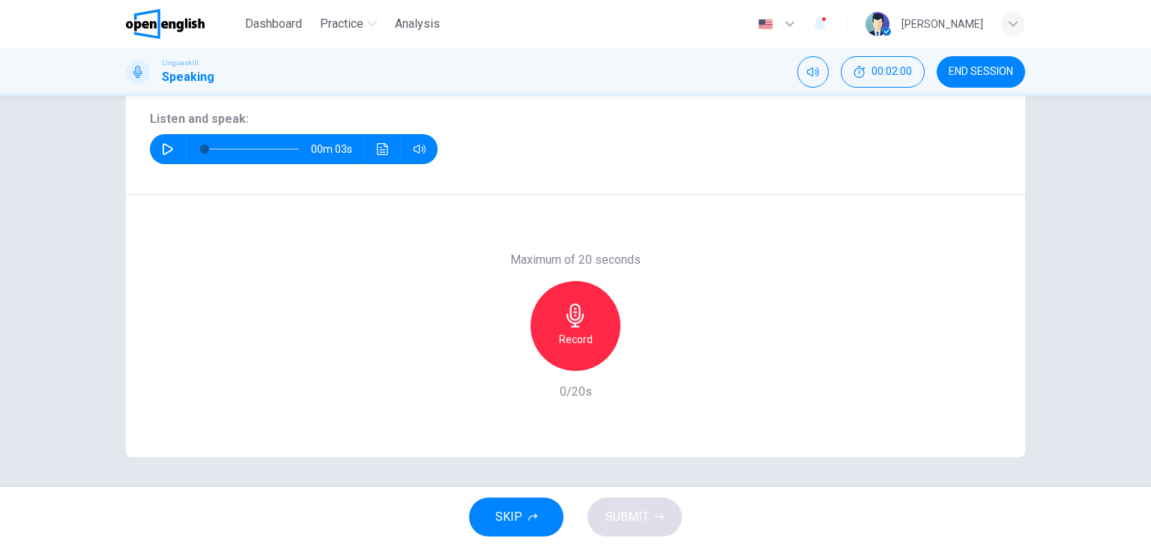
click at [156, 145] on button "button" at bounding box center [168, 149] width 24 height 30
click at [587, 319] on div "Record" at bounding box center [576, 326] width 90 height 90
click at [566, 352] on div "Stop" at bounding box center [576, 326] width 90 height 90
click at [642, 354] on icon "button" at bounding box center [644, 359] width 15 height 15
click at [655, 514] on icon "button" at bounding box center [659, 517] width 9 height 9
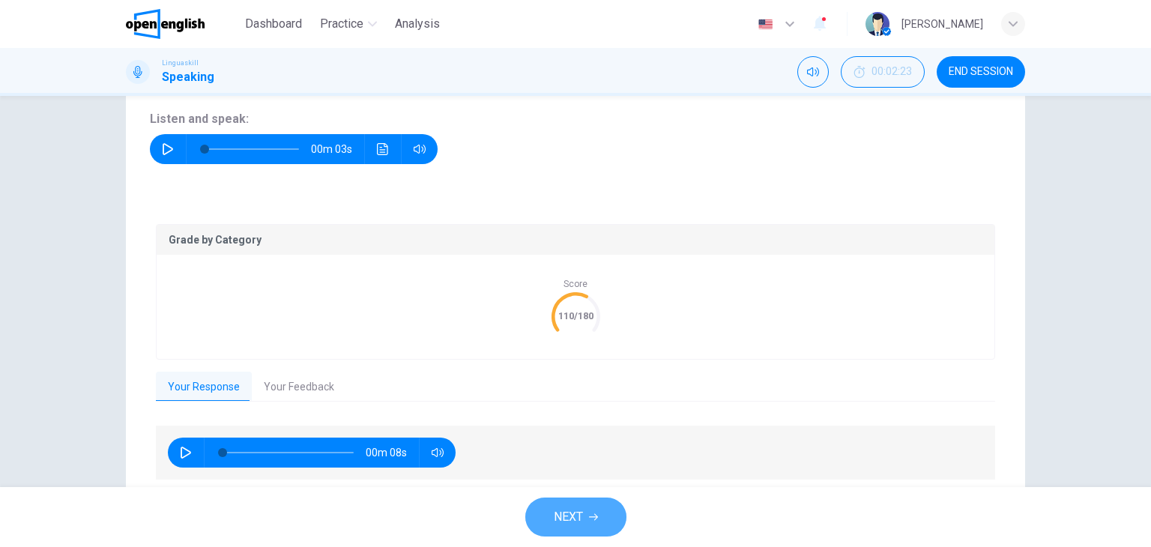
click at [588, 509] on button "NEXT" at bounding box center [575, 517] width 101 height 39
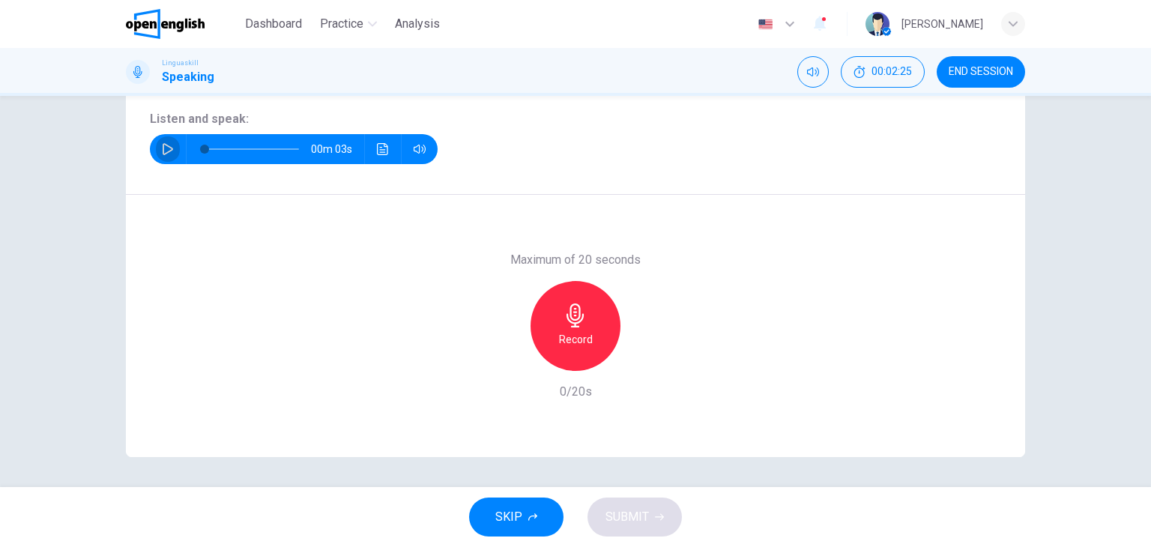
click at [171, 145] on button "button" at bounding box center [168, 149] width 24 height 30
click at [571, 325] on icon "button" at bounding box center [575, 316] width 17 height 24
click at [575, 298] on div "Stop" at bounding box center [576, 326] width 90 height 90
click at [636, 533] on button "SUBMIT" at bounding box center [635, 517] width 94 height 39
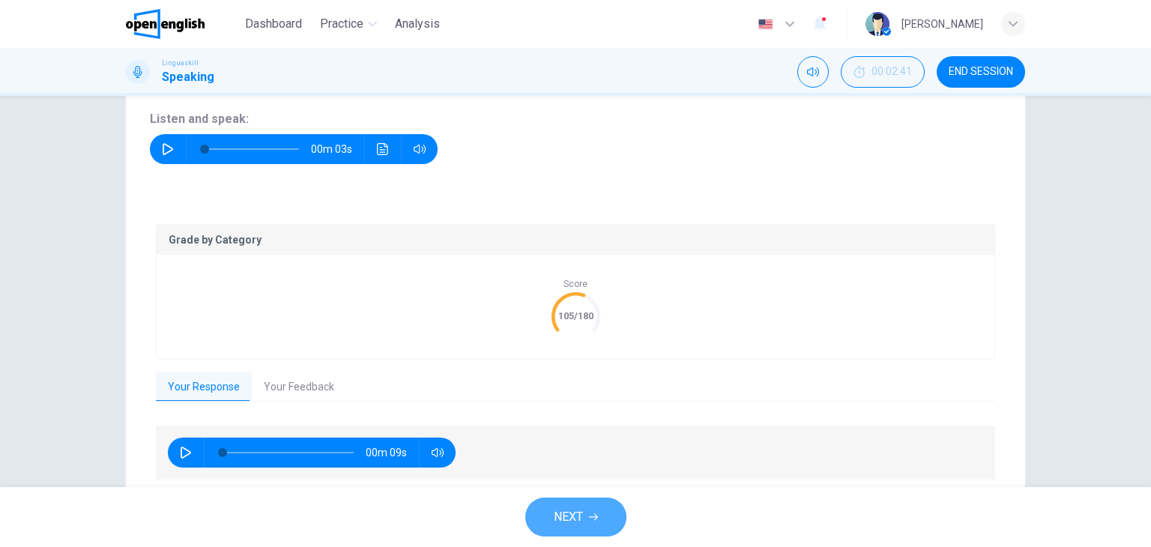
click at [555, 513] on span "NEXT" at bounding box center [568, 517] width 29 height 21
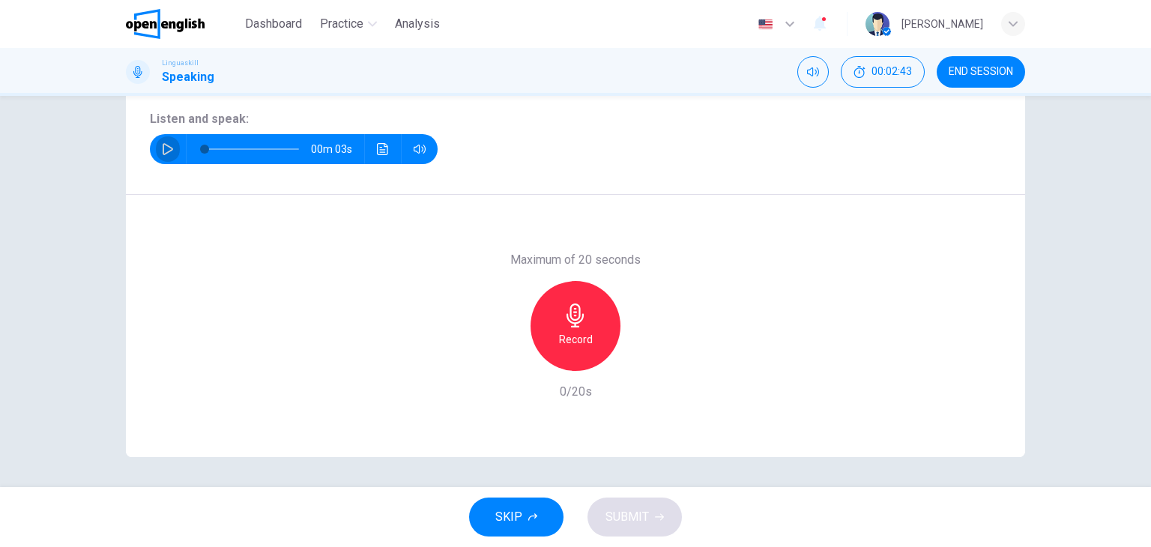
click at [167, 148] on icon "button" at bounding box center [168, 149] width 10 height 12
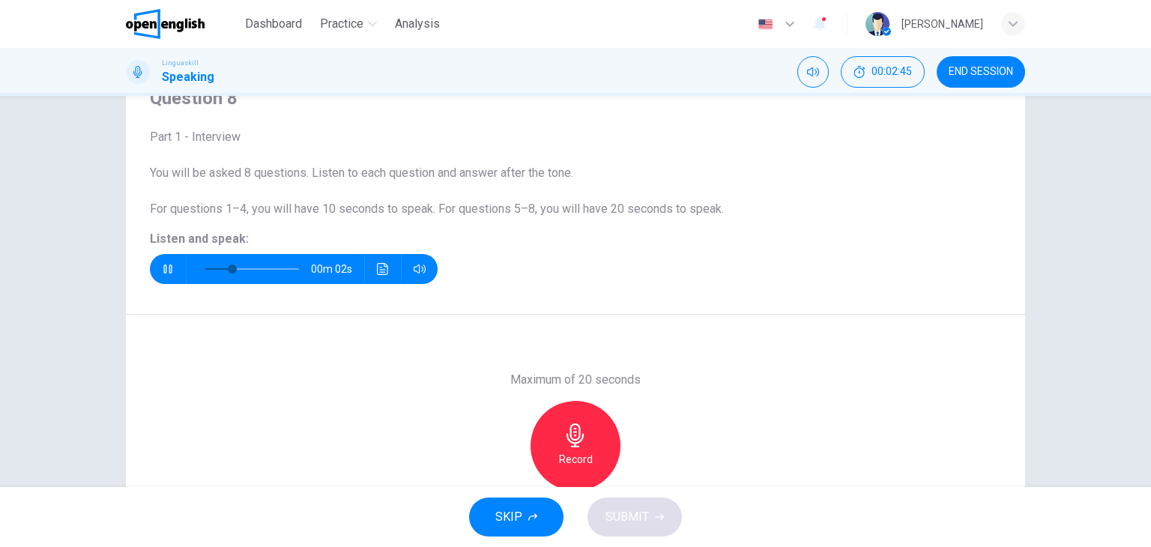
scroll to position [51, 0]
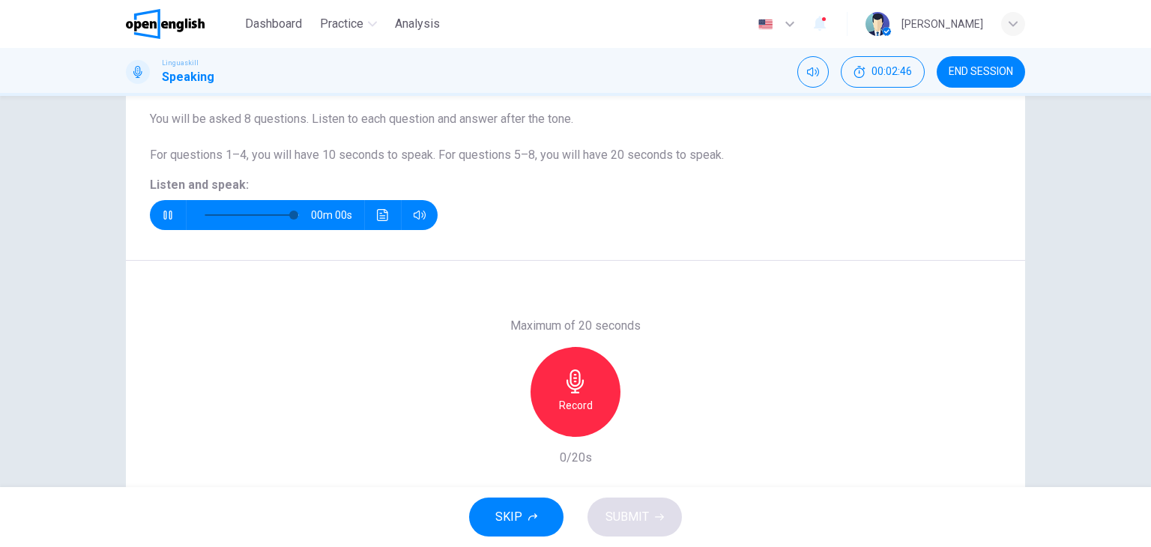
type input "*"
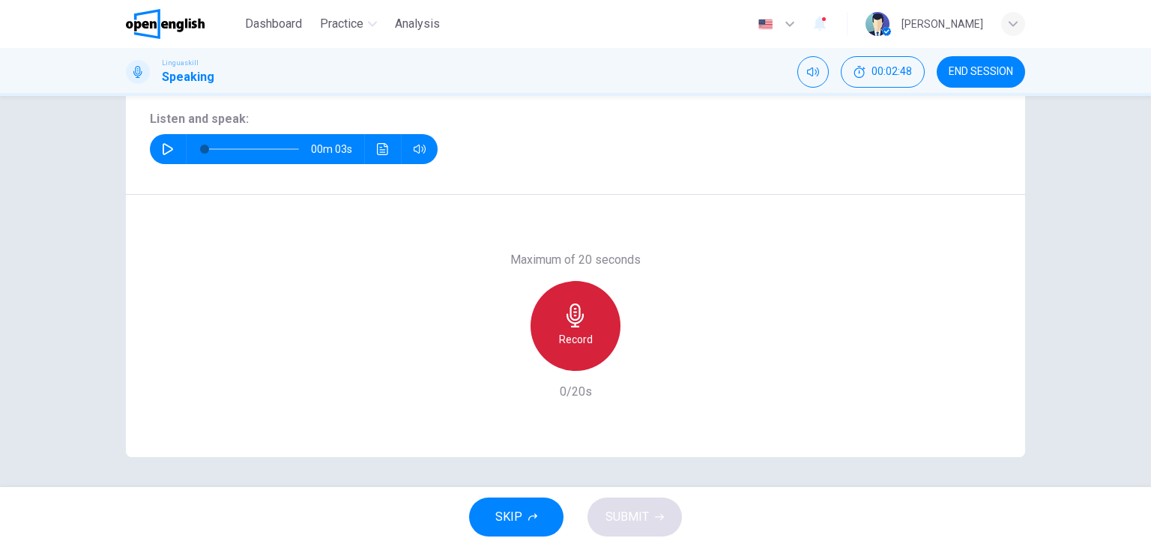
click at [579, 309] on icon "button" at bounding box center [576, 316] width 24 height 24
click at [597, 309] on div "Stop" at bounding box center [576, 326] width 90 height 90
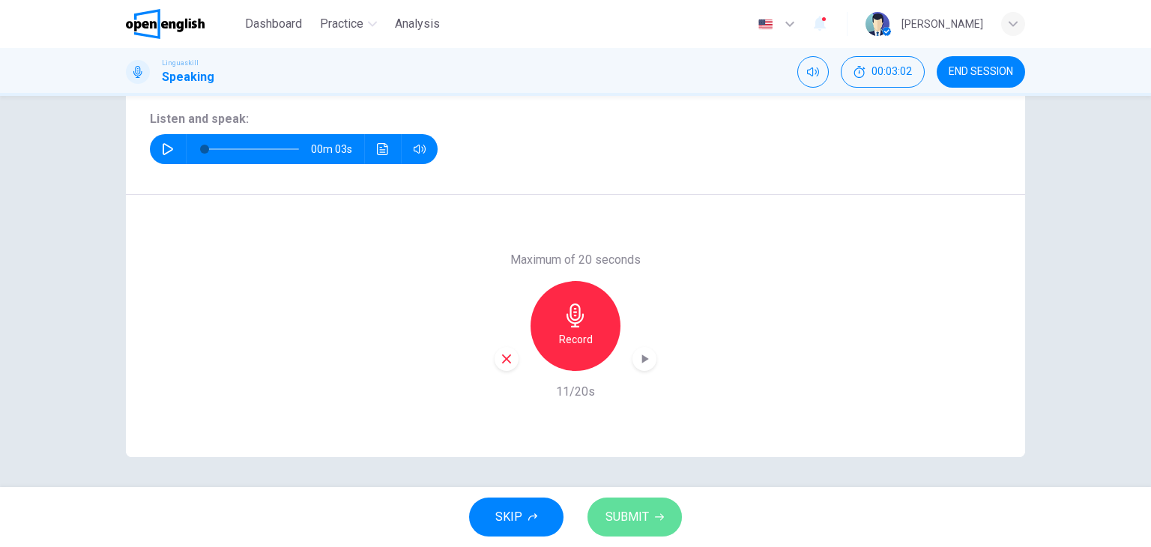
click at [669, 528] on button "SUBMIT" at bounding box center [635, 517] width 94 height 39
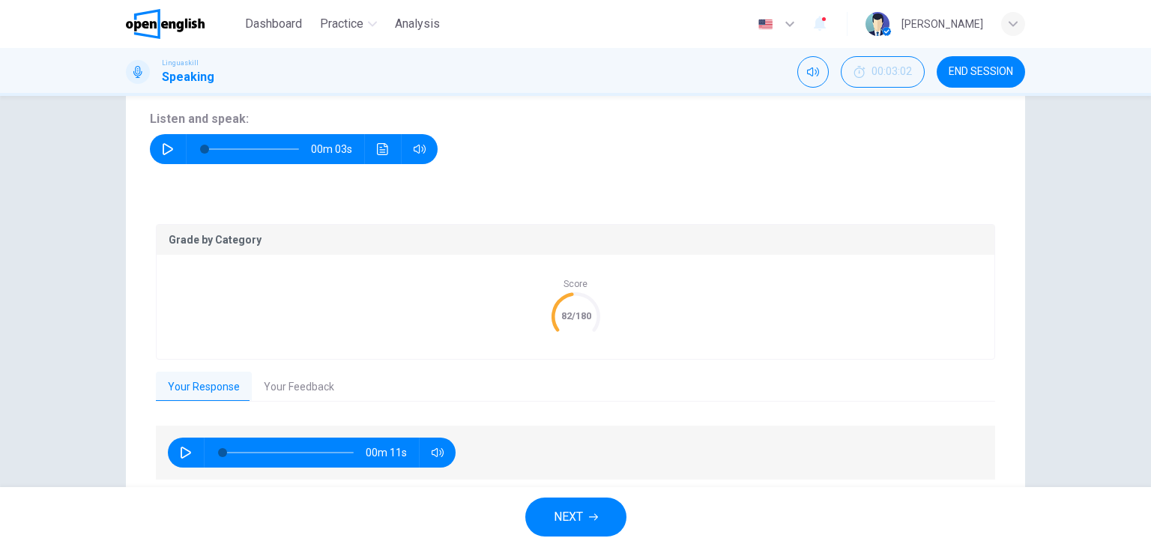
scroll to position [244, 0]
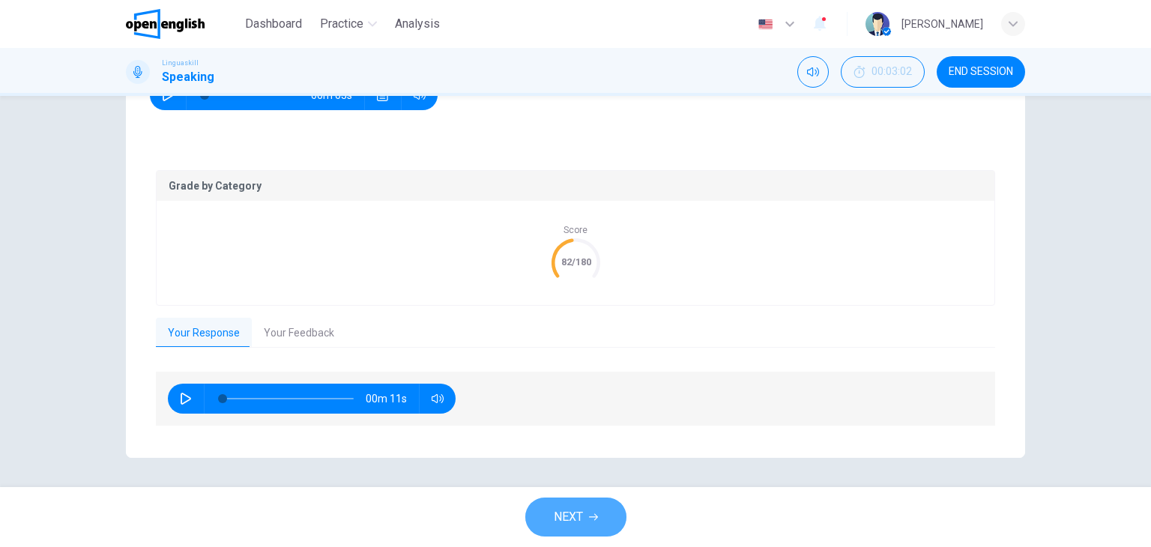
click at [586, 504] on button "NEXT" at bounding box center [575, 517] width 101 height 39
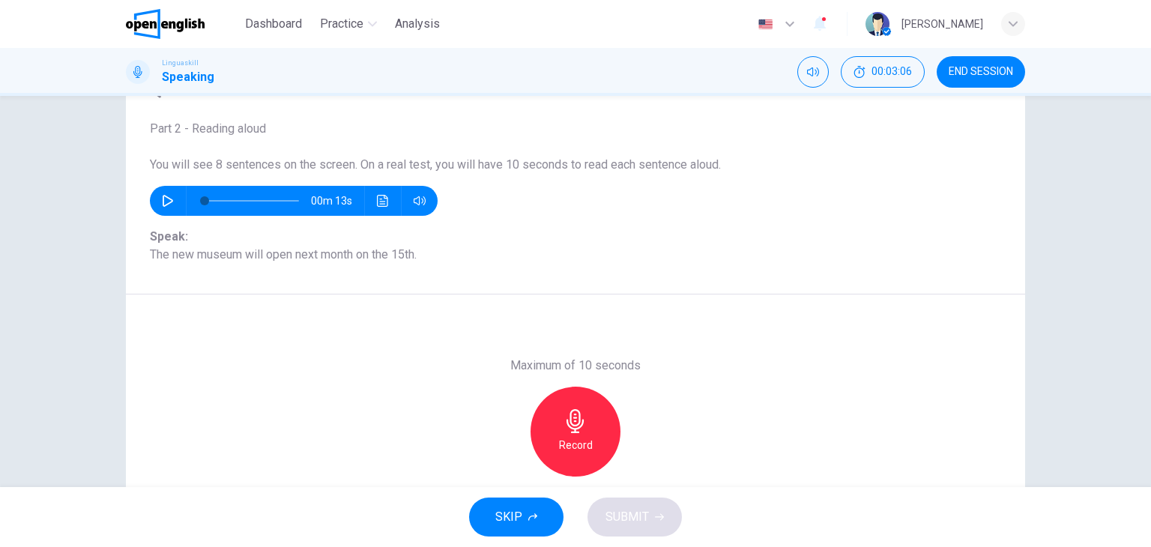
scroll to position [78, 0]
click at [169, 193] on button "button" at bounding box center [168, 201] width 24 height 30
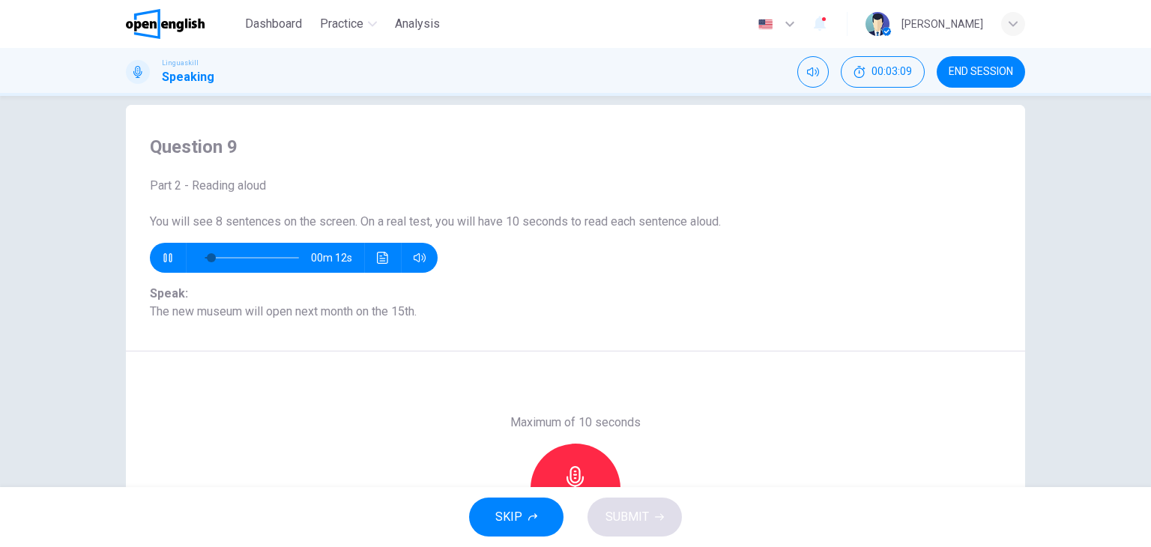
scroll to position [21, 0]
type input "**"
click at [984, 78] on button "END SESSION" at bounding box center [981, 71] width 88 height 31
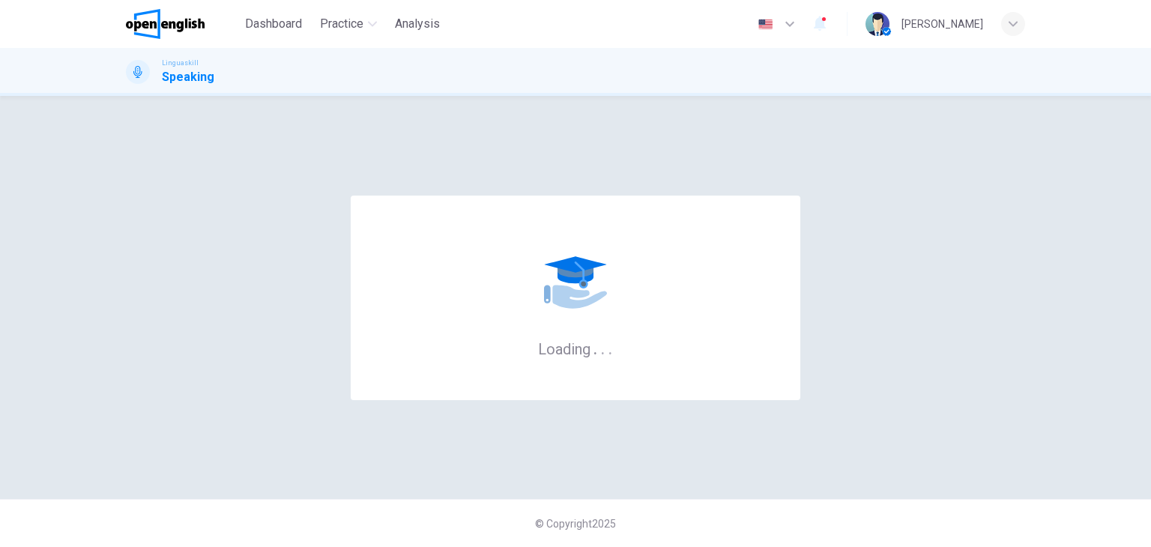
scroll to position [0, 0]
